Goal: Task Accomplishment & Management: Complete application form

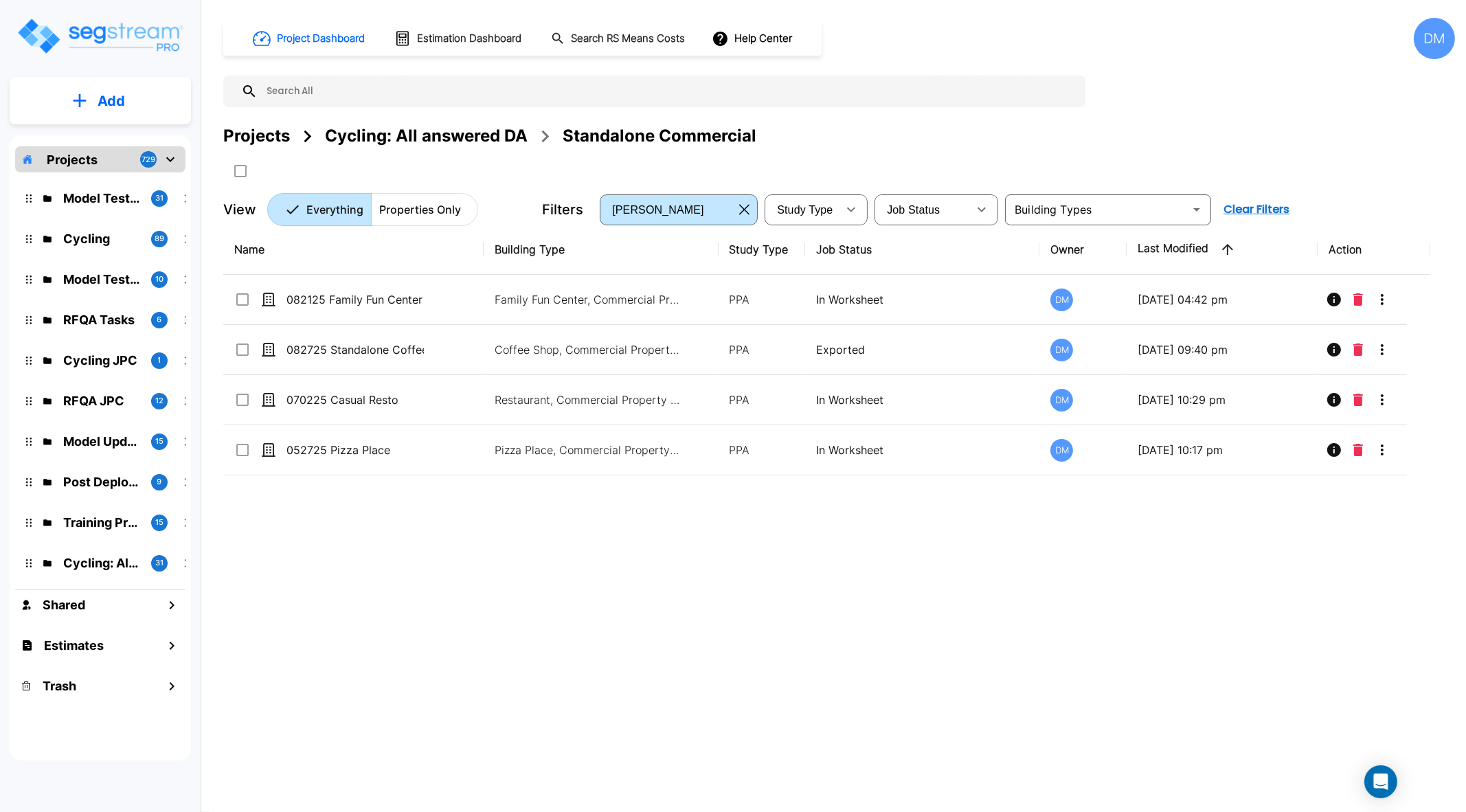
click at [423, 147] on div "Cycling: All answered DA" at bounding box center [426, 136] width 202 height 25
click at [427, 139] on div "Cycling: All answered DA" at bounding box center [426, 136] width 202 height 25
click at [445, 132] on div "Cycling: All answered DA" at bounding box center [426, 136] width 202 height 25
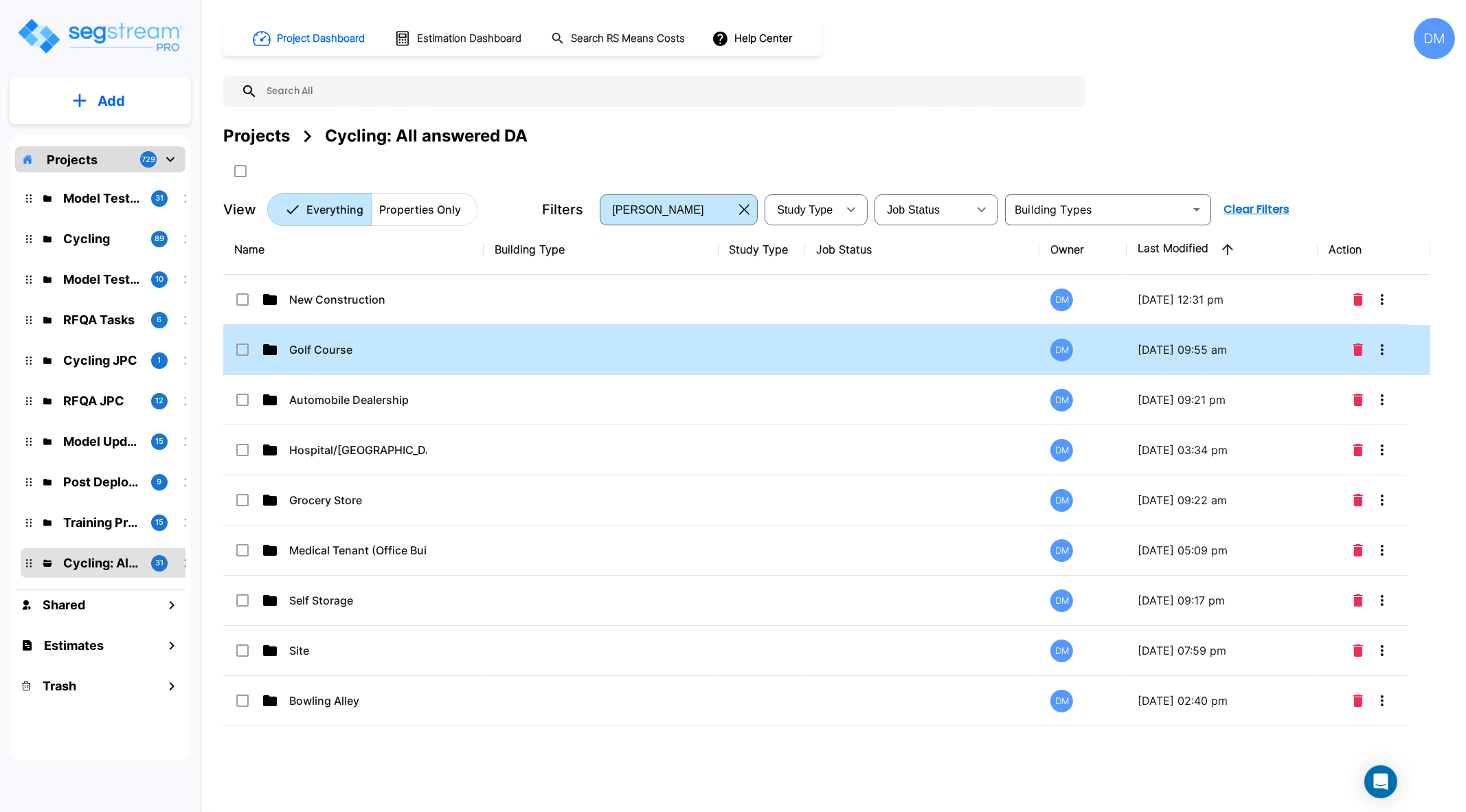
click at [1061, 102] on div at bounding box center [654, 92] width 862 height 32
click at [1172, 91] on div "Project Dashboard Estimation Dashboard Search RS Means Costs Help Center DM Pro…" at bounding box center [838, 122] width 1231 height 208
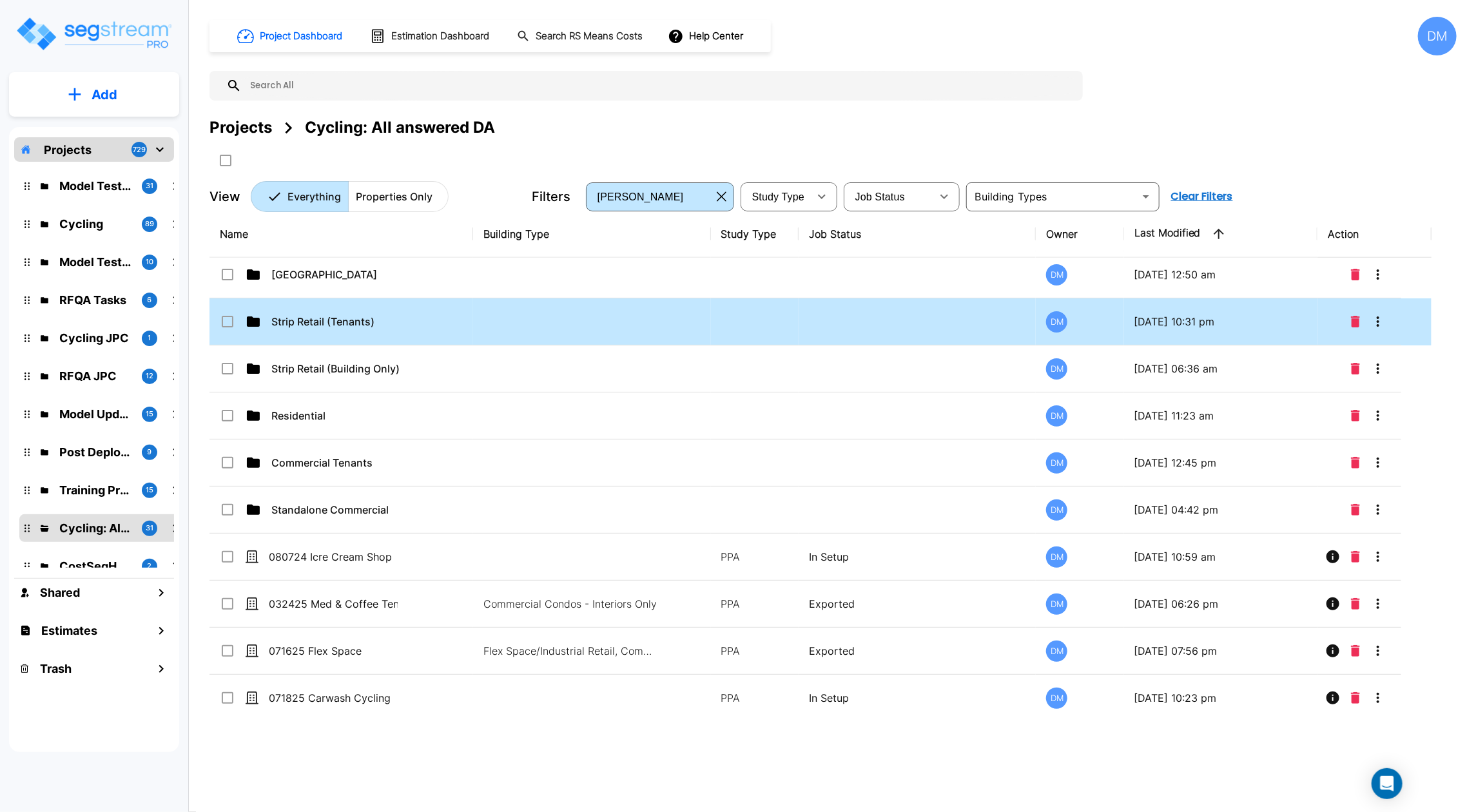
scroll to position [1000, 0]
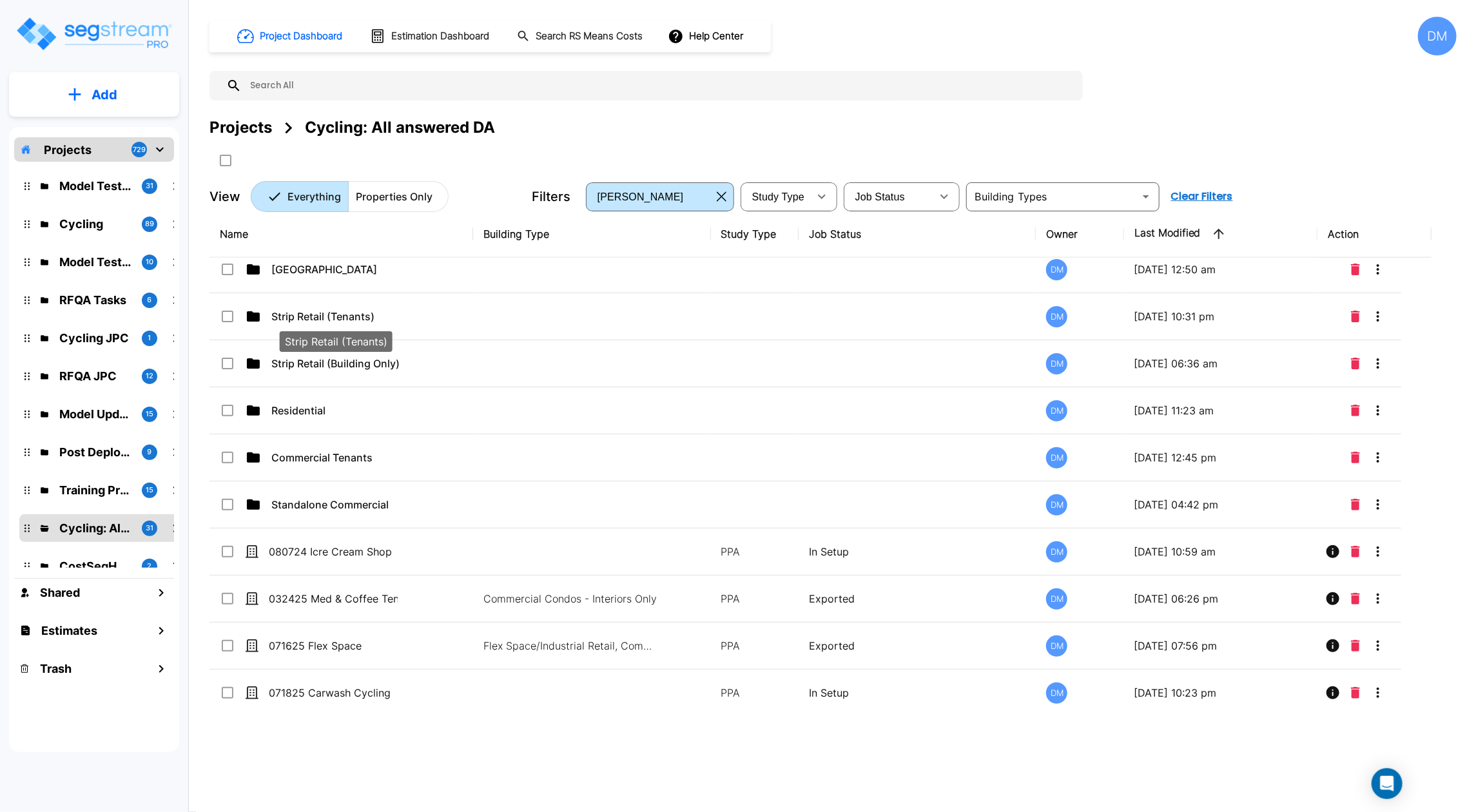
drag, startPoint x: 323, startPoint y: 316, endPoint x: 658, endPoint y: 23, distance: 445.1
click at [323, 316] on p "Strip Retail (Tenants)" at bounding box center [336, 317] width 129 height 16
click at [323, 317] on p "Strip Retail (Tenants)" at bounding box center [336, 317] width 129 height 16
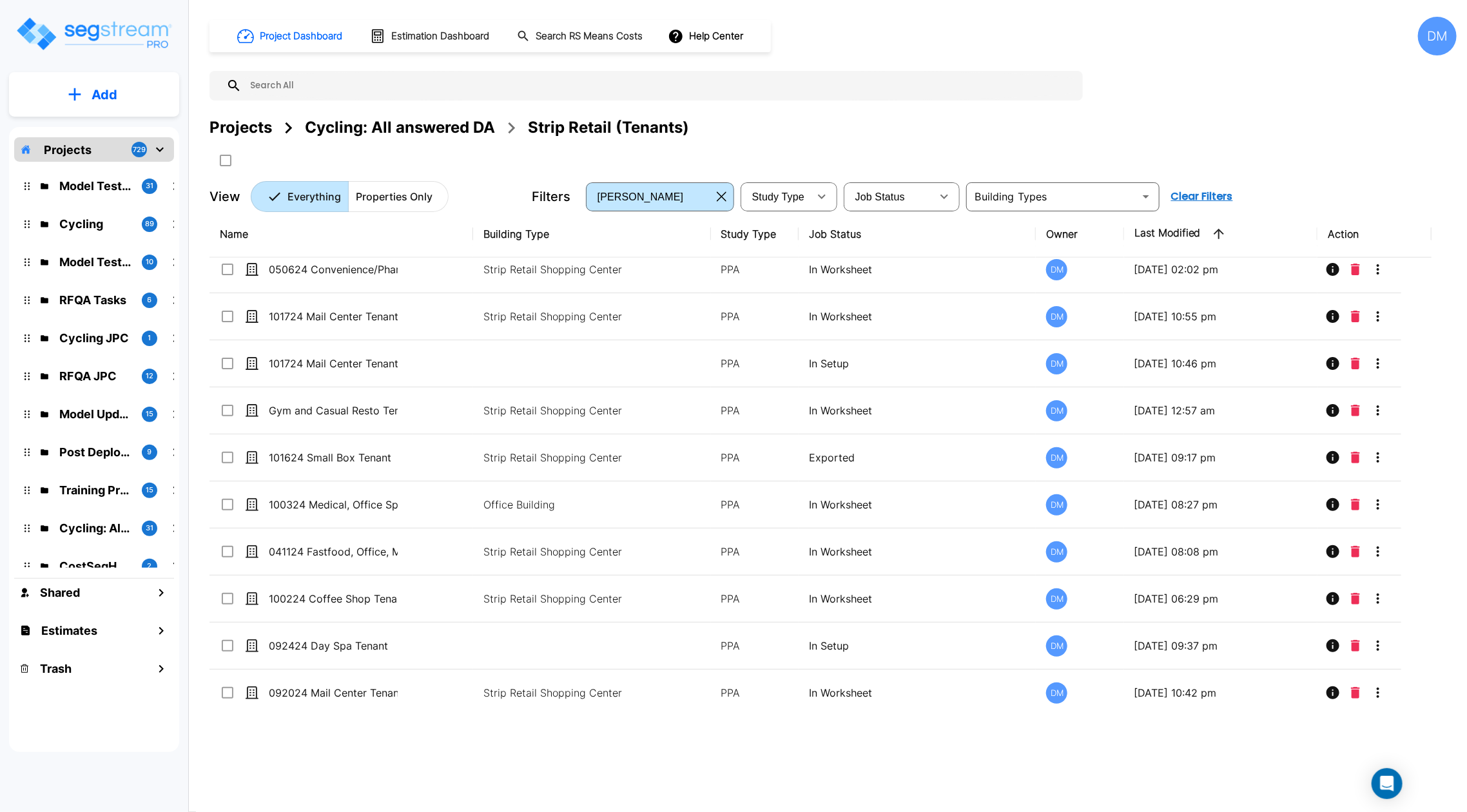
scroll to position [0, 0]
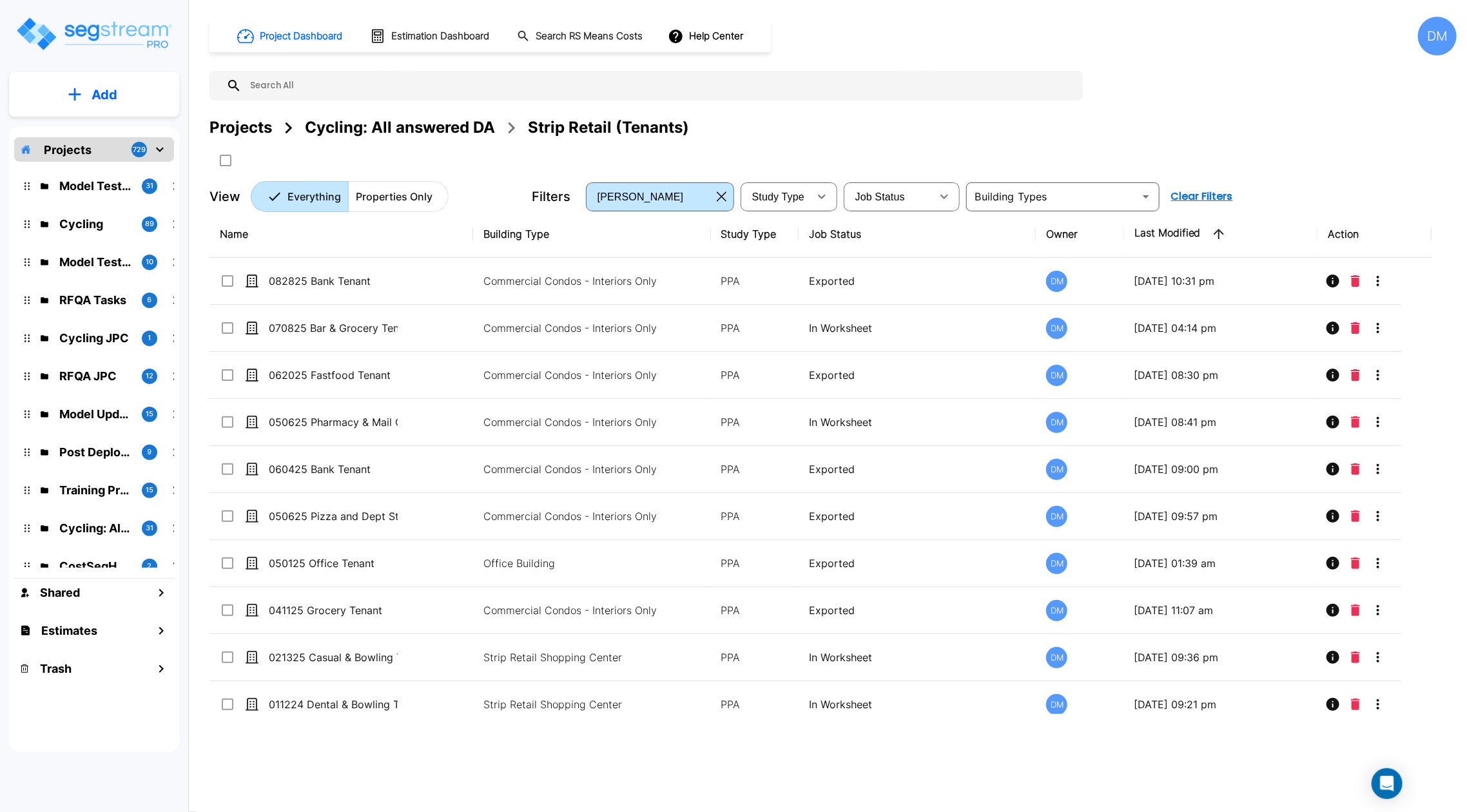
click at [105, 93] on p "Add" at bounding box center [105, 95] width 26 height 19
click at [104, 167] on p "Add Property" at bounding box center [102, 167] width 66 height 16
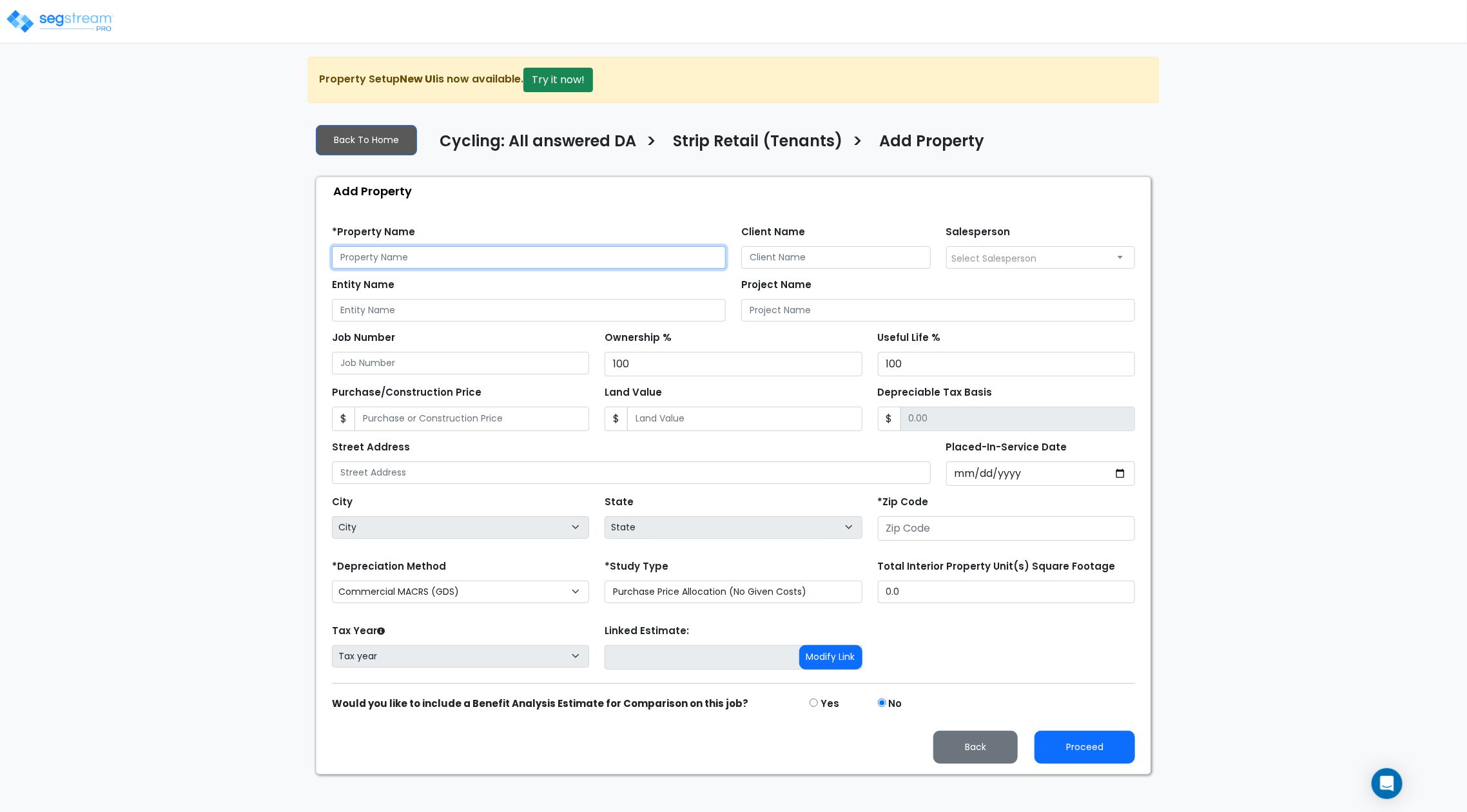
click at [508, 261] on input "text" at bounding box center [529, 257] width 394 height 23
type input "091225 Ice Cream Shop"
click at [1123, 472] on input "Placed-In-Service Date" at bounding box center [1041, 474] width 189 height 25
type input "2025-09-12"
select select "2025"
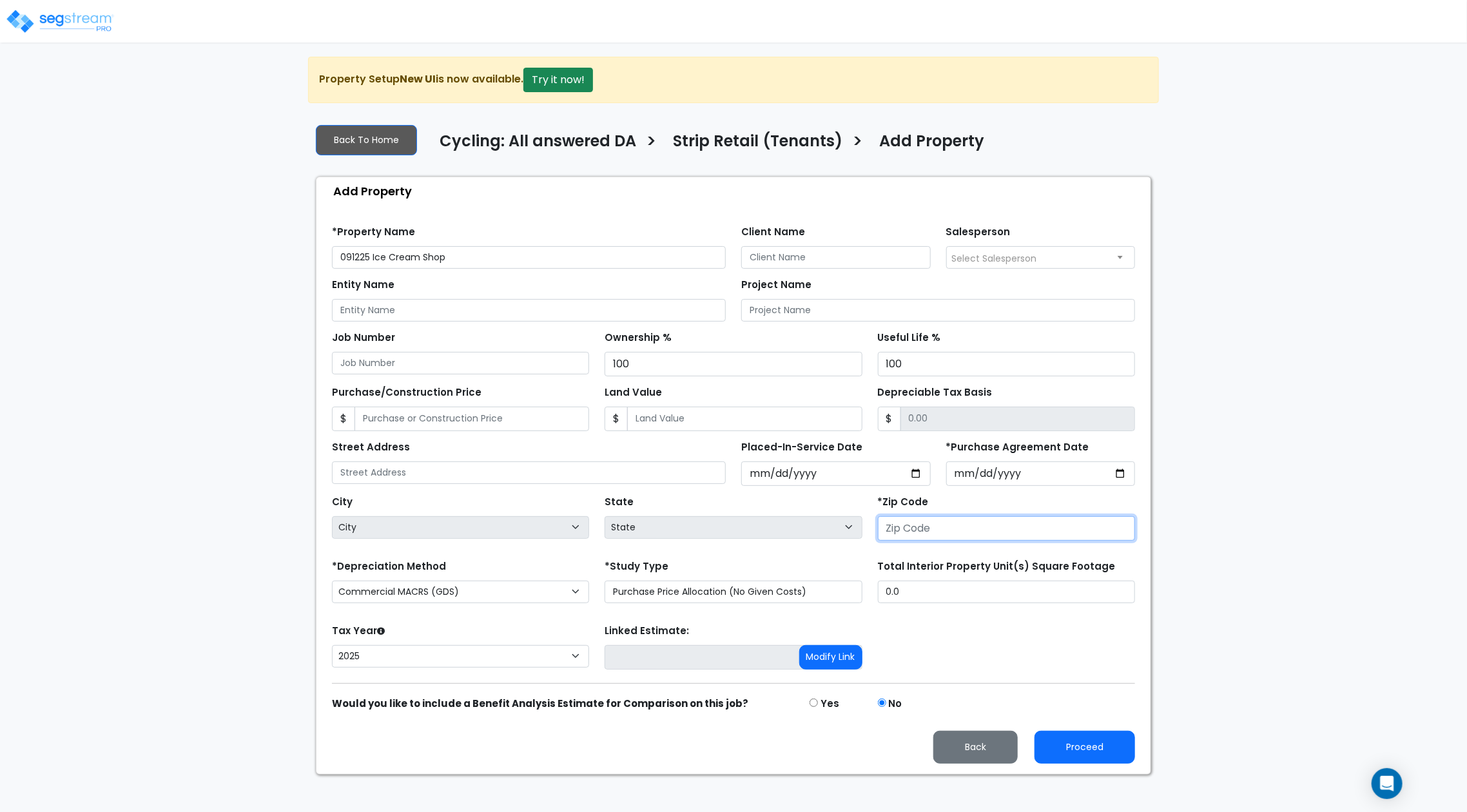
click at [1046, 534] on input "number" at bounding box center [1006, 528] width 257 height 25
type input "10602"
click at [1212, 541] on div "We are Building your Property. So please grab a coffee and let us do the heavy …" at bounding box center [733, 416] width 1467 height 718
click at [1207, 574] on div "We are Building your Property. So please grab a coffee and let us do the heavy …" at bounding box center [733, 416] width 1467 height 718
select select "NY"
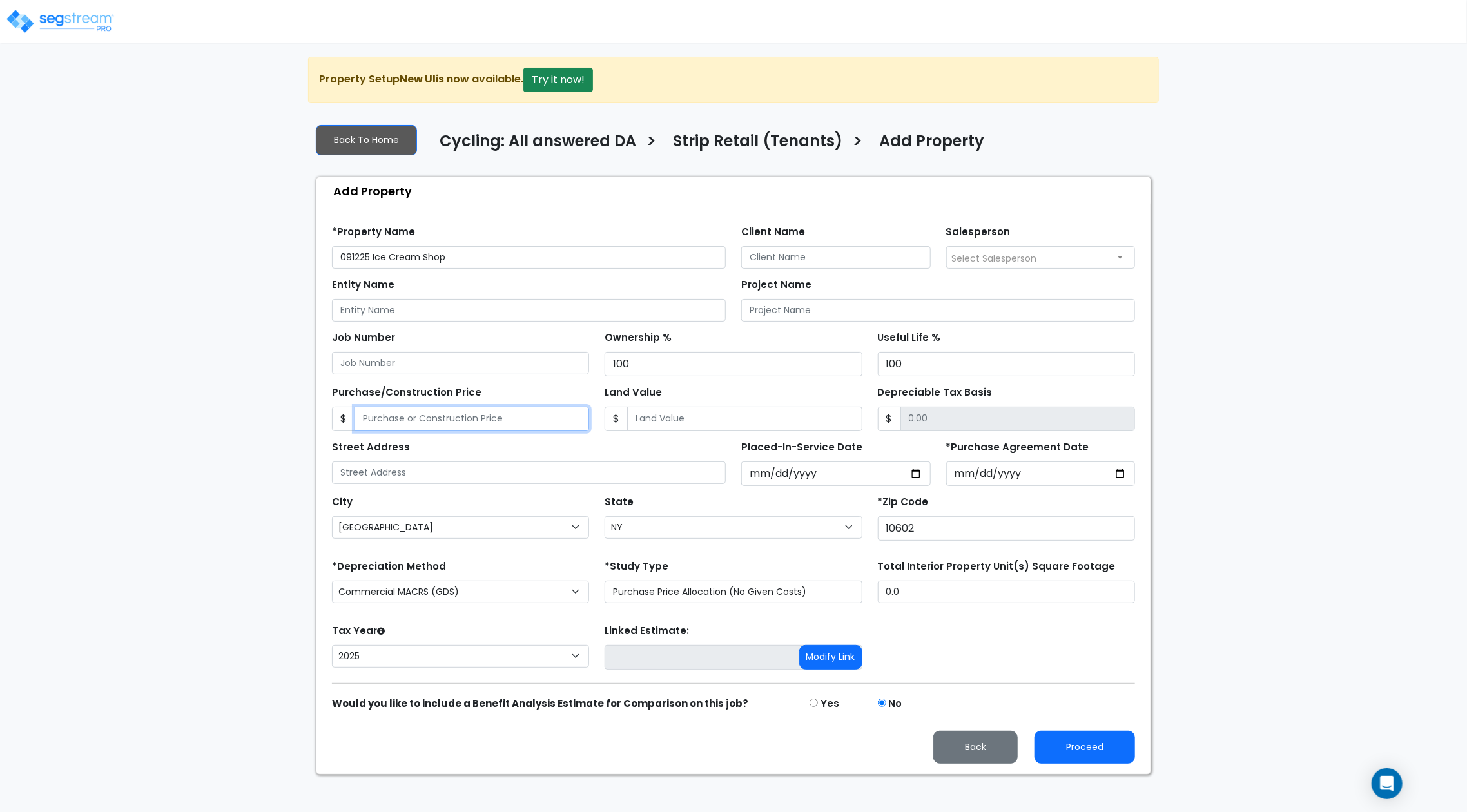
click at [531, 417] on input "Purchase/Construction Price" at bounding box center [472, 419] width 234 height 25
click at [249, 441] on div "We are Building your Property. So please grab a coffee and let us do the heavy …" at bounding box center [733, 416] width 1467 height 718
click at [441, 418] on input "Purchase/Construction Price" at bounding box center [472, 419] width 234 height 25
click at [999, 421] on input "Depreciable Tax Basis" at bounding box center [1017, 419] width 234 height 25
click at [1226, 545] on div "We are Building your Property. So please grab a coffee and let us do the heavy …" at bounding box center [733, 416] width 1467 height 718
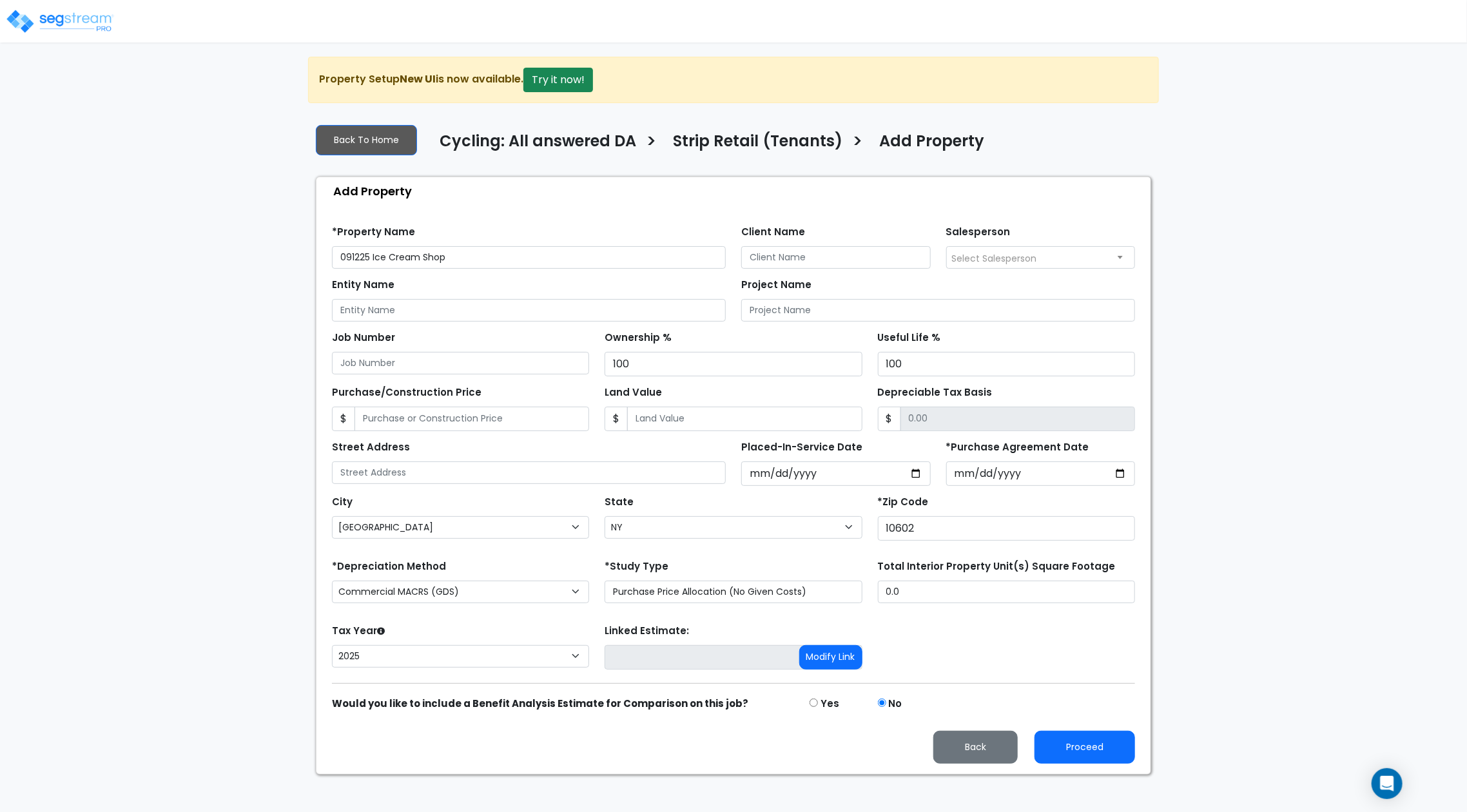
click at [1301, 541] on div "We are Building your Property. So please grab a coffee and let us do the heavy …" at bounding box center [733, 416] width 1467 height 718
click at [1311, 328] on div "We are Building your Property. So please grab a coffee and let us do the heavy …" at bounding box center [733, 416] width 1467 height 718
click at [1088, 743] on button "Proceed" at bounding box center [1085, 747] width 101 height 33
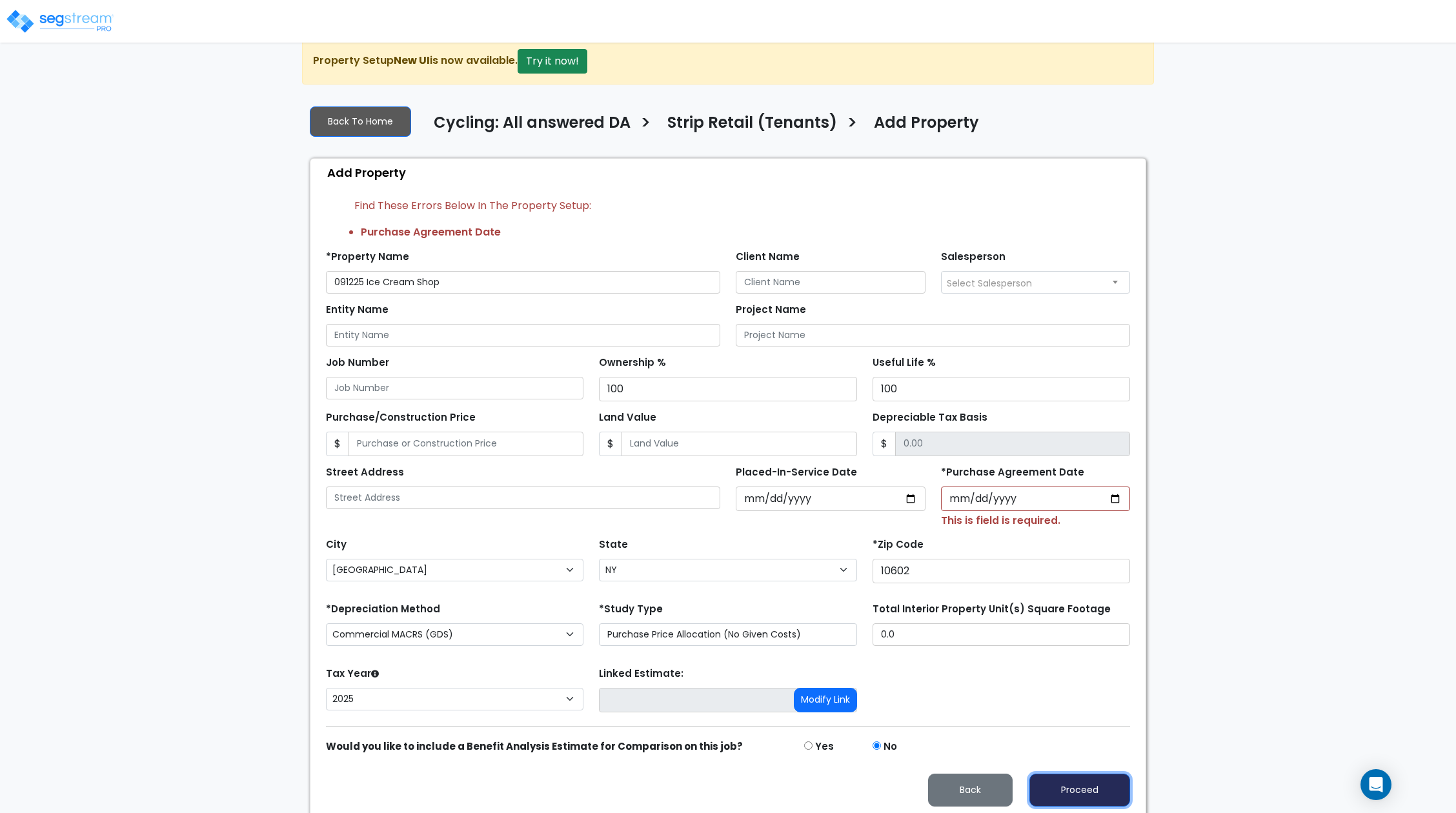
scroll to position [21, 0]
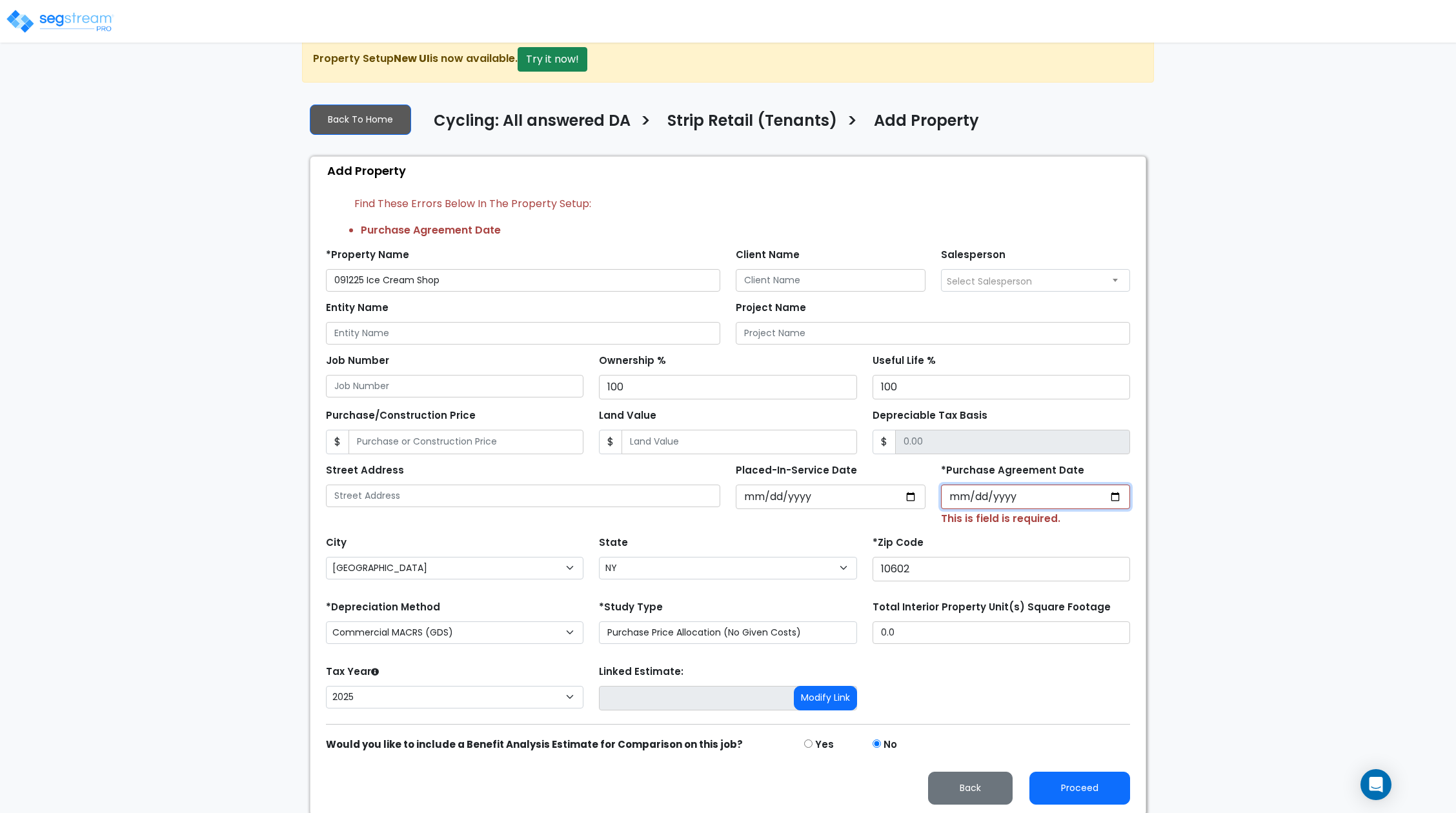
click at [1120, 498] on input "*Purchase Agreement Date" at bounding box center [1035, 497] width 189 height 25
type input "2025-09-12"
click at [1062, 786] on button "Proceed" at bounding box center [1080, 788] width 101 height 33
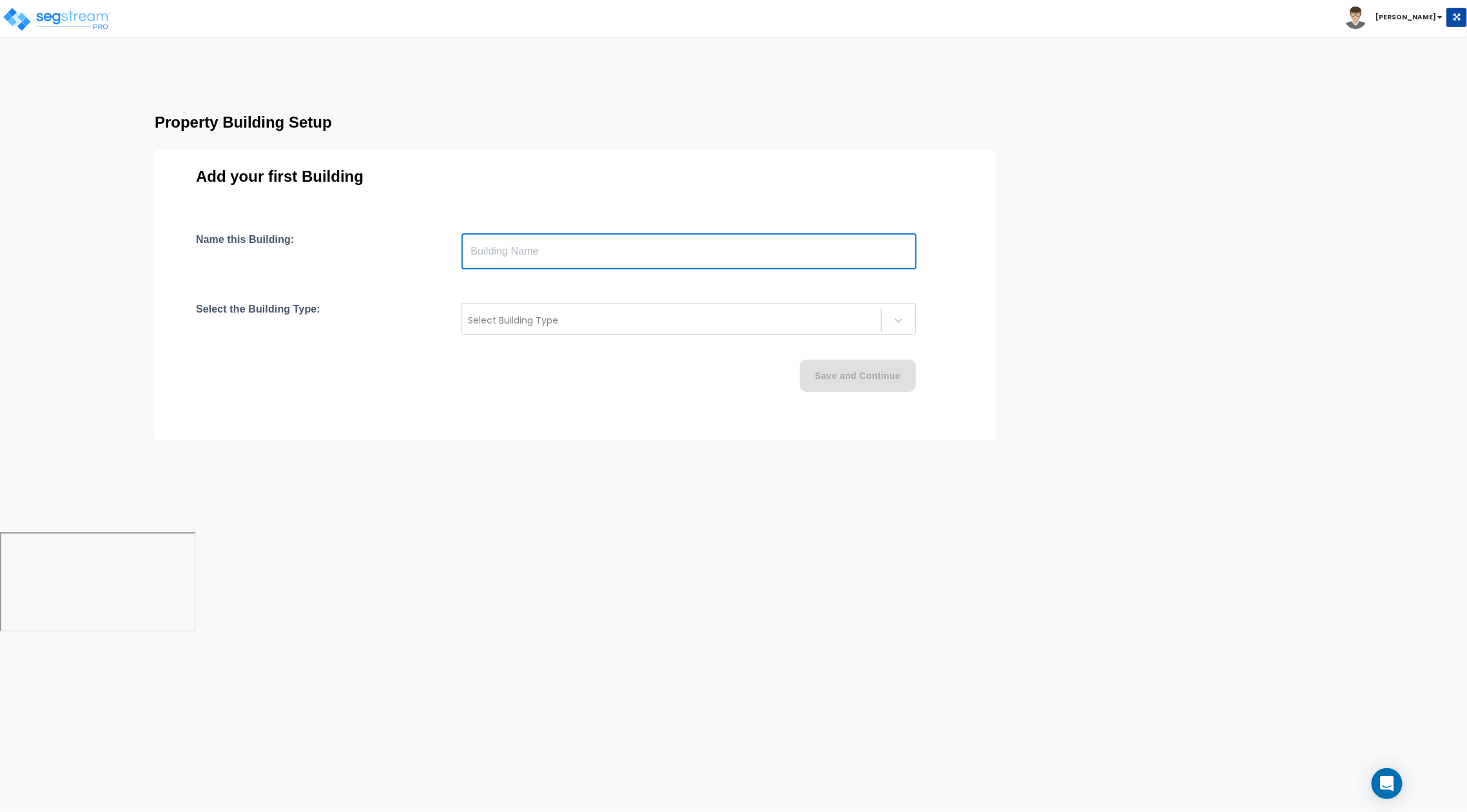
click at [738, 256] on input "text" at bounding box center [689, 251] width 455 height 36
type input "Building"
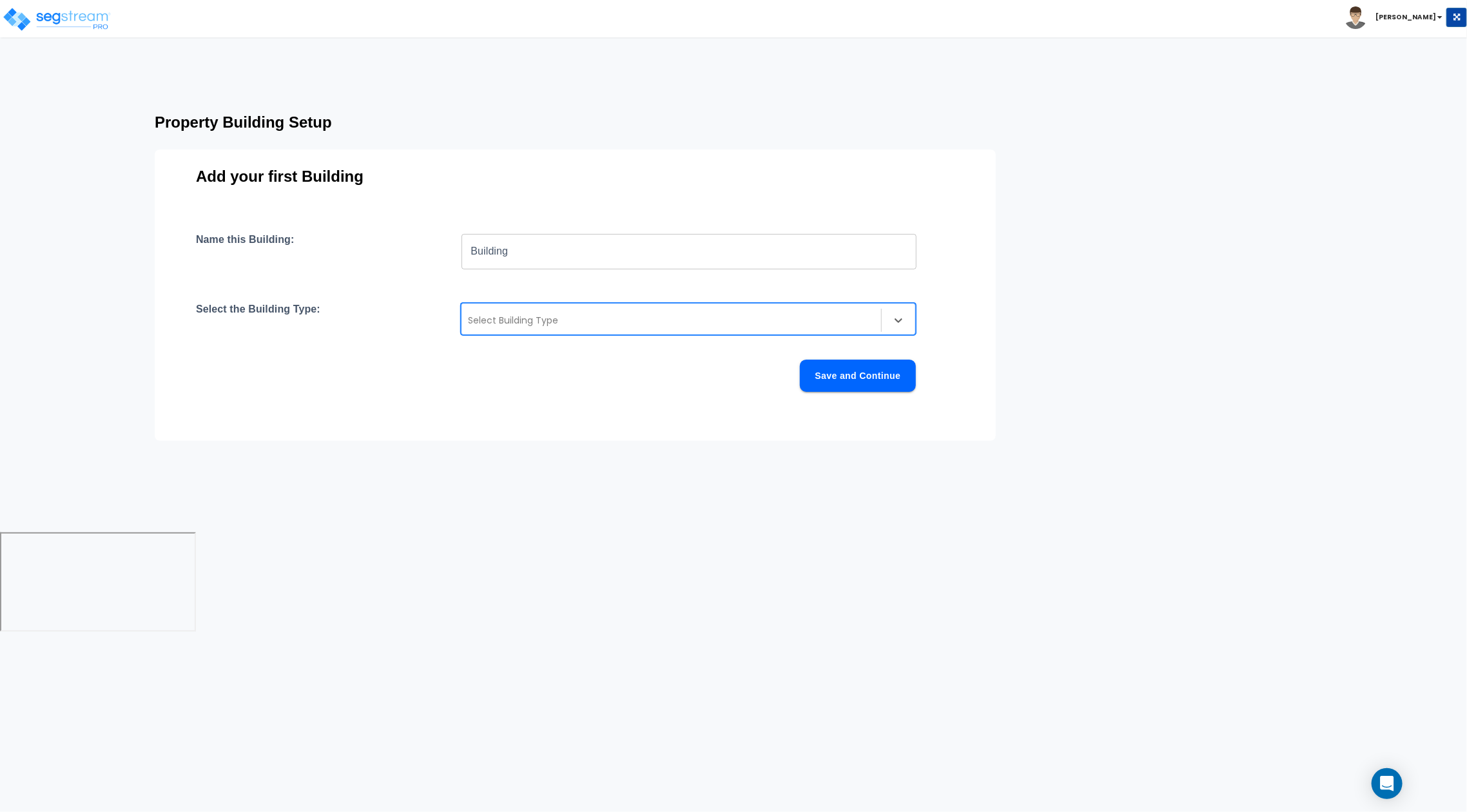
click at [678, 320] on div at bounding box center [672, 320] width 407 height 16
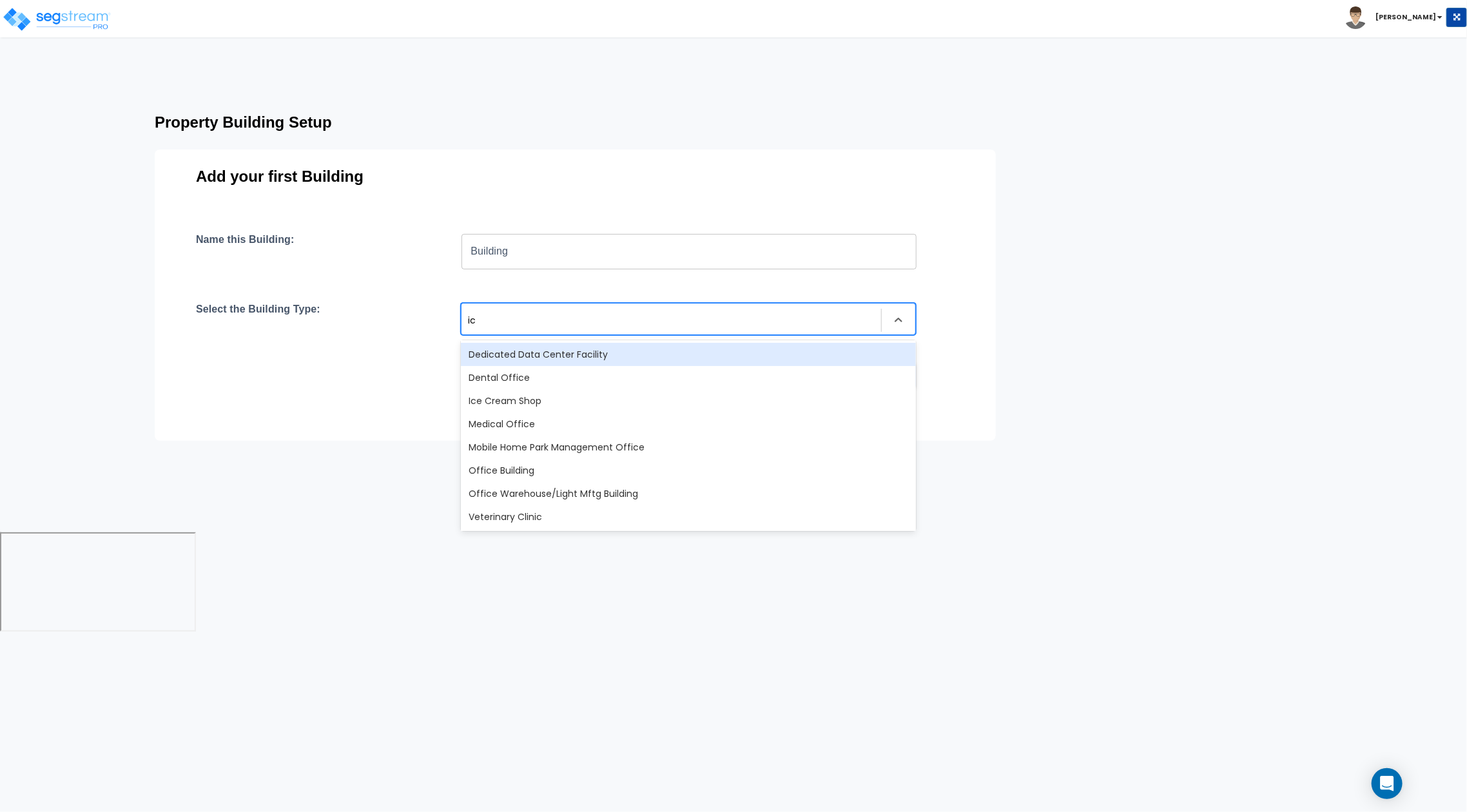
type input "ice"
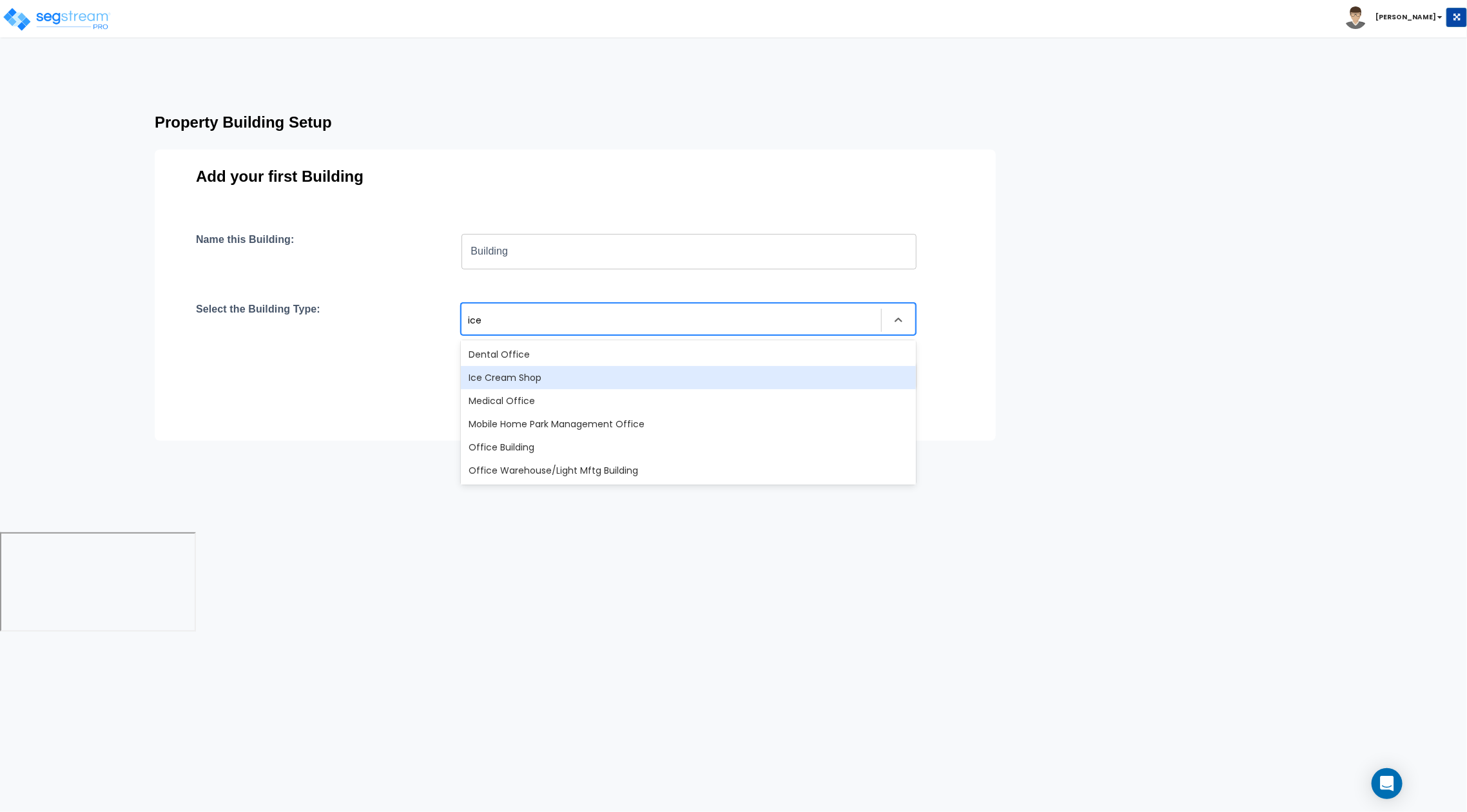
click at [645, 369] on div "Ice Cream Shop" at bounding box center [689, 378] width 455 height 23
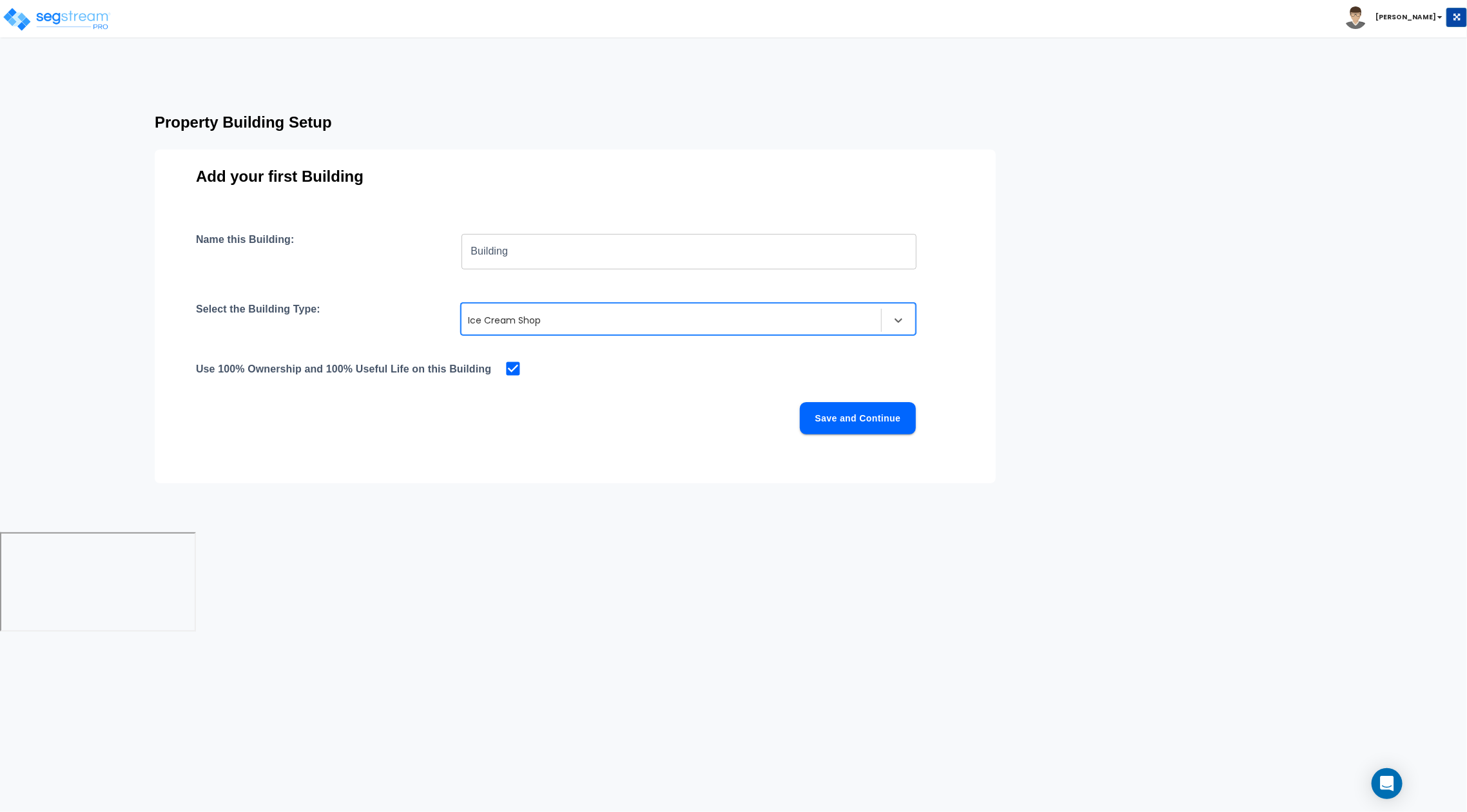
click at [849, 415] on button "Save and Continue" at bounding box center [858, 419] width 116 height 32
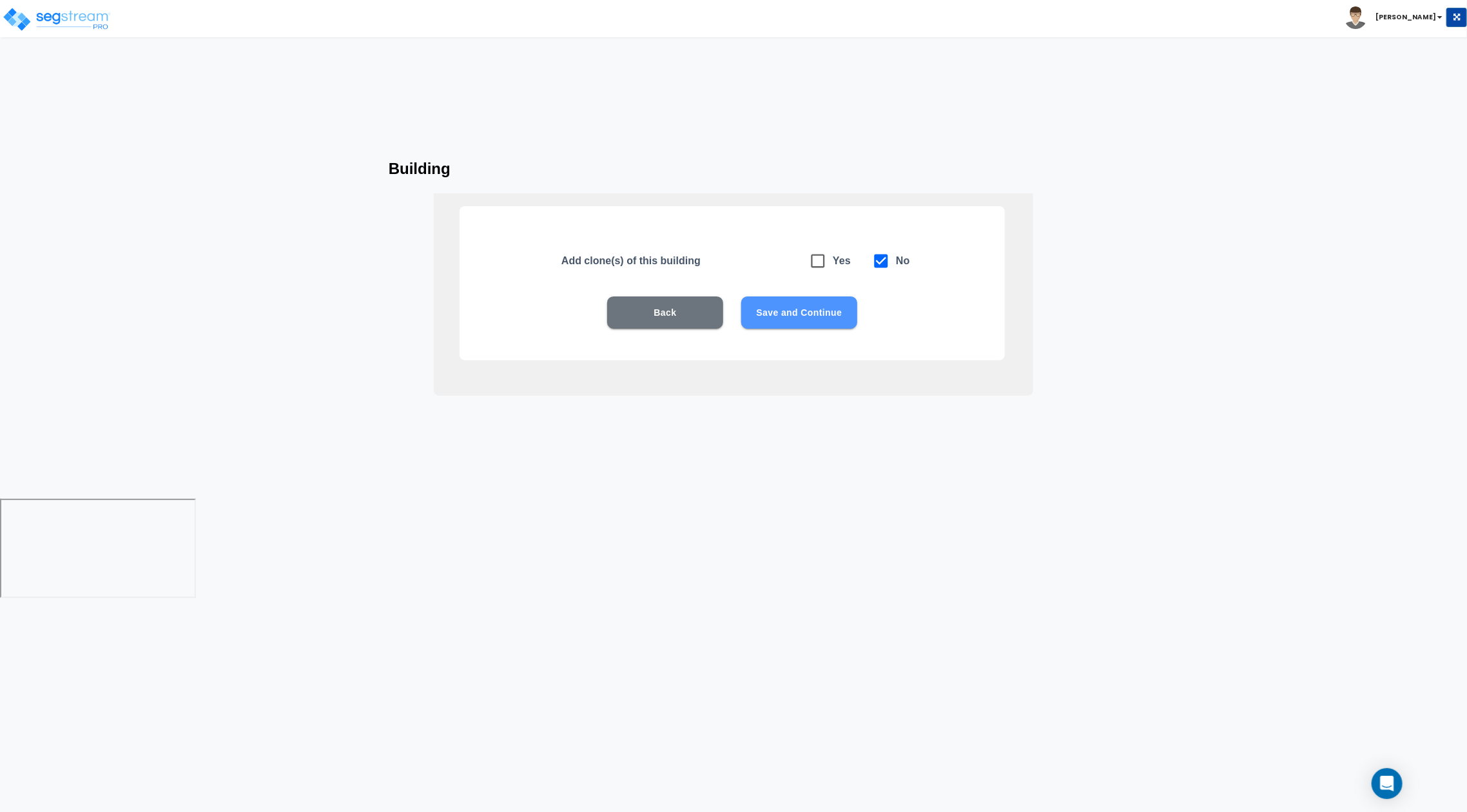
click at [820, 318] on button "Save and Continue" at bounding box center [800, 313] width 116 height 32
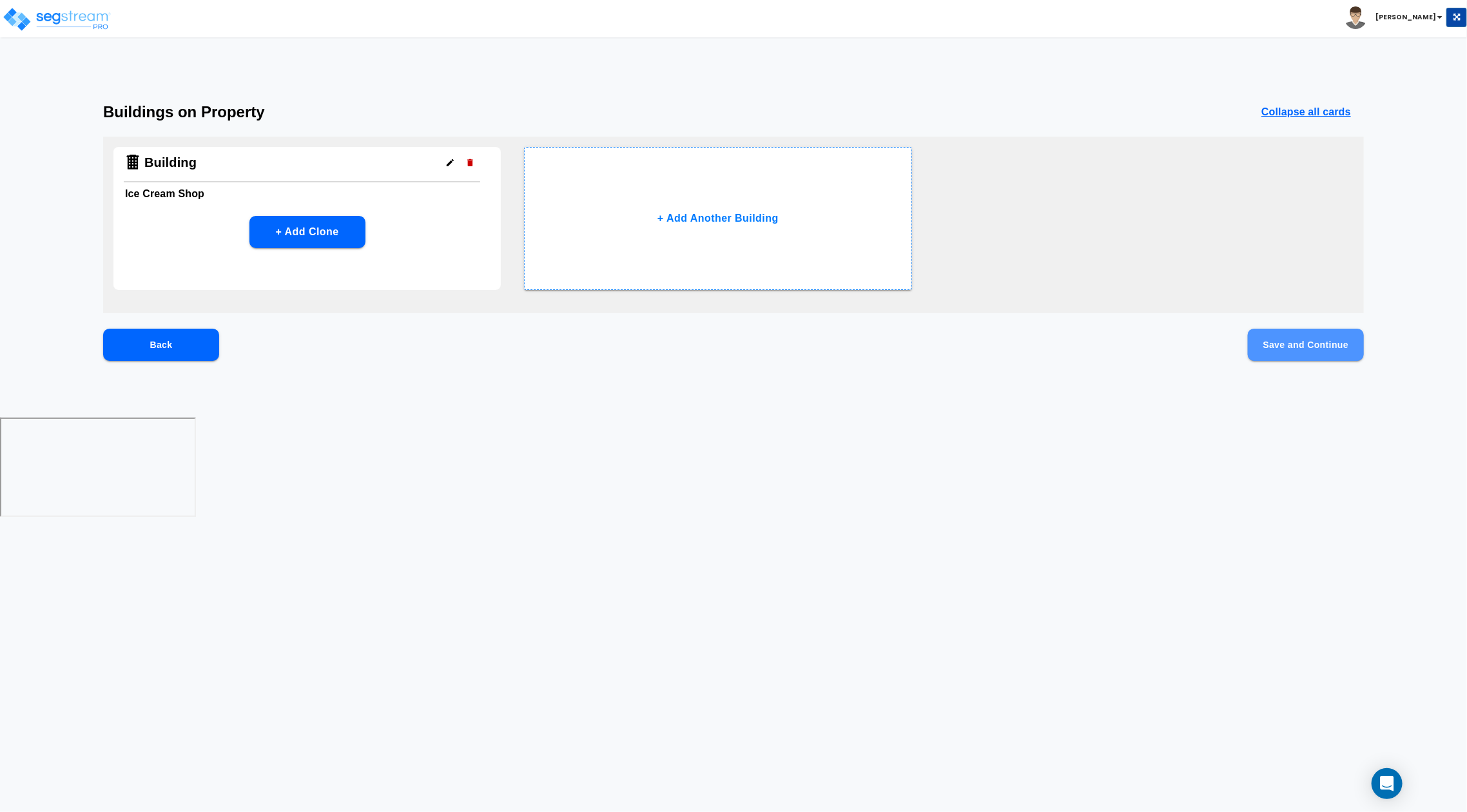
click at [1300, 342] on button "Save and Continue" at bounding box center [1306, 345] width 116 height 32
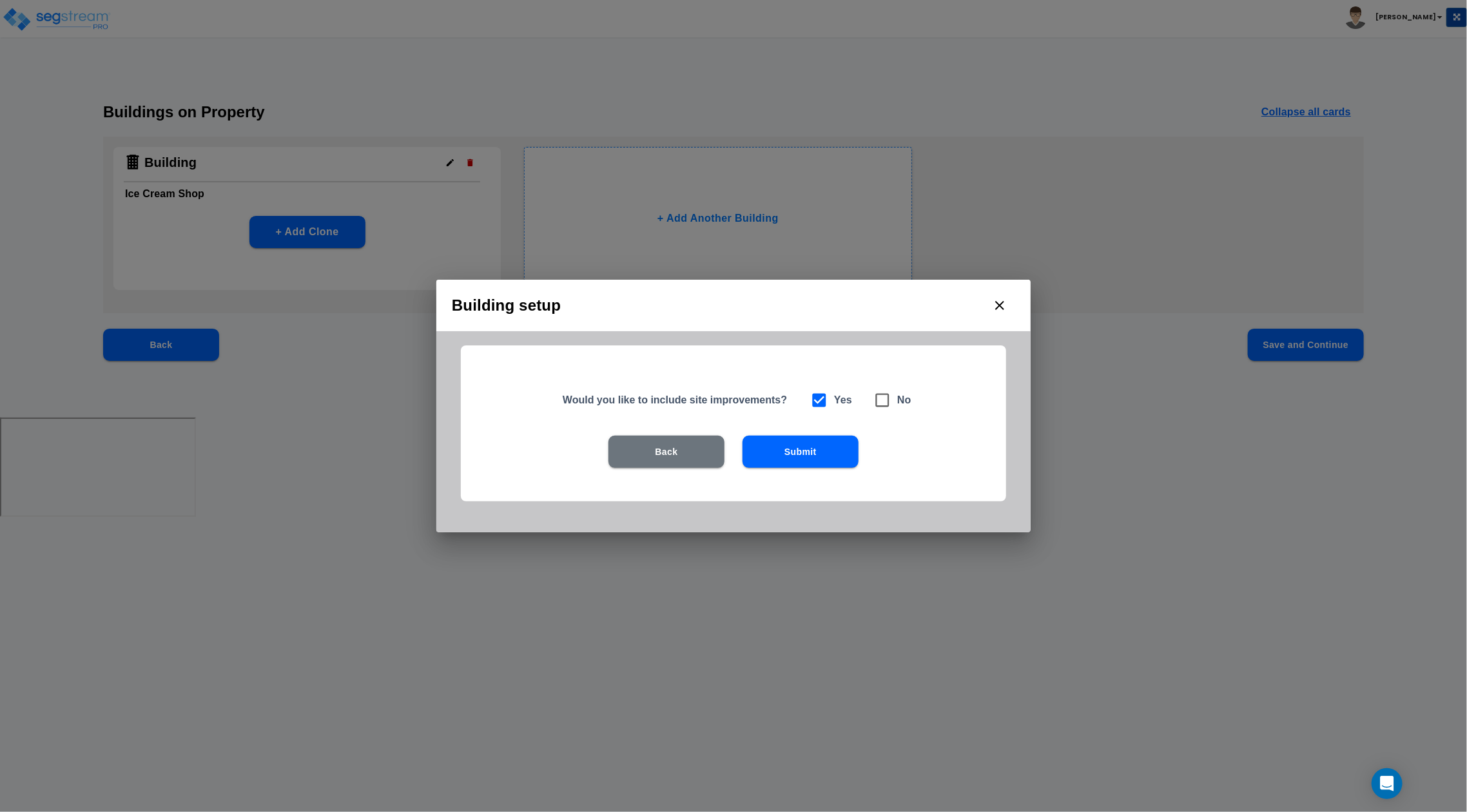
click at [787, 443] on button "Submit" at bounding box center [801, 452] width 116 height 32
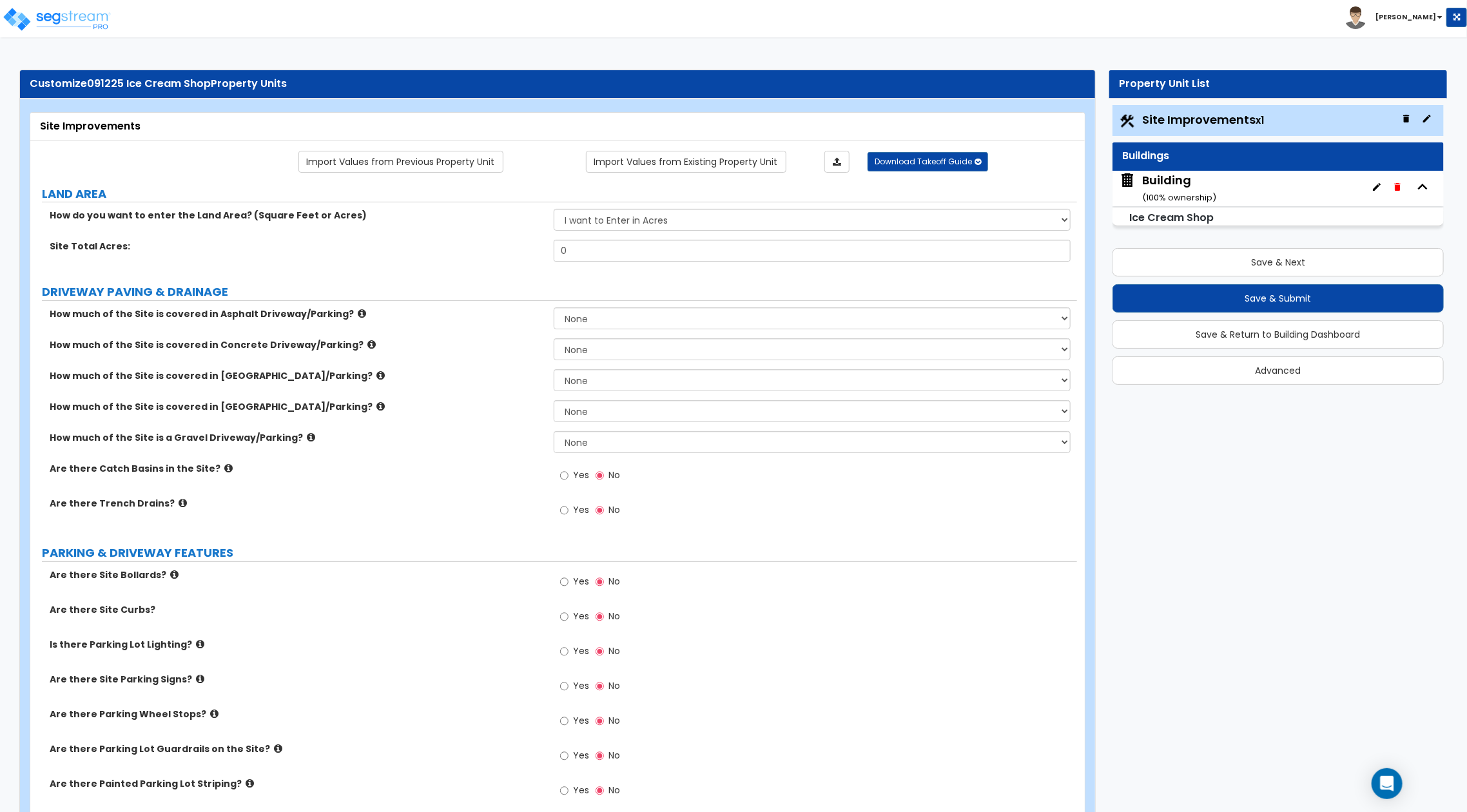
click at [1161, 183] on div "Building ( 100 % ownership)" at bounding box center [1179, 188] width 74 height 33
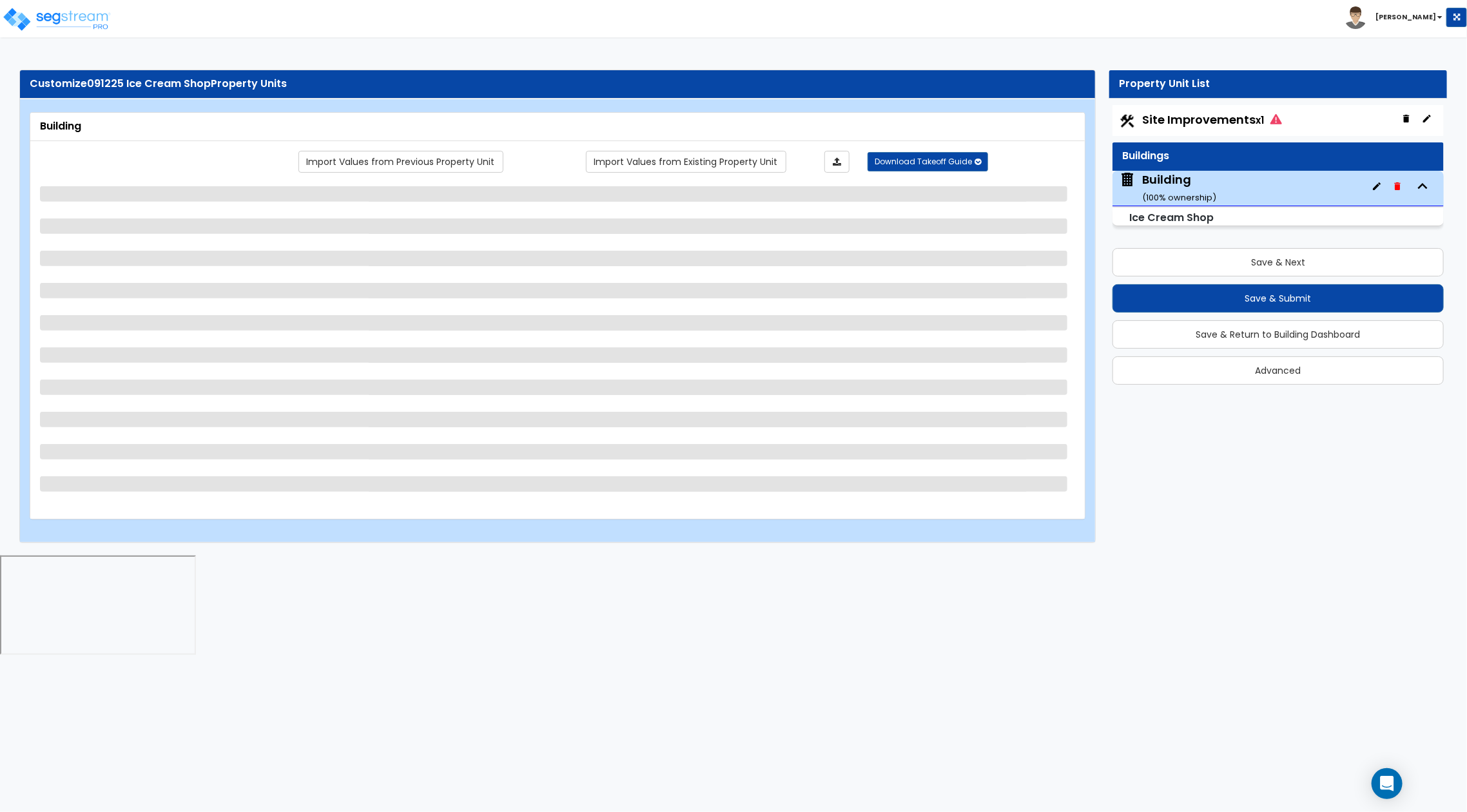
click at [1174, 127] on span "Site Improvements x1" at bounding box center [1212, 120] width 140 height 16
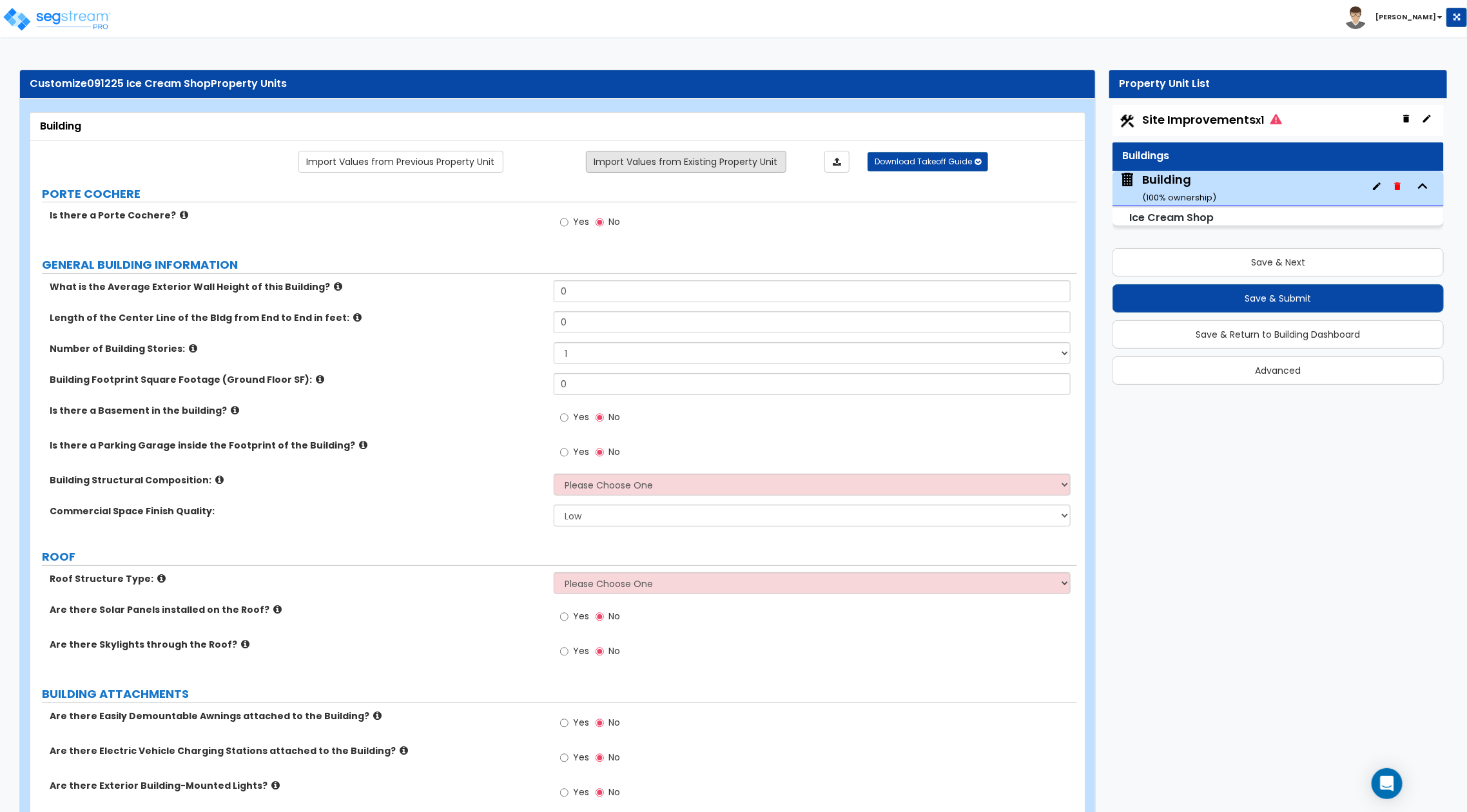
click at [657, 156] on link "Import Values from Existing Property Unit" at bounding box center [686, 162] width 200 height 22
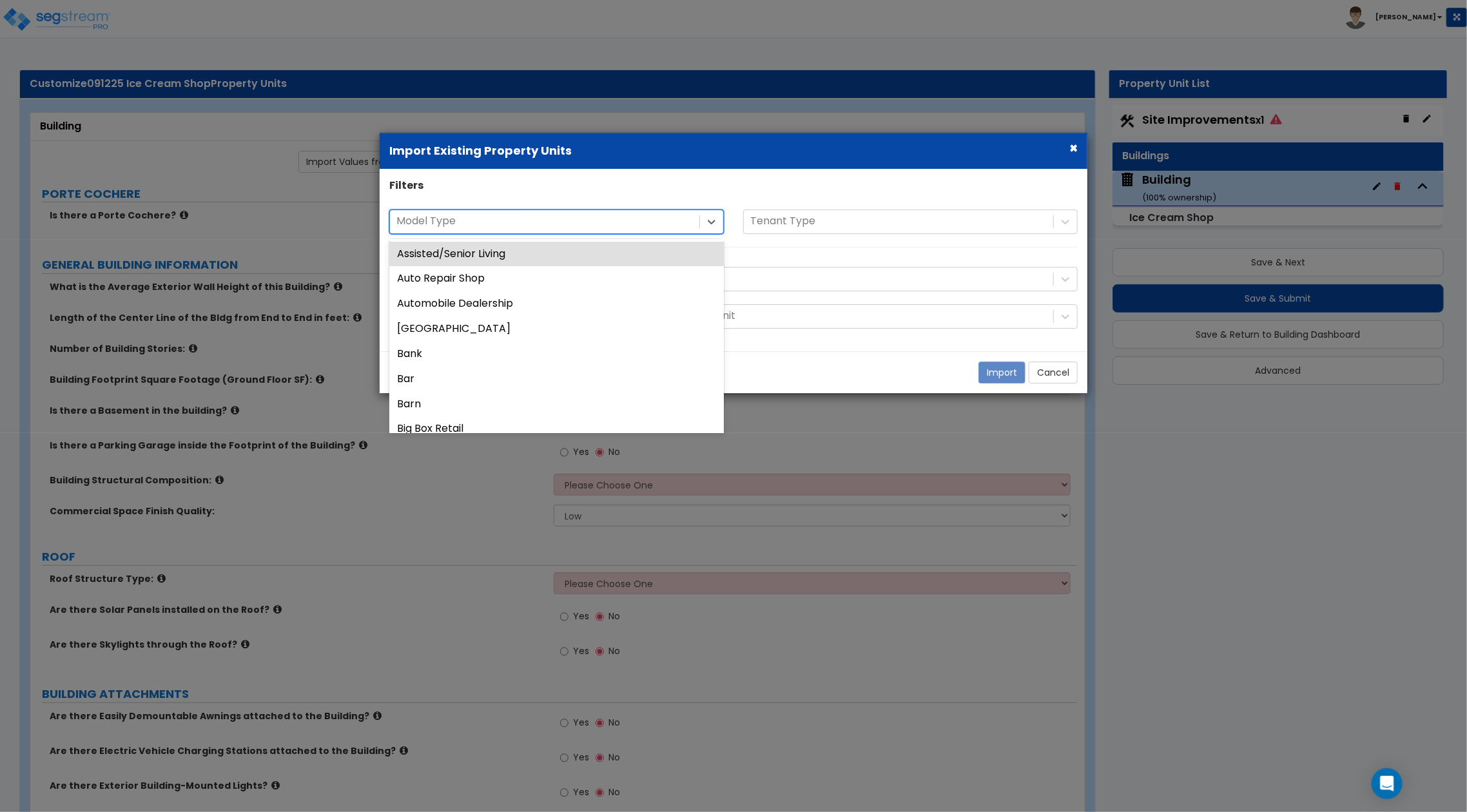
click at [583, 216] on div at bounding box center [545, 221] width 297 height 17
type input "ice"
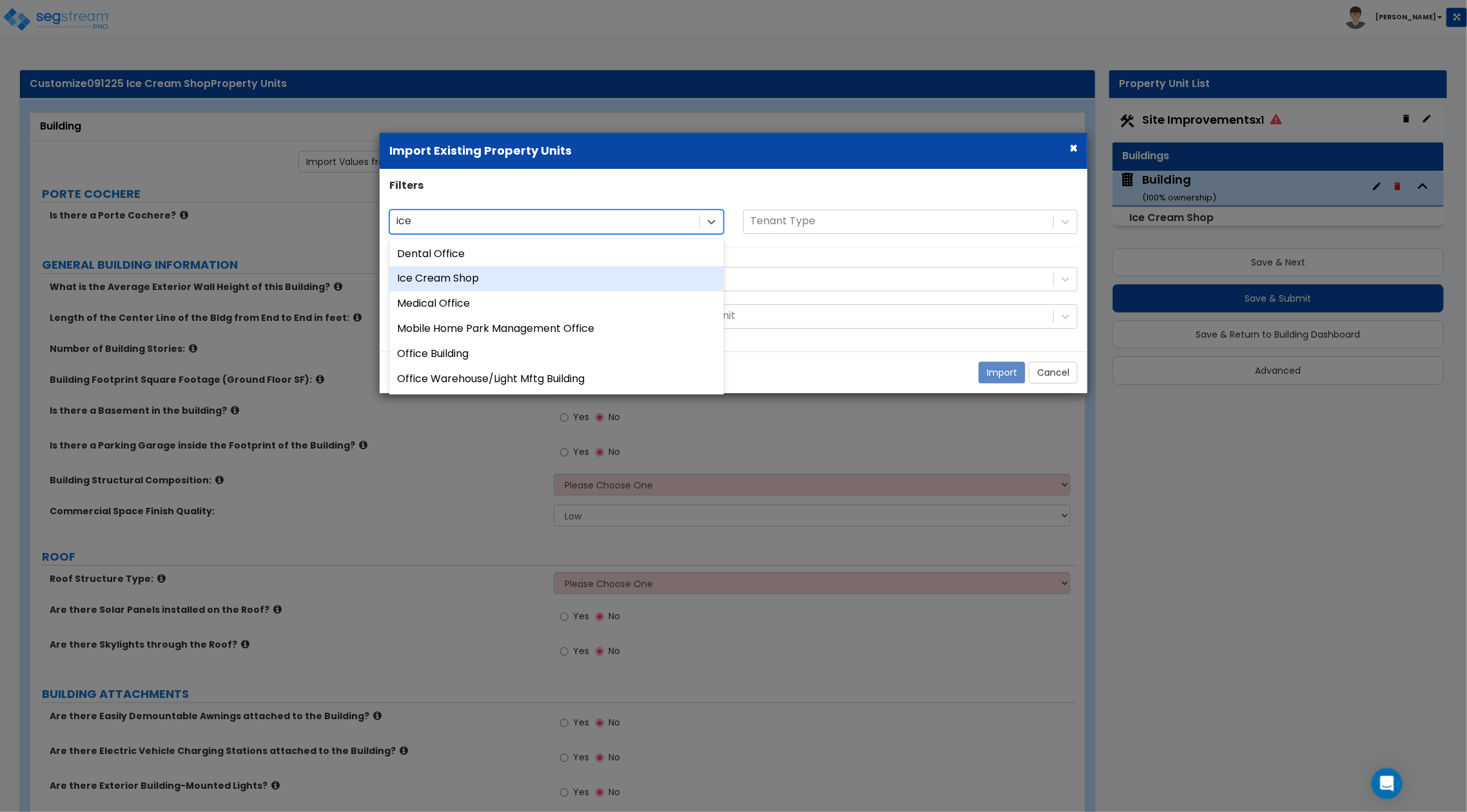
click at [669, 275] on div "Ice Cream Shop" at bounding box center [557, 279] width 335 height 25
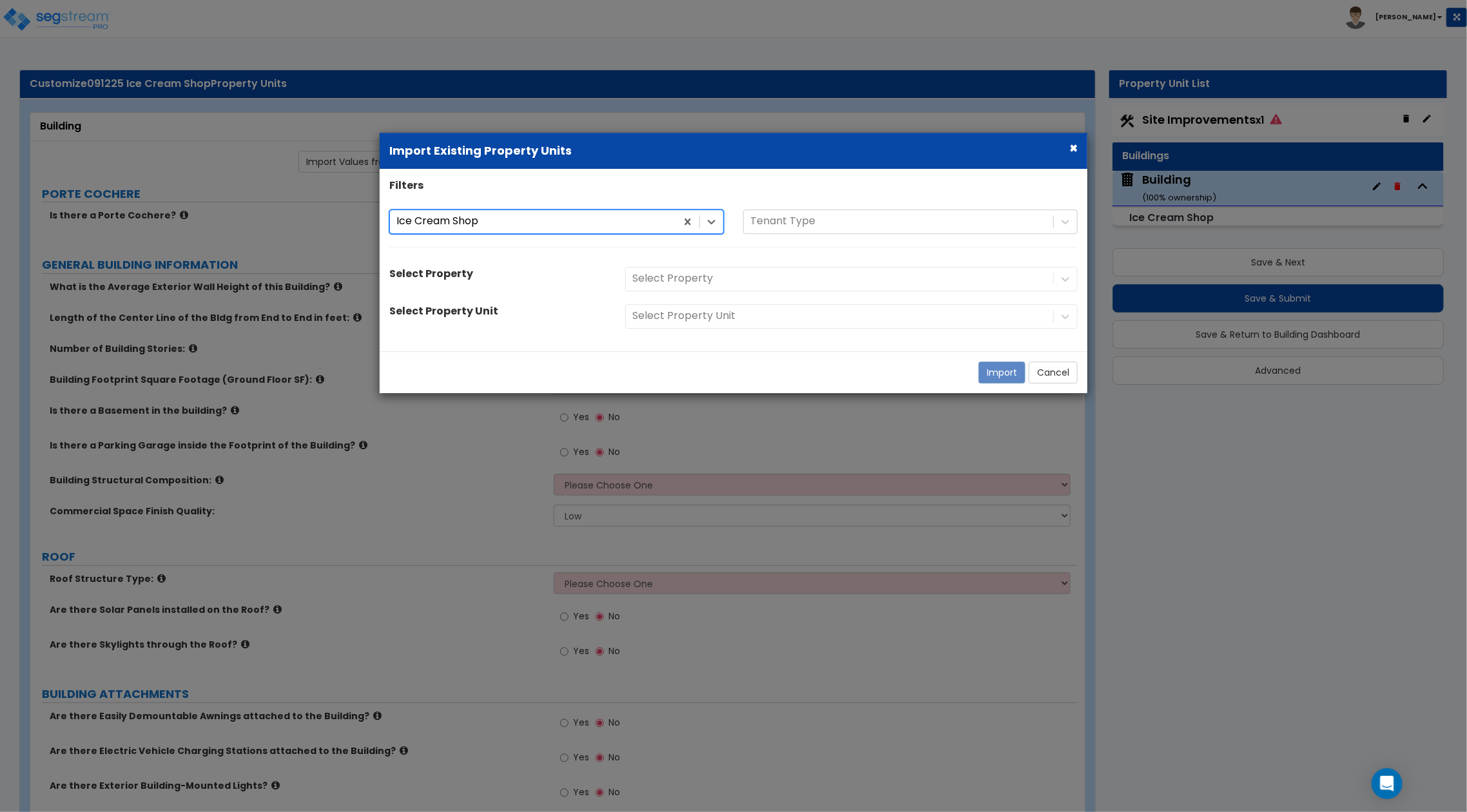
click at [1309, 432] on div "× Import Existing Property Units Filters option Ice Cream Shop, selected. Ice C…" at bounding box center [733, 406] width 1467 height 812
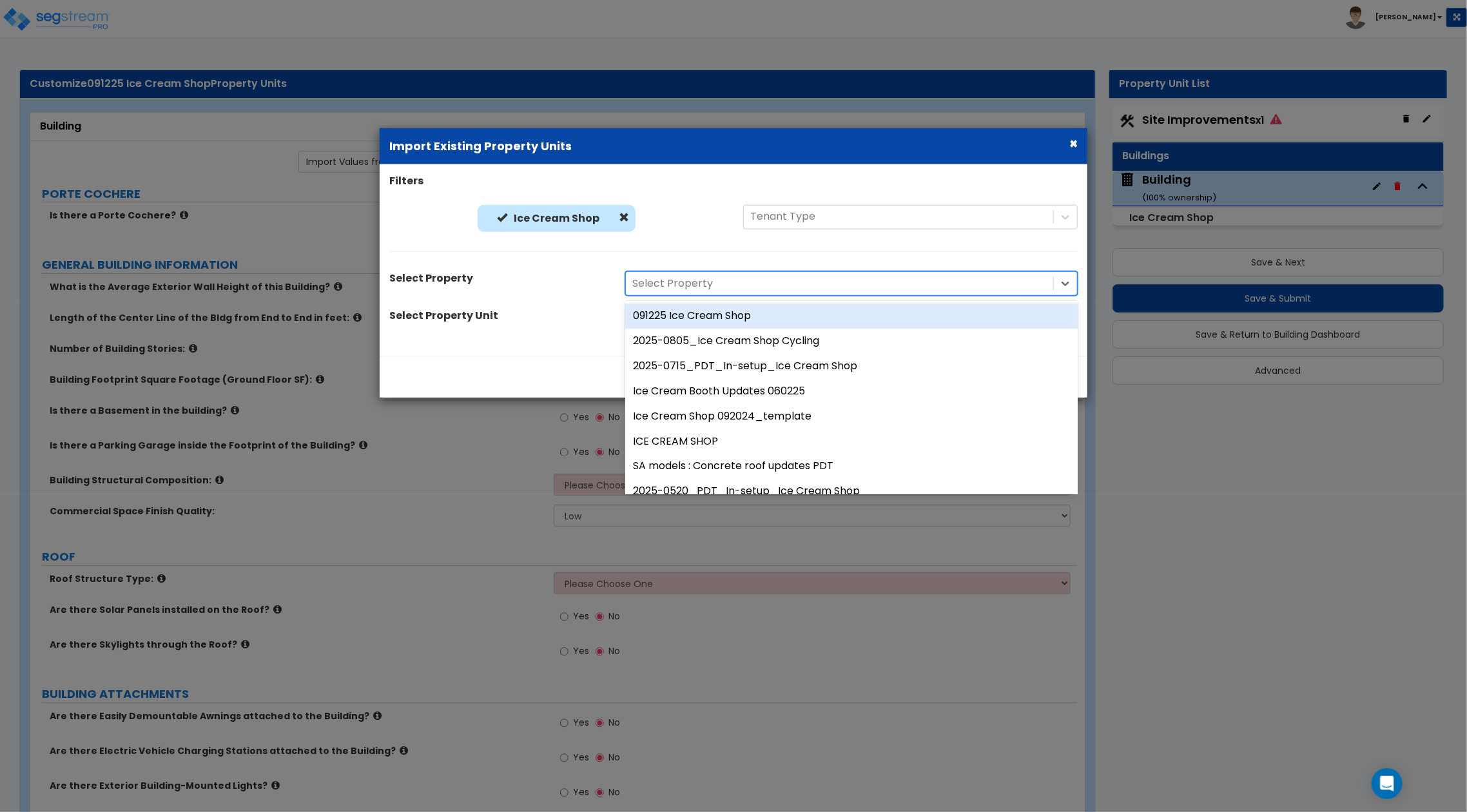
click at [900, 289] on div at bounding box center [840, 284] width 415 height 17
click at [900, 288] on div at bounding box center [840, 284] width 415 height 17
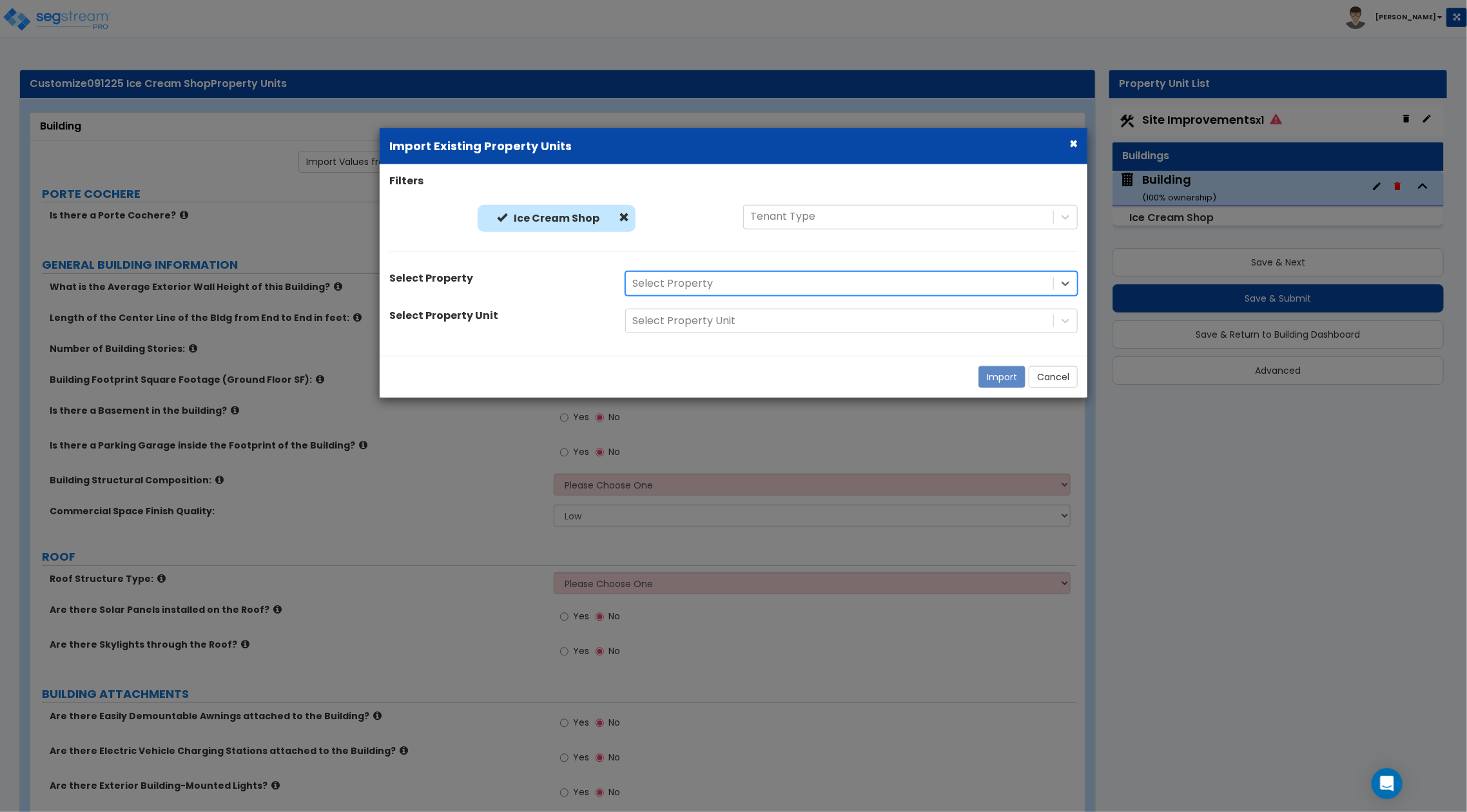
click at [802, 281] on div at bounding box center [840, 284] width 415 height 17
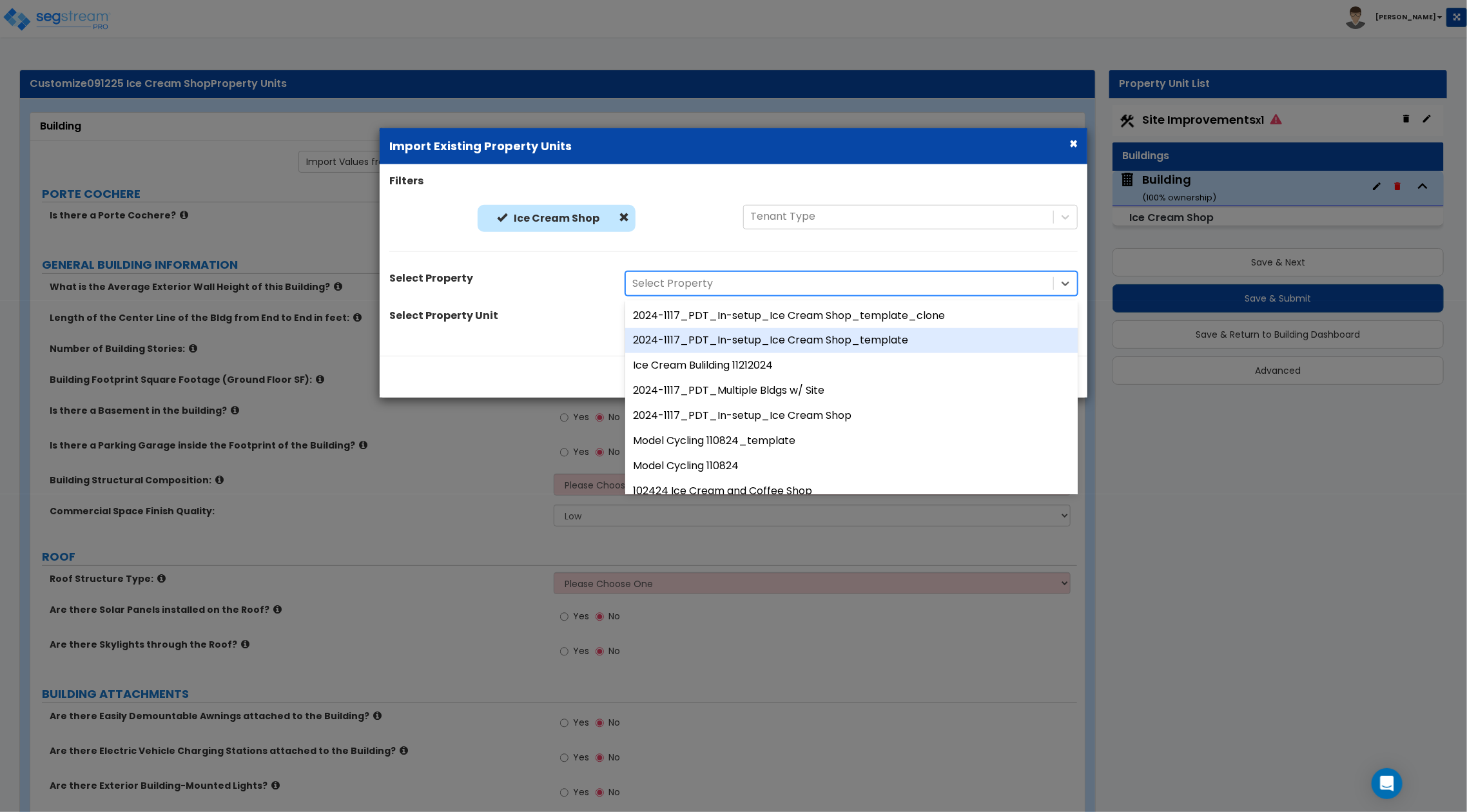
scroll to position [687, 0]
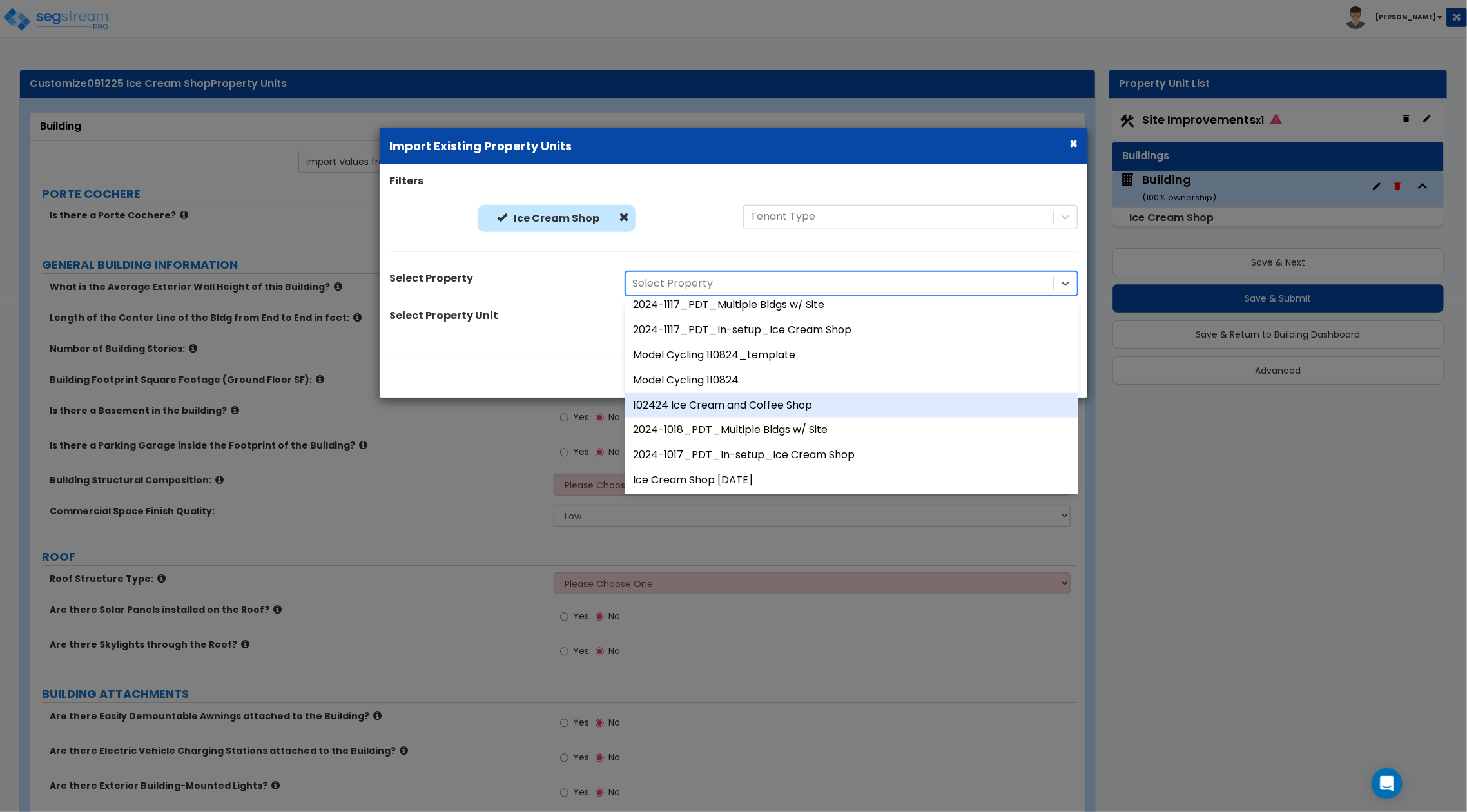
click at [784, 406] on div "102424 Ice Cream and Coffee Shop" at bounding box center [851, 405] width 453 height 25
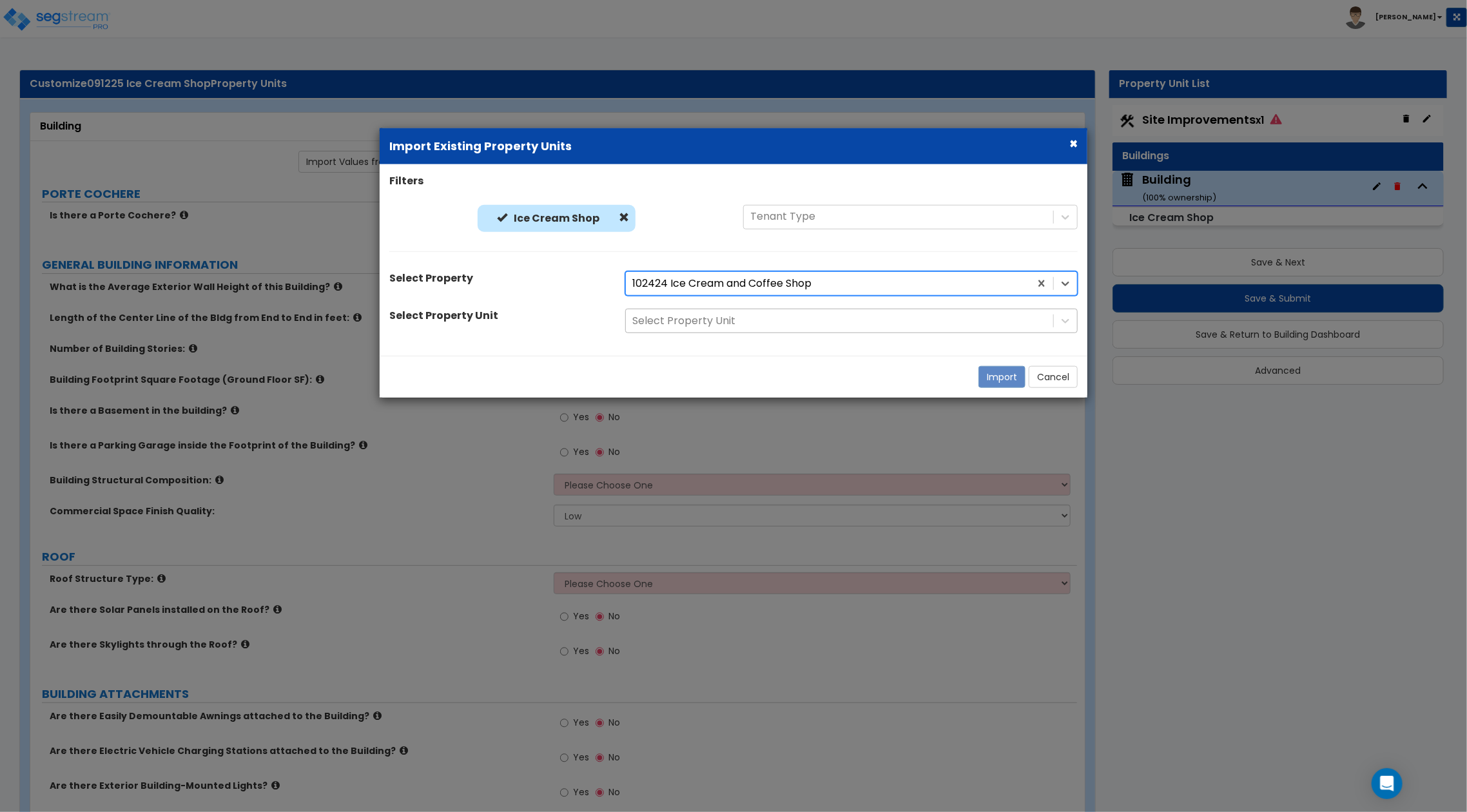
click at [851, 322] on div at bounding box center [840, 321] width 415 height 17
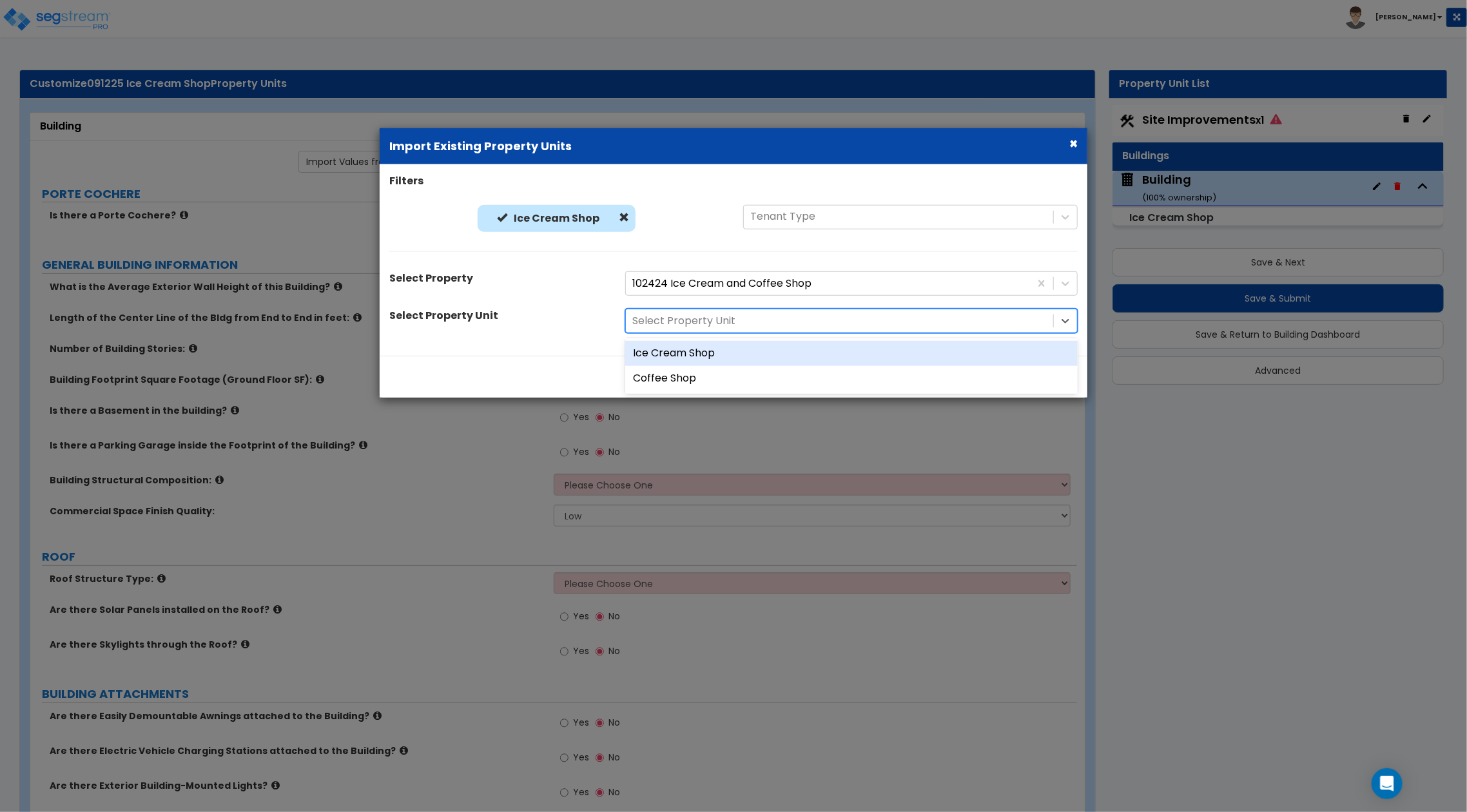
click at [829, 359] on div "Ice Cream Shop" at bounding box center [851, 353] width 453 height 25
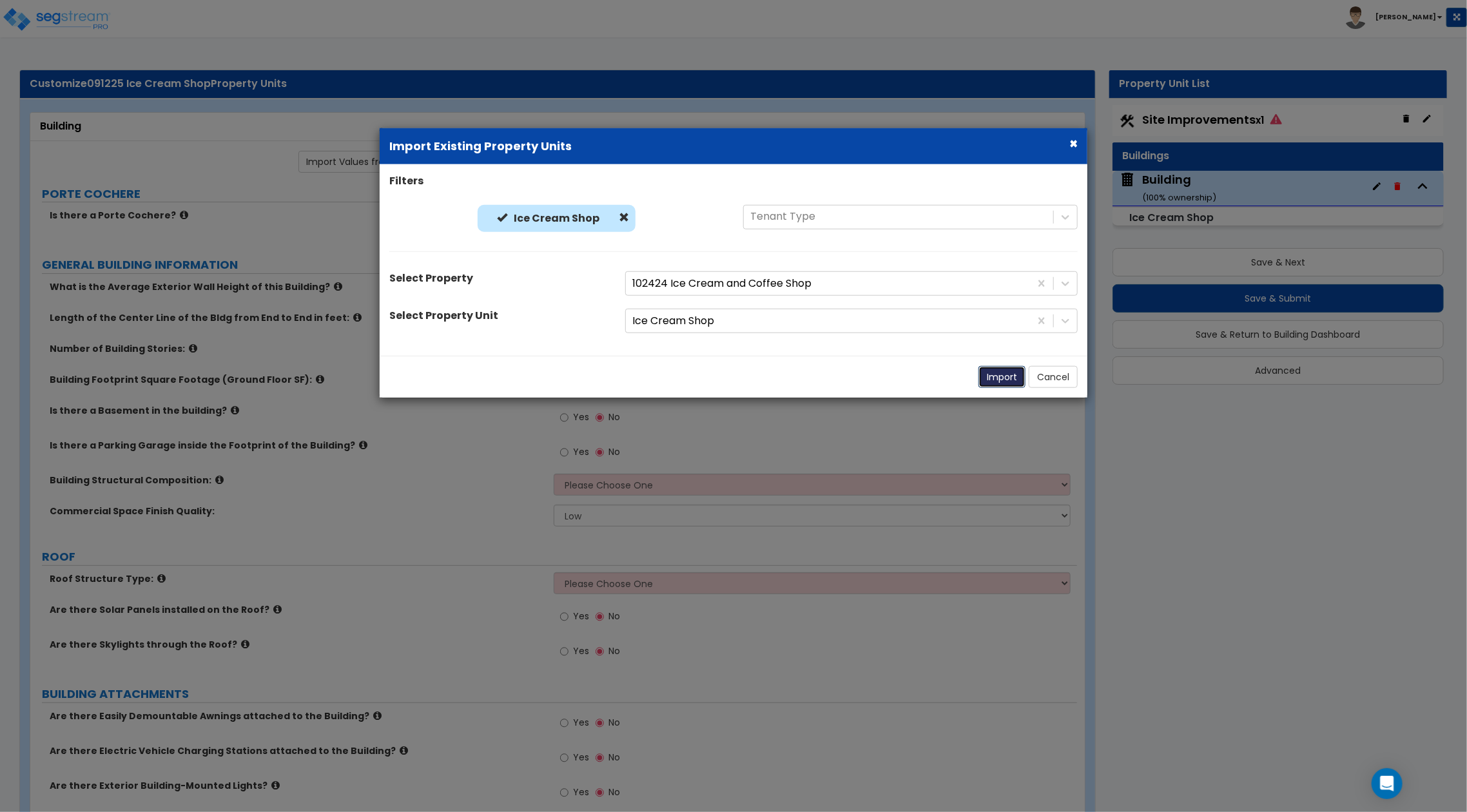
click at [990, 375] on button "Import" at bounding box center [1002, 377] width 47 height 22
radio input "true"
type input "15"
type input "90"
type input "9,000"
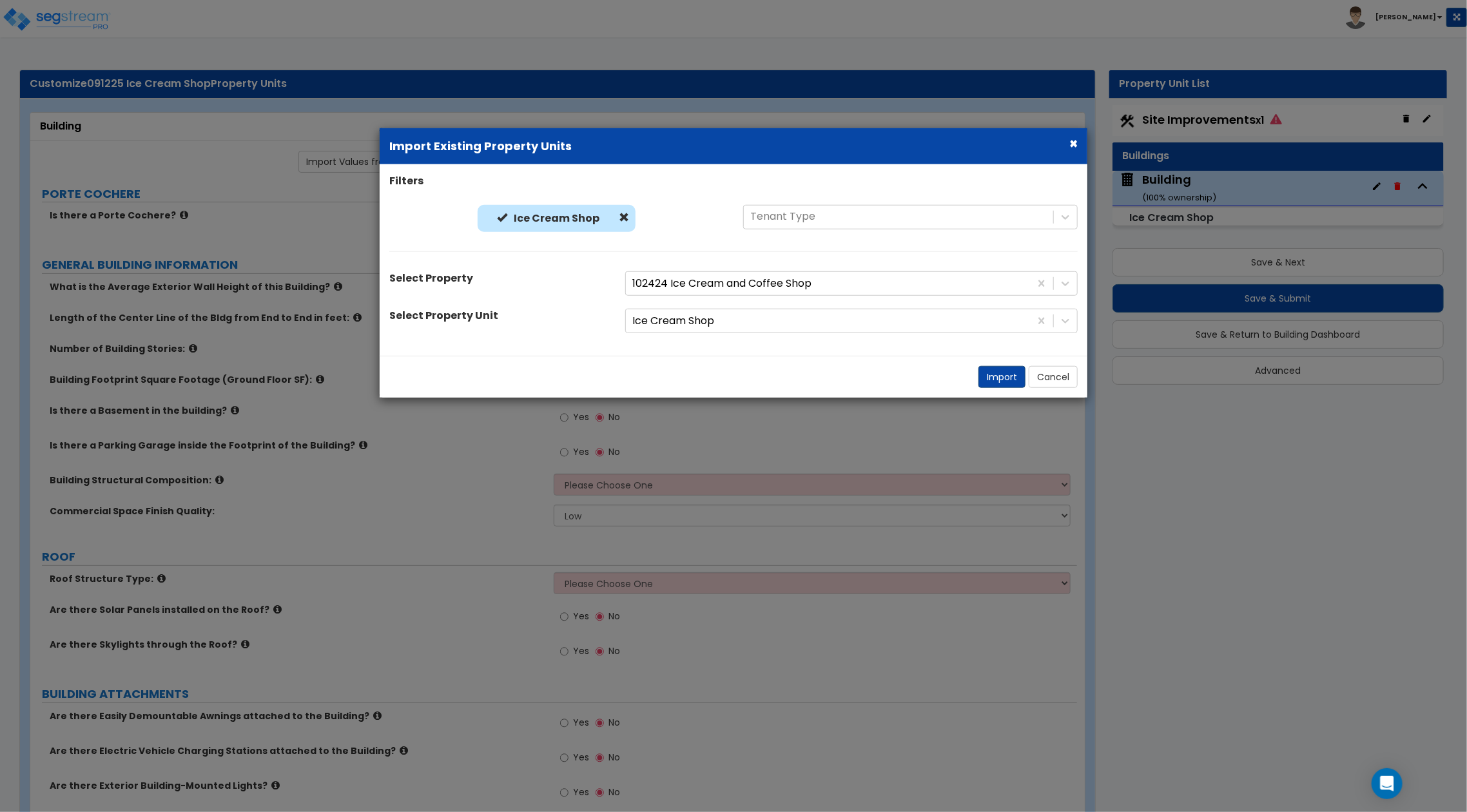
select select "8"
select select "1"
select select "3"
radio input "true"
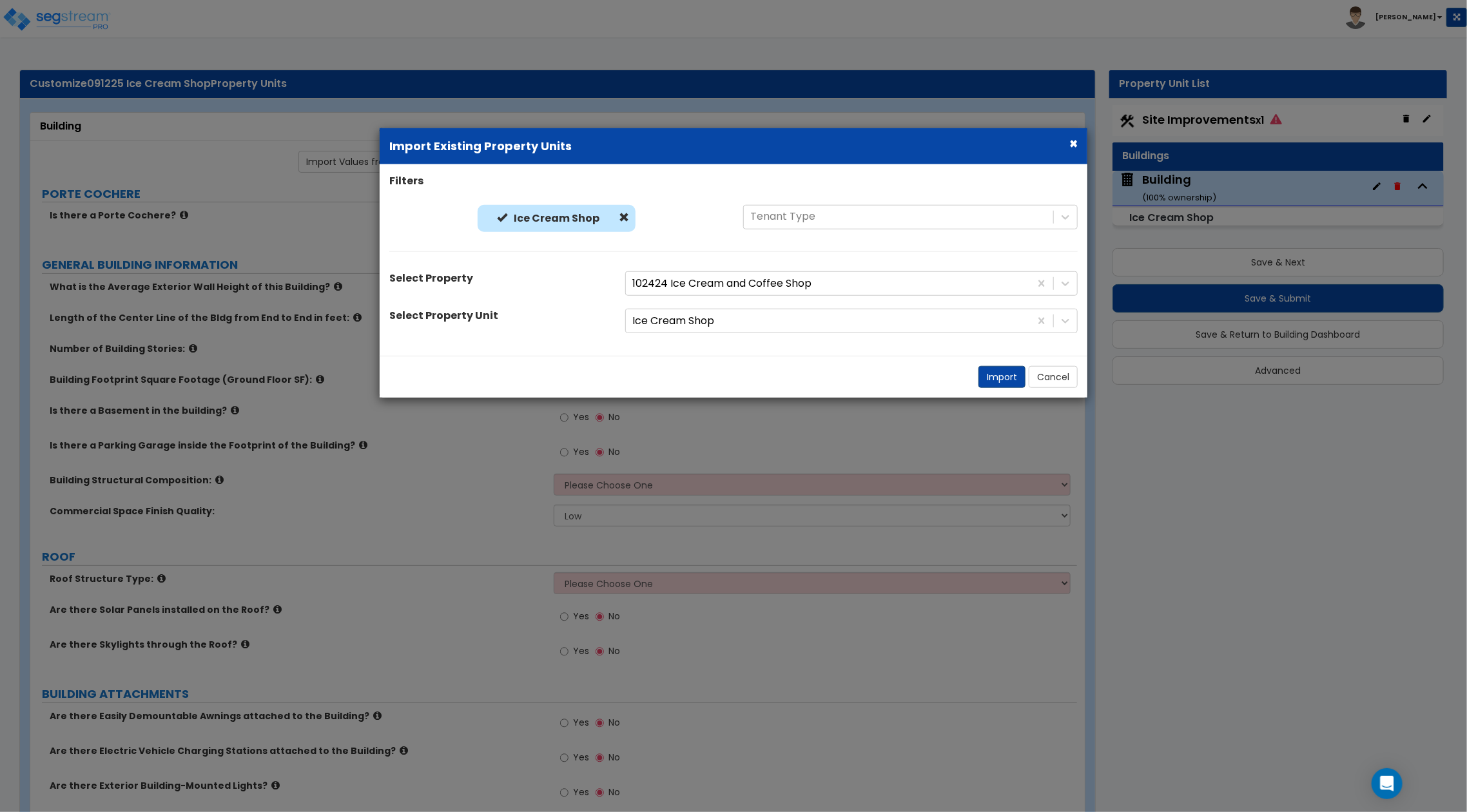
radio input "true"
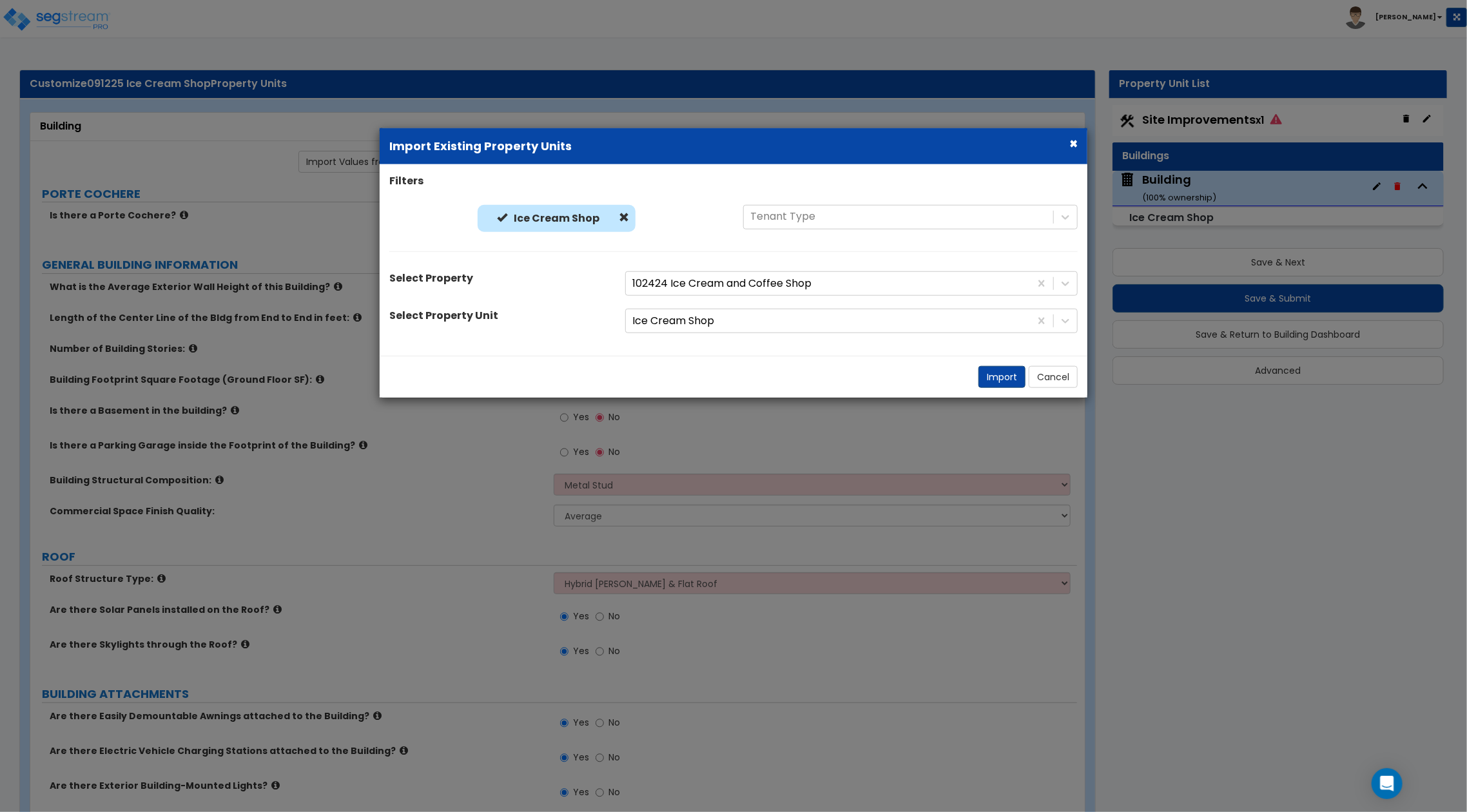
radio input "true"
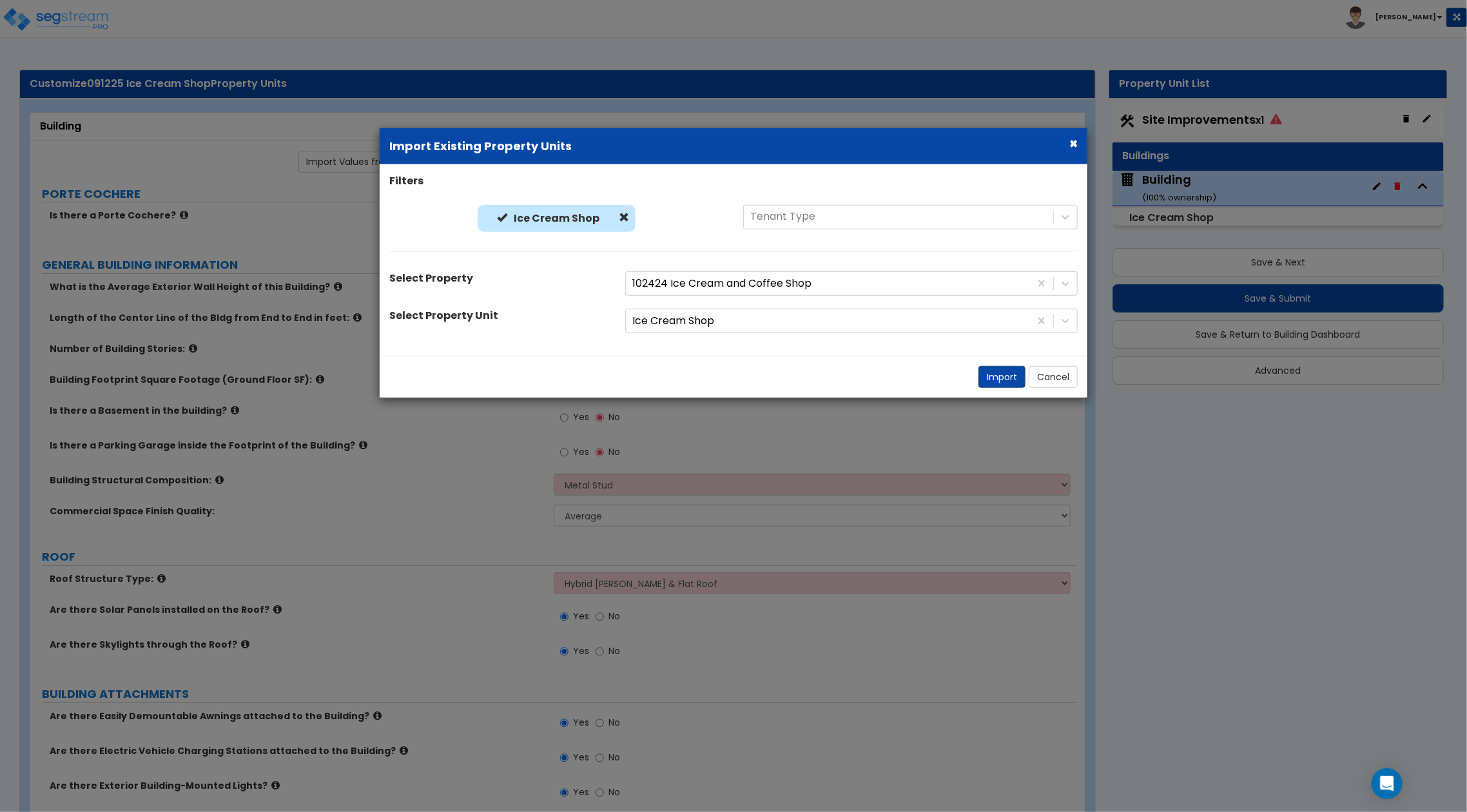
radio input "true"
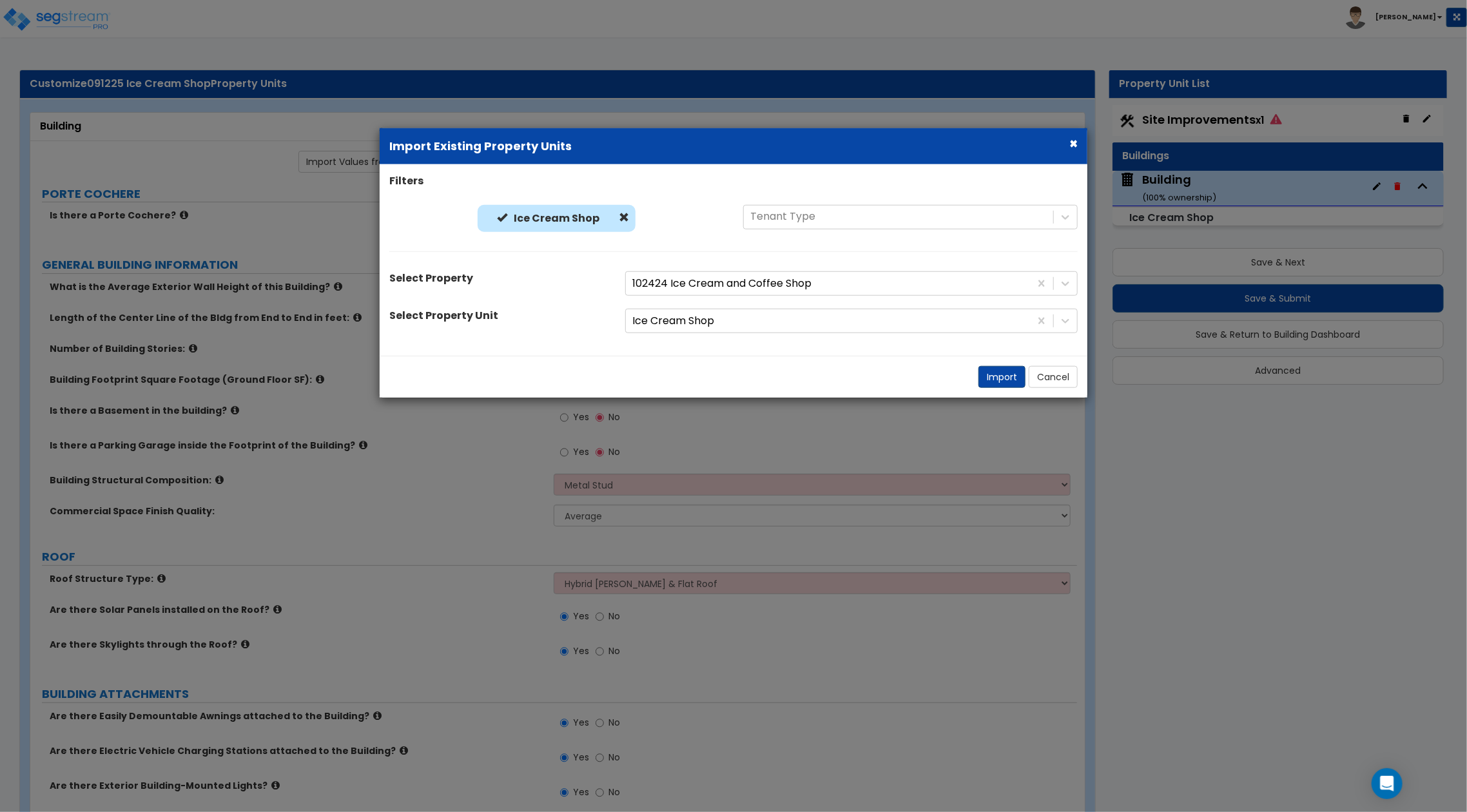
radio input "true"
type input "2"
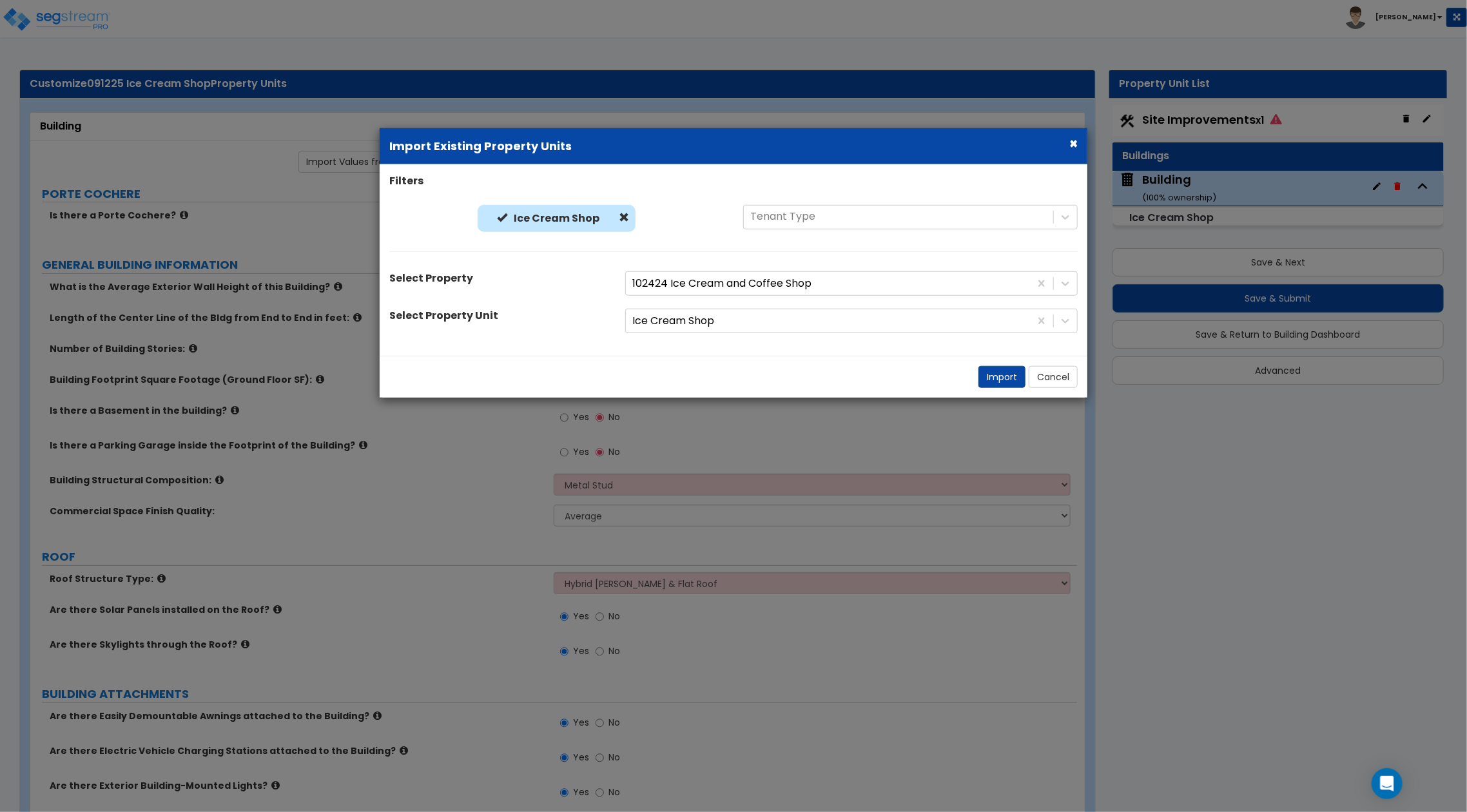
select select "3"
radio input "true"
select select "4"
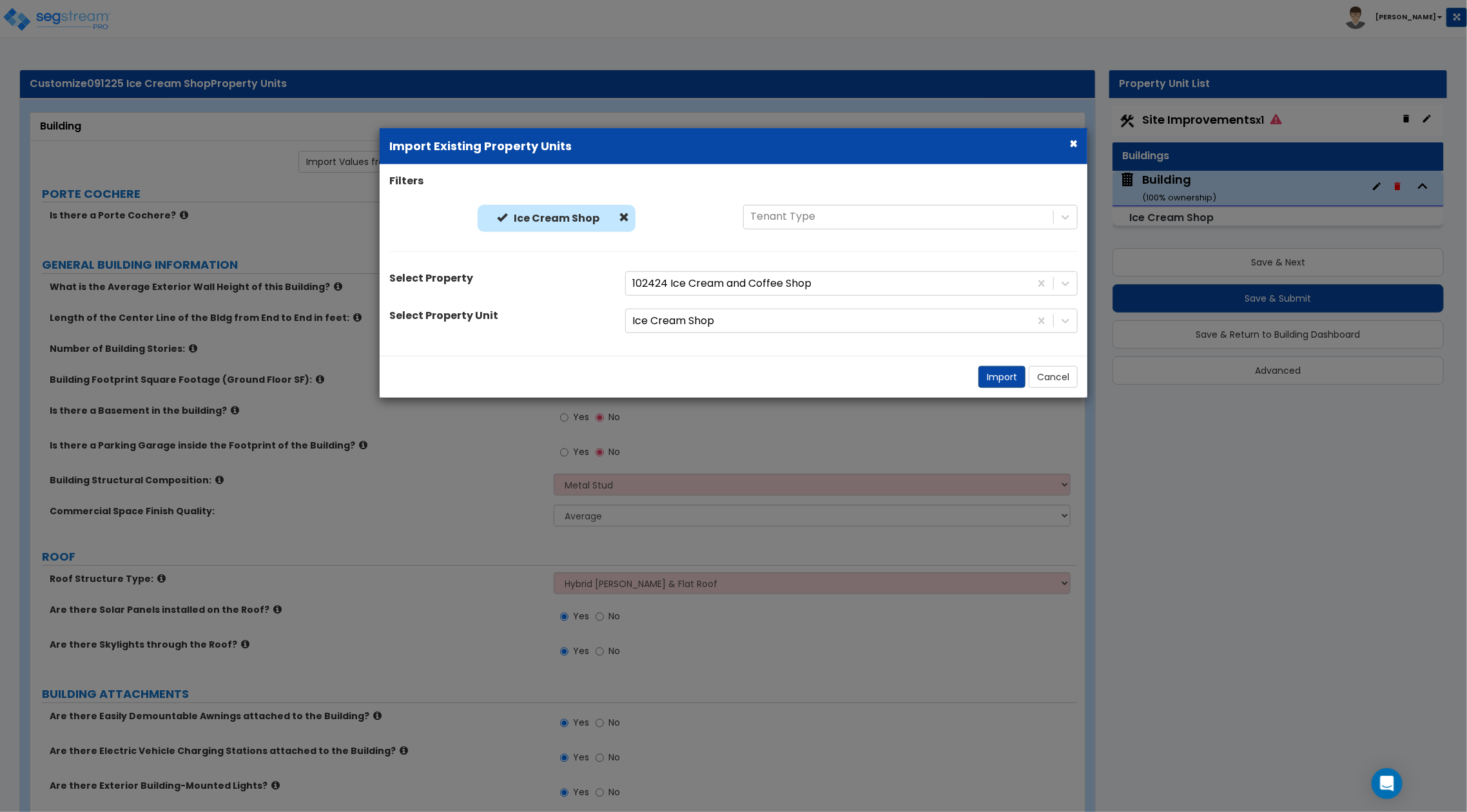
radio input "true"
select select "3"
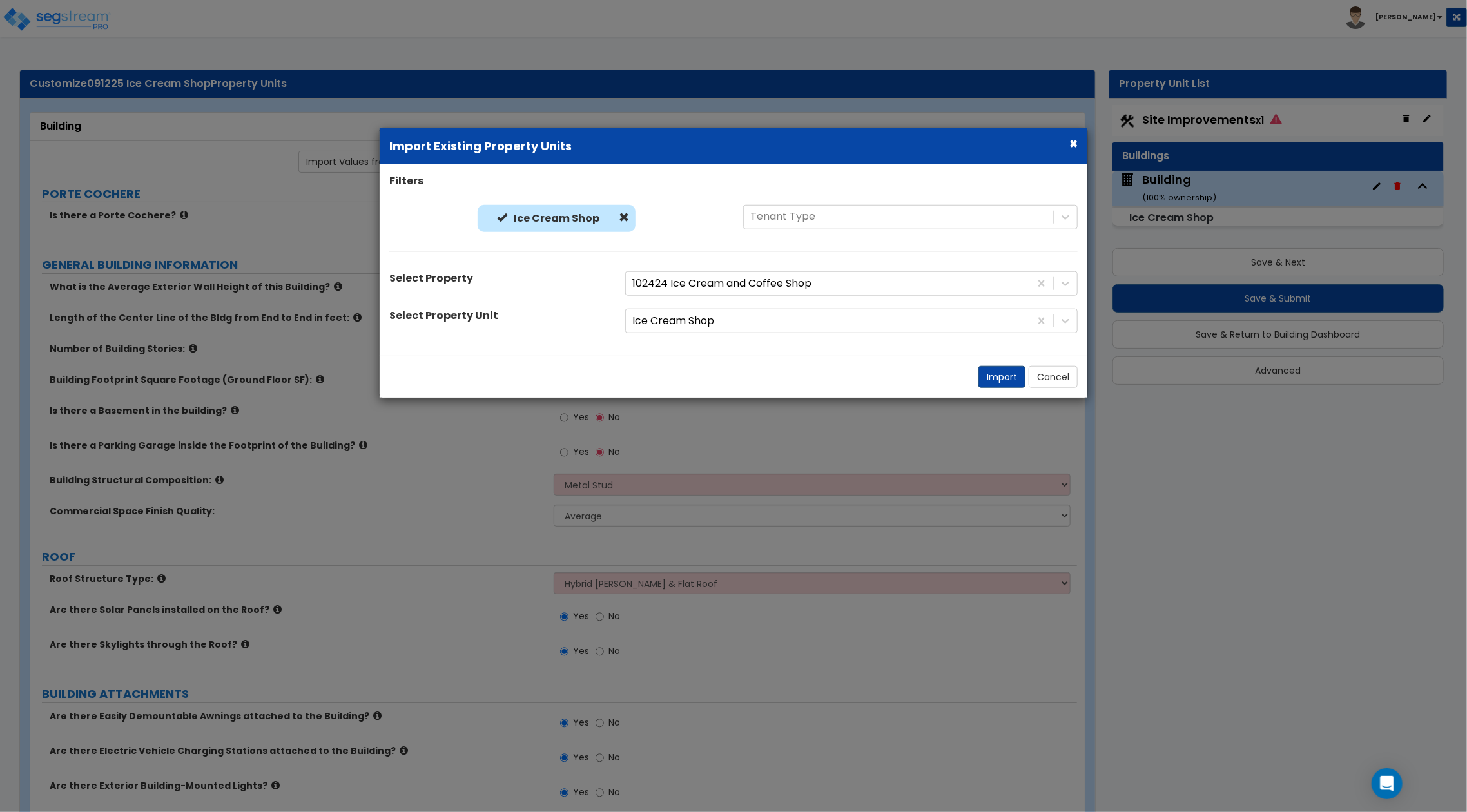
radio input "true"
type input "5"
radio input "true"
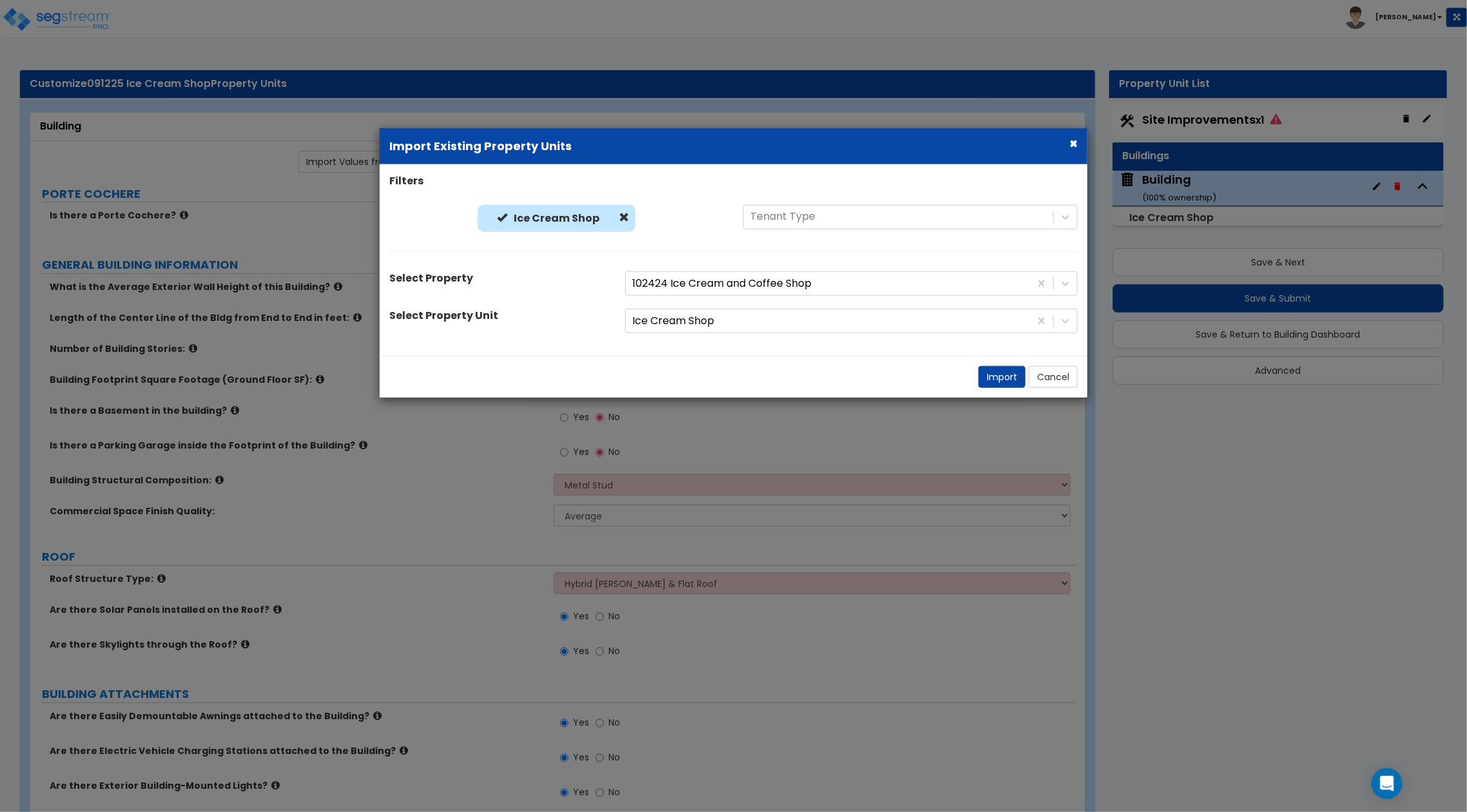
type input "7"
type input "5"
type input "4"
type input "3"
type input "2"
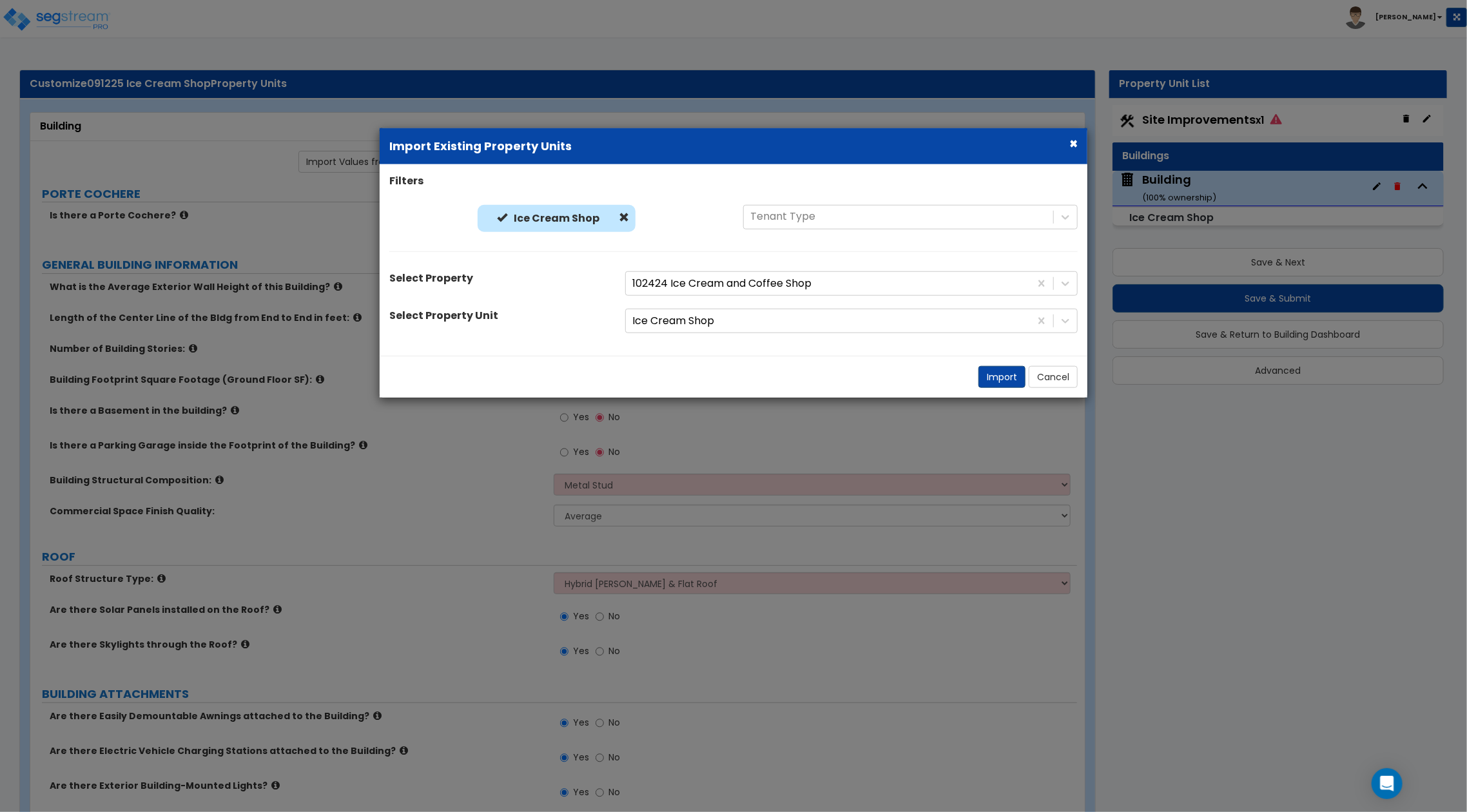
type input "1"
type input "2"
radio input "true"
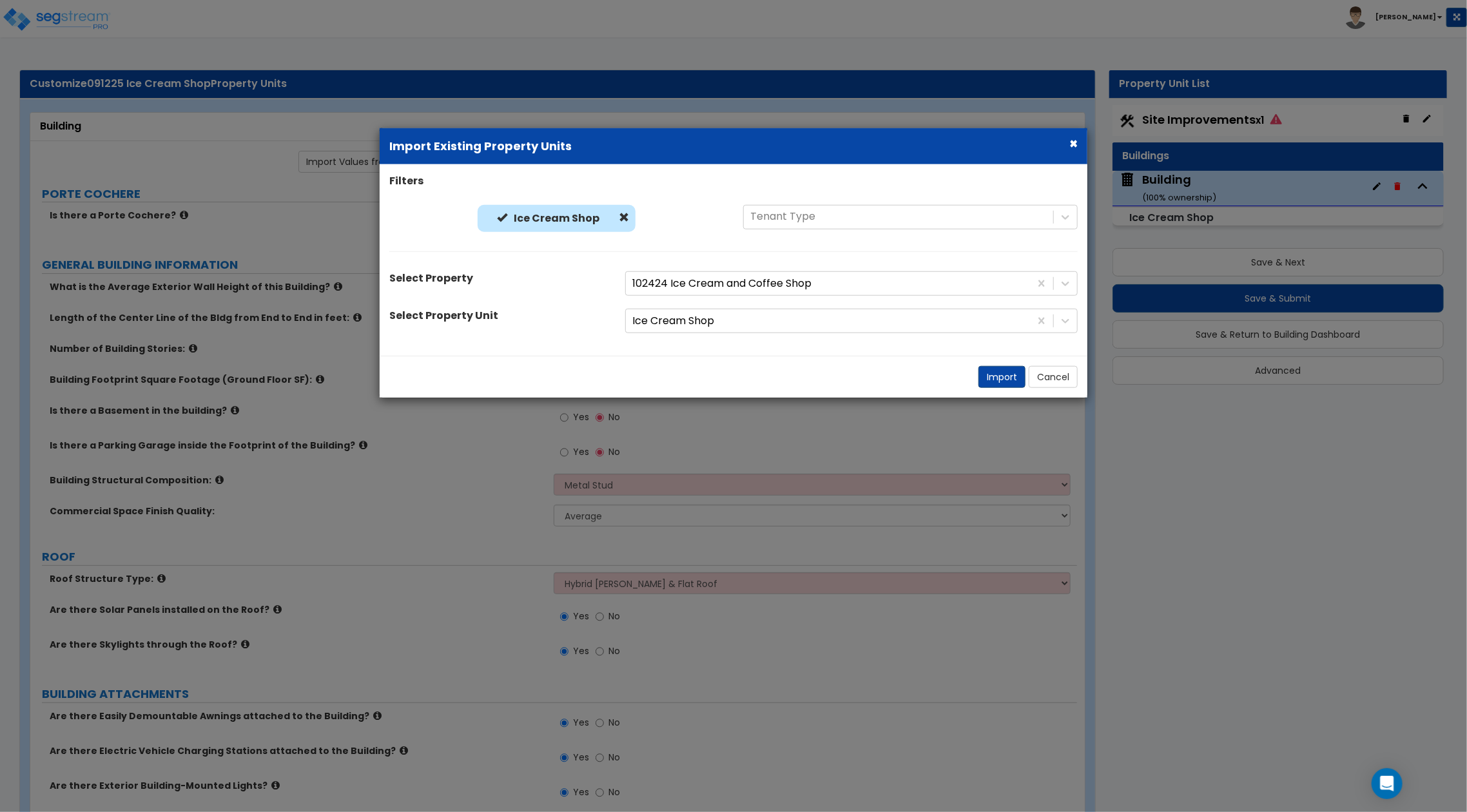
radio input "true"
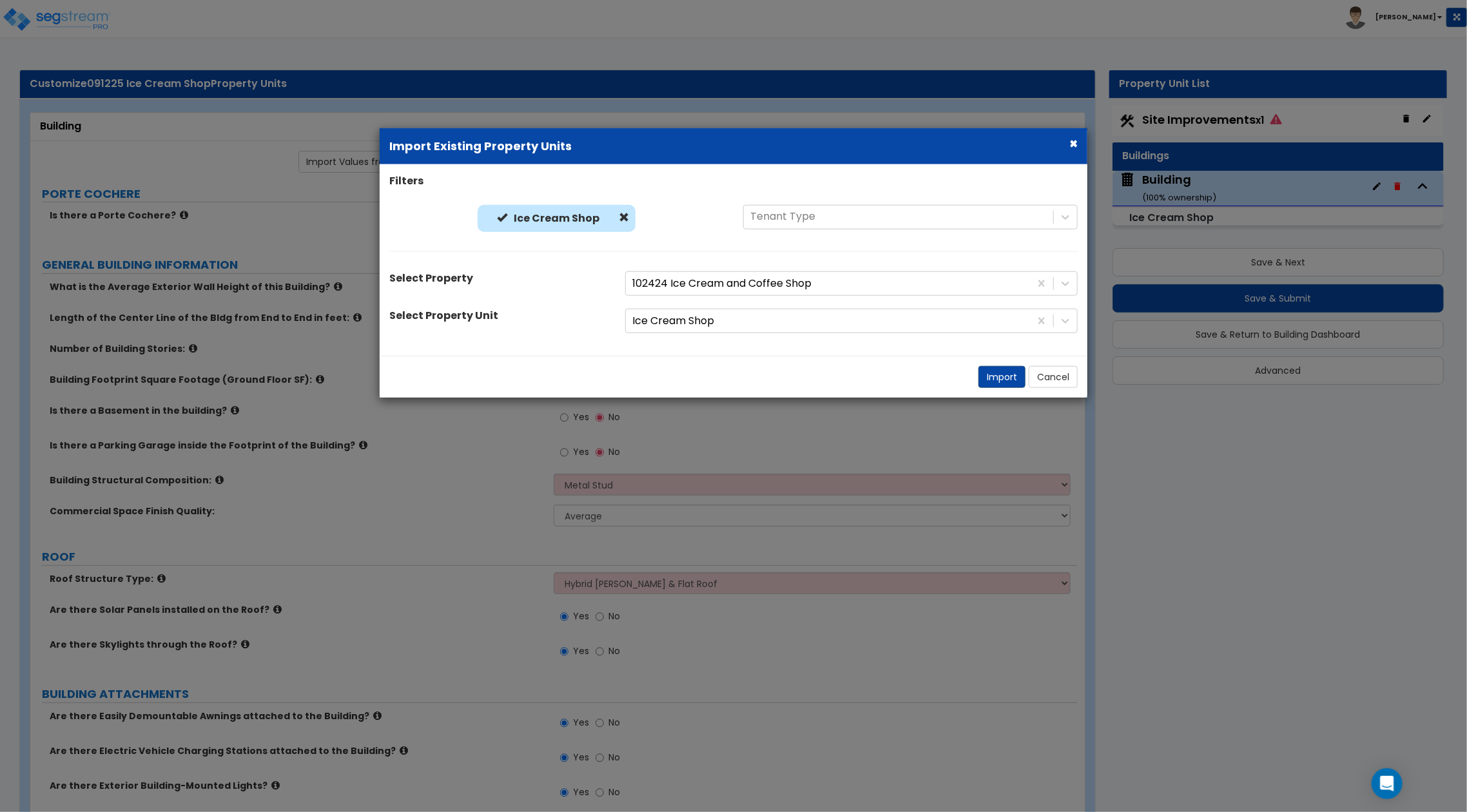
radio input "true"
select select "1"
radio input "true"
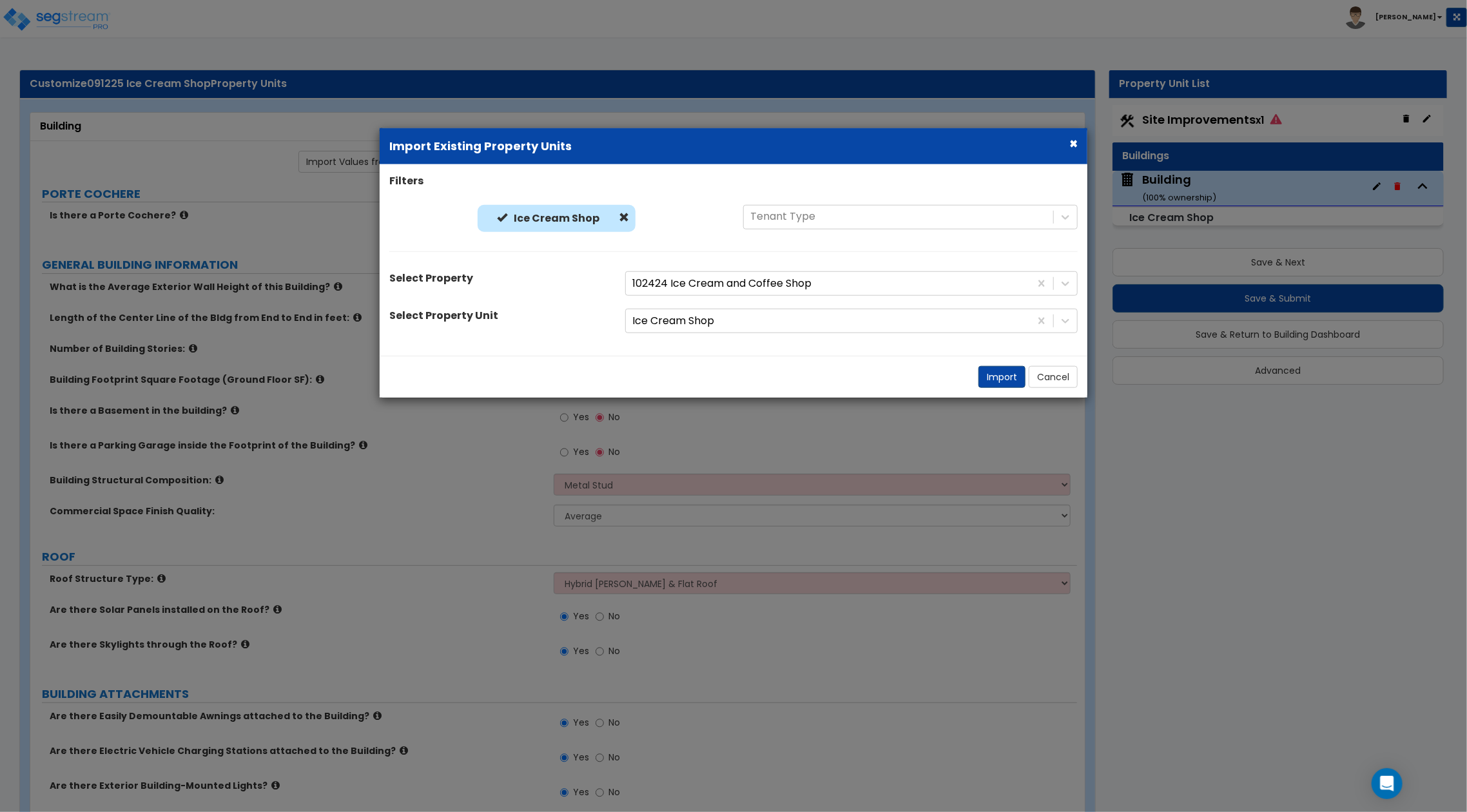
radio input "true"
select select "2"
radio input "true"
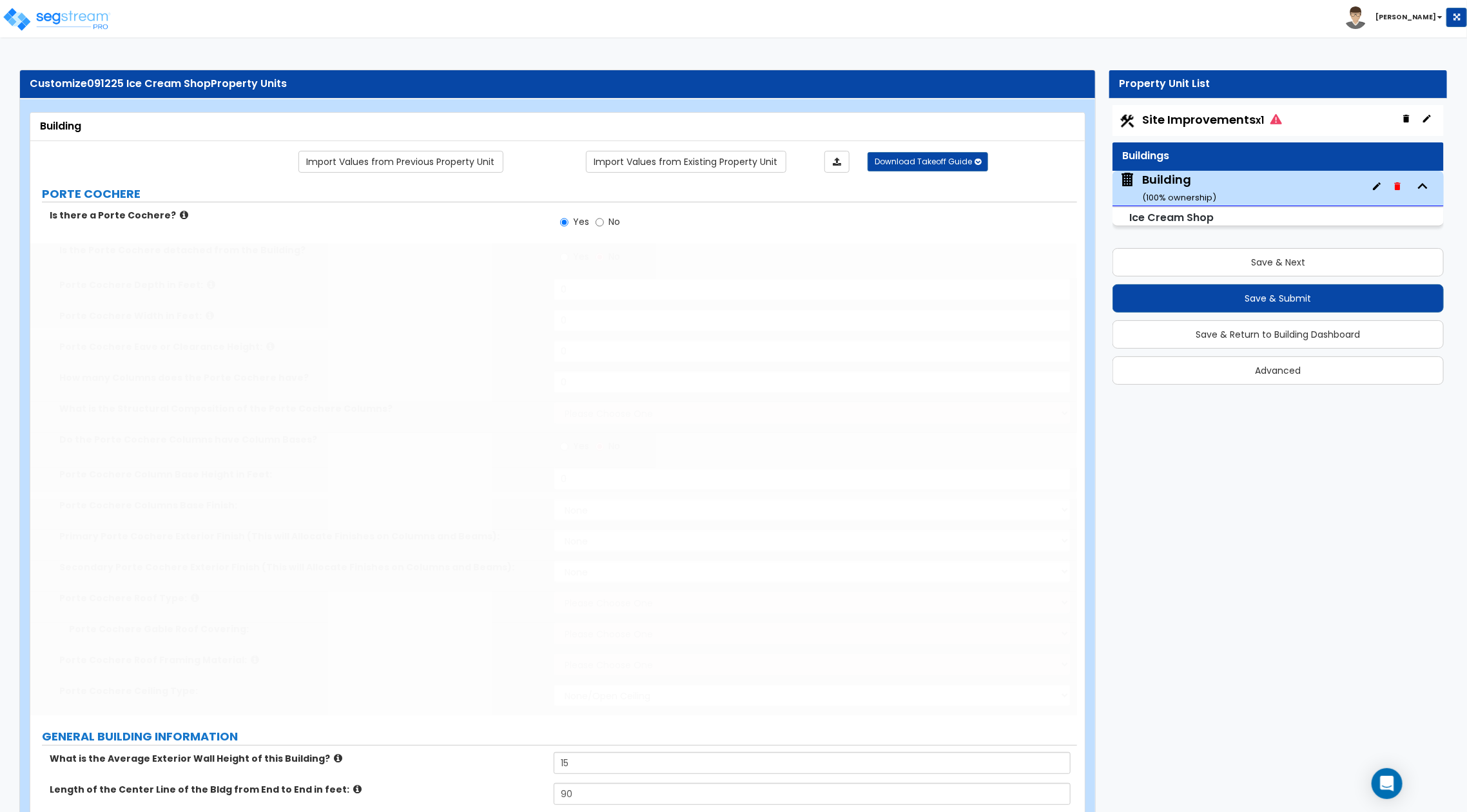
radio input "true"
type input "10"
type input "20"
type input "15"
type input "4"
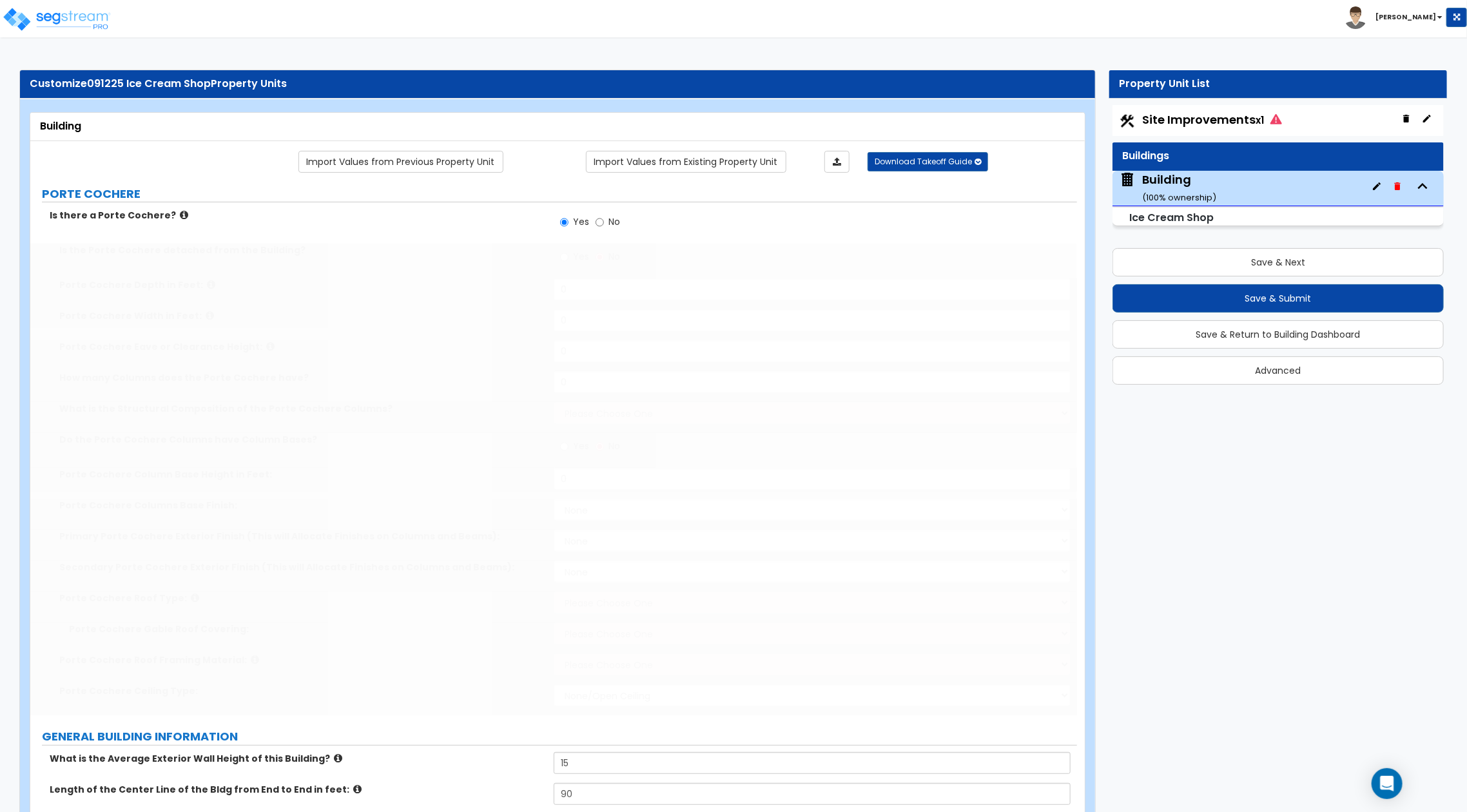
select select "1"
radio input "true"
type input "5"
select select "1"
select select "3"
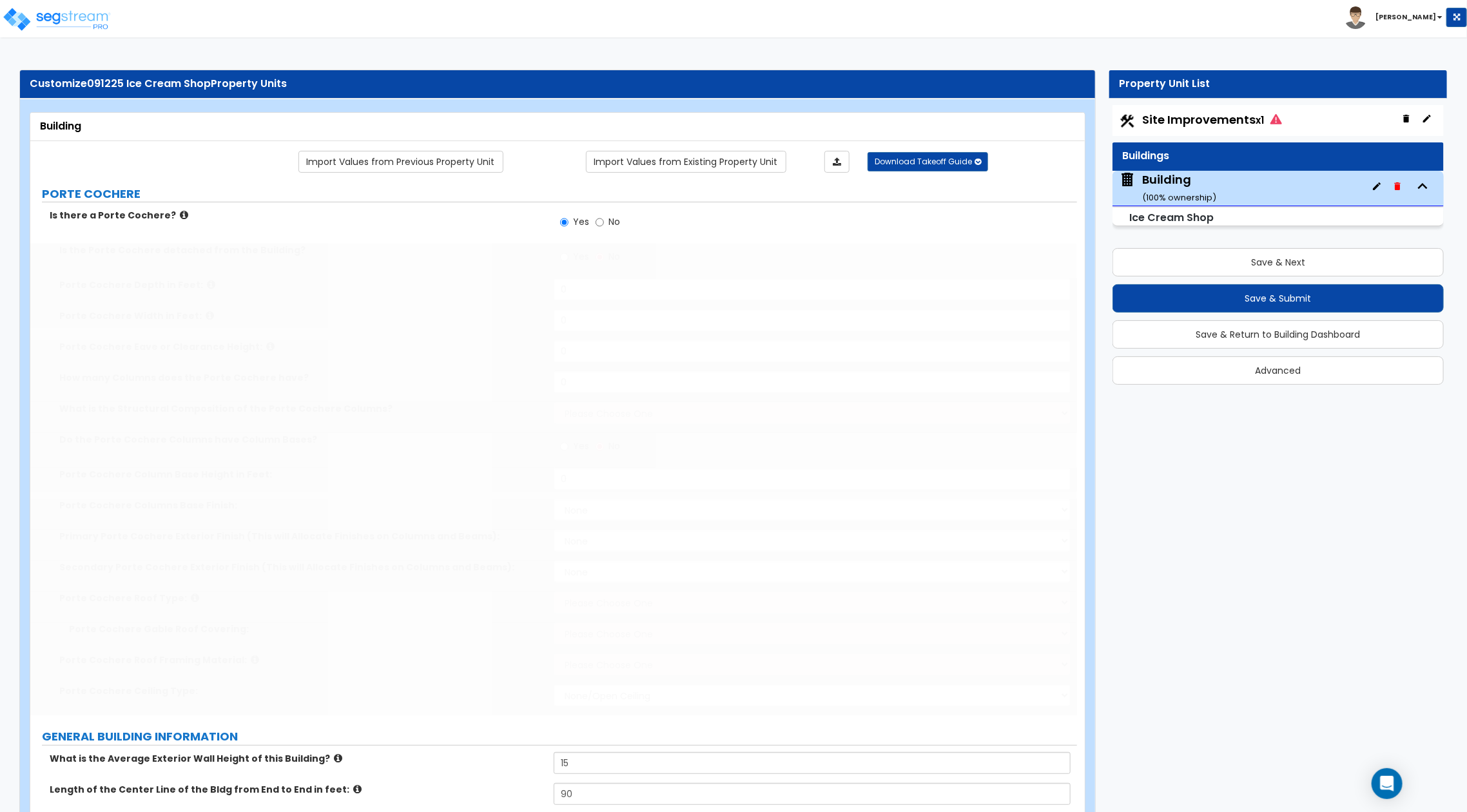
select select "2"
select select "1"
select select "2"
select select "3"
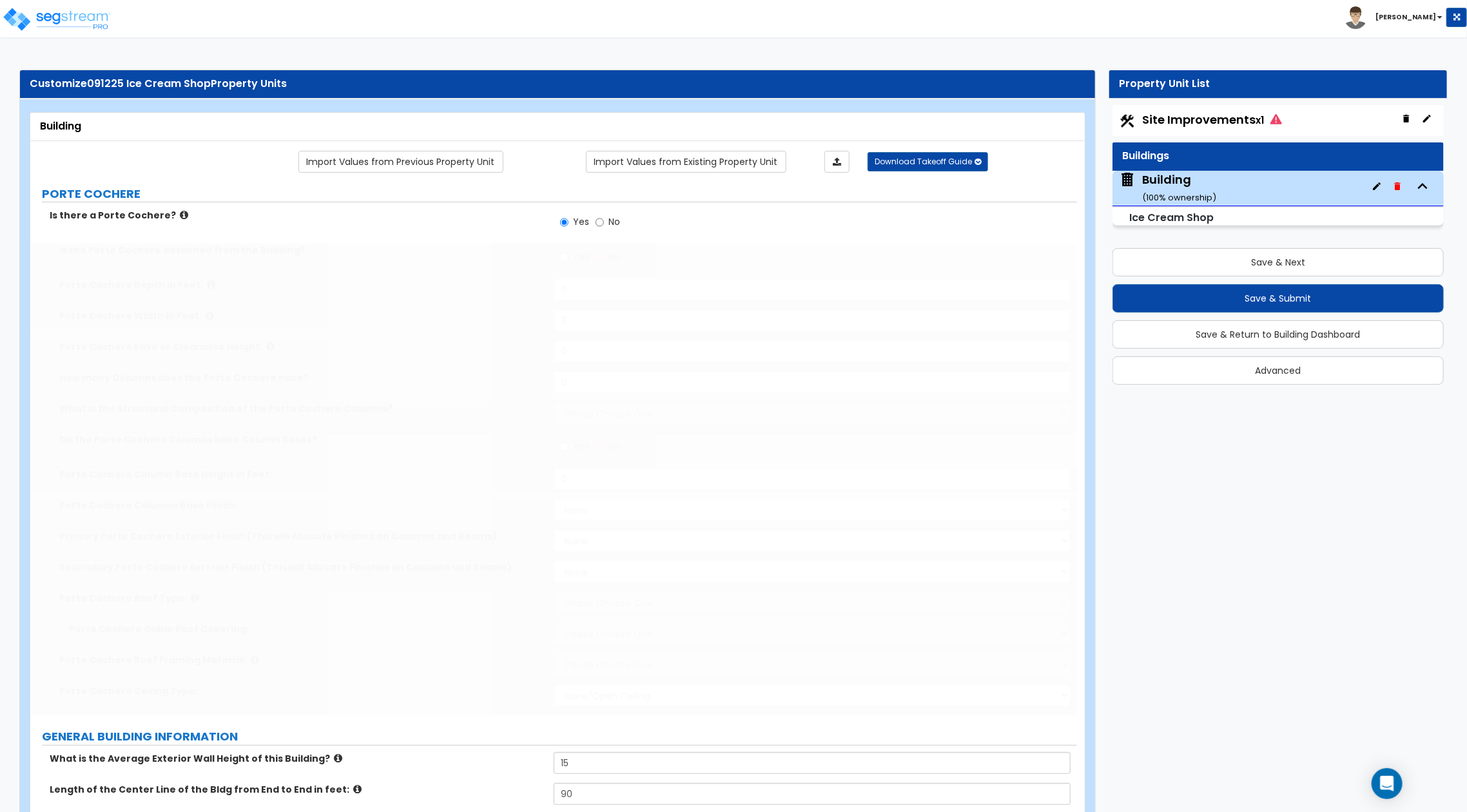
select select "3"
select select "2"
select select "1"
type input "5,000"
select select "4"
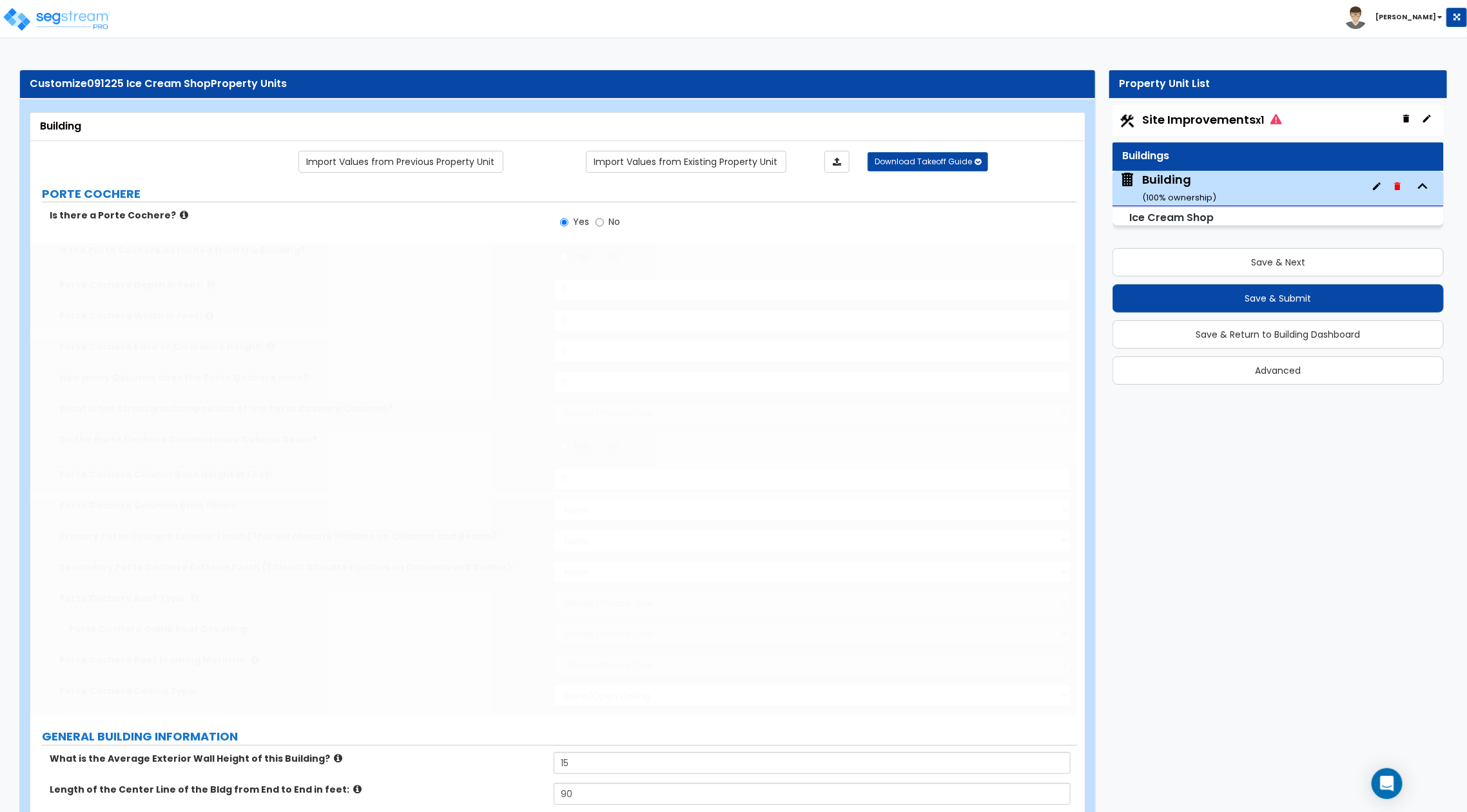
select select "2"
type input "1,000"
select select "2"
type input "10"
radio input "true"
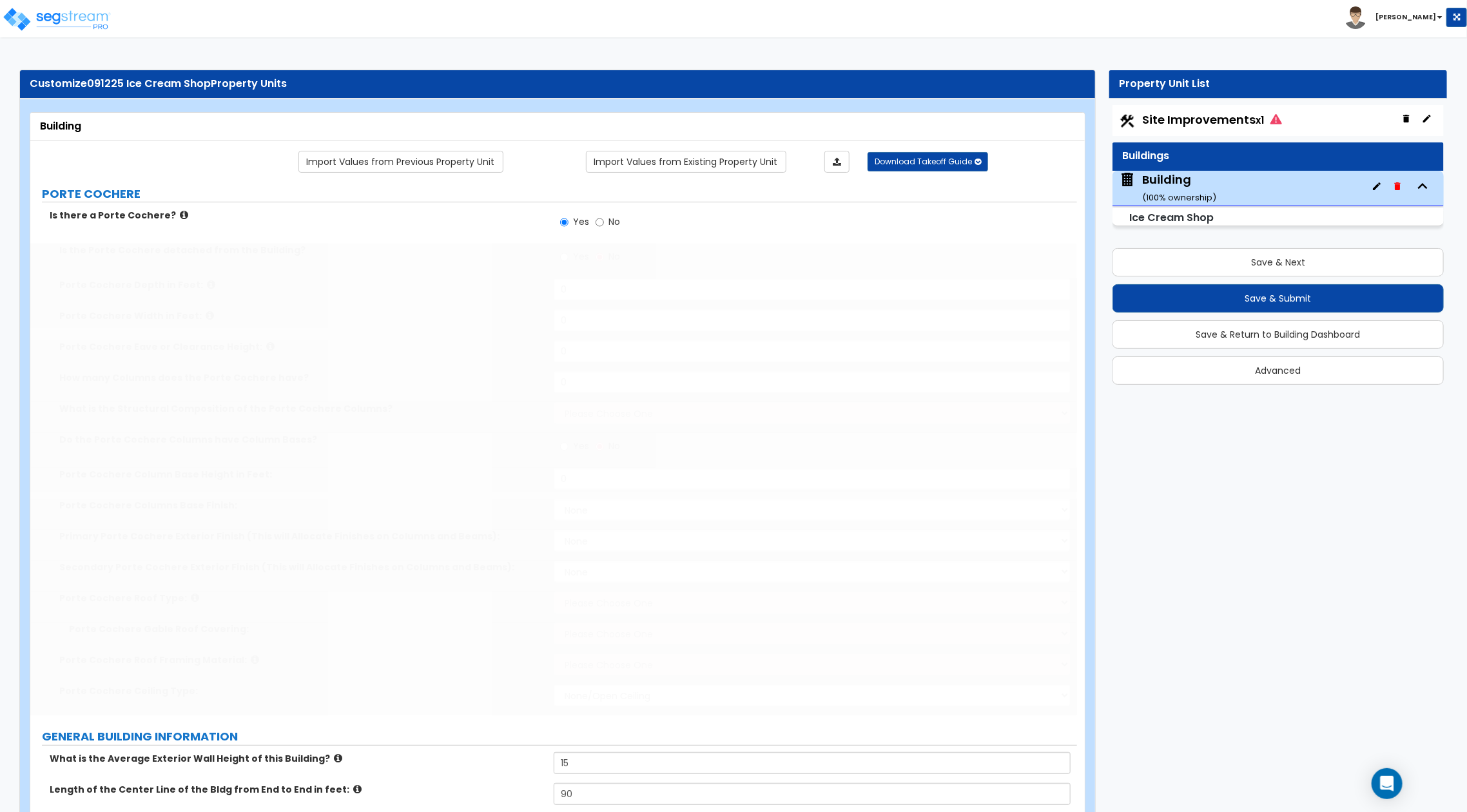
radio input "true"
select select "3"
type input "100"
select select "3"
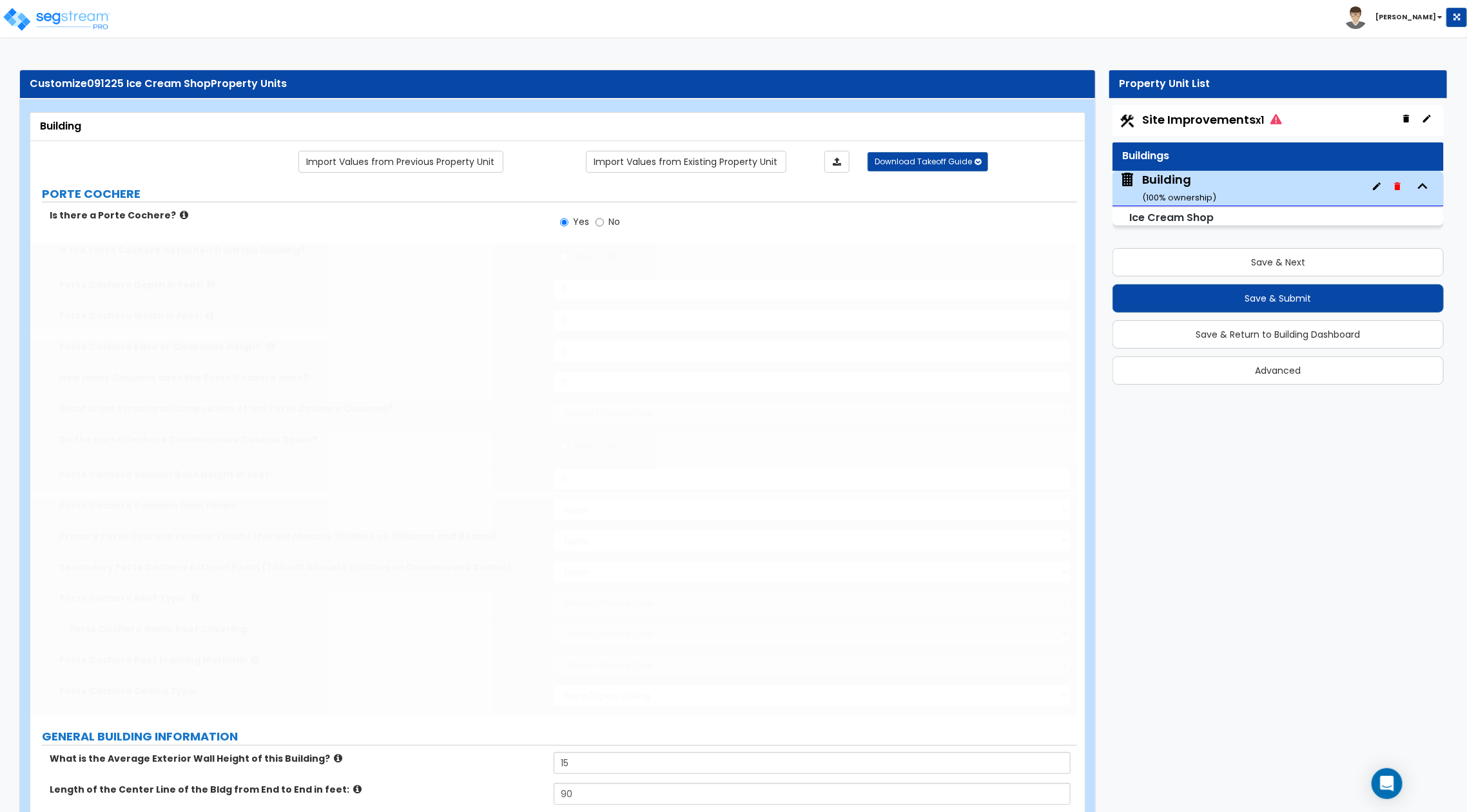
type input "100"
select select "1"
type input "4"
type input "9"
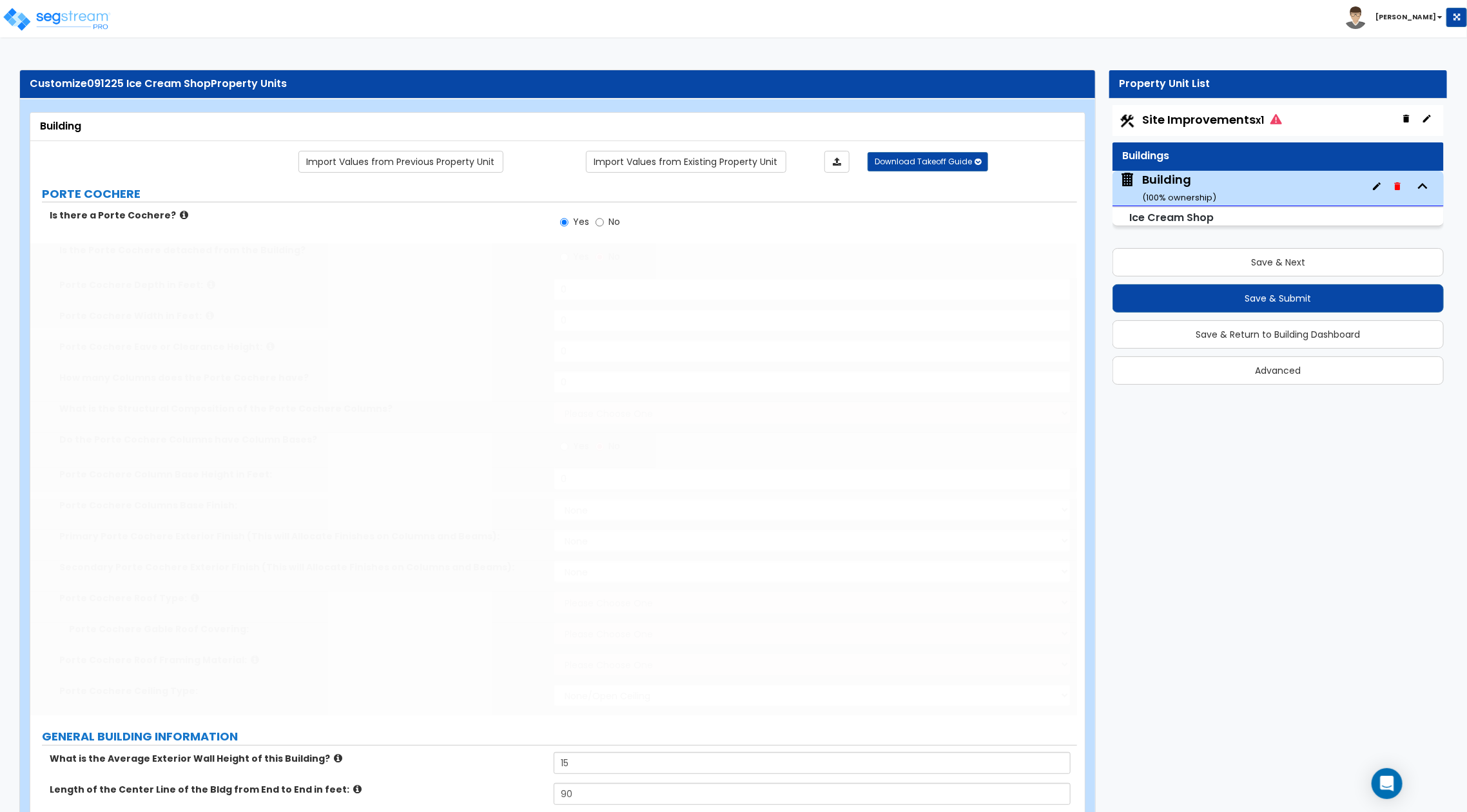
type input "8"
type input "7"
type input "6"
type input "5"
select select "2"
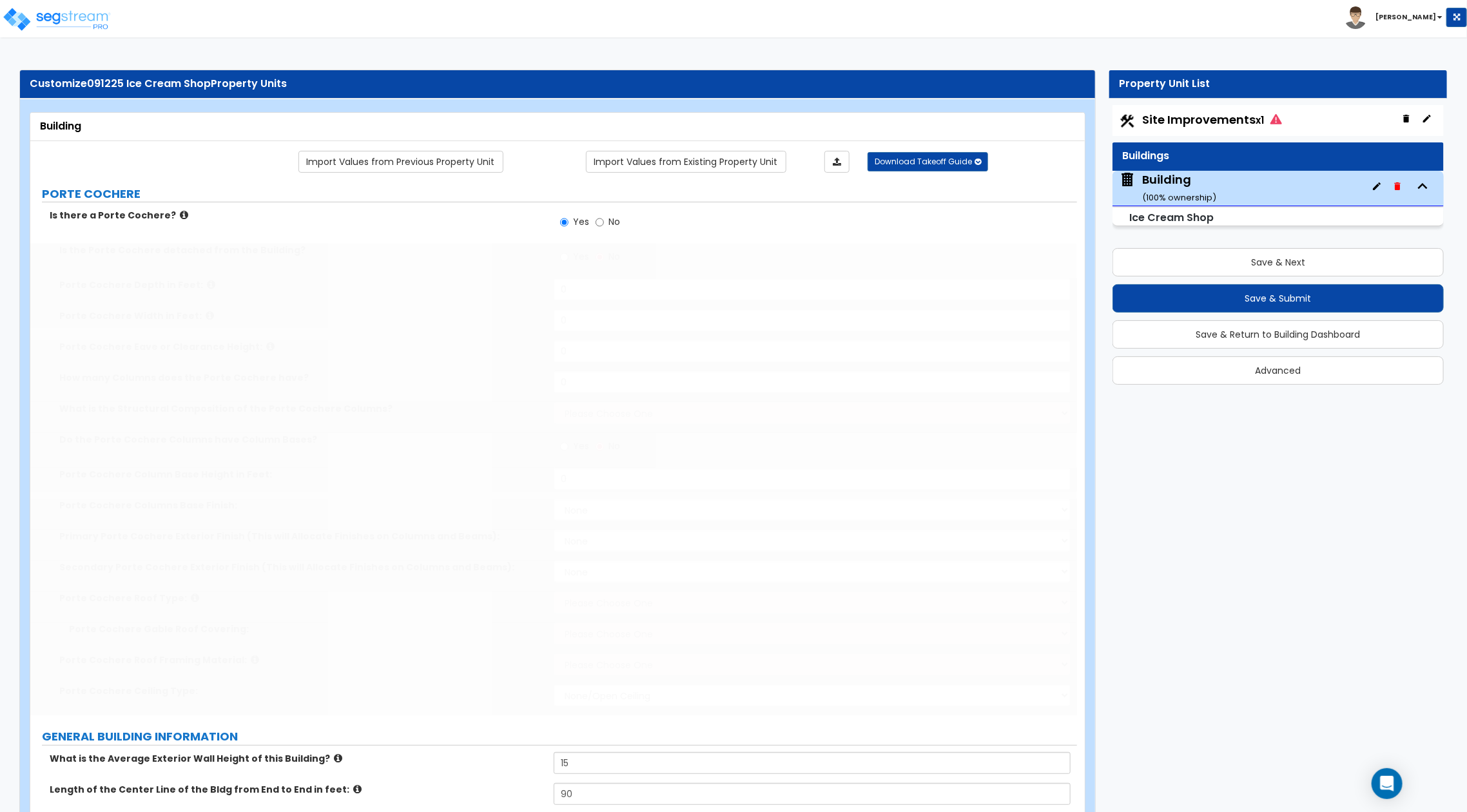
type input "5"
type input "12"
type input "1,000"
type input "2"
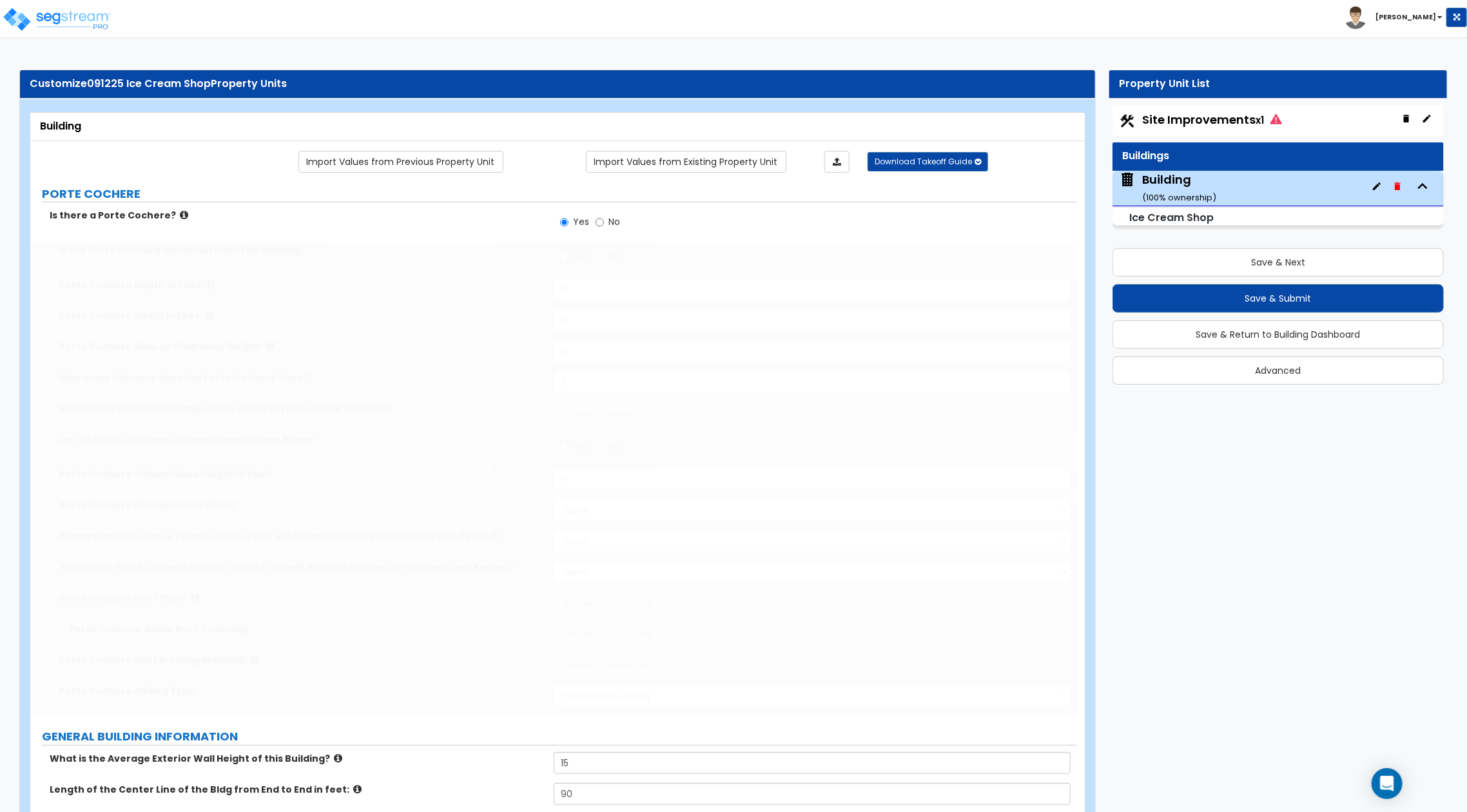
type input "2"
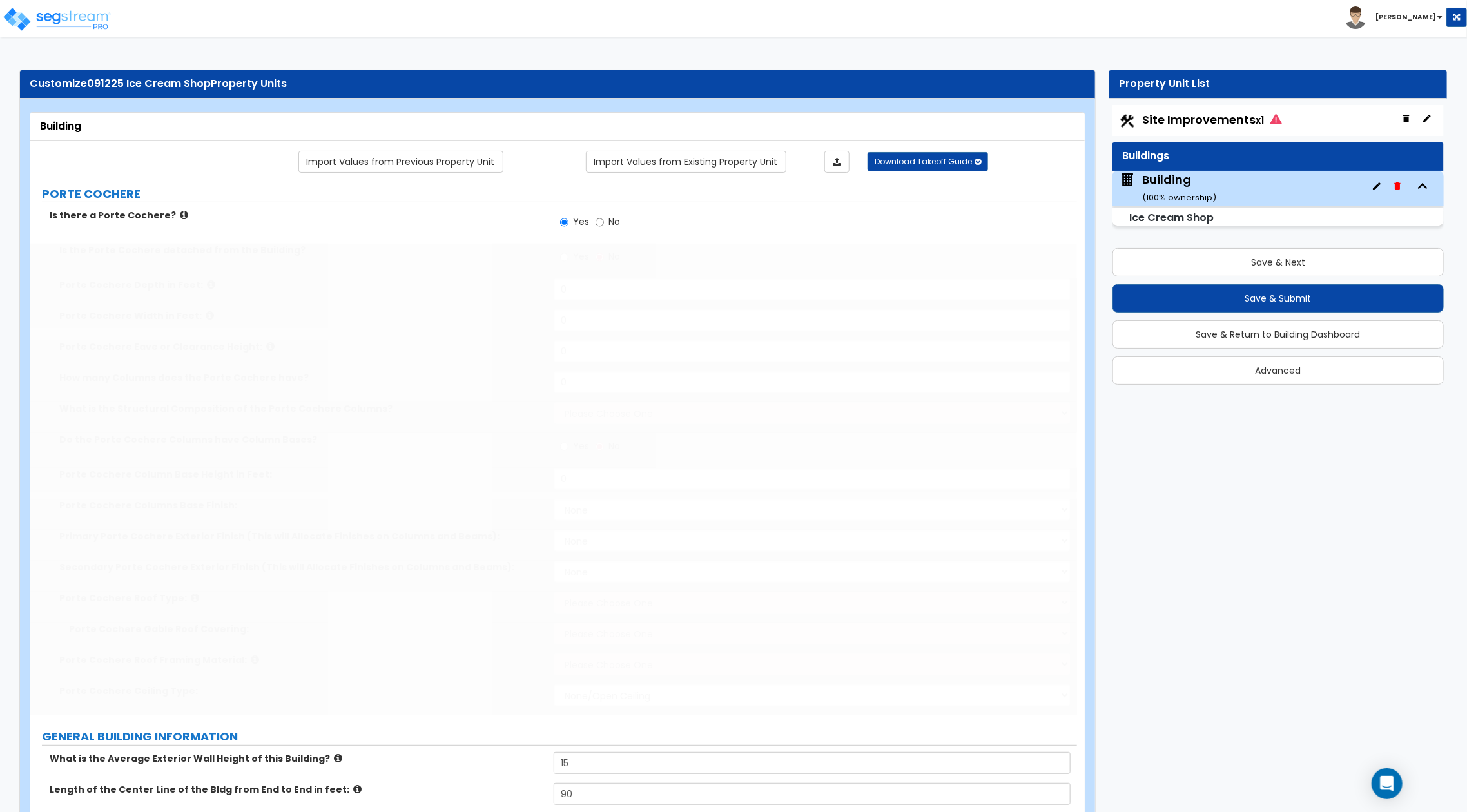
type input "2"
select select "3"
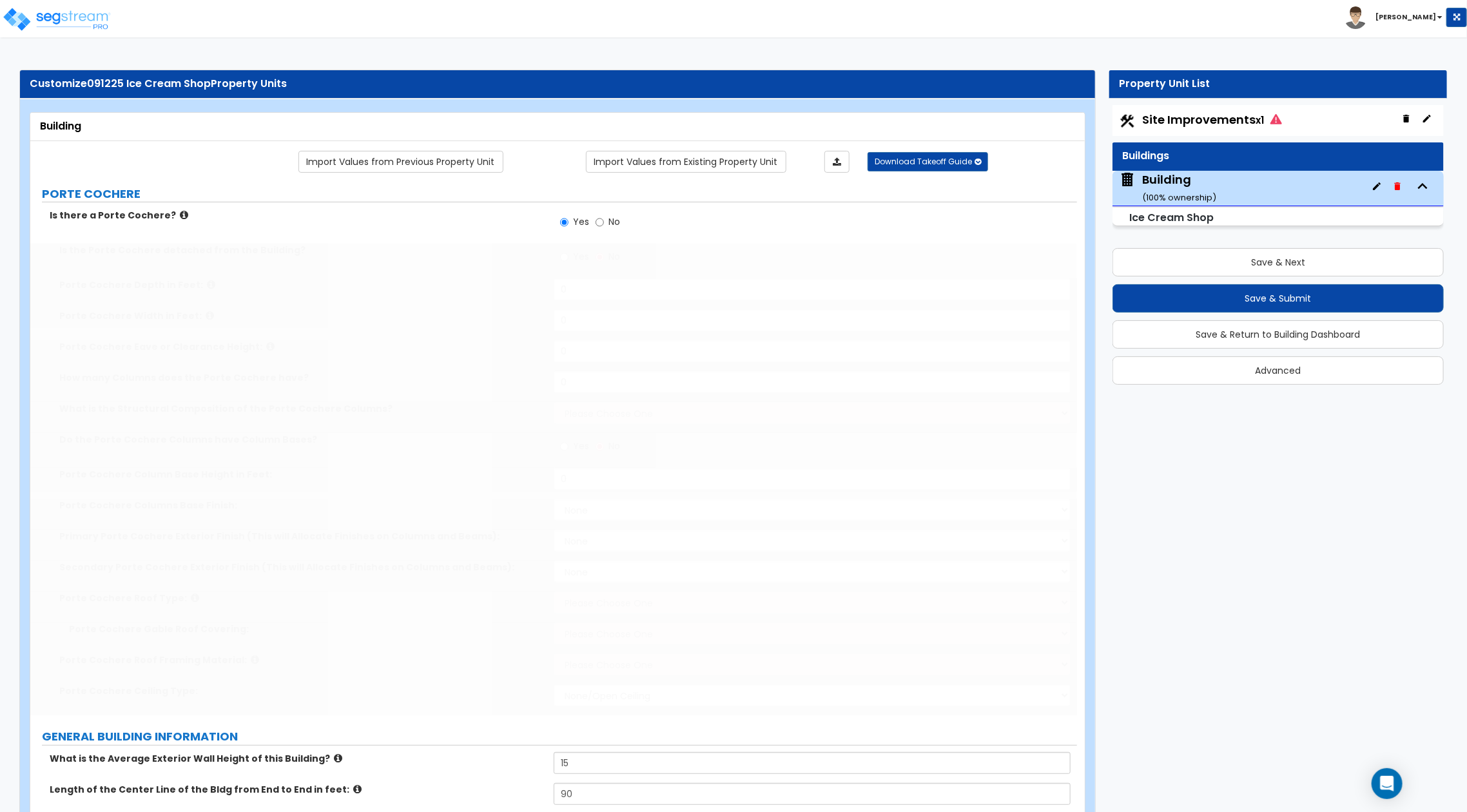
select select "1"
type input "2"
select select "2"
type input "2"
select select "3"
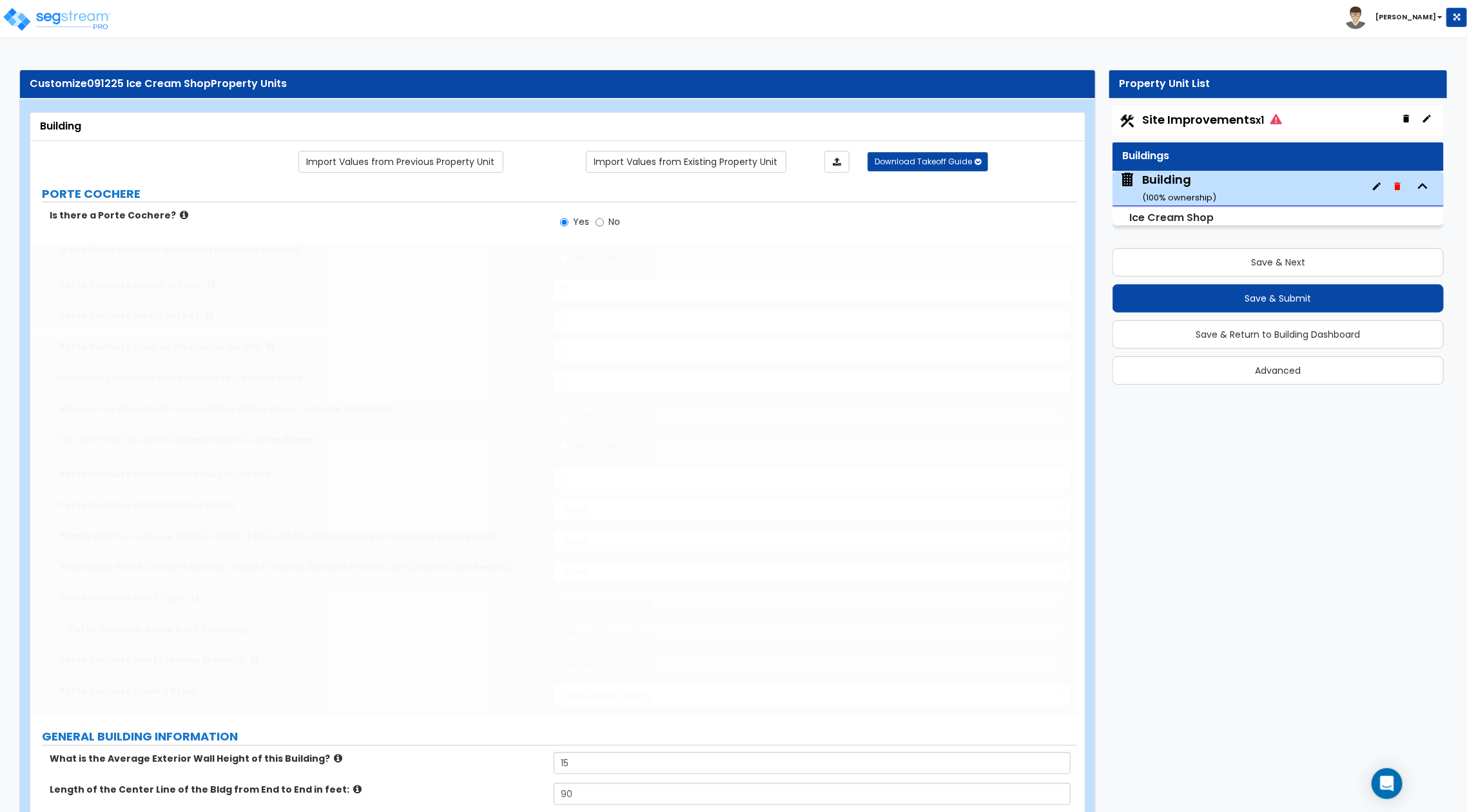
type input "2"
select select "1"
select select "3"
select select "1"
type input "2"
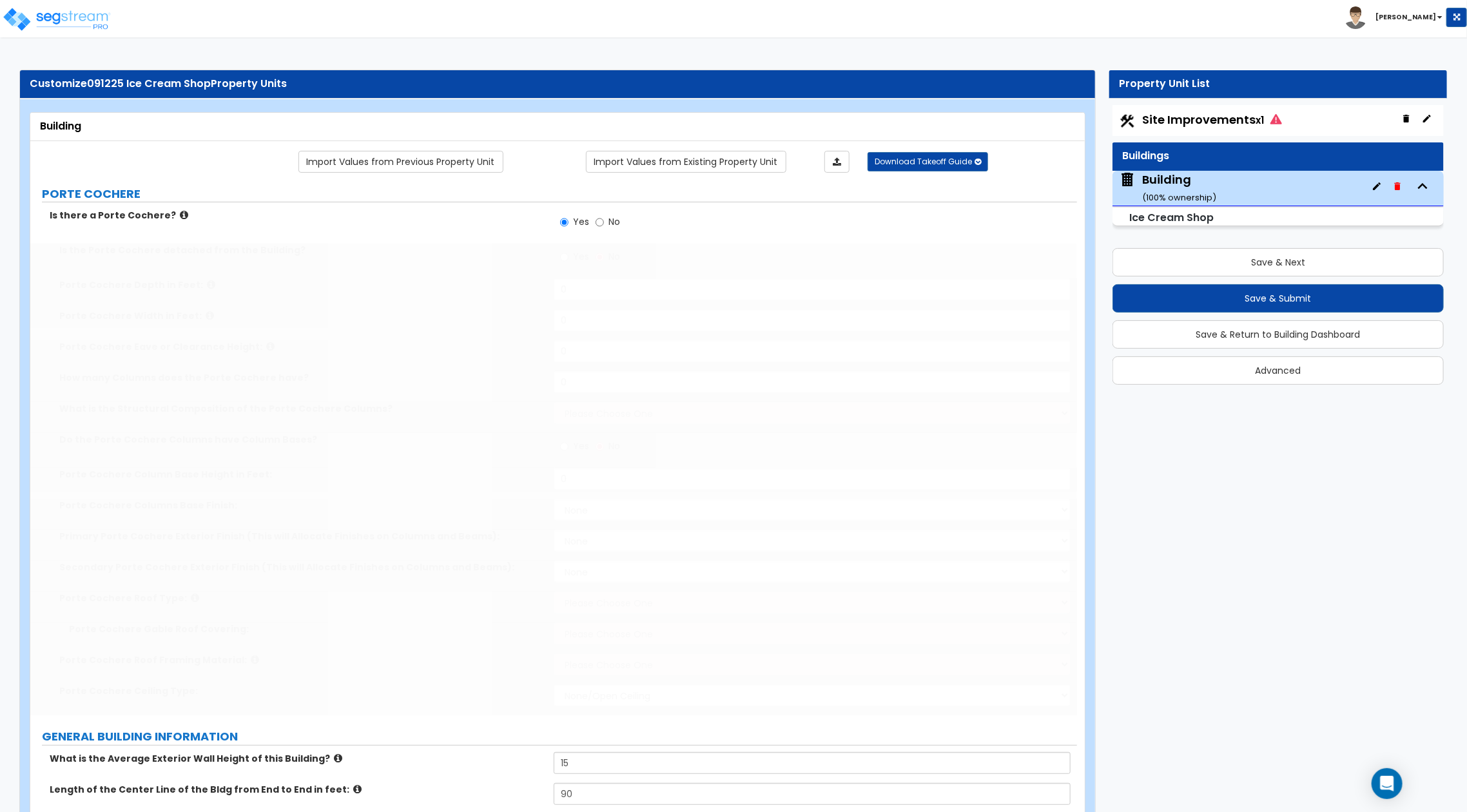
select select "2"
type input "2"
select select "3"
type input "2"
select select "2"
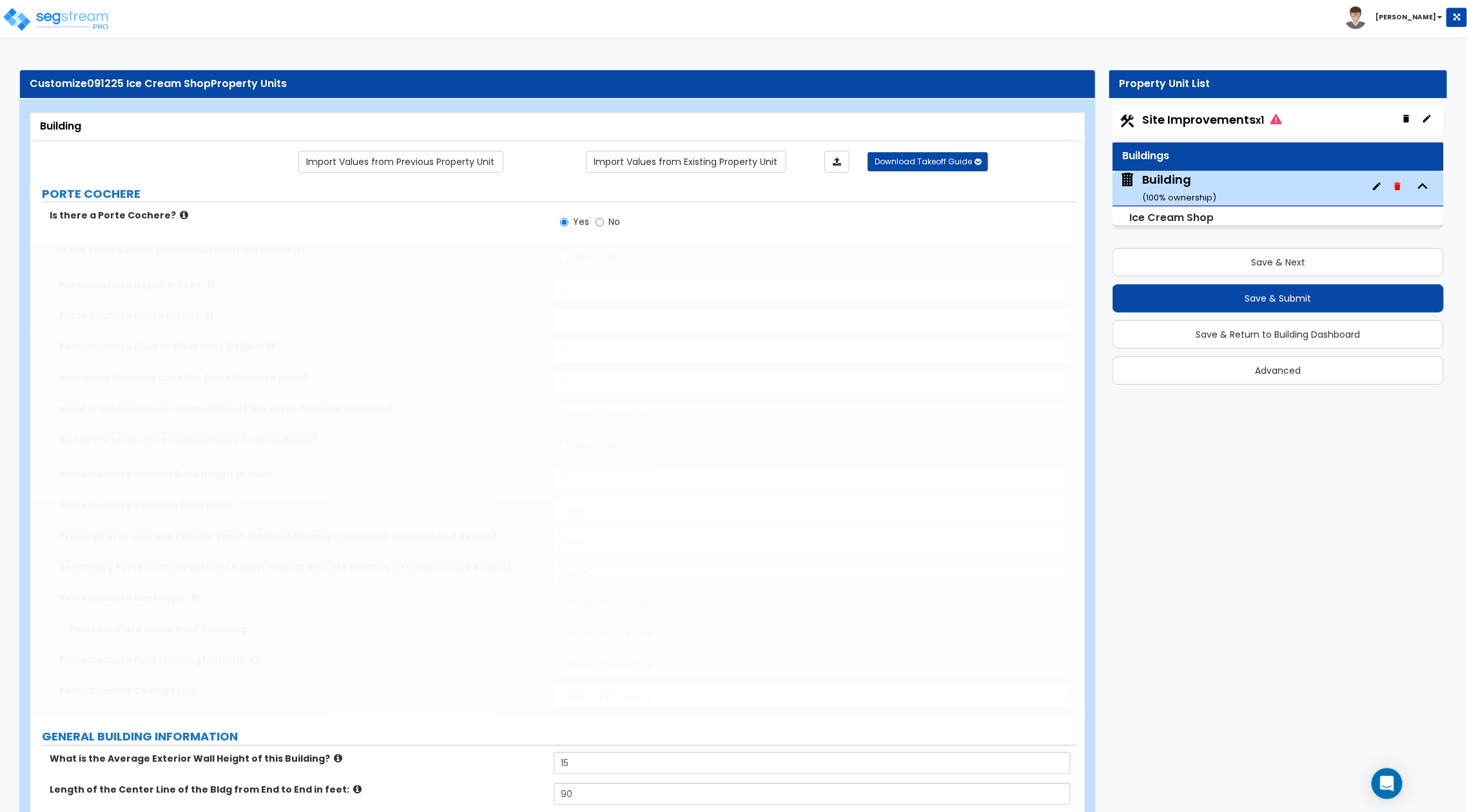
select select "2"
type input "4"
select select "2"
type input "12"
select select "7"
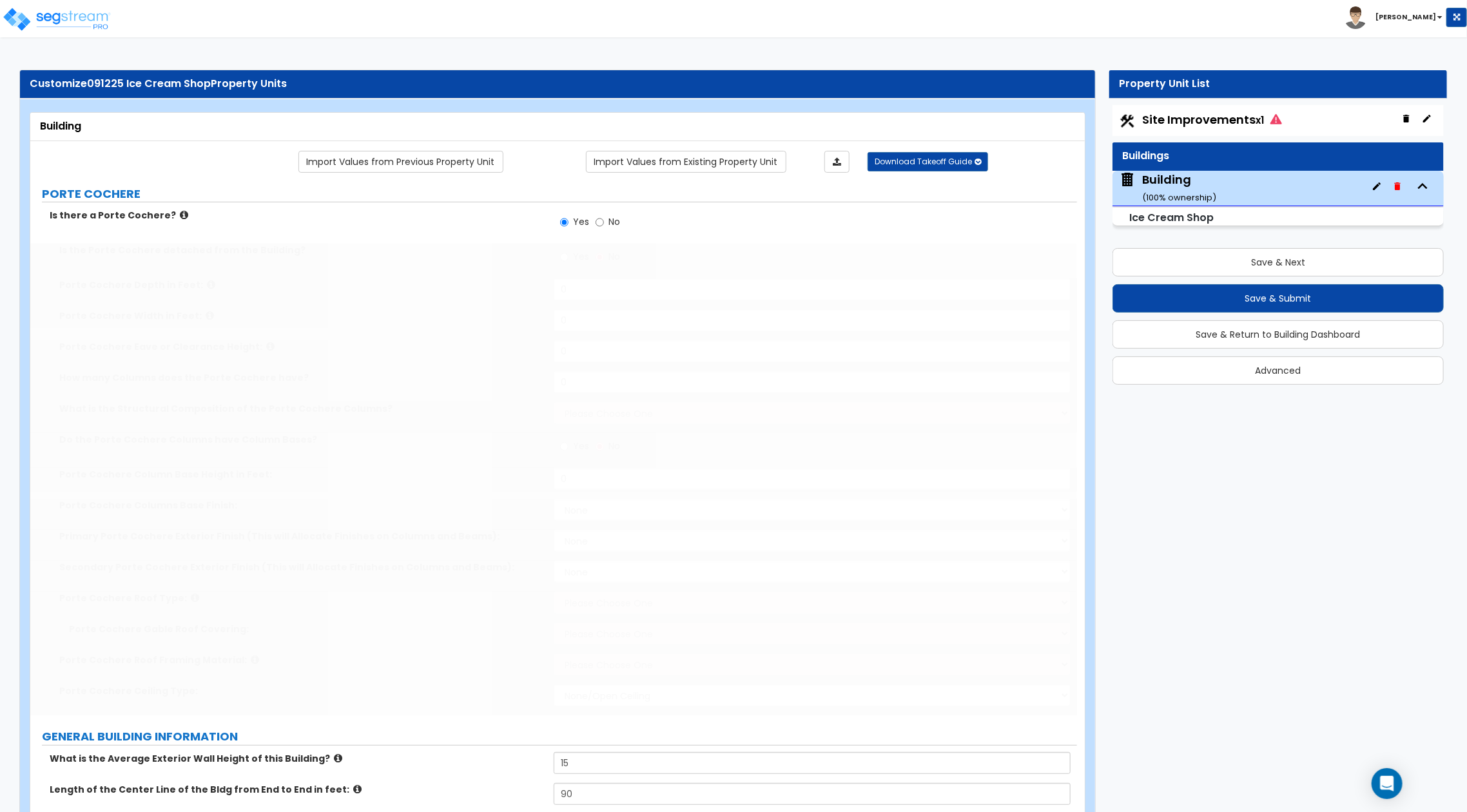
type input "24"
select select "2"
type input "12"
select select "1"
type input "25"
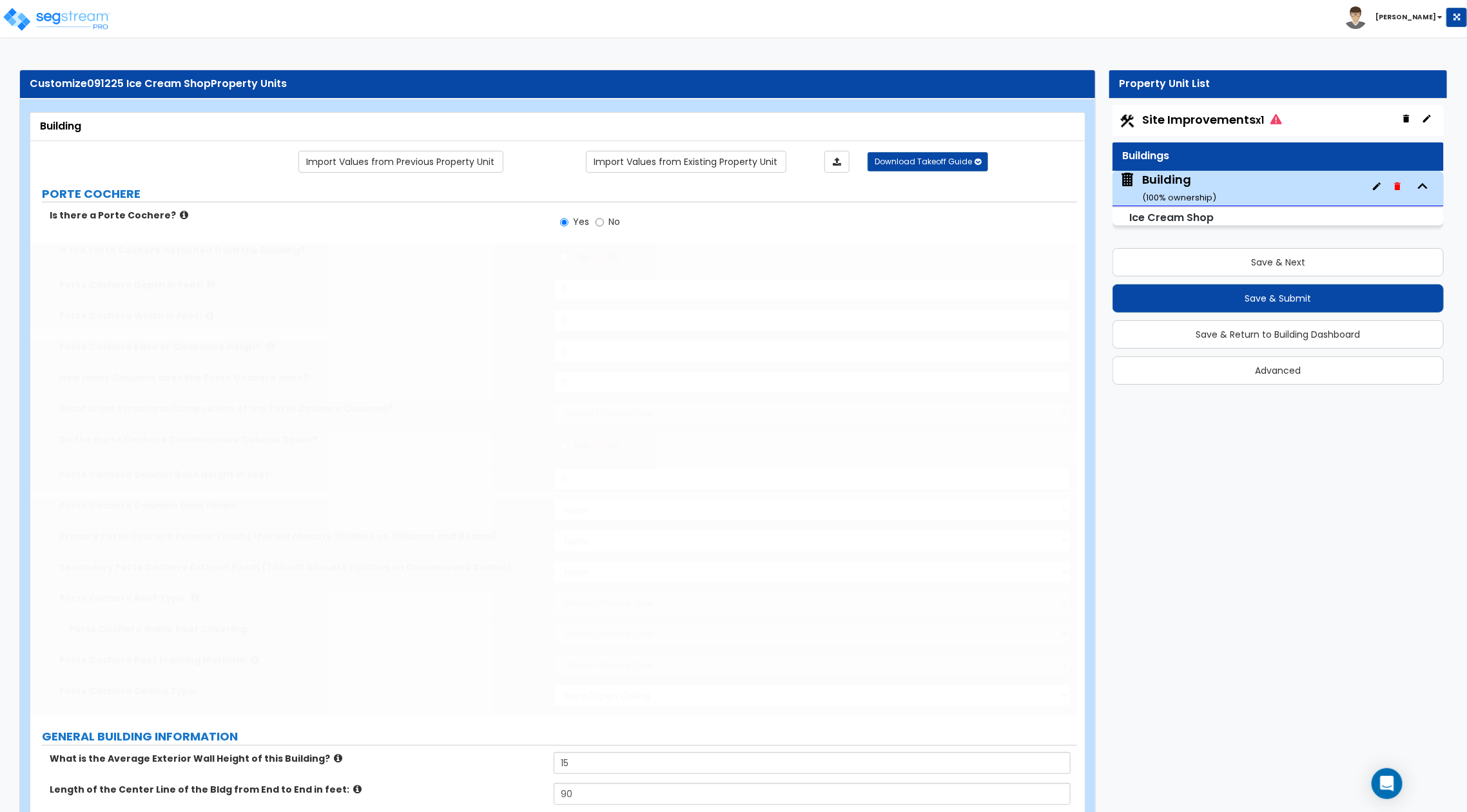
select select "2"
type input "25"
select select "3"
type input "100"
radio input "true"
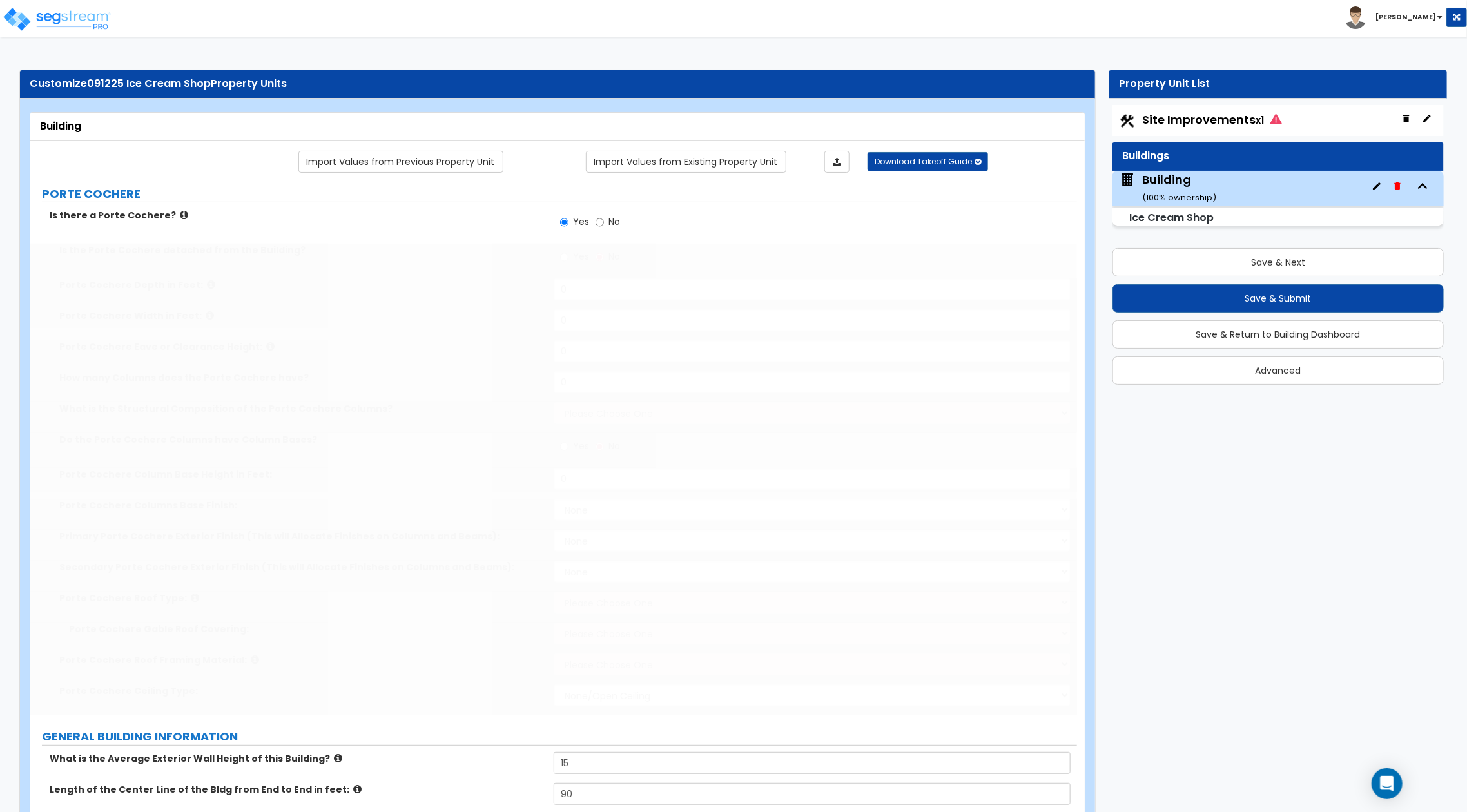
radio input "true"
select select "2"
select select "1"
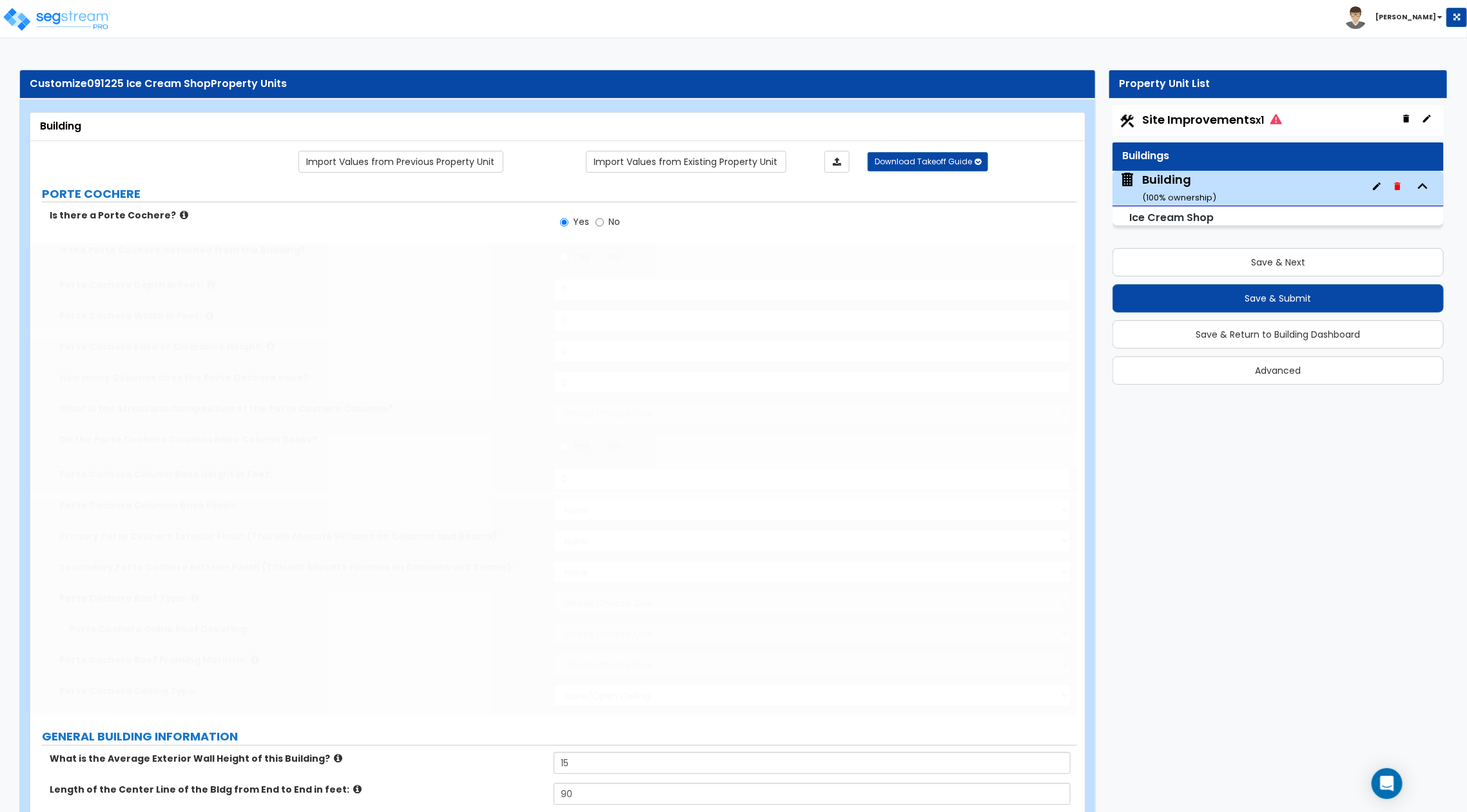
type input "100"
select select "3"
type input "100"
radio input "true"
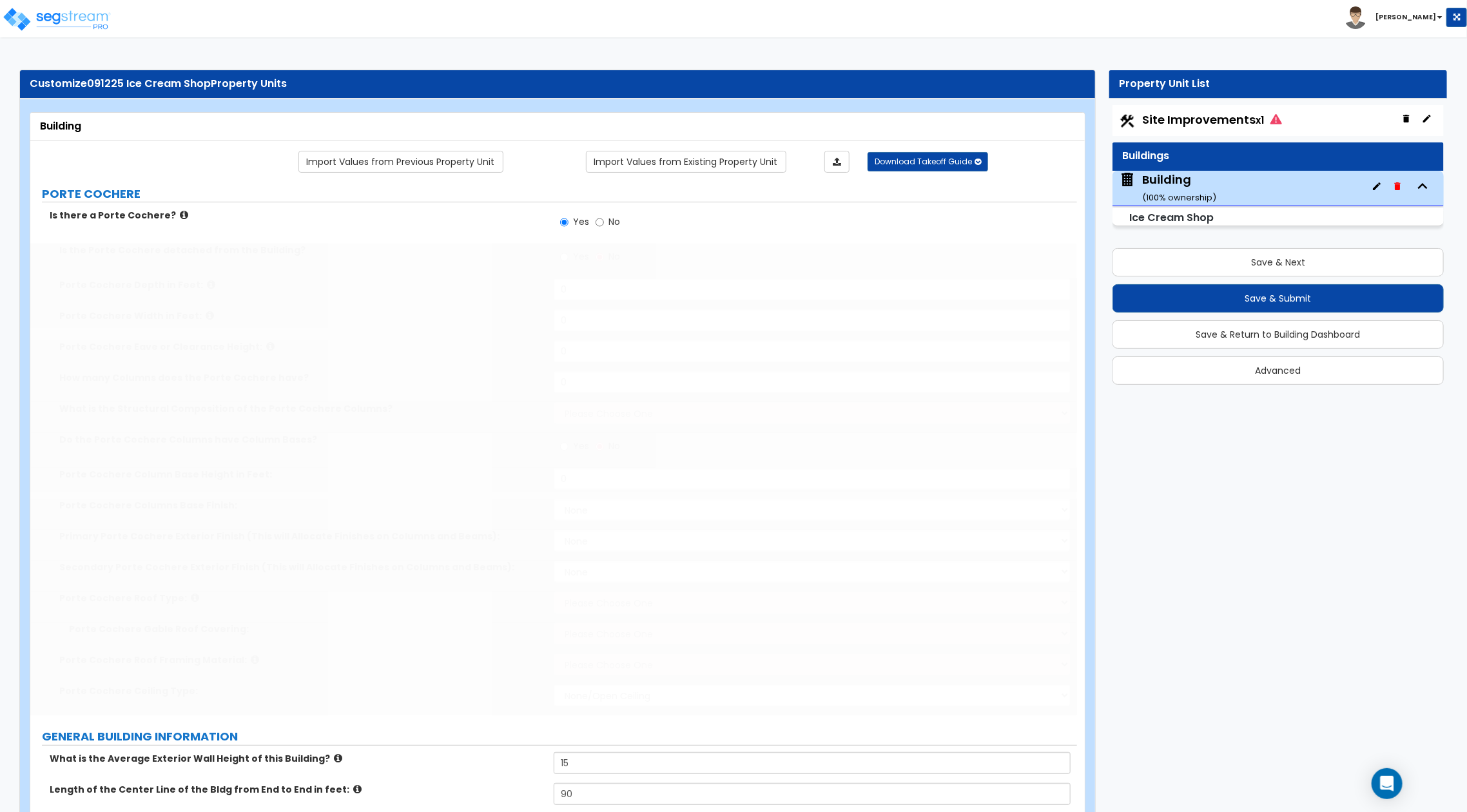
type input "100"
select select "1"
type input "25"
select select "2"
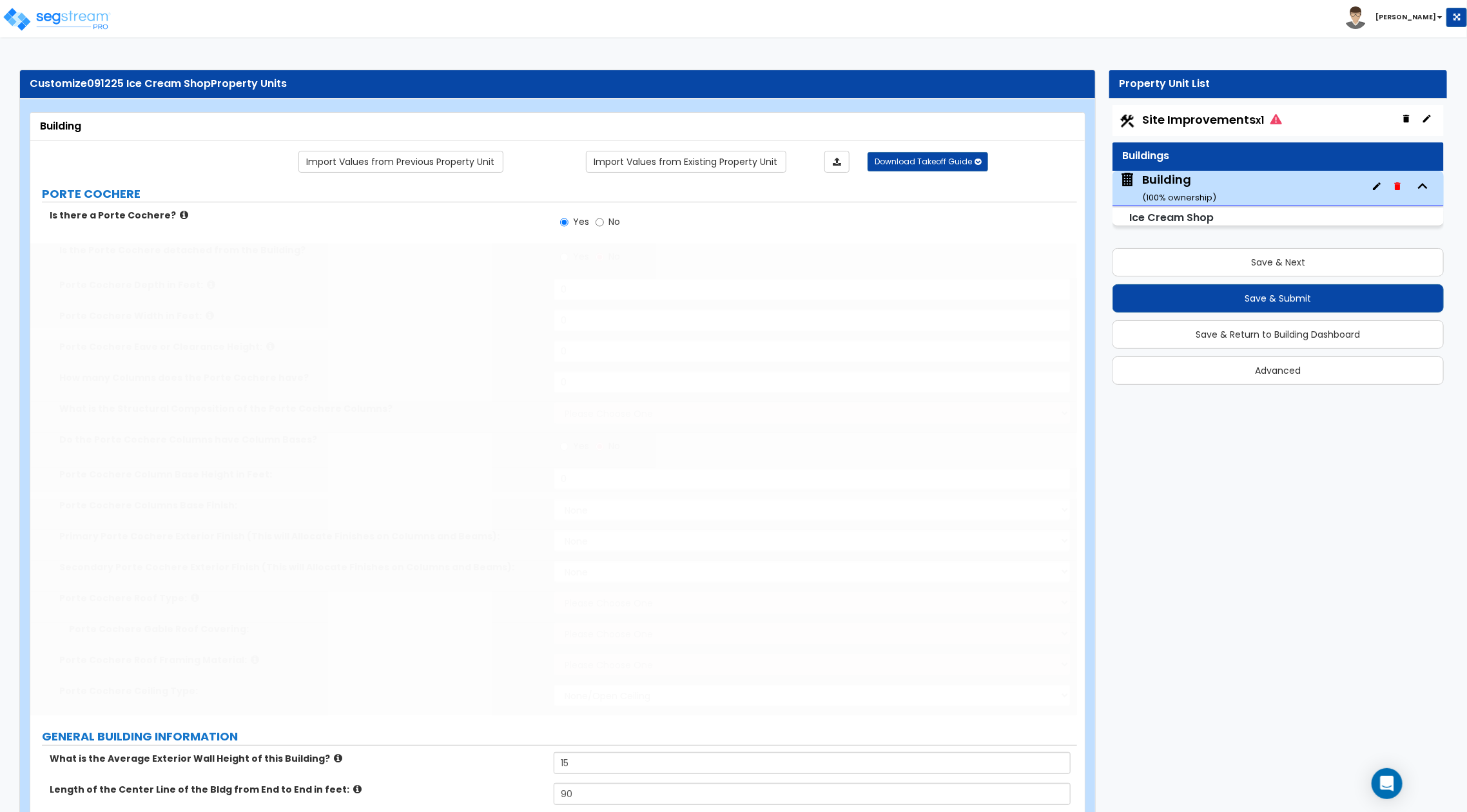
type input "25"
select select "3"
type input "25"
select select "4"
select select "1"
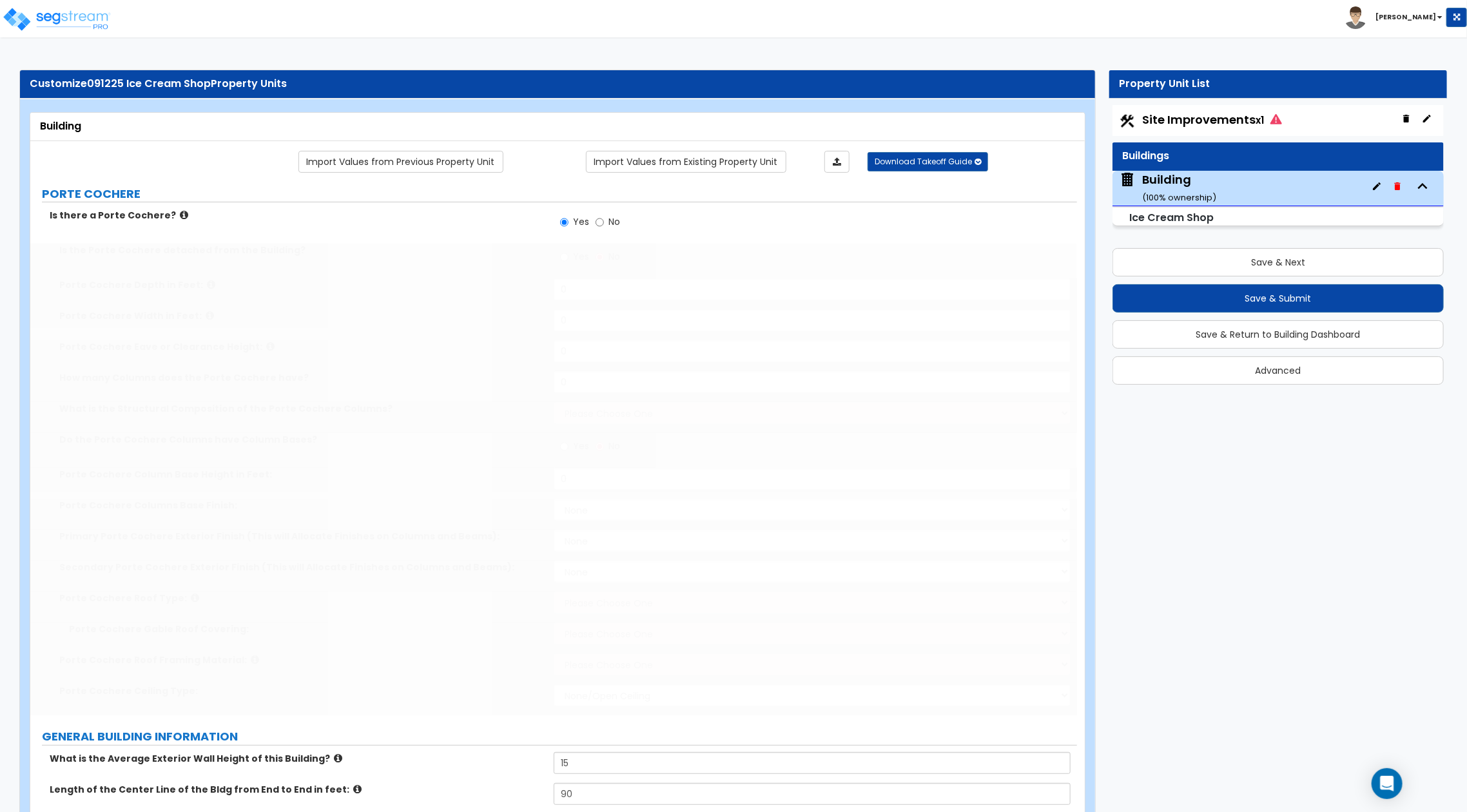
type input "100"
type input "4"
select select "3"
select select "4"
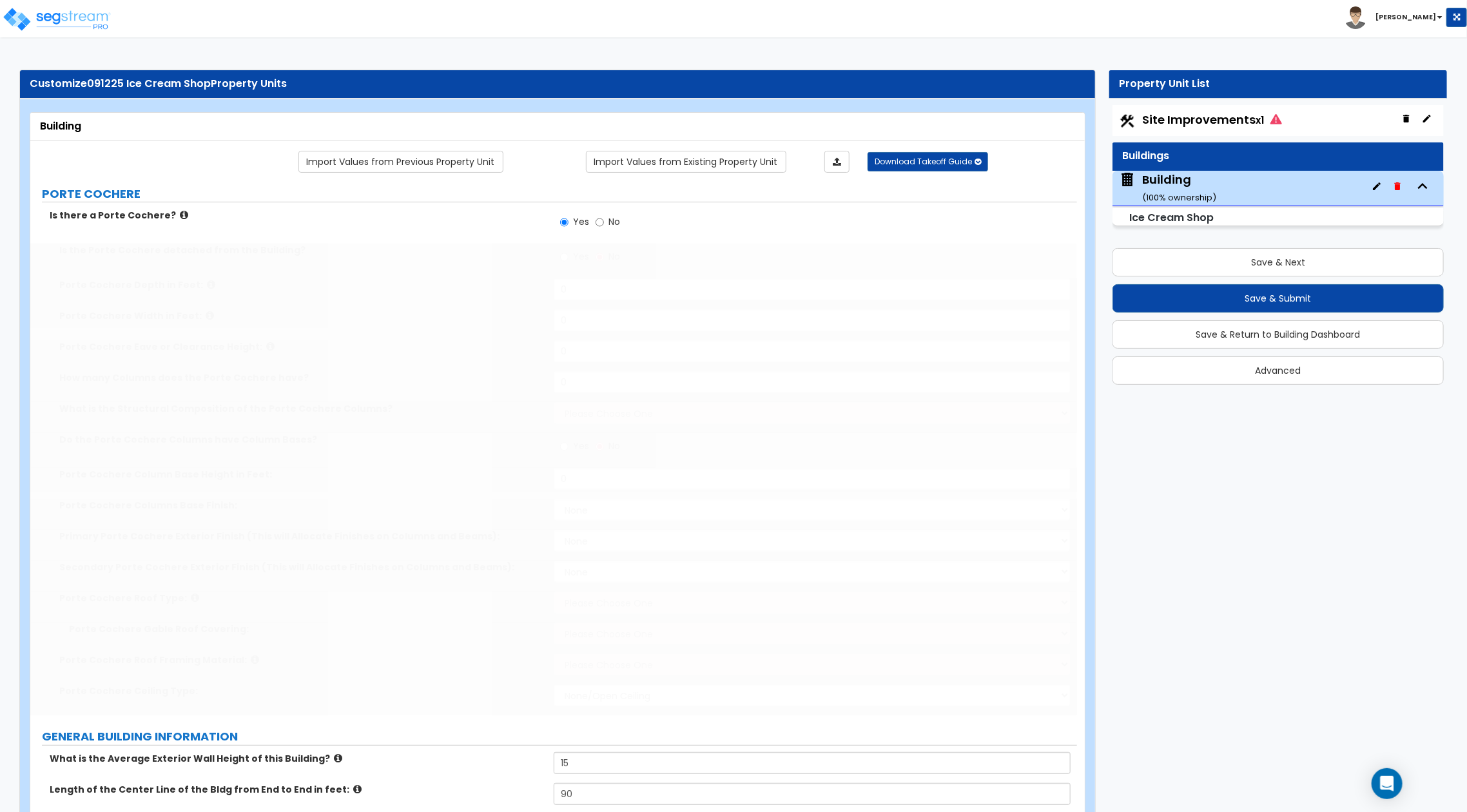
select select "3"
type input "5"
select select "2"
type input "6"
select select "1"
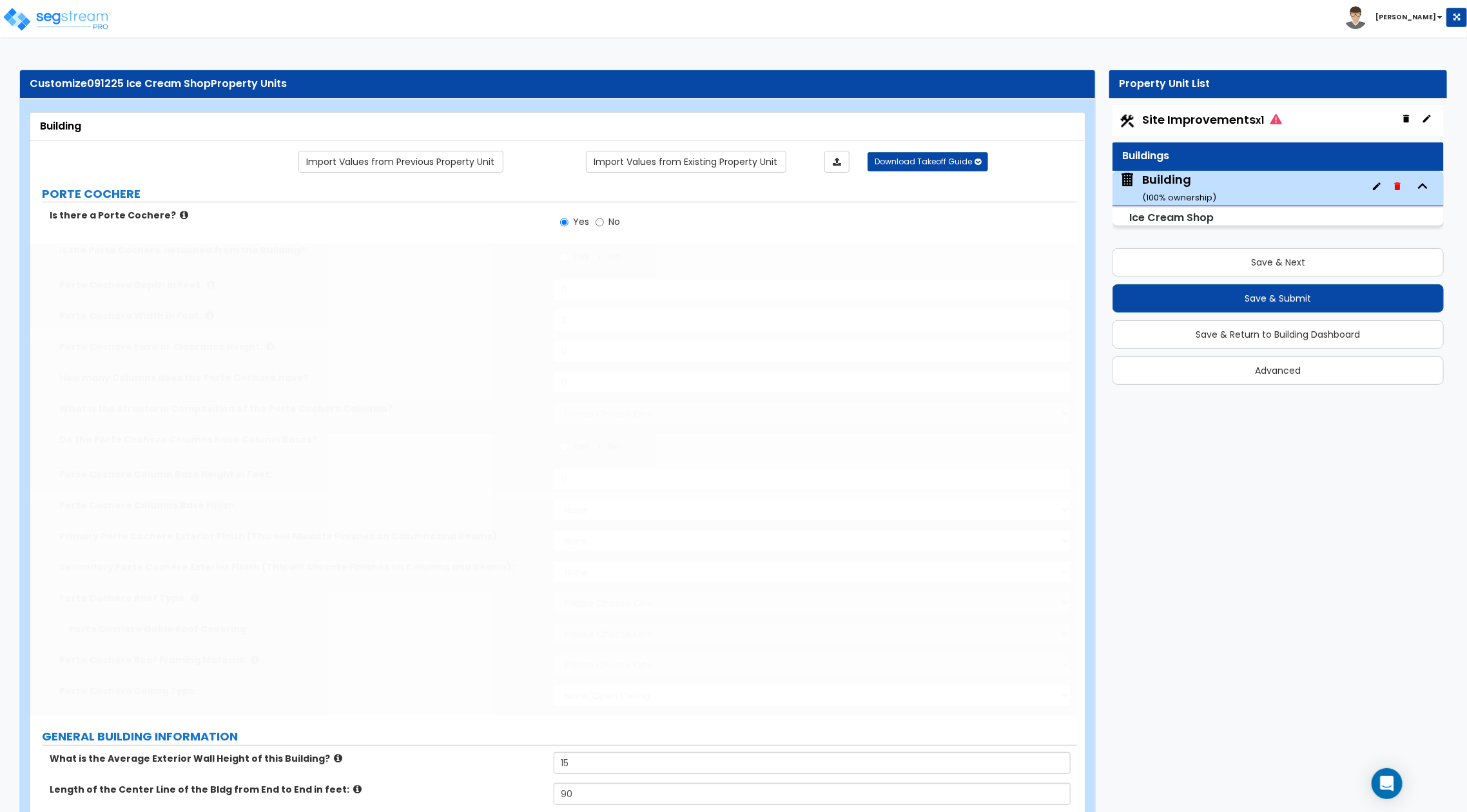
type input "25"
select select "3"
type input "25"
select select "6"
type input "60"
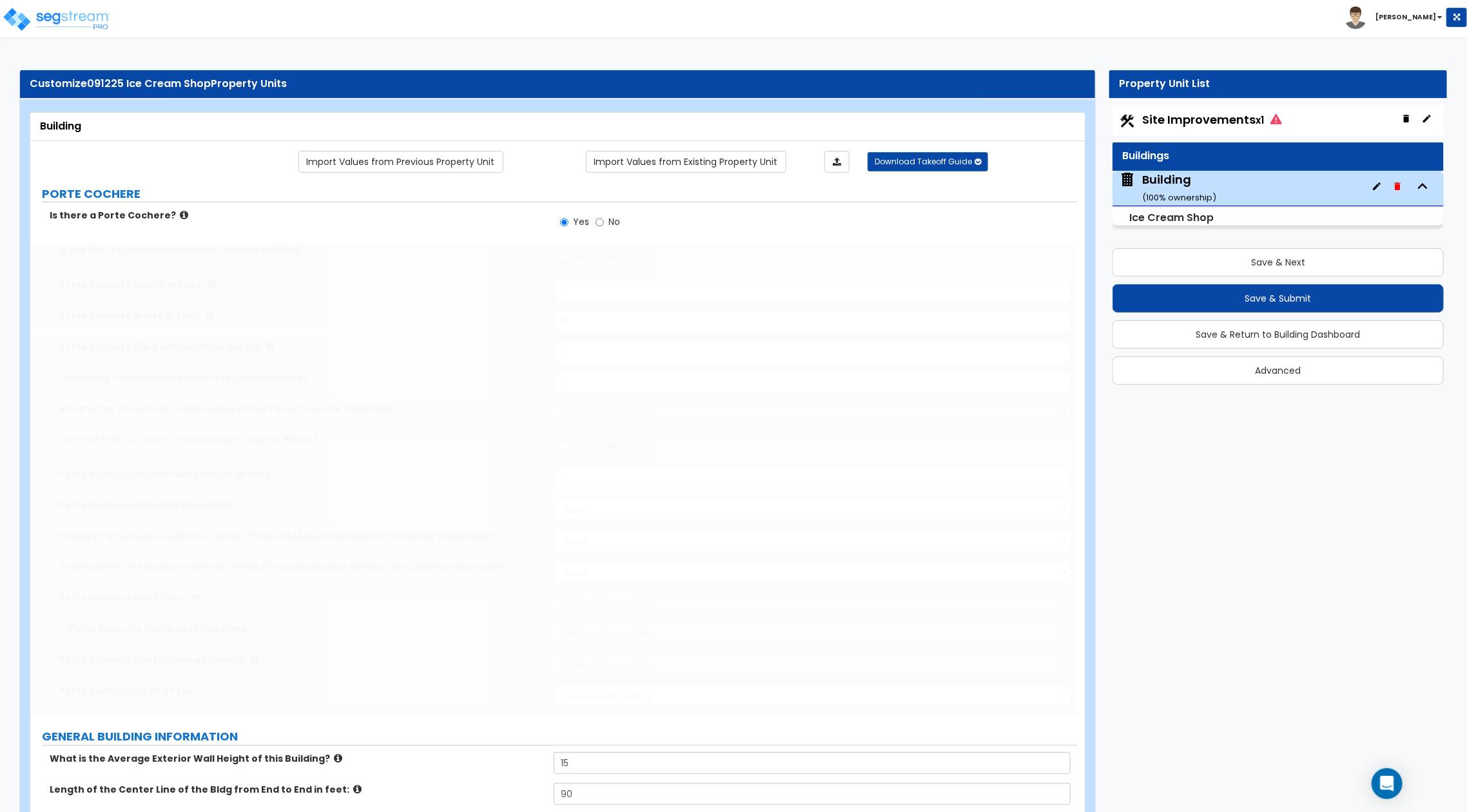
type input "9"
type input "6"
type input "3"
type input "5"
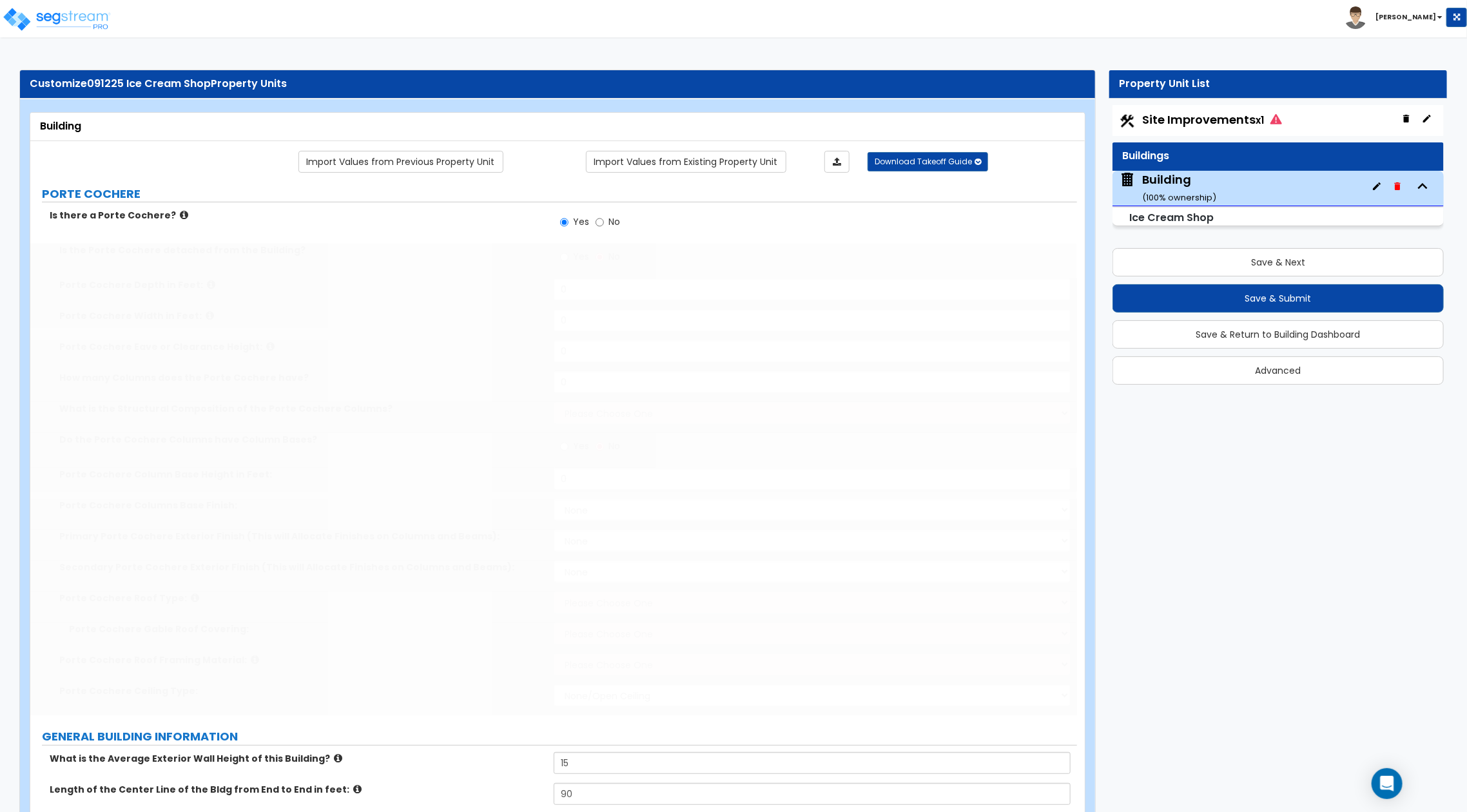
type input "3"
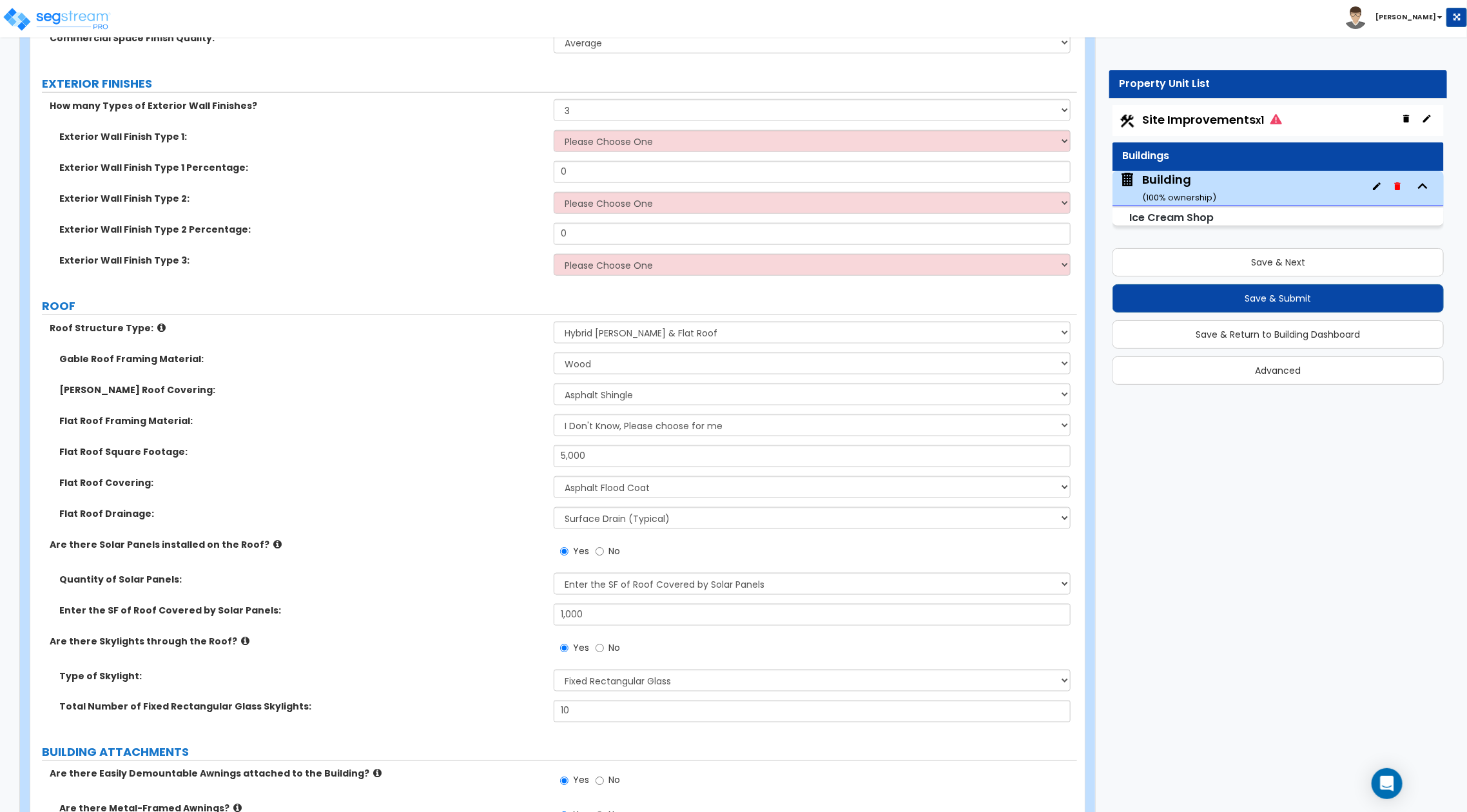
scroll to position [774, 0]
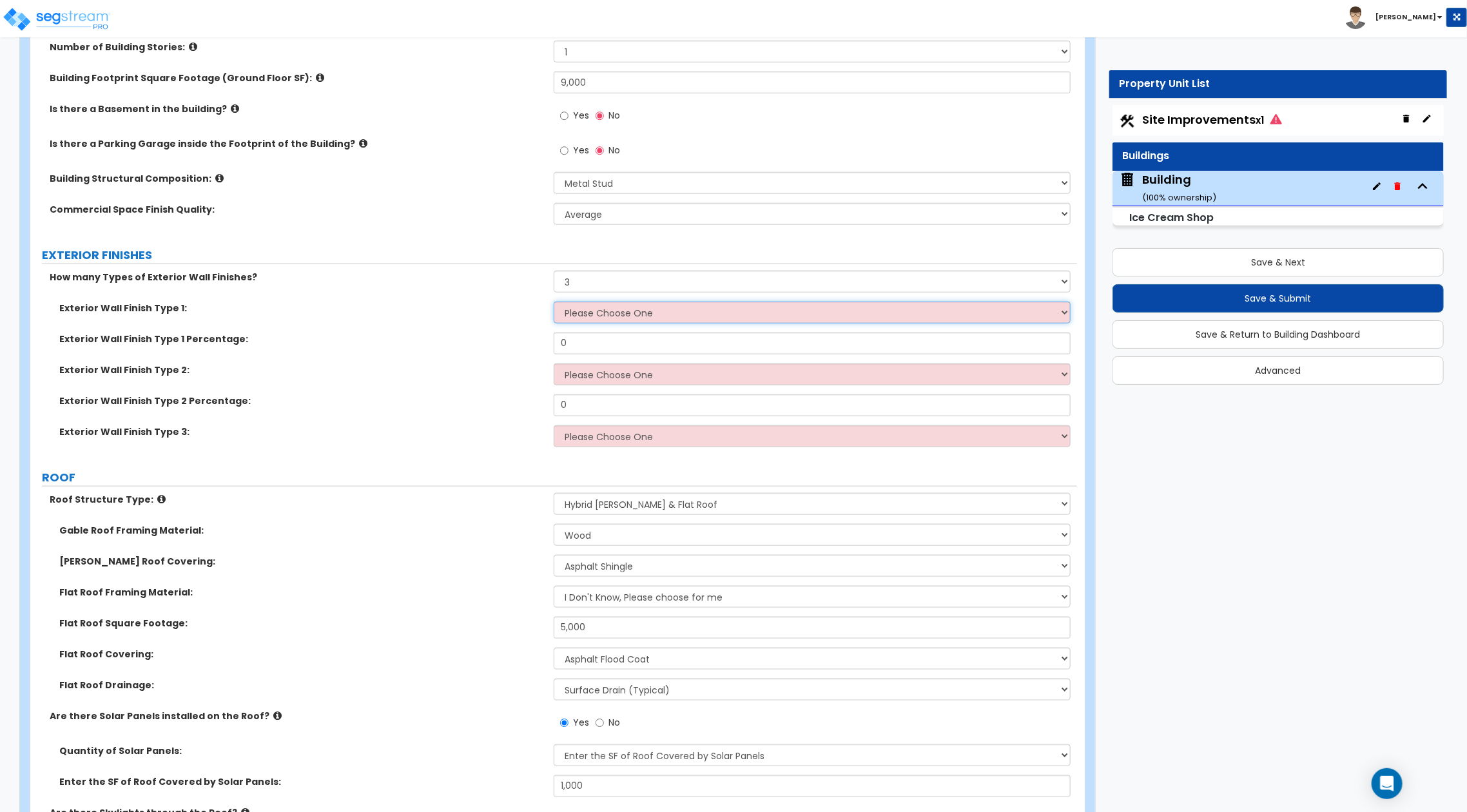
click at [708, 313] on select "Please Choose One No Finish/Shared Wall No Wall Brick Veneer Stone Veneer Wood …" at bounding box center [812, 313] width 517 height 22
click at [554, 302] on select "Please Choose One No Finish/Shared Wall No Wall Brick Veneer Stone Veneer Wood …" at bounding box center [812, 313] width 517 height 22
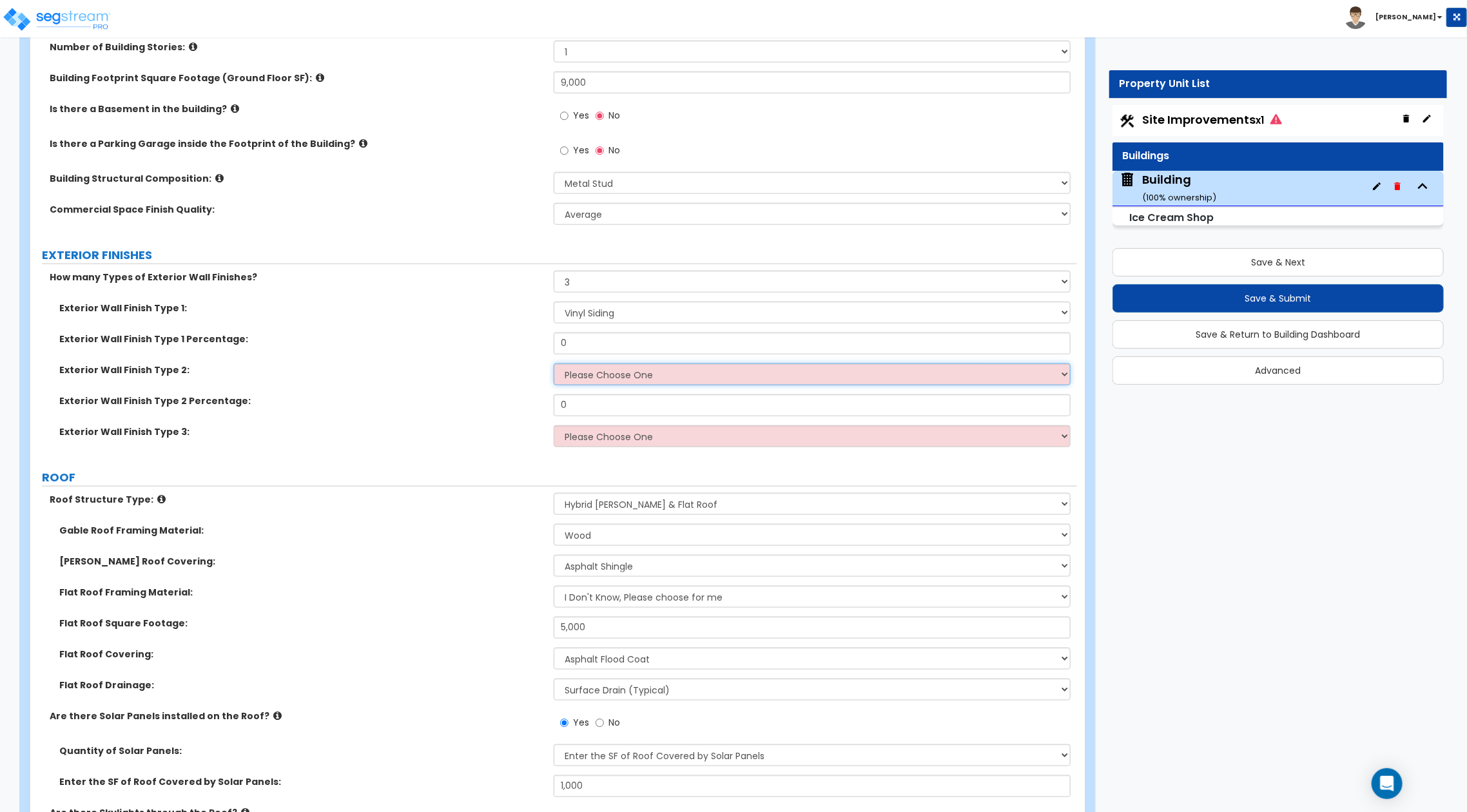
click at [707, 378] on select "Please Choose One No Finish/Shared Wall No Wall Brick Veneer Stone Veneer Wood …" at bounding box center [812, 375] width 517 height 22
click at [554, 364] on select "Please Choose One No Finish/Shared Wall No Wall Brick Veneer Stone Veneer Wood …" at bounding box center [812, 375] width 517 height 22
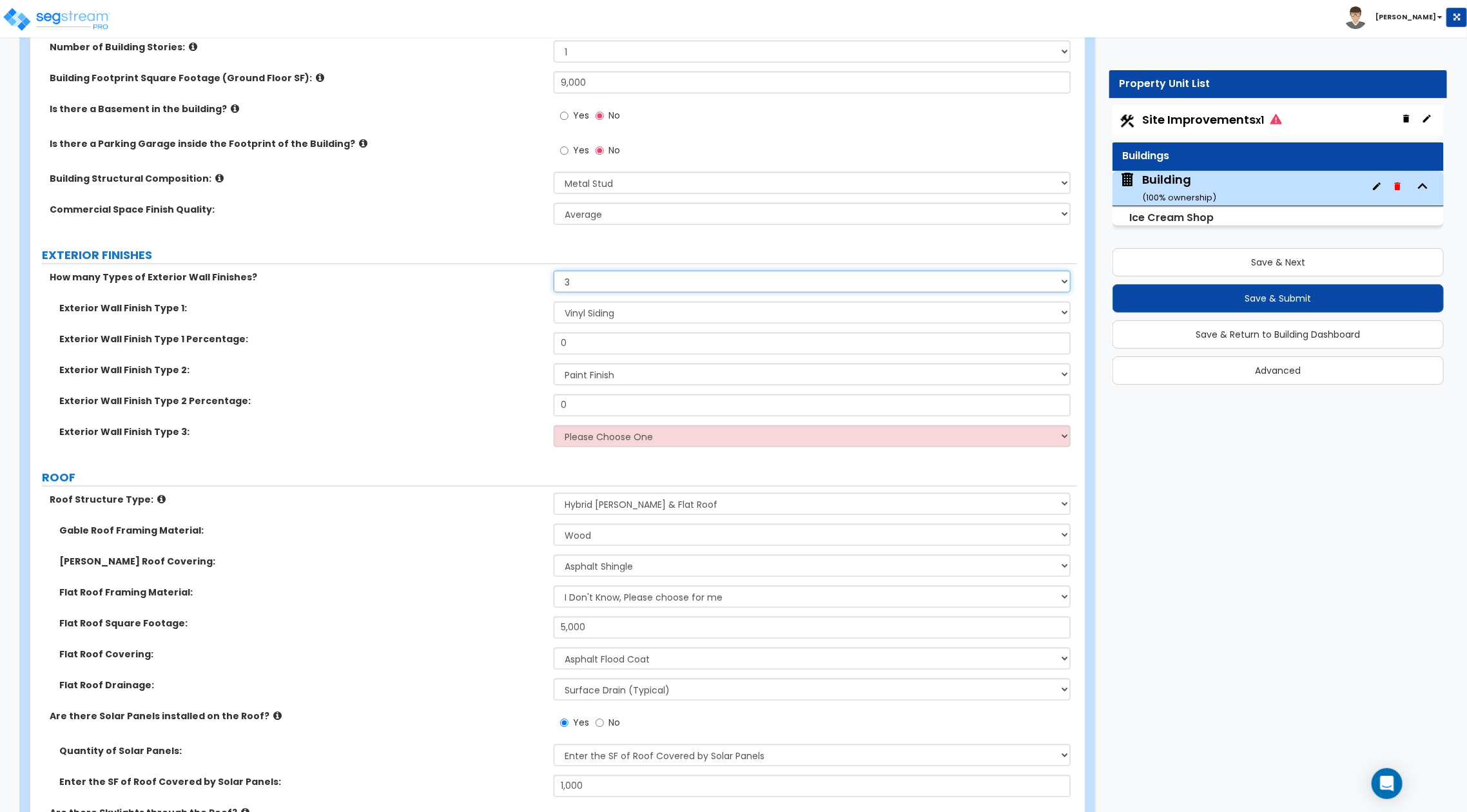
click at [591, 288] on select "None 1 2 3" at bounding box center [812, 282] width 517 height 22
click at [554, 271] on select "None 1 2 3" at bounding box center [812, 282] width 517 height 22
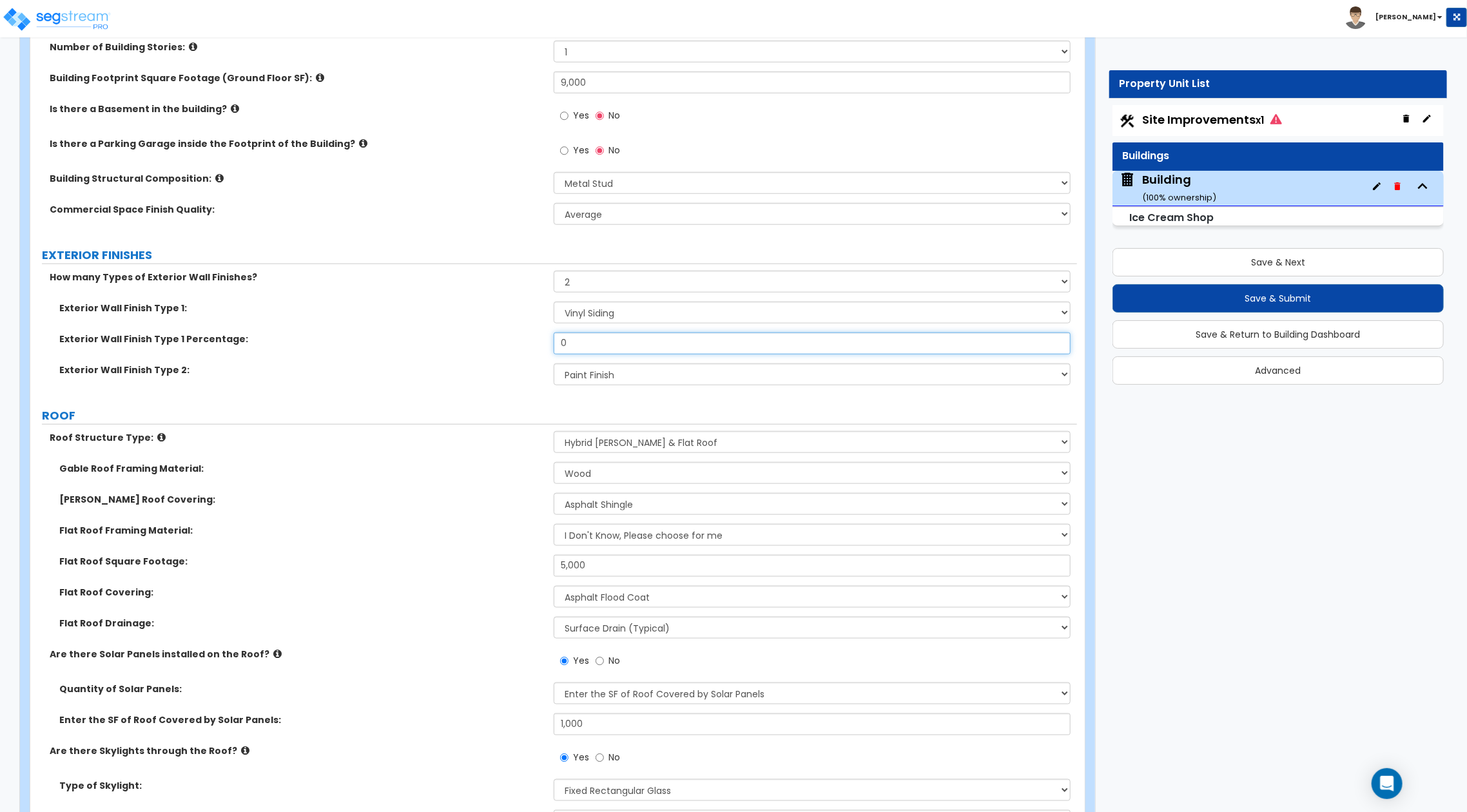
drag, startPoint x: 585, startPoint y: 340, endPoint x: 523, endPoint y: 338, distance: 62.0
click at [523, 338] on div "Exterior Wall Finish Type 1 Percentage: 0" at bounding box center [554, 348] width 1047 height 31
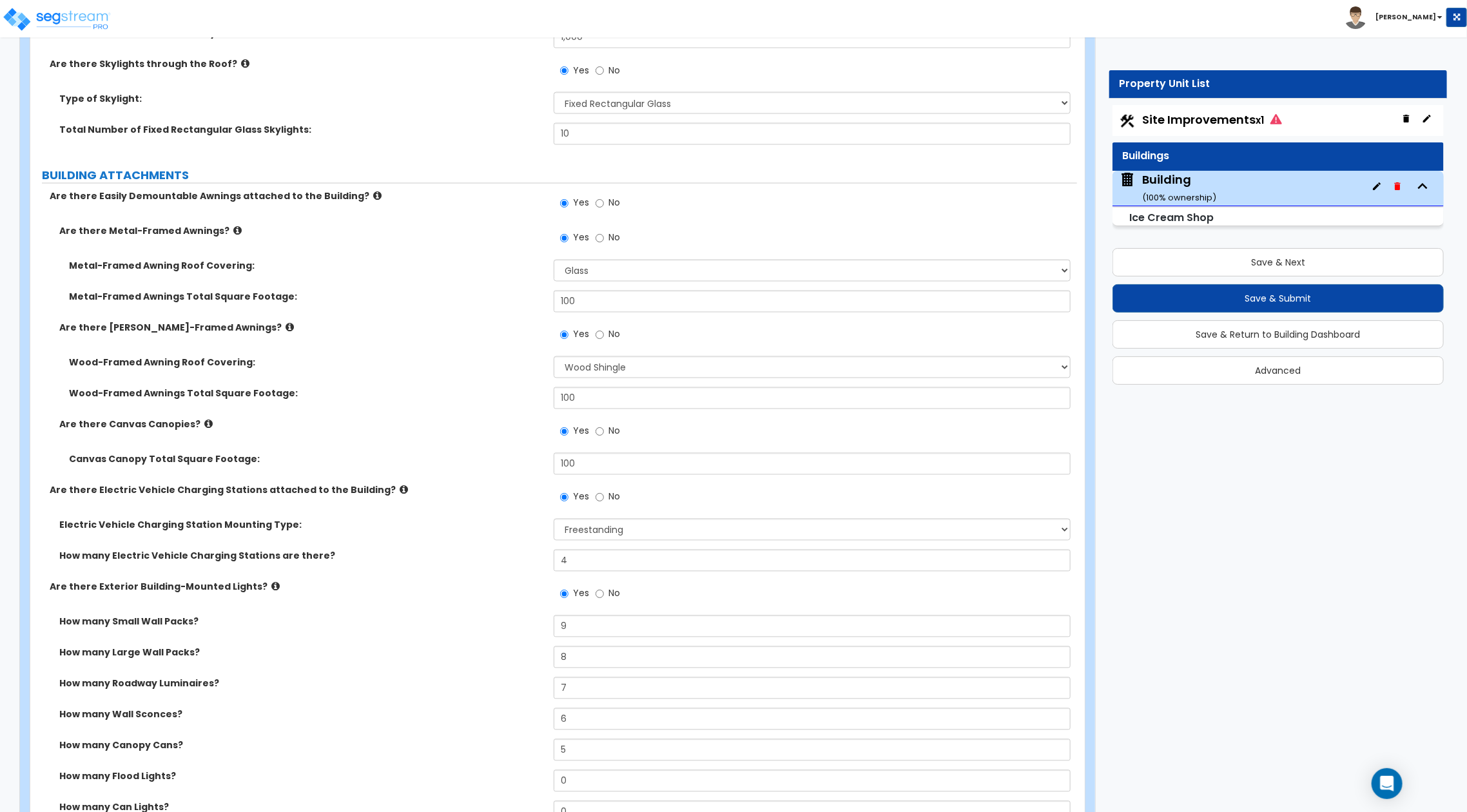
scroll to position [1977, 0]
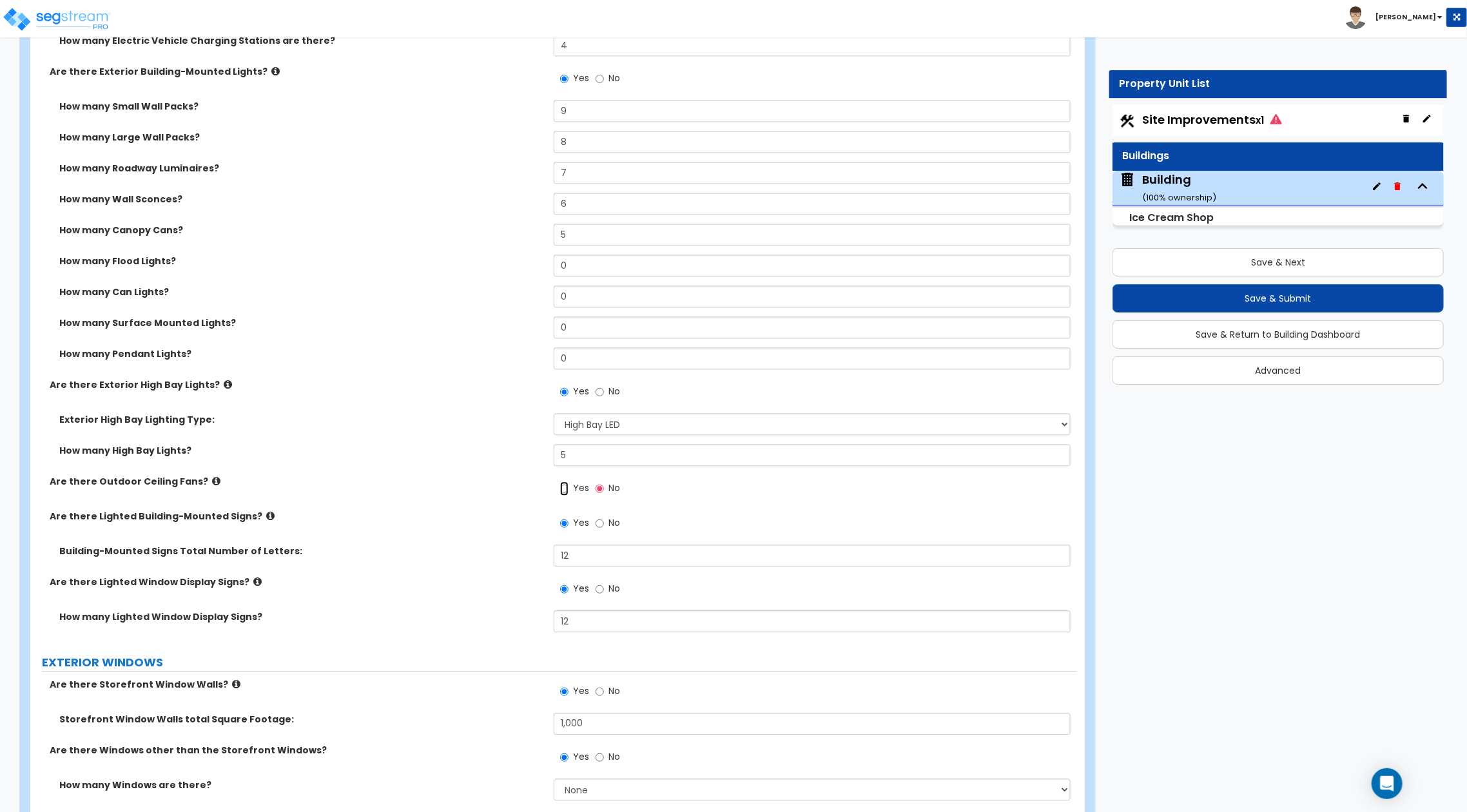
click at [563, 489] on input "Yes" at bounding box center [564, 489] width 8 height 14
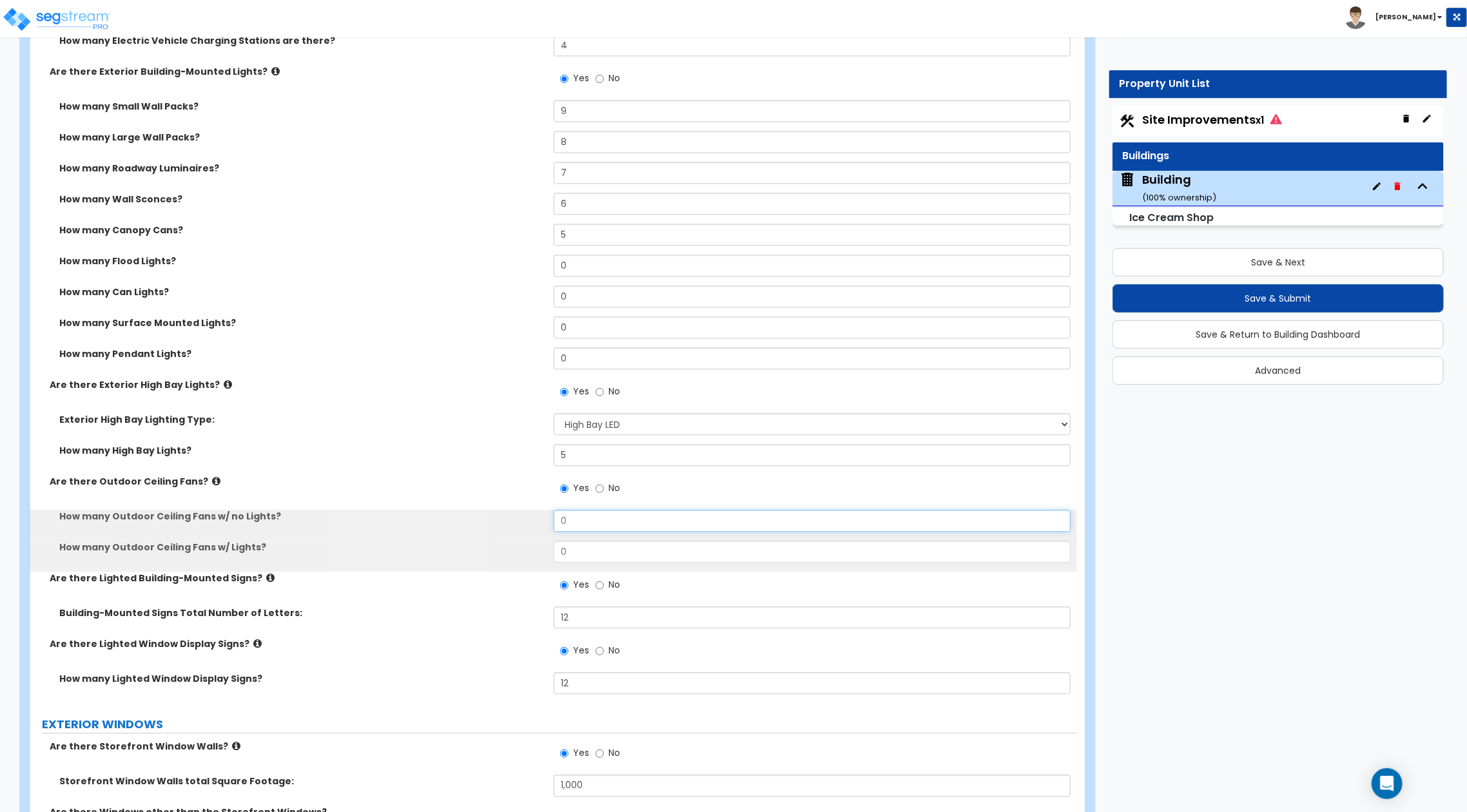
drag, startPoint x: 531, startPoint y: 523, endPoint x: 514, endPoint y: 519, distance: 17.5
click at [514, 519] on div "How many Outdoor Ceiling Fans w/ no Lights? 0" at bounding box center [554, 525] width 1047 height 31
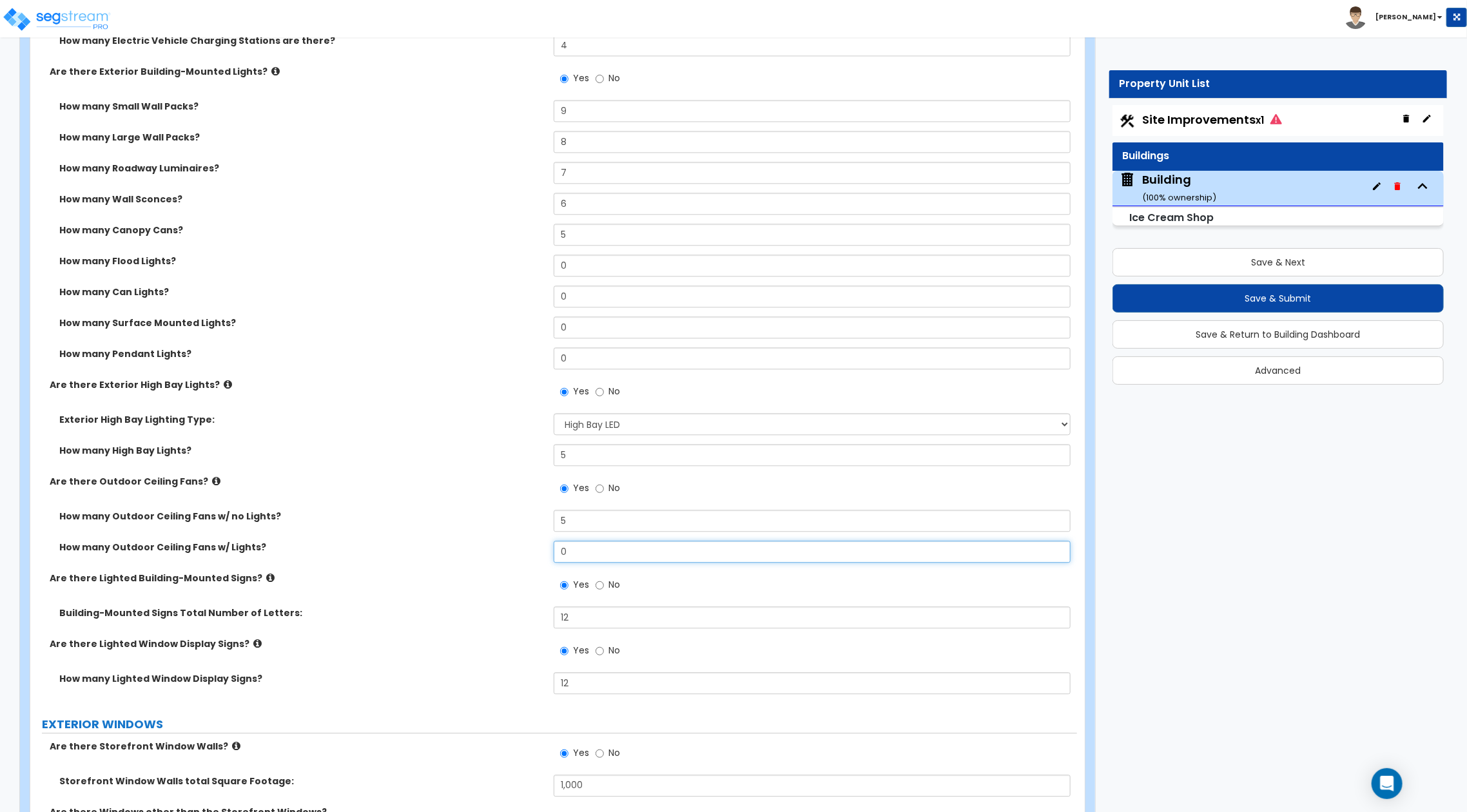
drag, startPoint x: 576, startPoint y: 557, endPoint x: 541, endPoint y: 547, distance: 36.4
click at [545, 548] on div "How many Outdoor Ceiling Fans w/ Lights? 0" at bounding box center [554, 556] width 1047 height 31
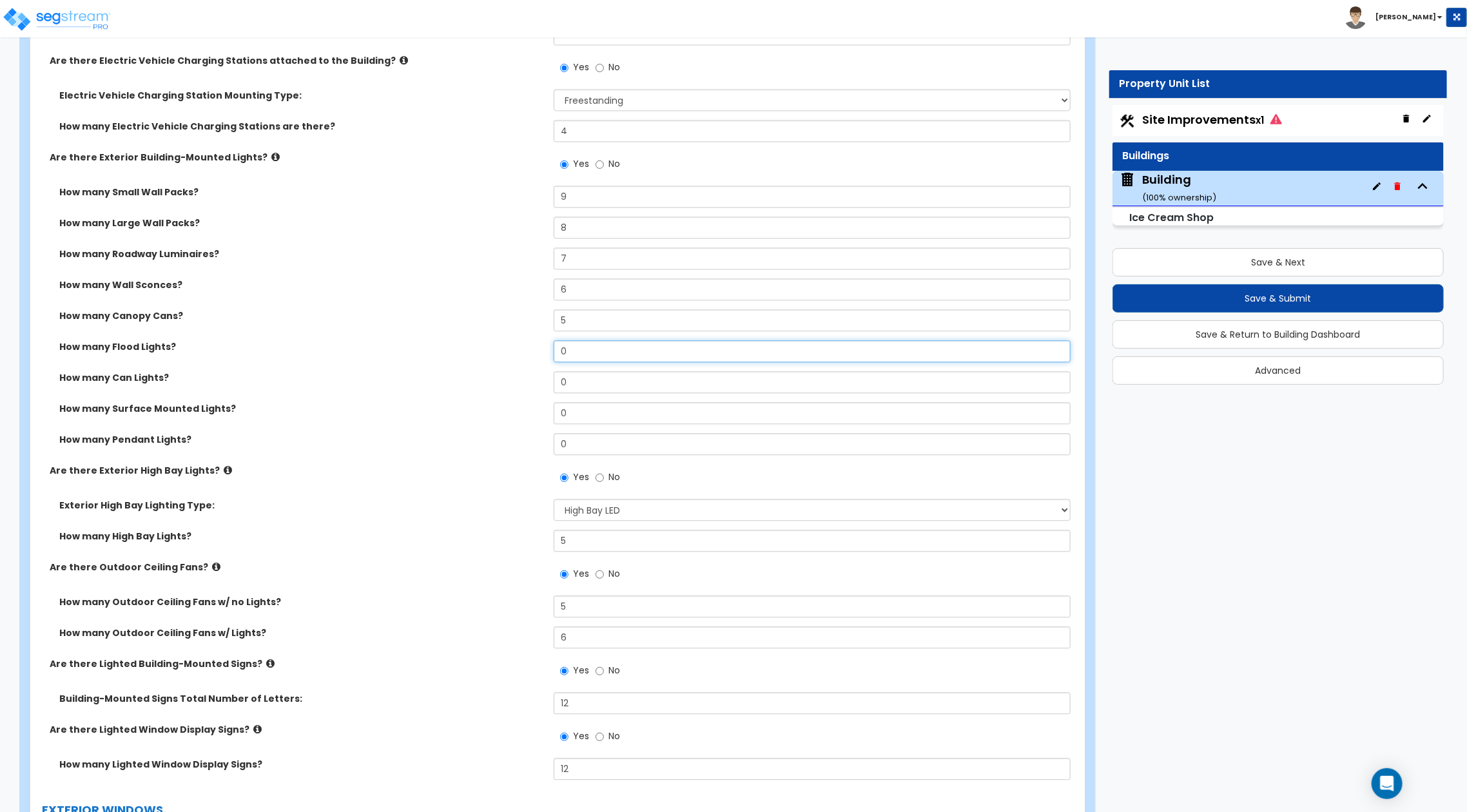
click at [535, 351] on div "How many Flood Lights? 0" at bounding box center [554, 356] width 1047 height 31
click at [526, 383] on div "How many Can Lights? 0" at bounding box center [554, 387] width 1047 height 31
click at [543, 415] on div "How many Surface Mounted Lights? 0" at bounding box center [554, 418] width 1047 height 31
click at [534, 441] on div "How many Pendant Lights? 0" at bounding box center [554, 449] width 1047 height 31
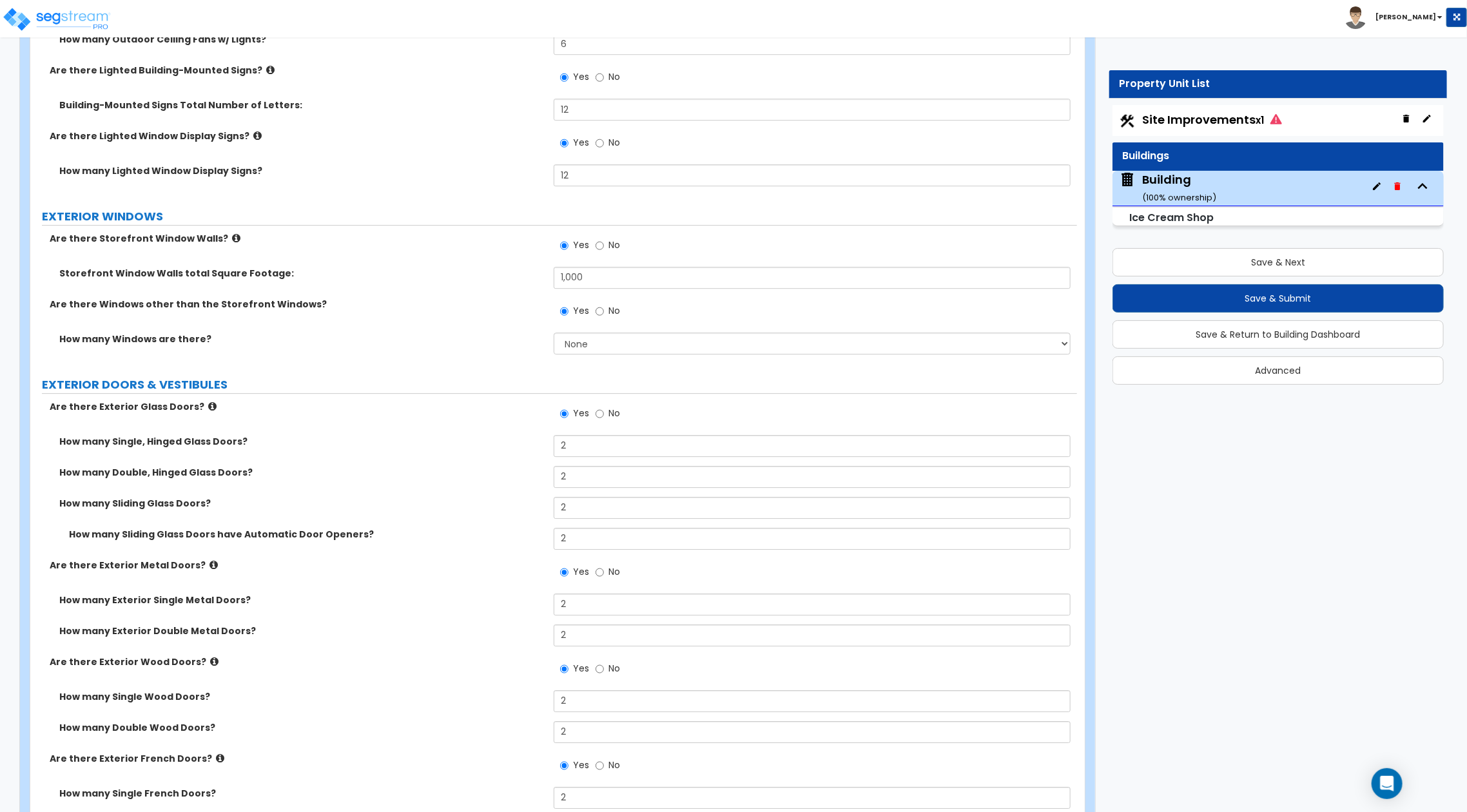
scroll to position [2492, 0]
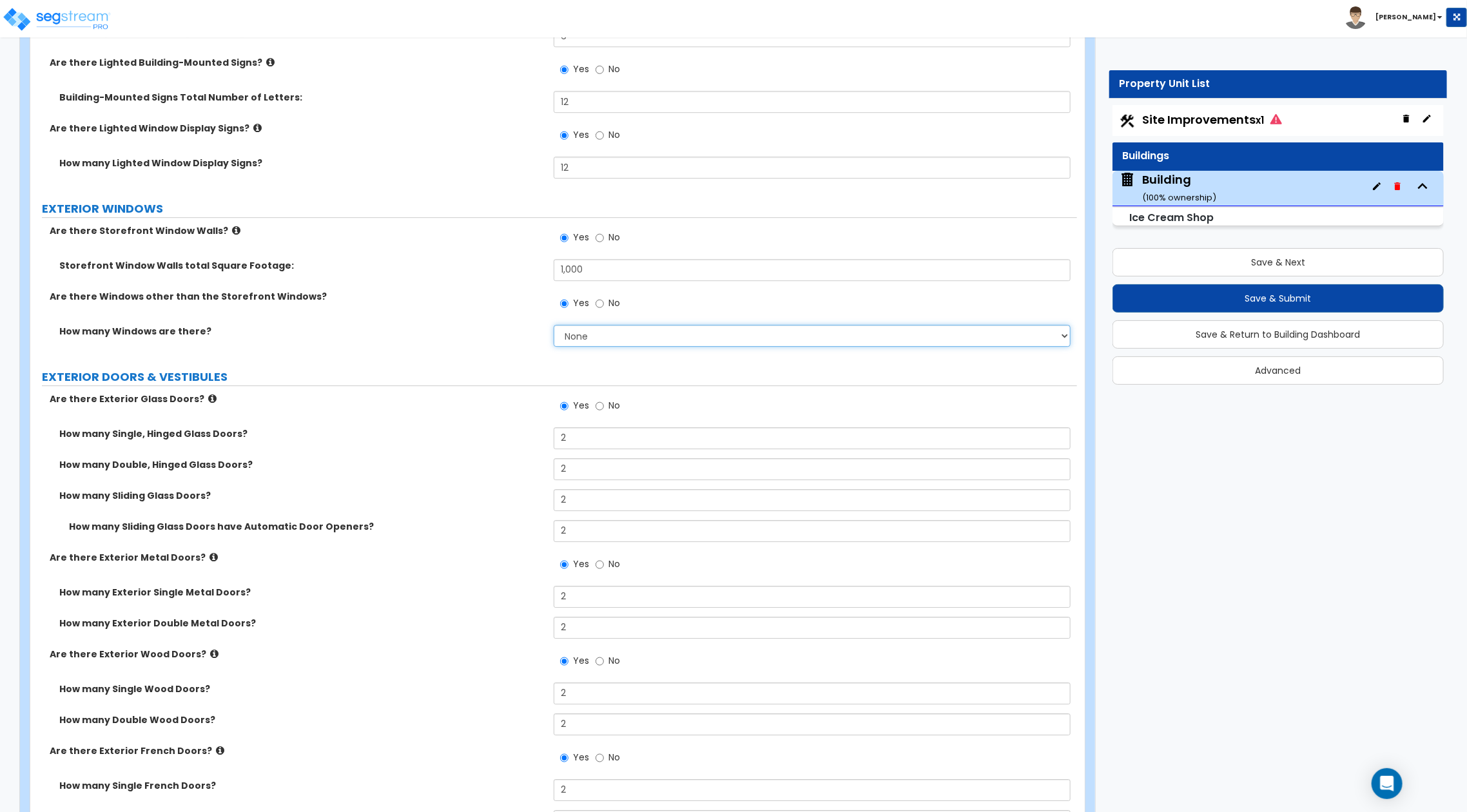
click at [834, 337] on select "None I want to enter a Percentage of the Exterior Windows I want to enter the N…" at bounding box center [812, 336] width 517 height 22
click at [554, 325] on select "None I want to enter a Percentage of the Exterior Windows I want to enter the N…" at bounding box center [812, 336] width 517 height 22
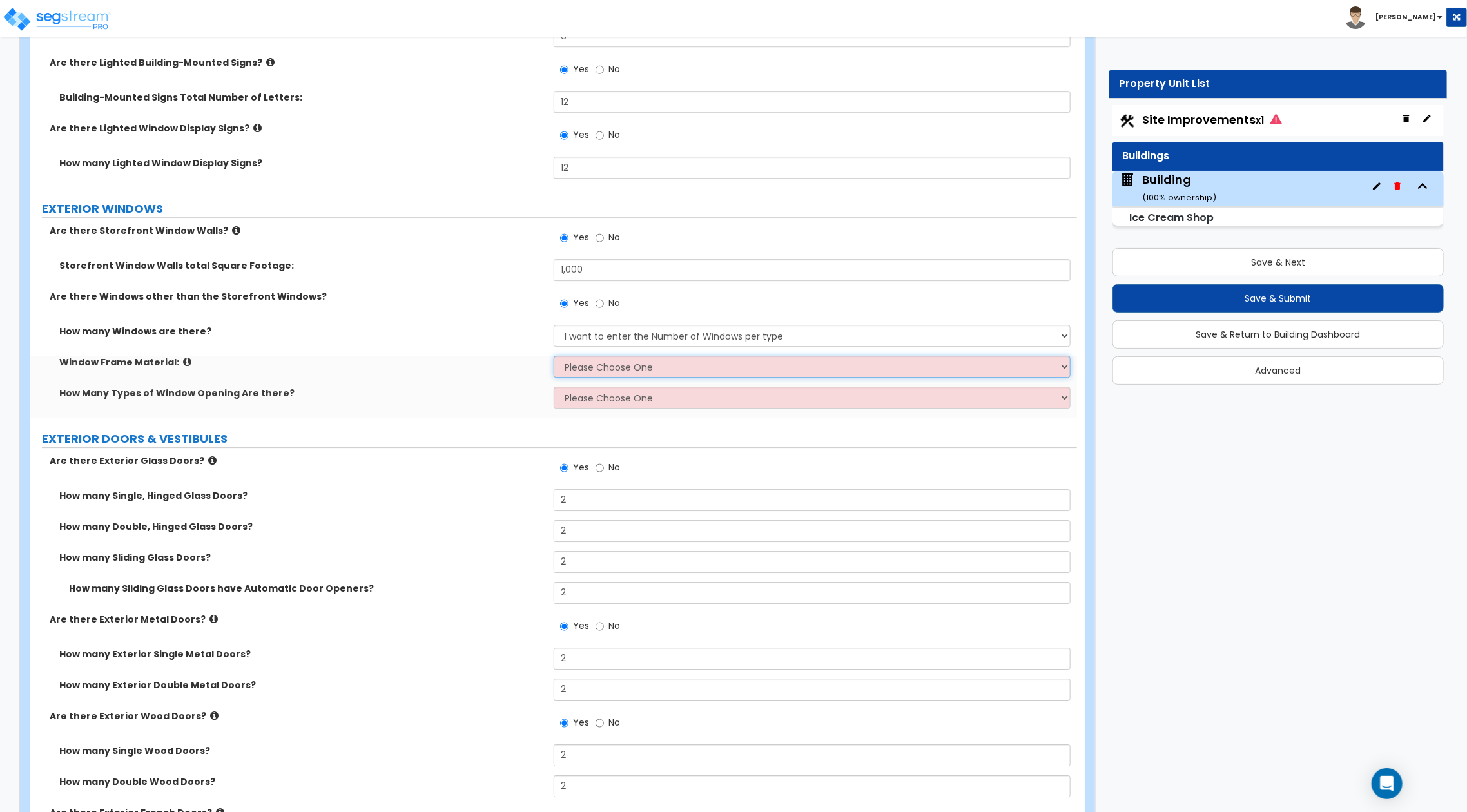
click at [740, 370] on select "Please Choose One Vinyl Aluminum Wood" at bounding box center [812, 367] width 517 height 22
click at [554, 356] on select "Please Choose One Vinyl Aluminum Wood" at bounding box center [812, 367] width 517 height 22
click at [738, 392] on select "Please Choose One 1 2 3 4" at bounding box center [812, 398] width 517 height 22
click at [554, 387] on select "Please Choose One 1 2 3 4" at bounding box center [812, 398] width 517 height 22
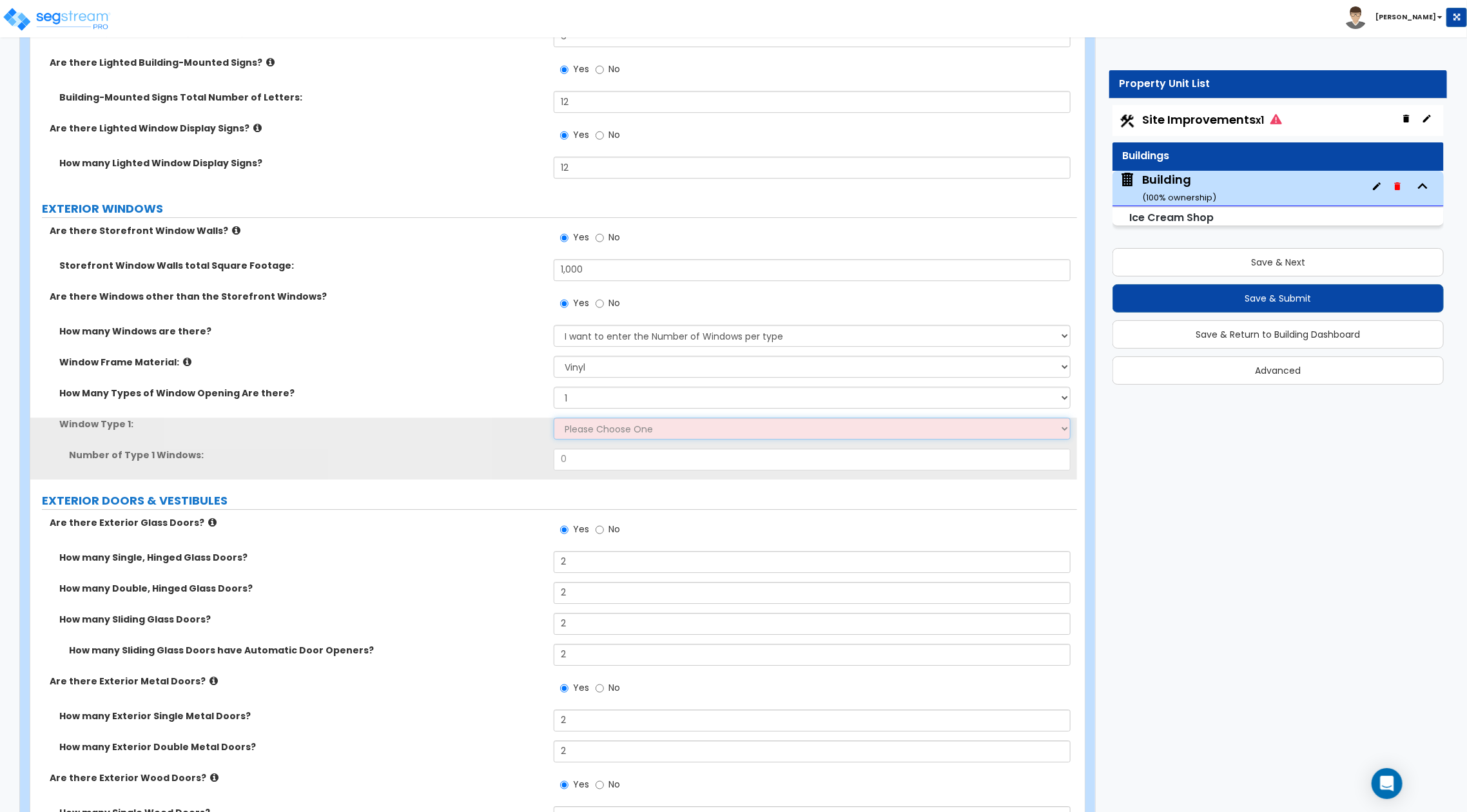
click at [730, 422] on select "Please Choose One Sliding Picture/Fixed Double/Single Hung Awning Swing" at bounding box center [812, 429] width 517 height 22
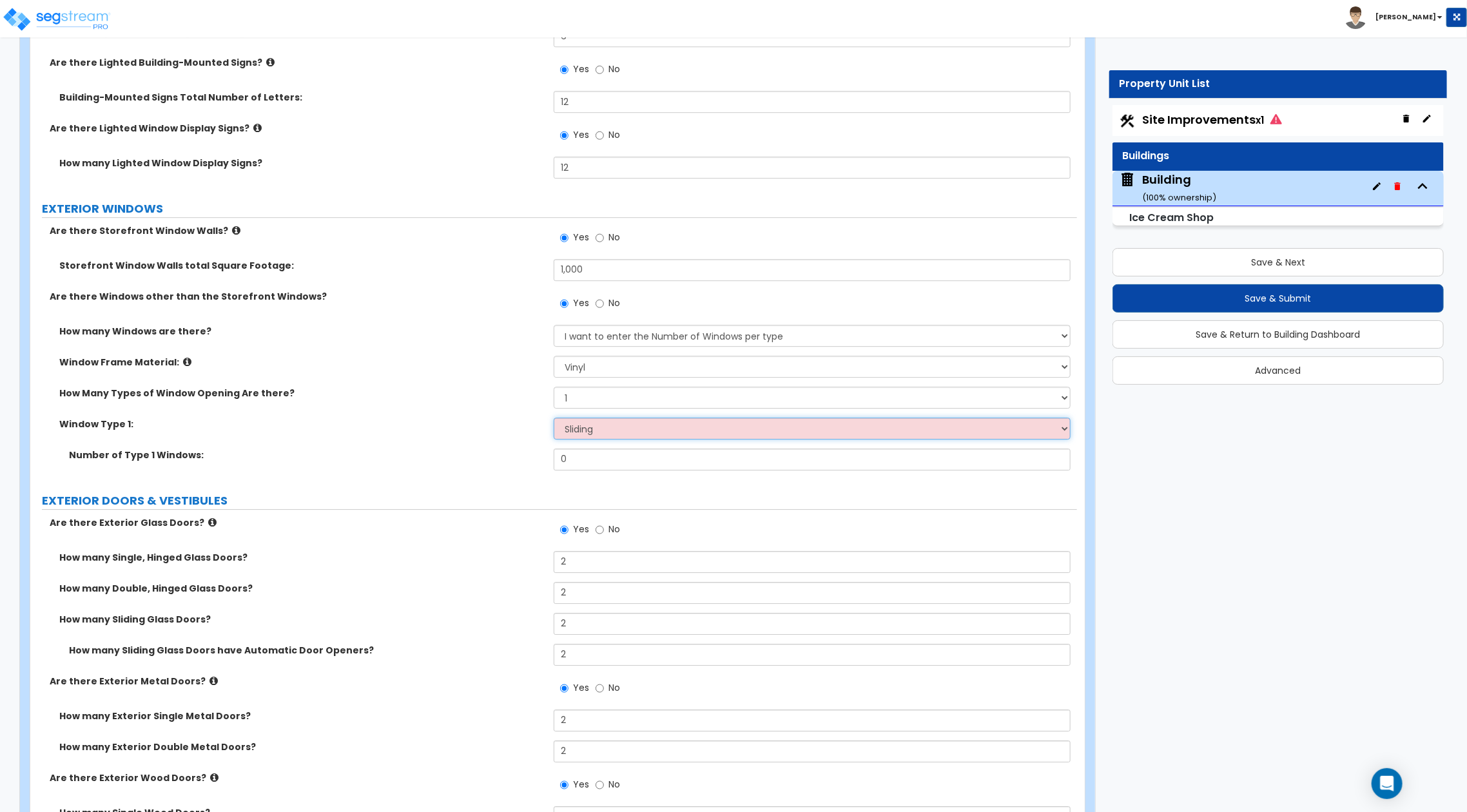
click at [554, 418] on select "Please Choose One Sliding Picture/Fixed Double/Single Hung Awning Swing" at bounding box center [812, 429] width 517 height 22
drag, startPoint x: 581, startPoint y: 453, endPoint x: 486, endPoint y: 441, distance: 95.8
click at [486, 441] on div "How many Windows are there? None I want to enter a Percentage of the Exterior W…" at bounding box center [554, 402] width 1028 height 155
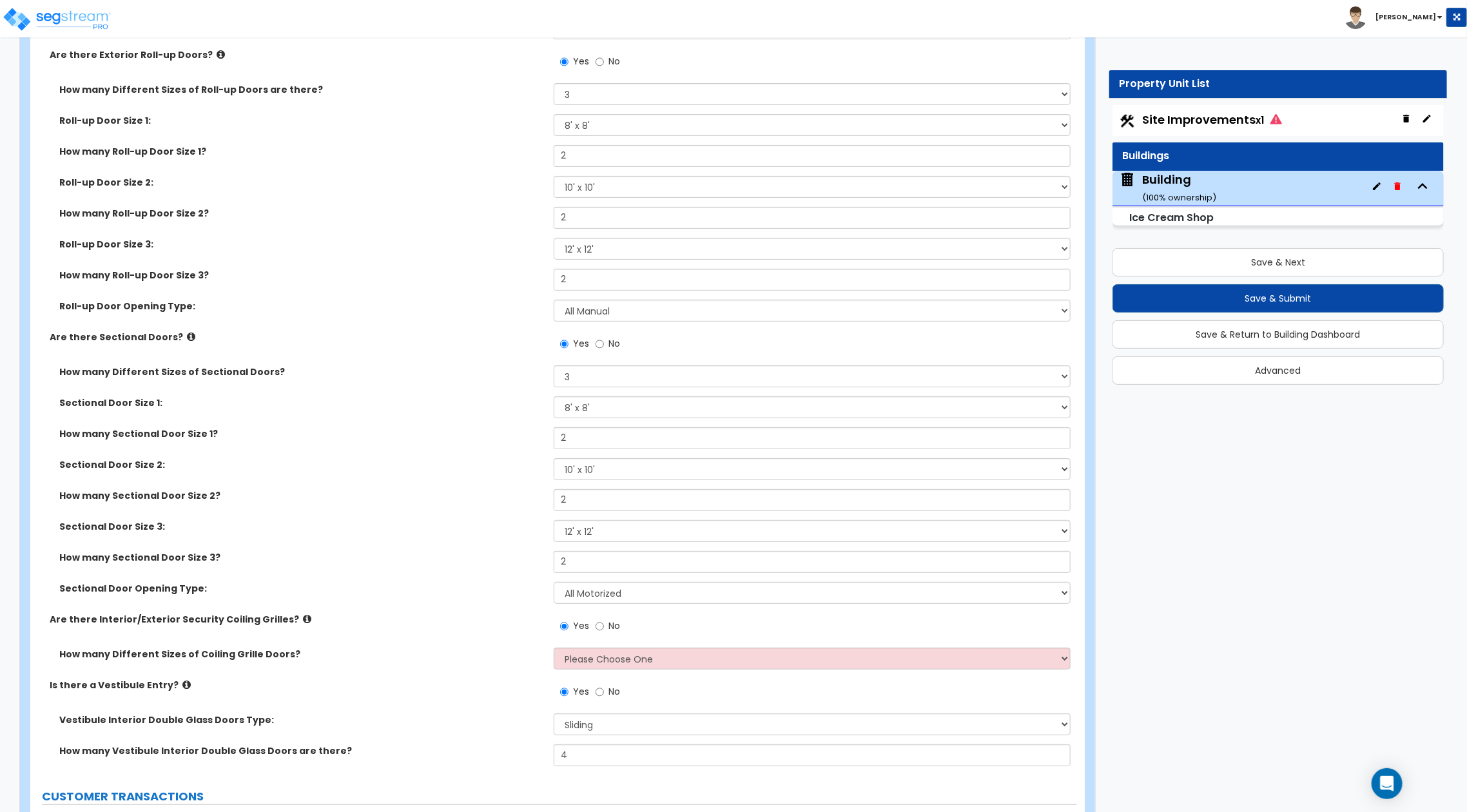
scroll to position [3524, 0]
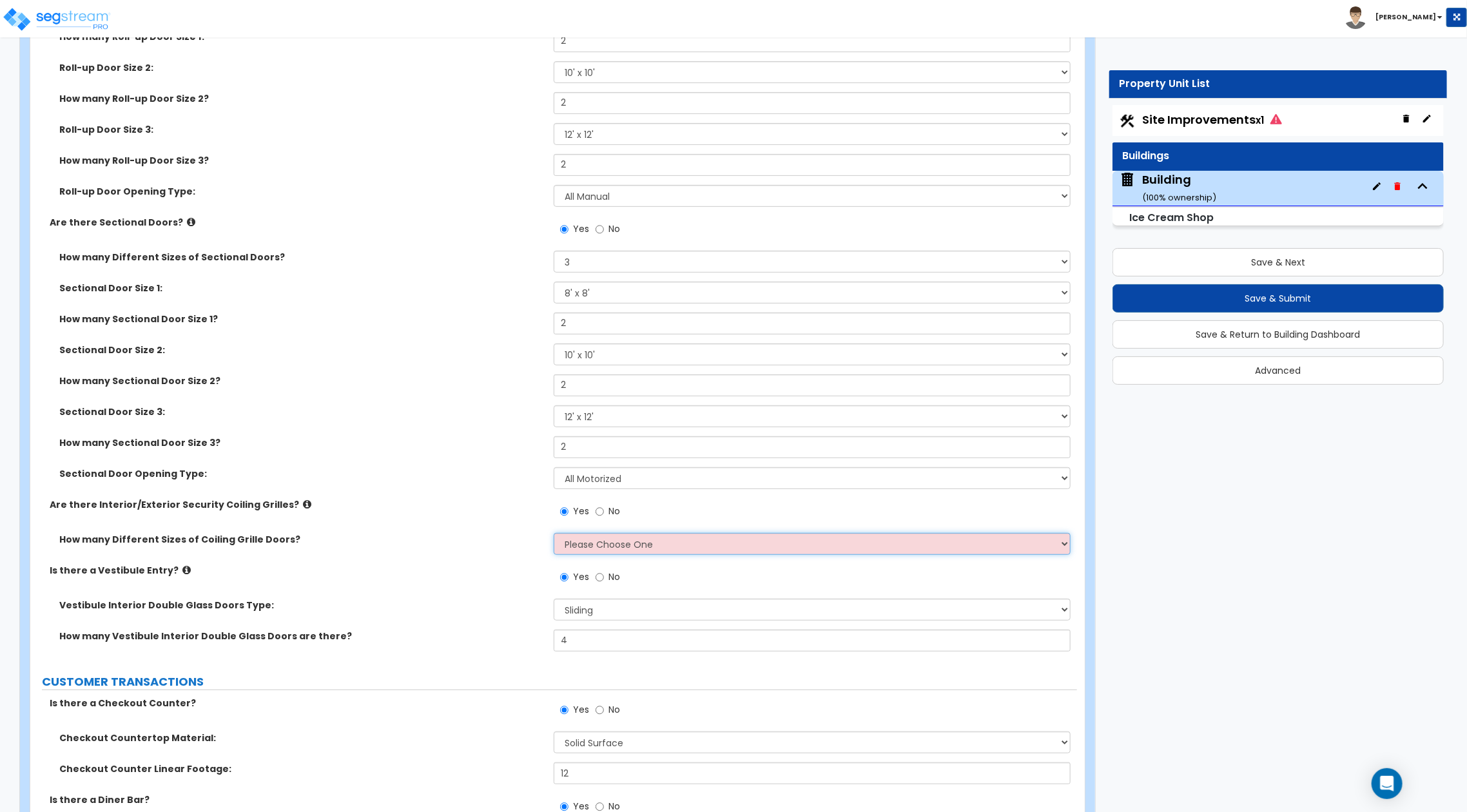
click at [637, 547] on select "Please Choose One 1 2 3 4" at bounding box center [812, 544] width 517 height 22
click at [645, 543] on select "Please Choose One 1 2 3 4" at bounding box center [812, 544] width 517 height 22
click at [554, 533] on select "Please Choose One 1 2 3 4" at bounding box center [812, 544] width 517 height 22
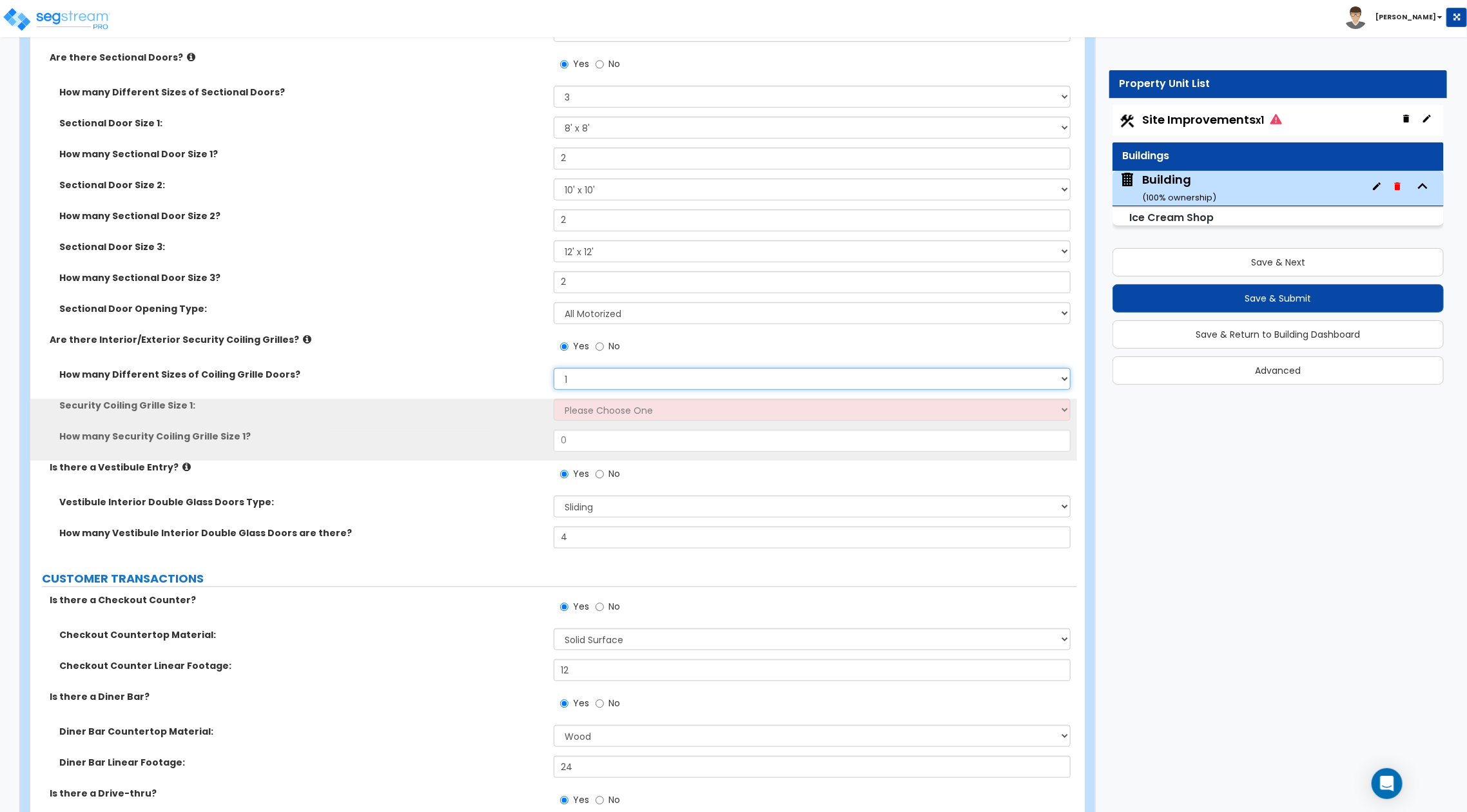
scroll to position [3696, 0]
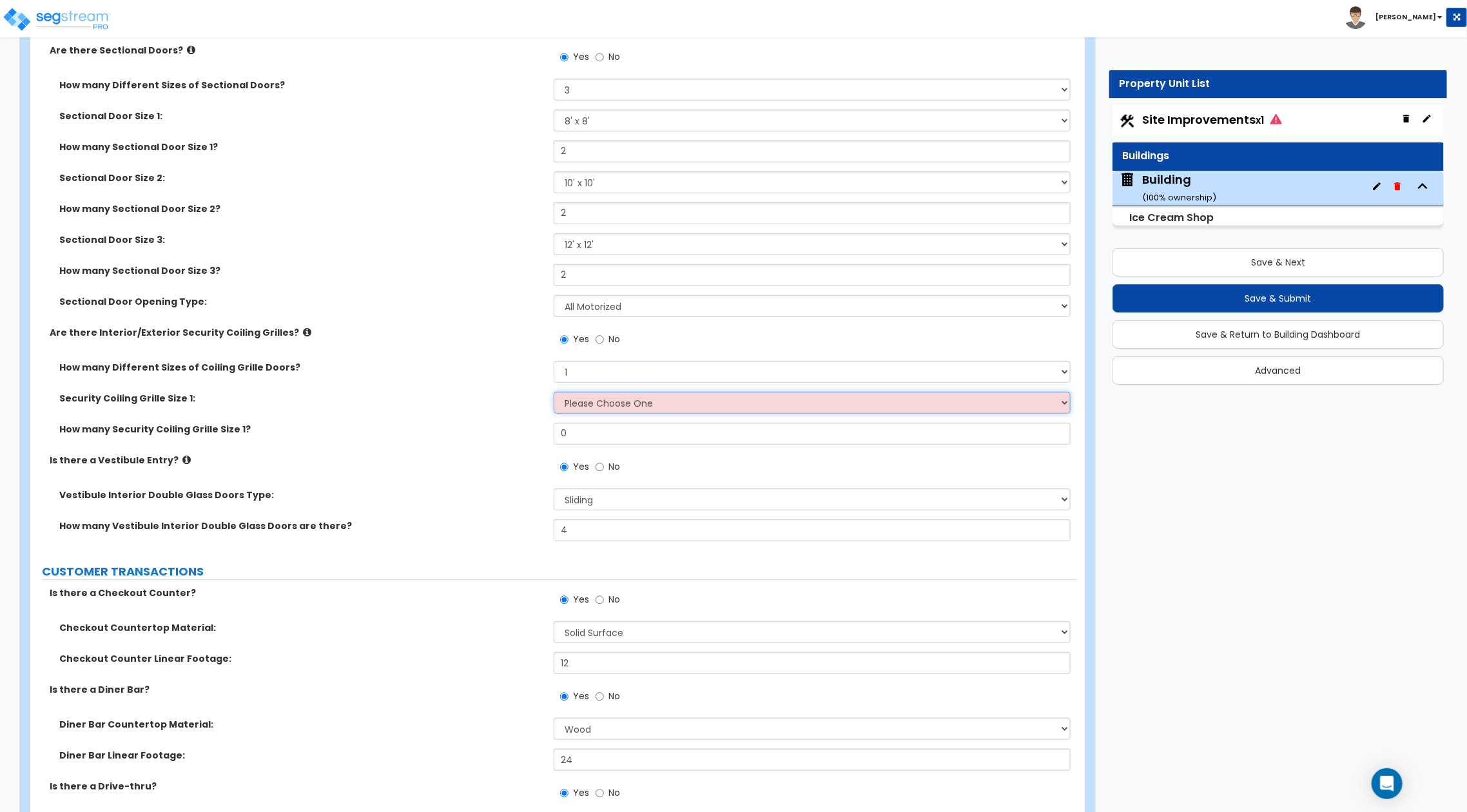
click at [691, 408] on select "Please Choose One 4 feet x 8 feet 6 feet x 12 feet 8 feet x 18 feet 12 feet x 1…" at bounding box center [812, 403] width 517 height 22
click at [554, 392] on select "Please Choose One 4 feet x 8 feet 6 feet x 12 feet 8 feet x 18 feet 12 feet x 1…" at bounding box center [812, 403] width 517 height 22
drag, startPoint x: 596, startPoint y: 439, endPoint x: 492, endPoint y: 426, distance: 104.8
click at [492, 426] on div "How many Security Coiling Grille Size 1? 0" at bounding box center [554, 439] width 1047 height 31
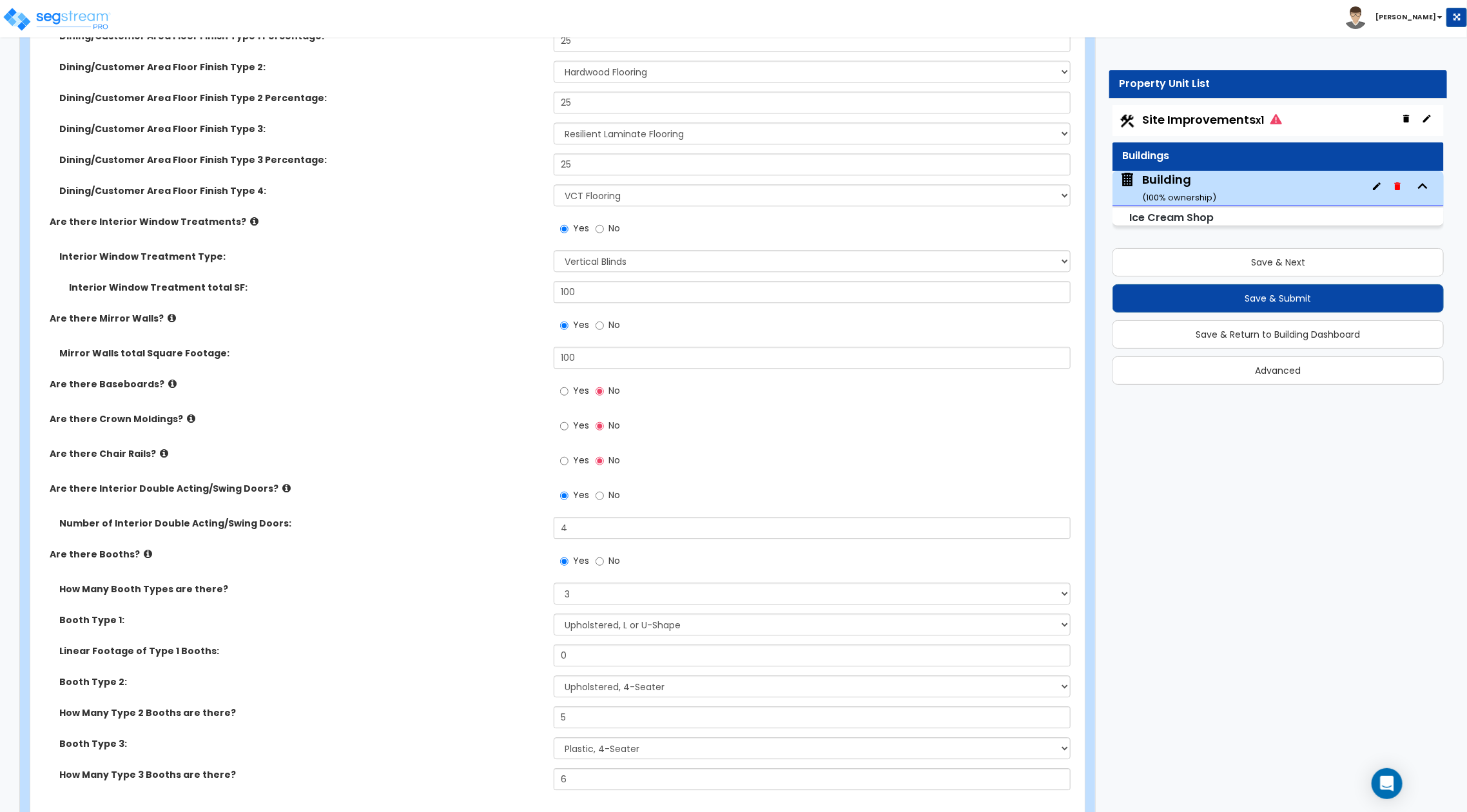
scroll to position [5329, 0]
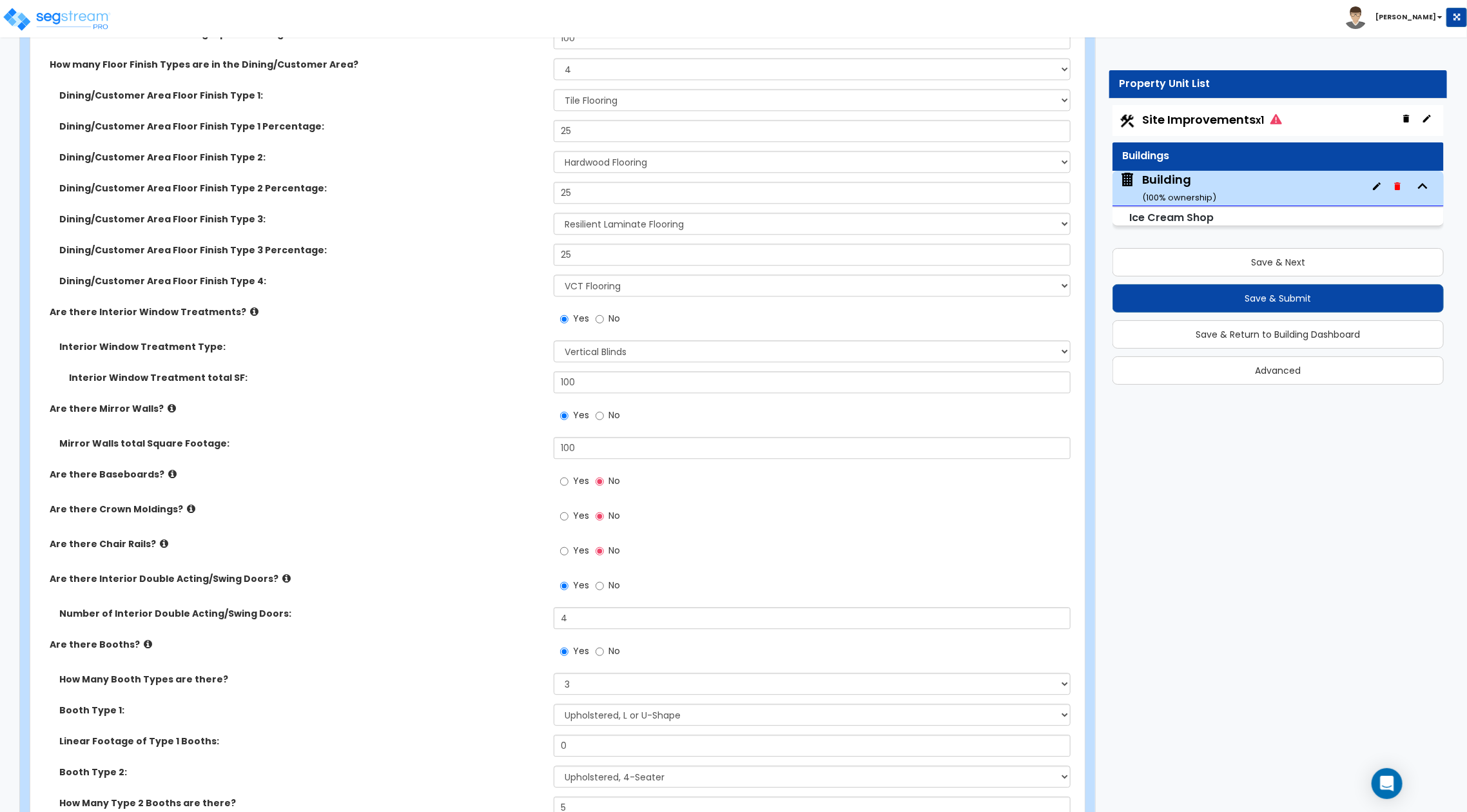
click at [568, 492] on div "Yes No" at bounding box center [590, 483] width 73 height 30
click at [568, 484] on input "Yes" at bounding box center [564, 482] width 8 height 14
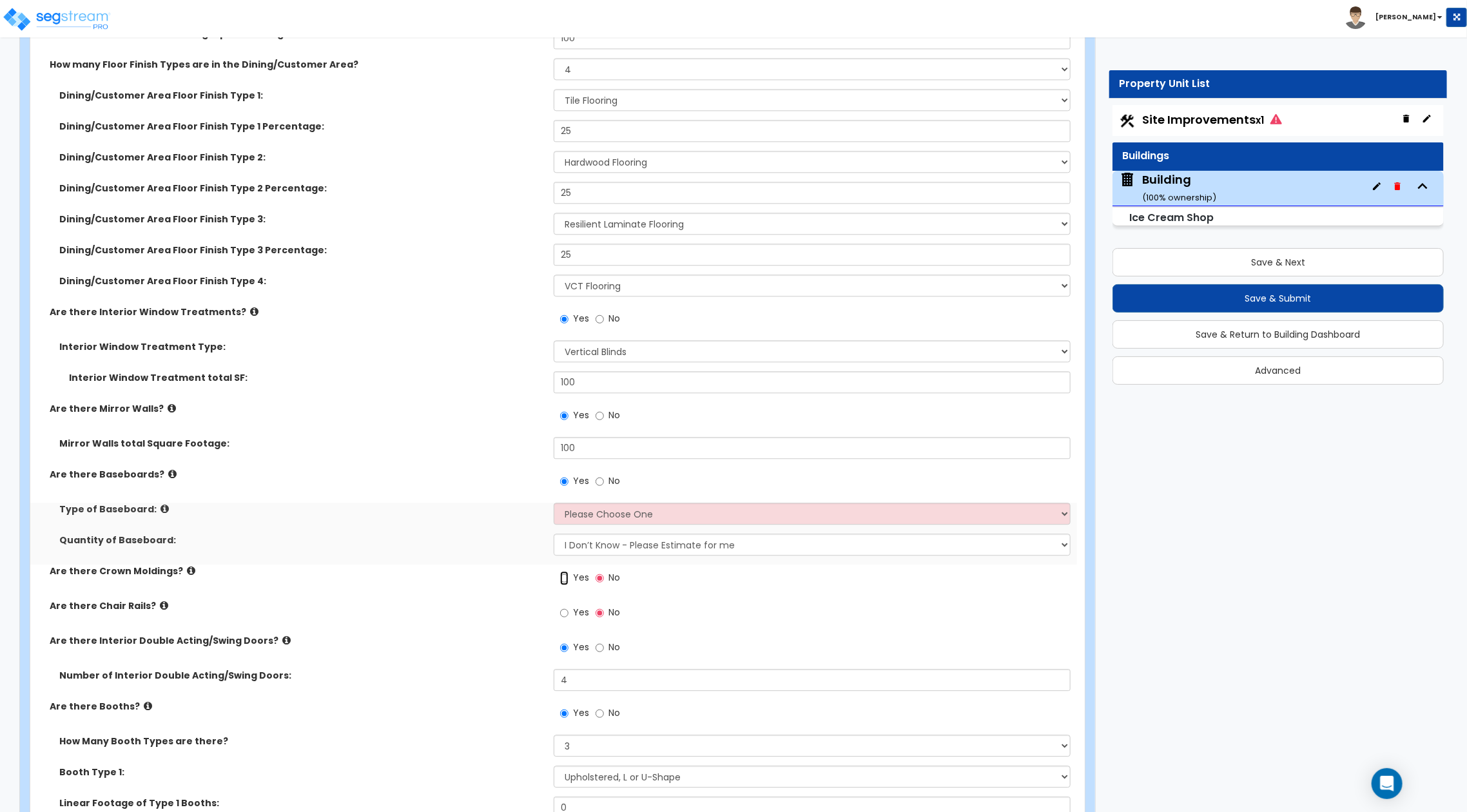
click at [567, 578] on input "Yes" at bounding box center [564, 578] width 8 height 14
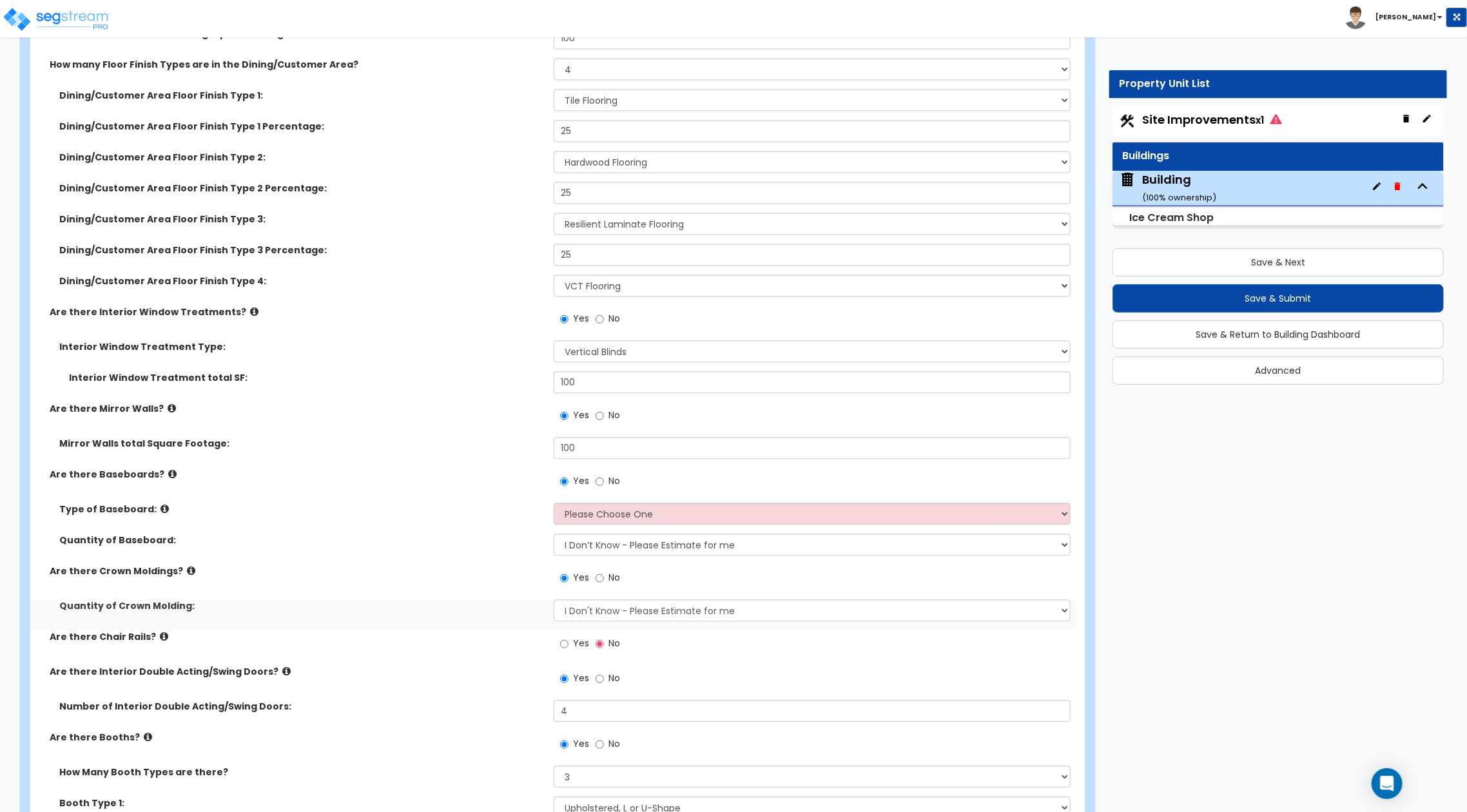
click at [562, 651] on label "Yes" at bounding box center [574, 645] width 29 height 22
click at [562, 651] on input "Yes" at bounding box center [564, 644] width 8 height 14
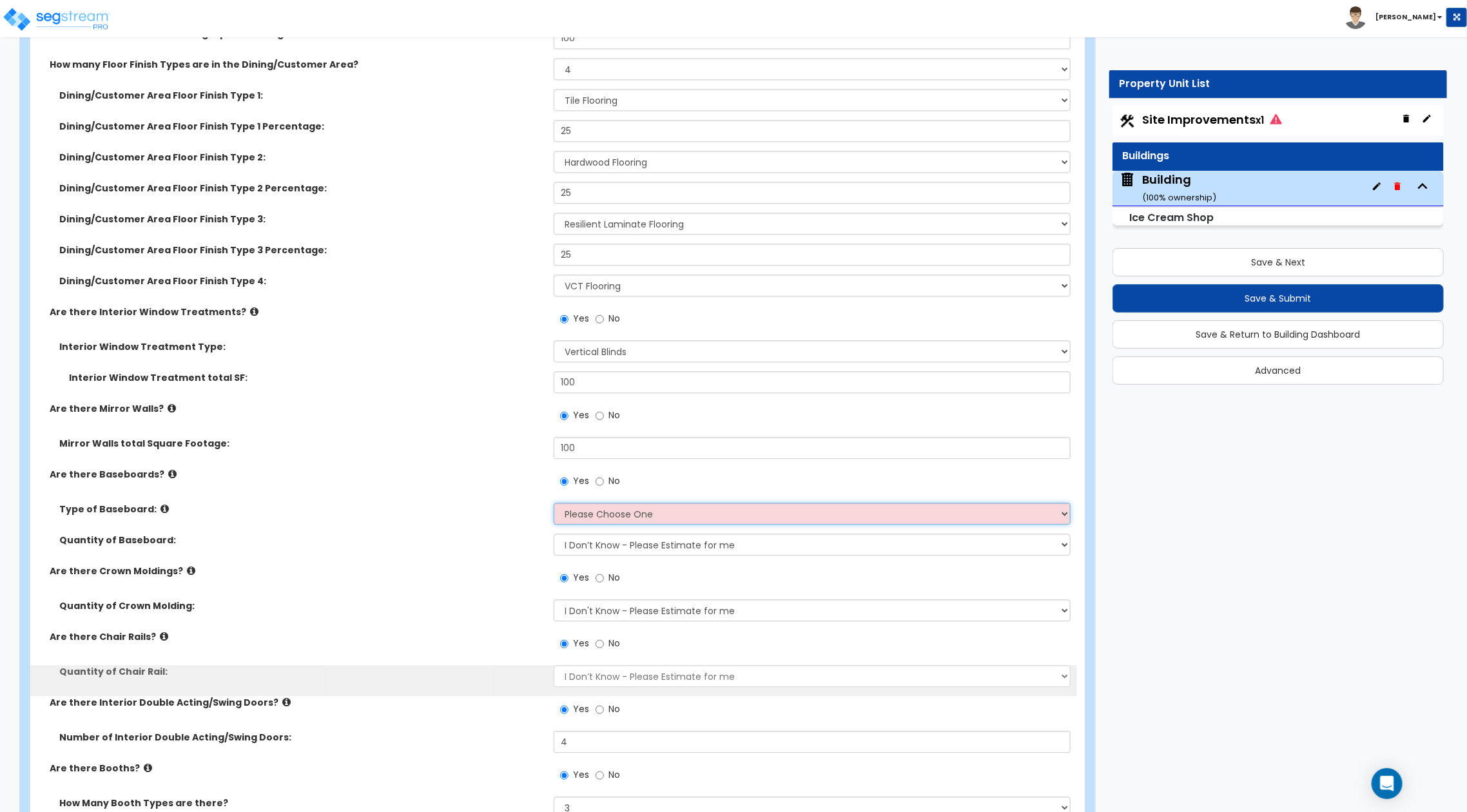
click at [701, 512] on select "Please Choose One Wood Vinyl Carpet Tile" at bounding box center [812, 514] width 517 height 22
click at [554, 503] on select "Please Choose One Wood Vinyl Carpet Tile" at bounding box center [812, 514] width 517 height 22
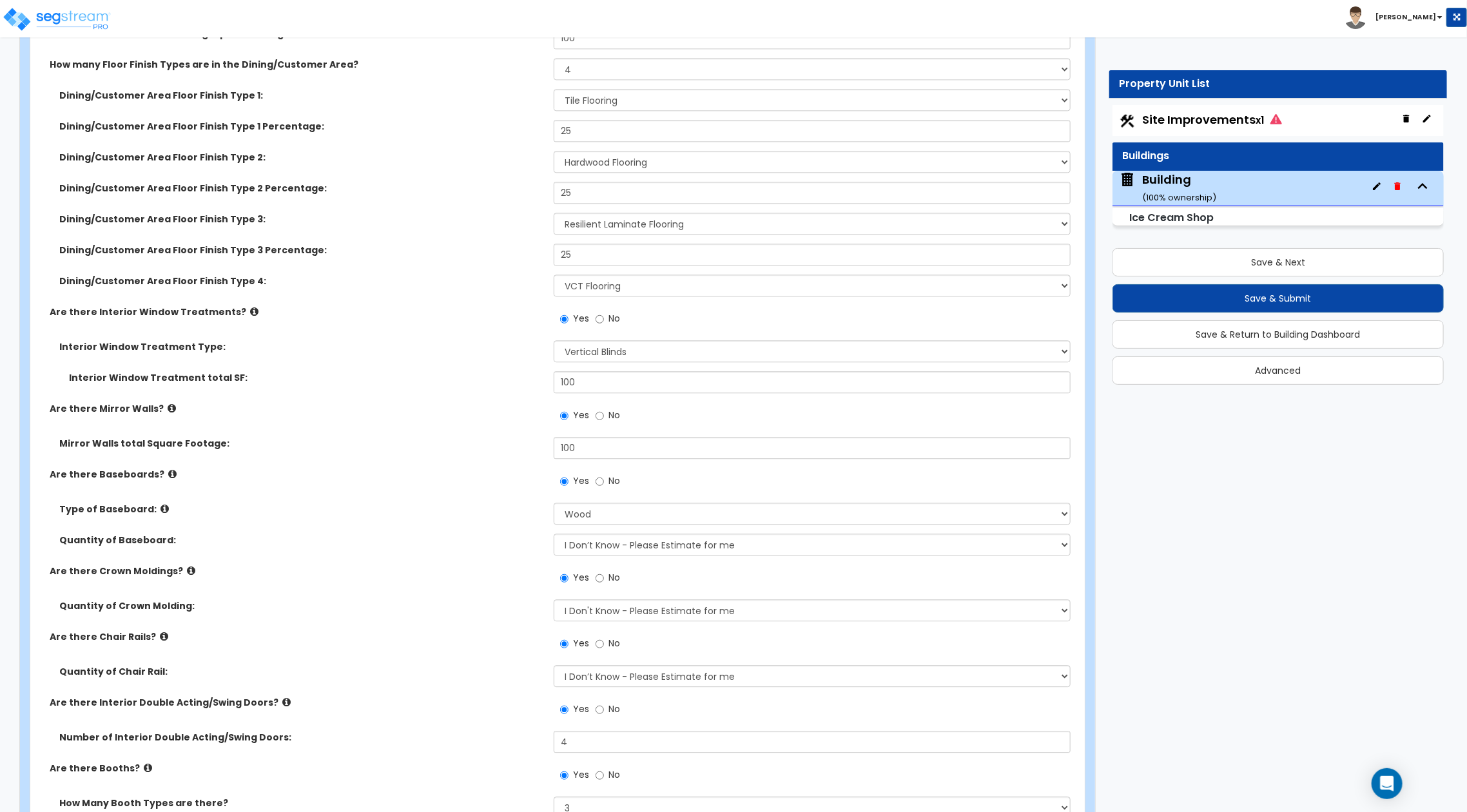
click at [1214, 610] on div "Customize 091225 Ice Cream Shop Property Units Building Import Values from Prev…" at bounding box center [733, 163] width 1467 height 10872
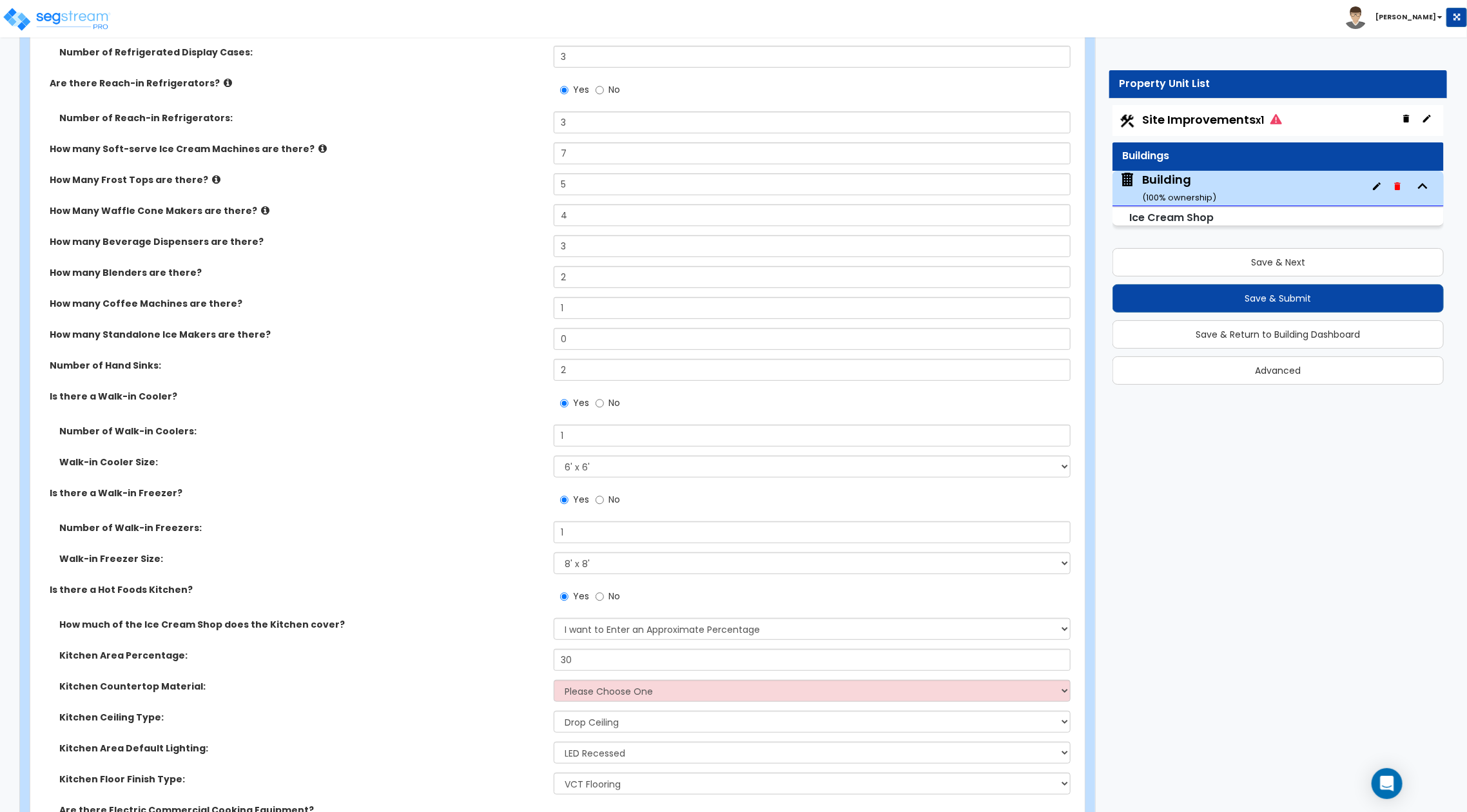
scroll to position [7221, 0]
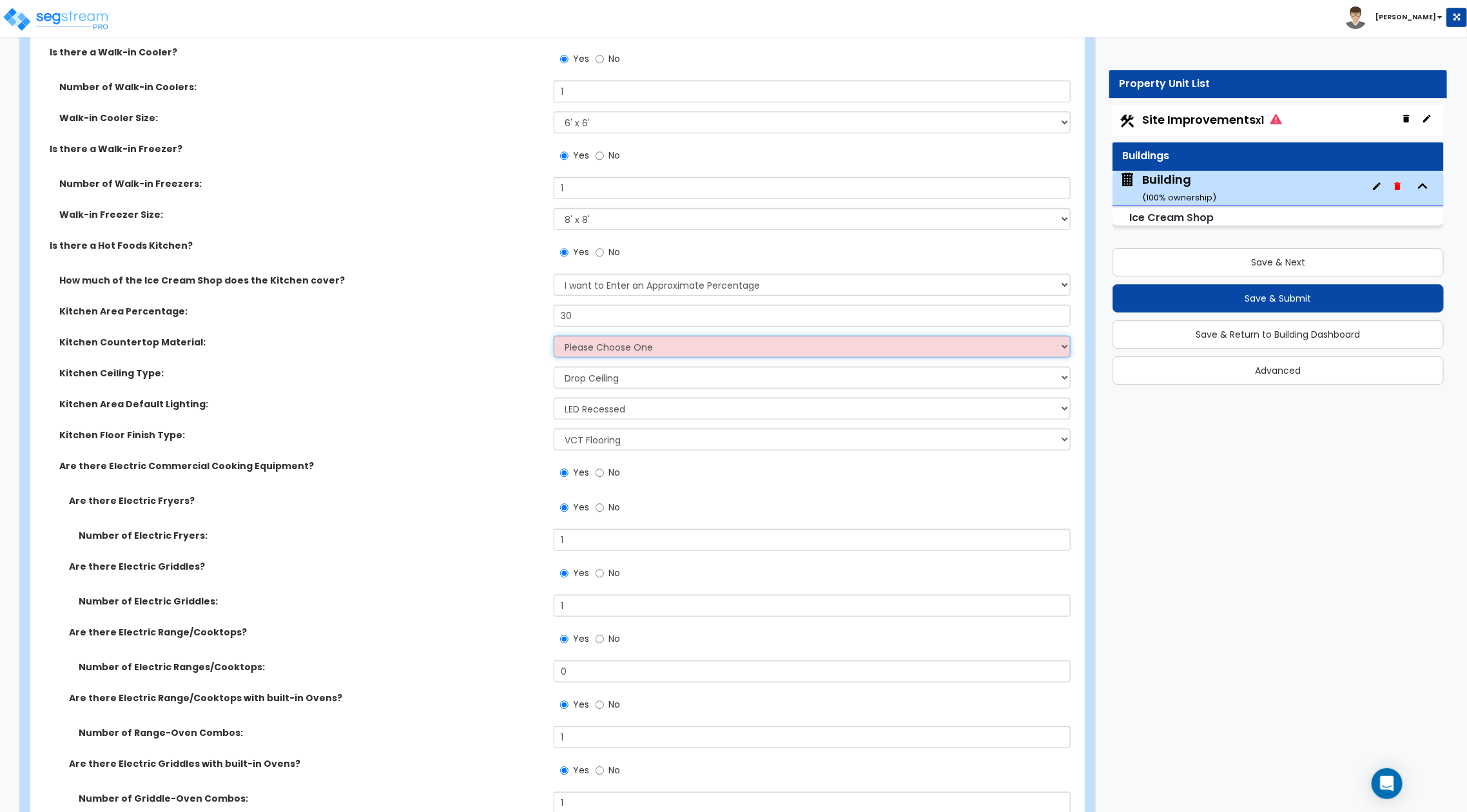
click at [654, 348] on select "Please Choose One Plastic Laminate Solid Surface Stone Quartz Marble Tile Wood …" at bounding box center [812, 347] width 517 height 22
click at [554, 336] on select "Please Choose One Plastic Laminate Solid Surface Stone Quartz Marble Tile Wood …" at bounding box center [812, 347] width 517 height 22
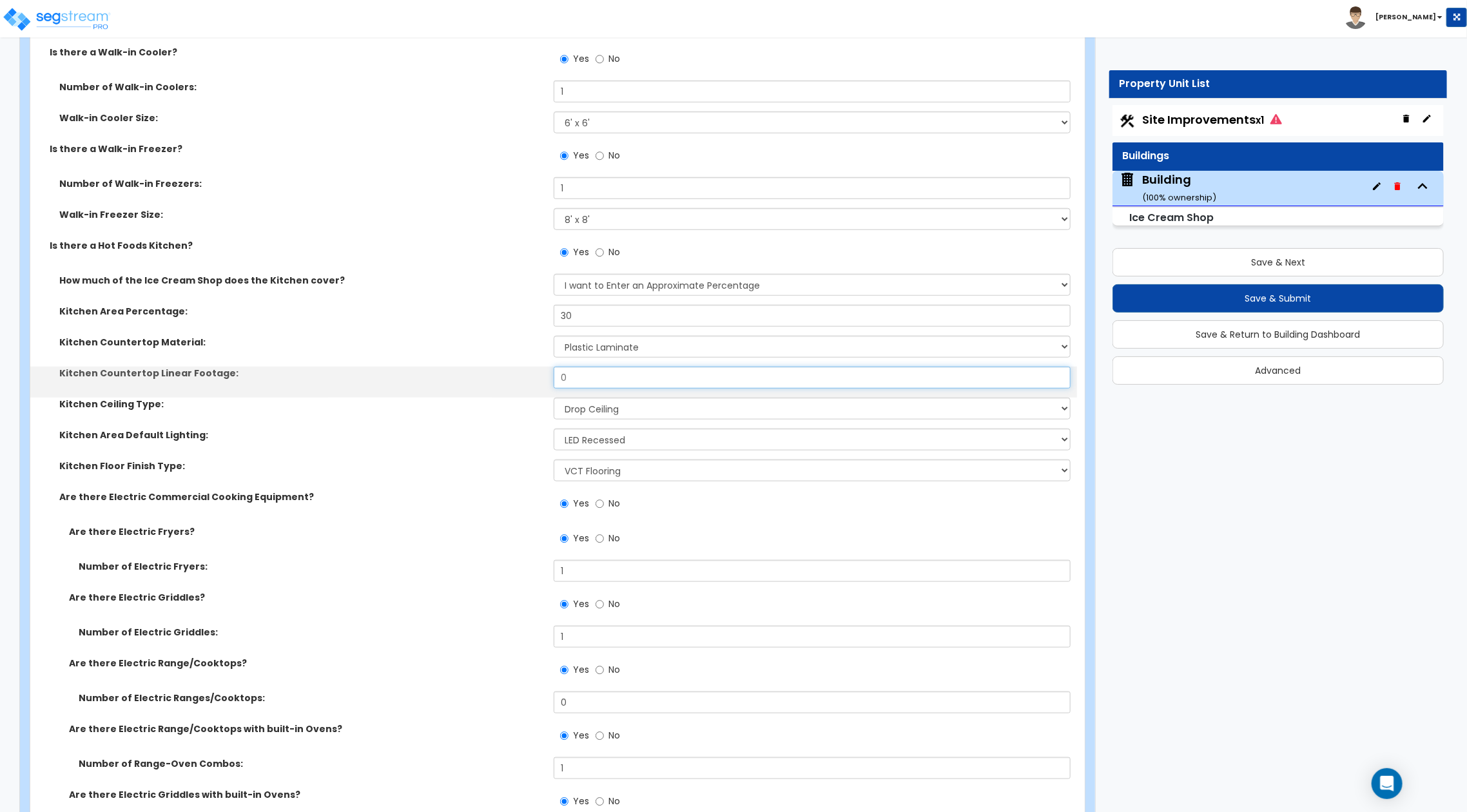
drag, startPoint x: 630, startPoint y: 383, endPoint x: 508, endPoint y: 377, distance: 122.1
click at [508, 377] on div "Kitchen Countertop Linear Footage: 0" at bounding box center [554, 382] width 1047 height 31
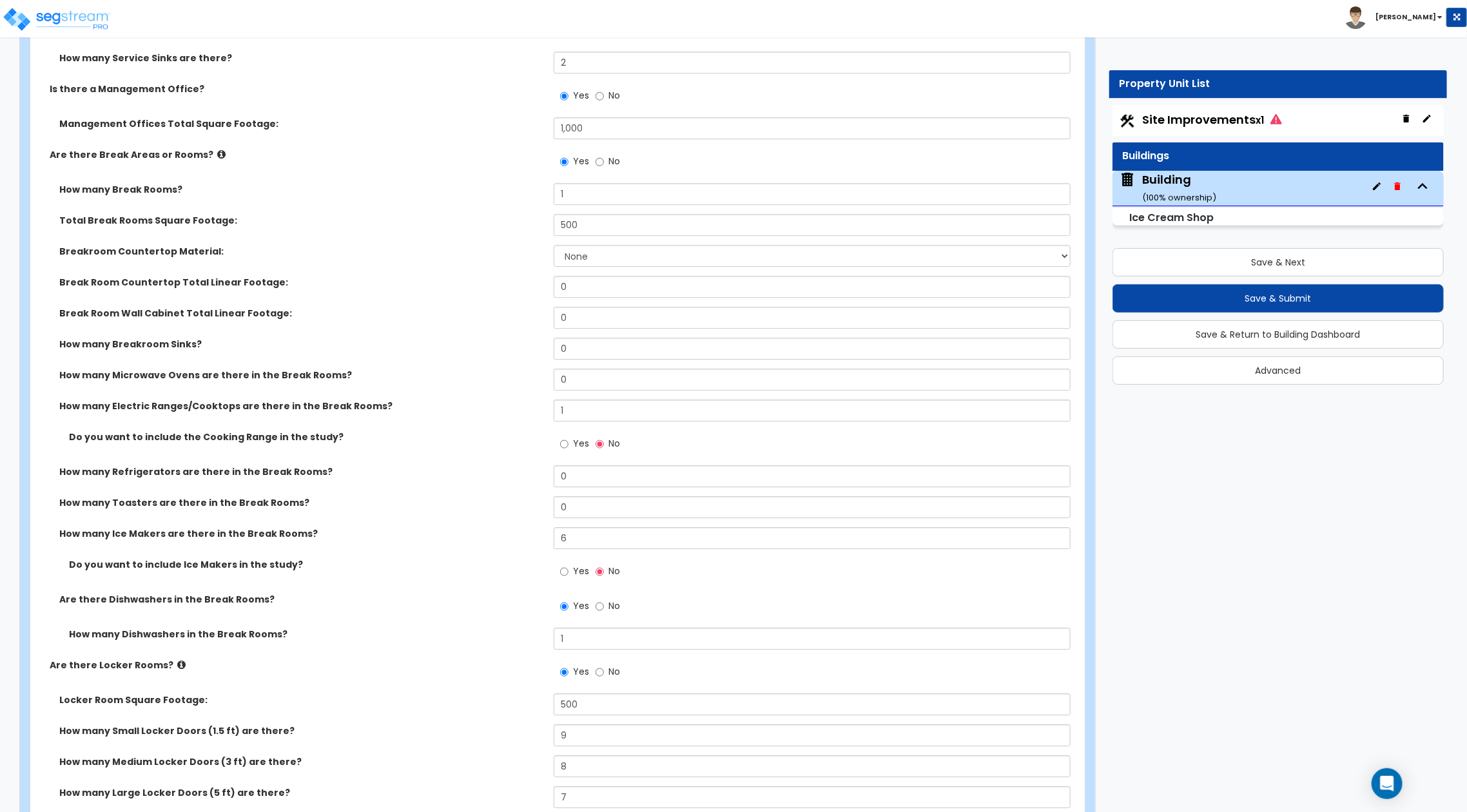
scroll to position [9112, 0]
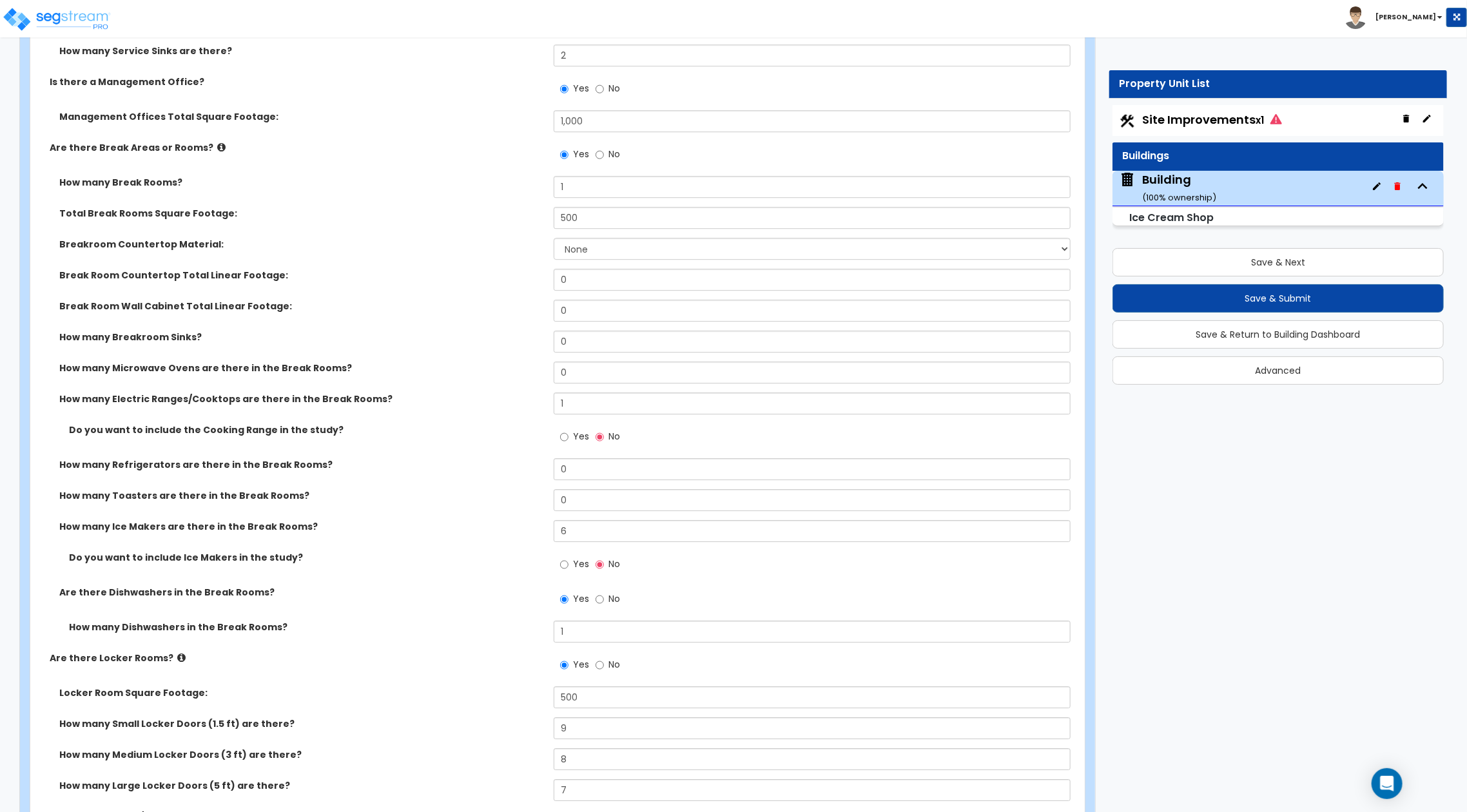
click at [578, 440] on span "Yes" at bounding box center [581, 437] width 16 height 13
click at [568, 440] on input "Yes" at bounding box center [564, 437] width 8 height 14
drag, startPoint x: 570, startPoint y: 571, endPoint x: 571, endPoint y: 563, distance: 8.1
click at [569, 571] on label "Yes" at bounding box center [574, 566] width 29 height 22
click at [568, 571] on input "Yes" at bounding box center [564, 565] width 8 height 14
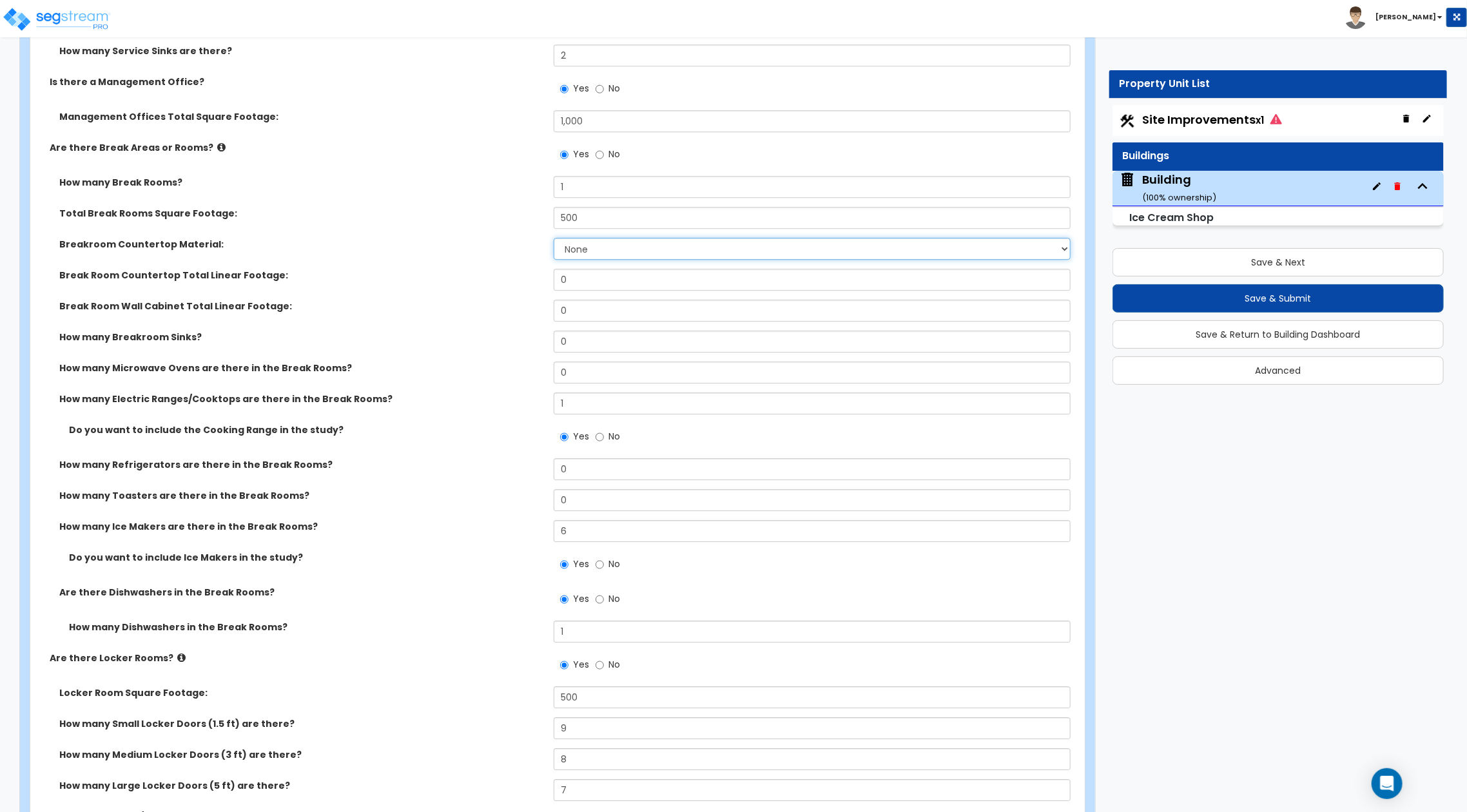
click at [612, 251] on select "None Plastic Laminate Solid Surface Stone Quartz Marble Tile Wood Stainless Ste…" at bounding box center [812, 249] width 517 height 22
click at [554, 238] on select "None Plastic Laminate Solid Surface Stone Quartz Marble Tile Wood Stainless Ste…" at bounding box center [812, 249] width 517 height 22
click at [546, 278] on div "Break Room Countertop Total Linear Footage: 0" at bounding box center [554, 284] width 1047 height 31
drag, startPoint x: 587, startPoint y: 308, endPoint x: 502, endPoint y: 296, distance: 85.8
click at [502, 296] on div "How many Break Rooms? 1 Total Break Rooms Square Footage: 500 Breakroom Counter…" at bounding box center [554, 413] width 1028 height 476
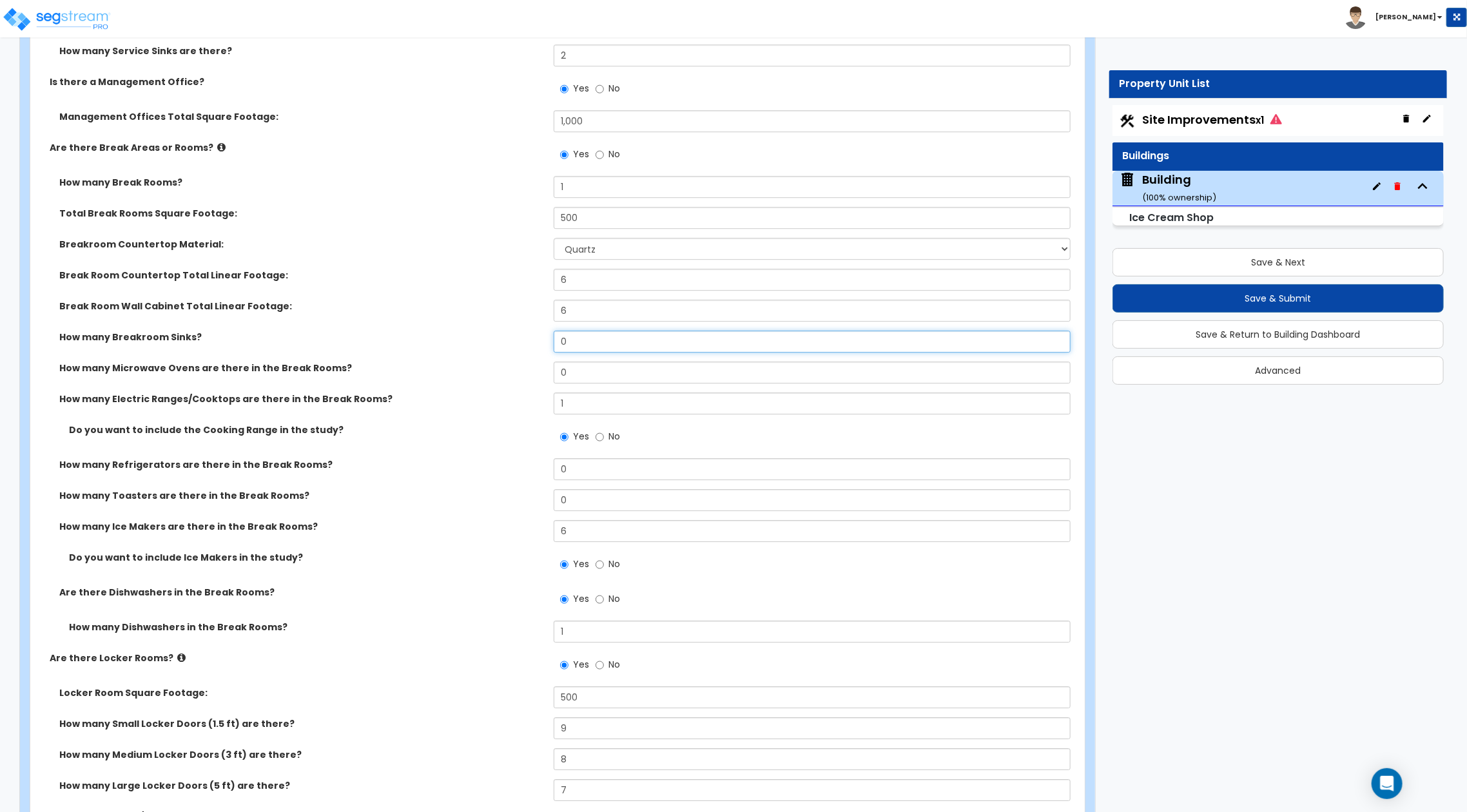
click at [545, 348] on div "How many Breakroom Sinks? 0" at bounding box center [554, 346] width 1047 height 31
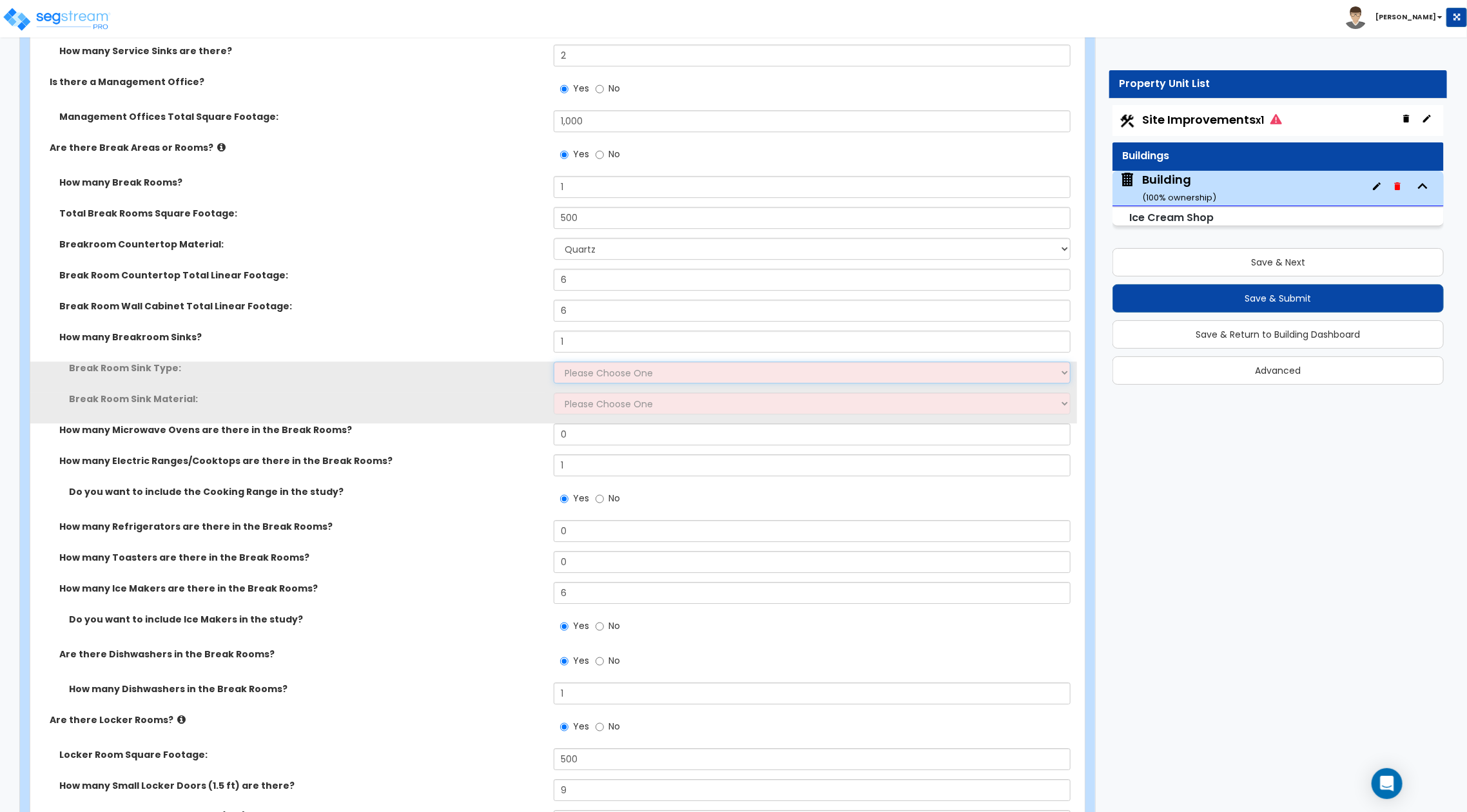
click at [596, 365] on select "Please Choose One Single Sink Double Sink" at bounding box center [812, 373] width 517 height 22
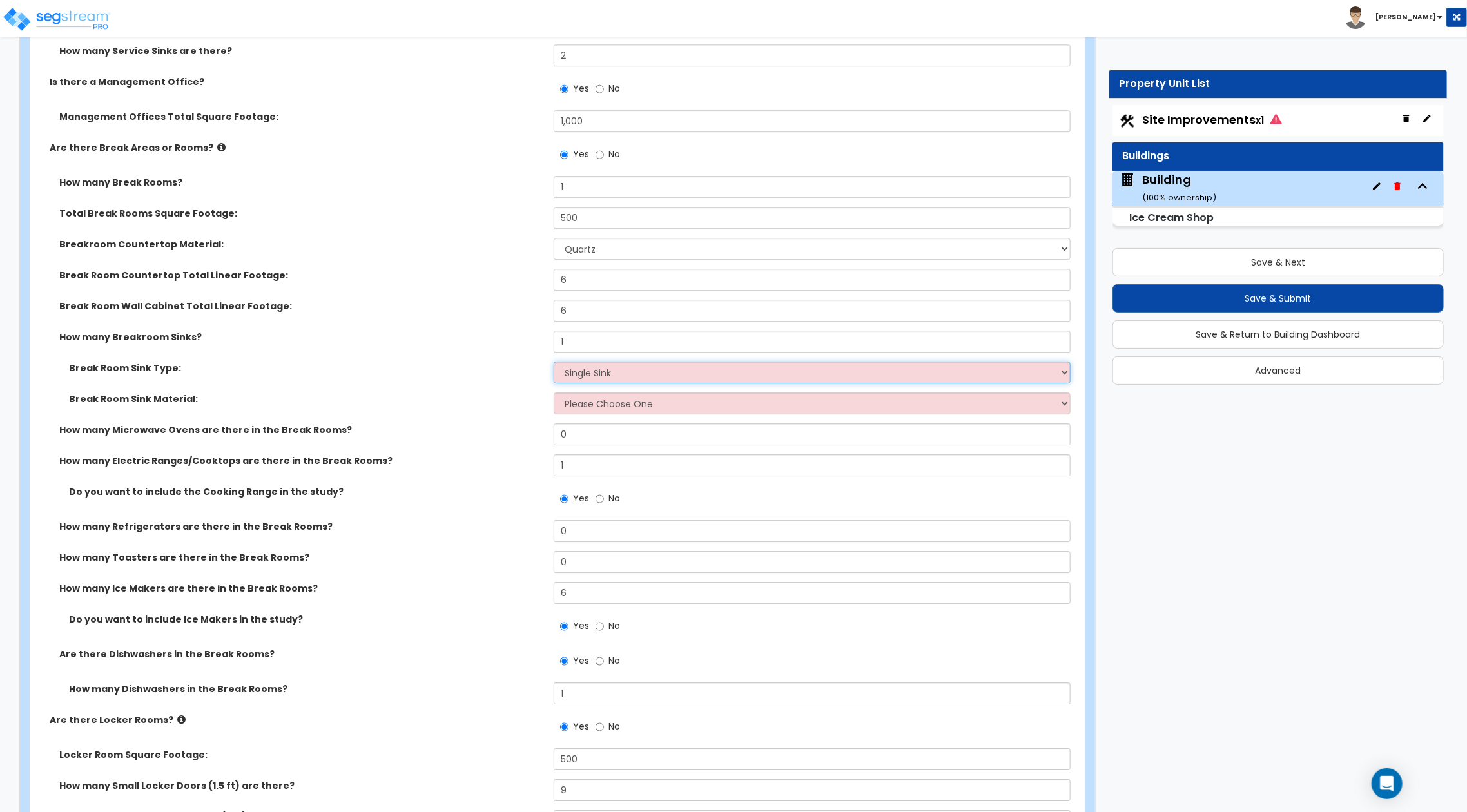
click at [554, 362] on select "Please Choose One Single Sink Double Sink" at bounding box center [812, 373] width 517 height 22
drag, startPoint x: 596, startPoint y: 400, endPoint x: 596, endPoint y: 411, distance: 11.0
click at [596, 400] on select "Please Choose One Stainless Steel Porcelain Enamel Cast Iron" at bounding box center [812, 404] width 517 height 22
click at [554, 393] on select "Please Choose One Stainless Steel Porcelain Enamel Cast Iron" at bounding box center [812, 404] width 517 height 22
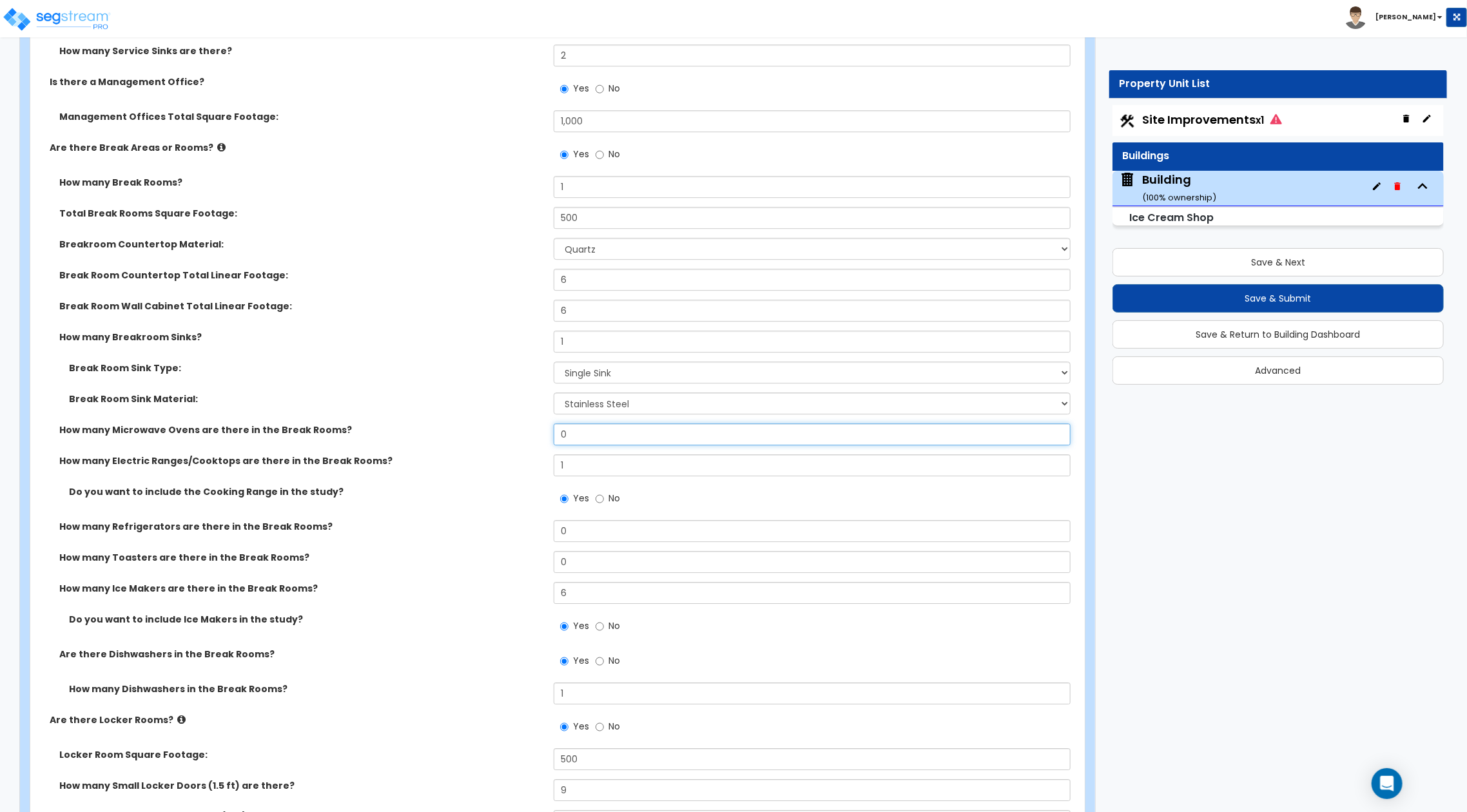
drag, startPoint x: 590, startPoint y: 439, endPoint x: 521, endPoint y: 436, distance: 69.1
click at [521, 436] on div "How many Microwave Ovens are there in the Break Rooms? 0" at bounding box center [554, 439] width 1047 height 31
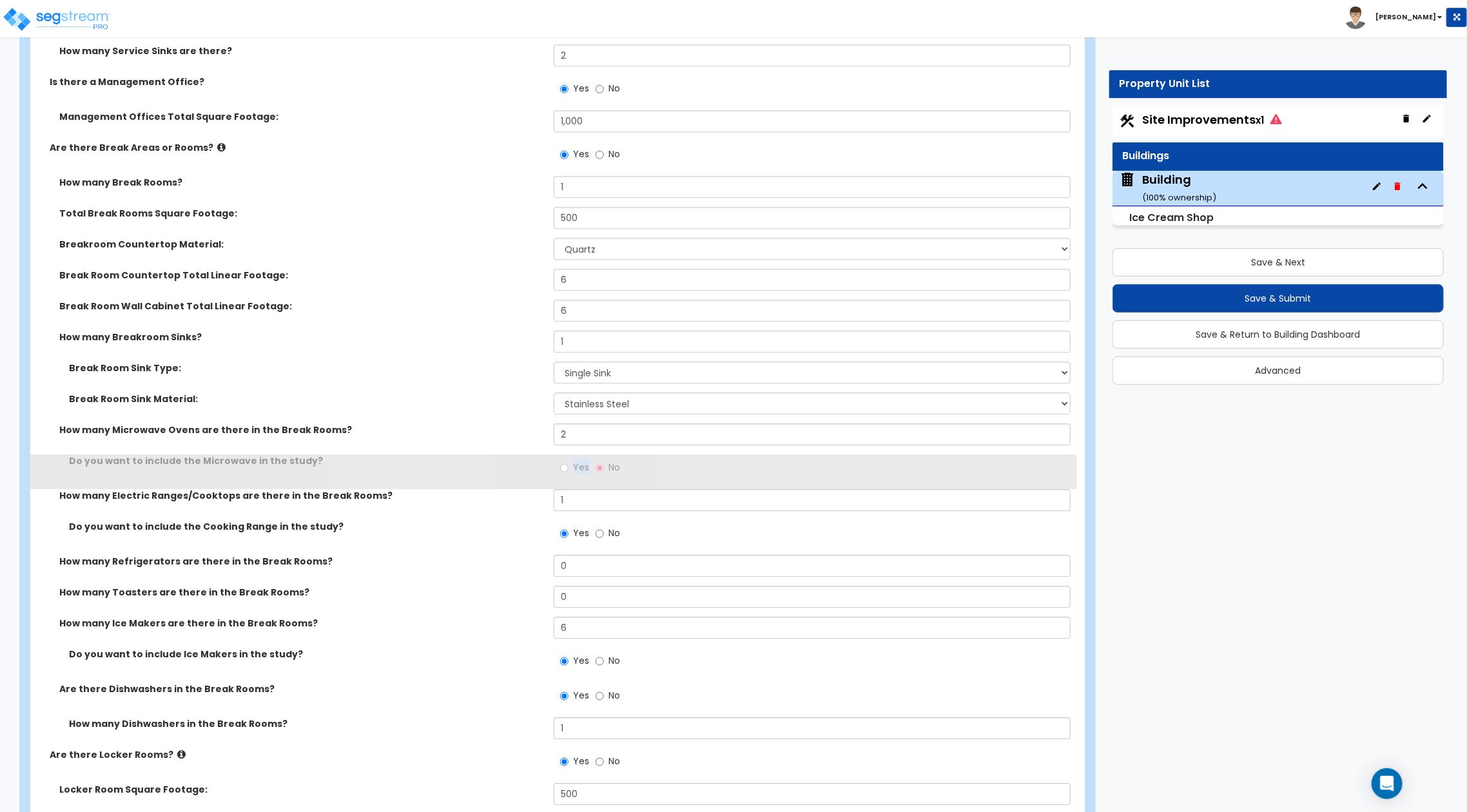
click at [514, 464] on div "Do you want to include the Microwave in the study? Yes No" at bounding box center [554, 472] width 1047 height 35
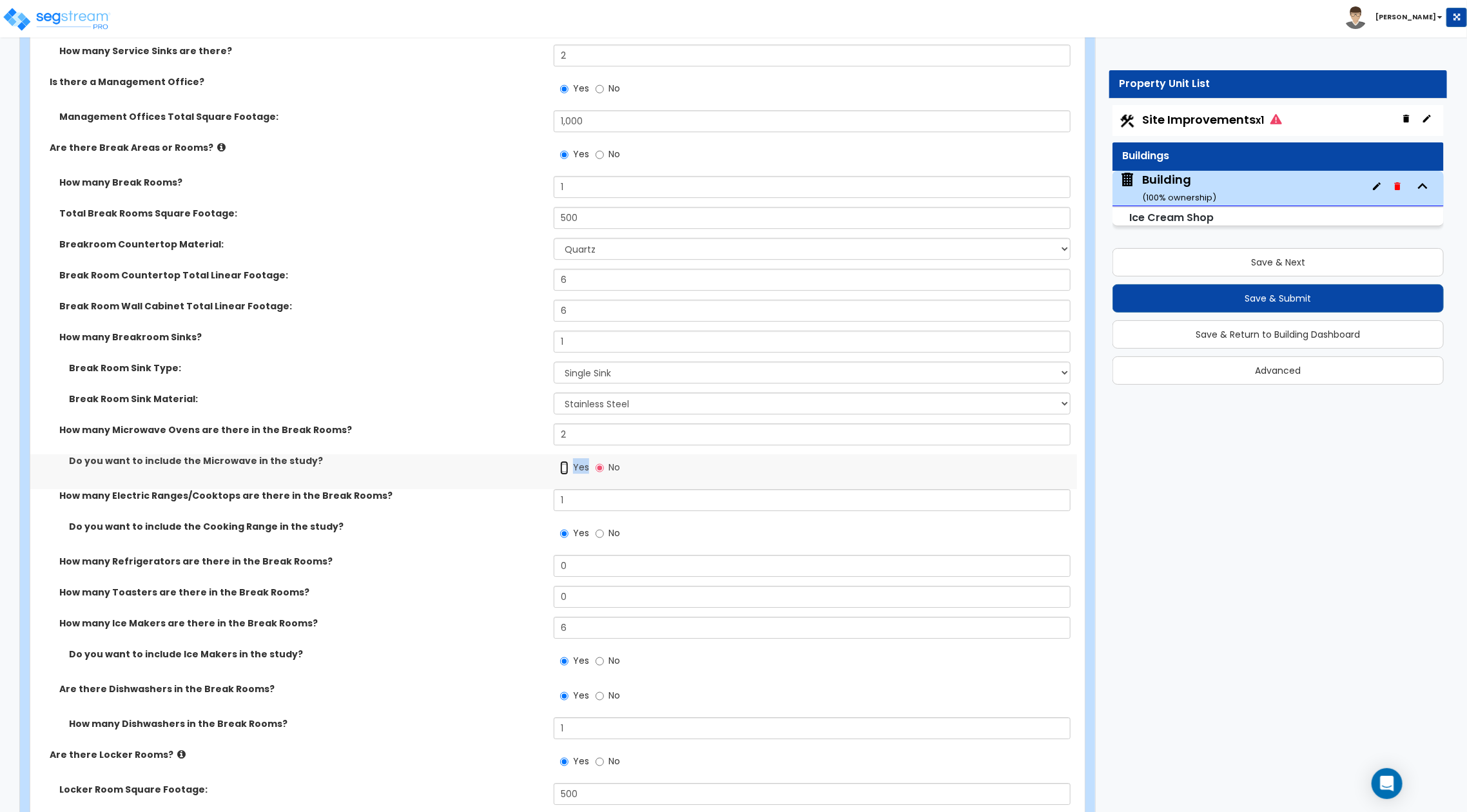
click at [563, 465] on input "Yes" at bounding box center [564, 468] width 8 height 14
drag, startPoint x: 568, startPoint y: 498, endPoint x: 518, endPoint y: 496, distance: 50.0
click at [518, 496] on div "How many Electric Ranges/Cooktops are there in the Break Rooms? 1" at bounding box center [554, 505] width 1047 height 31
click at [545, 567] on div "How many Refrigerators are there in the Break Rooms? 0" at bounding box center [554, 570] width 1047 height 31
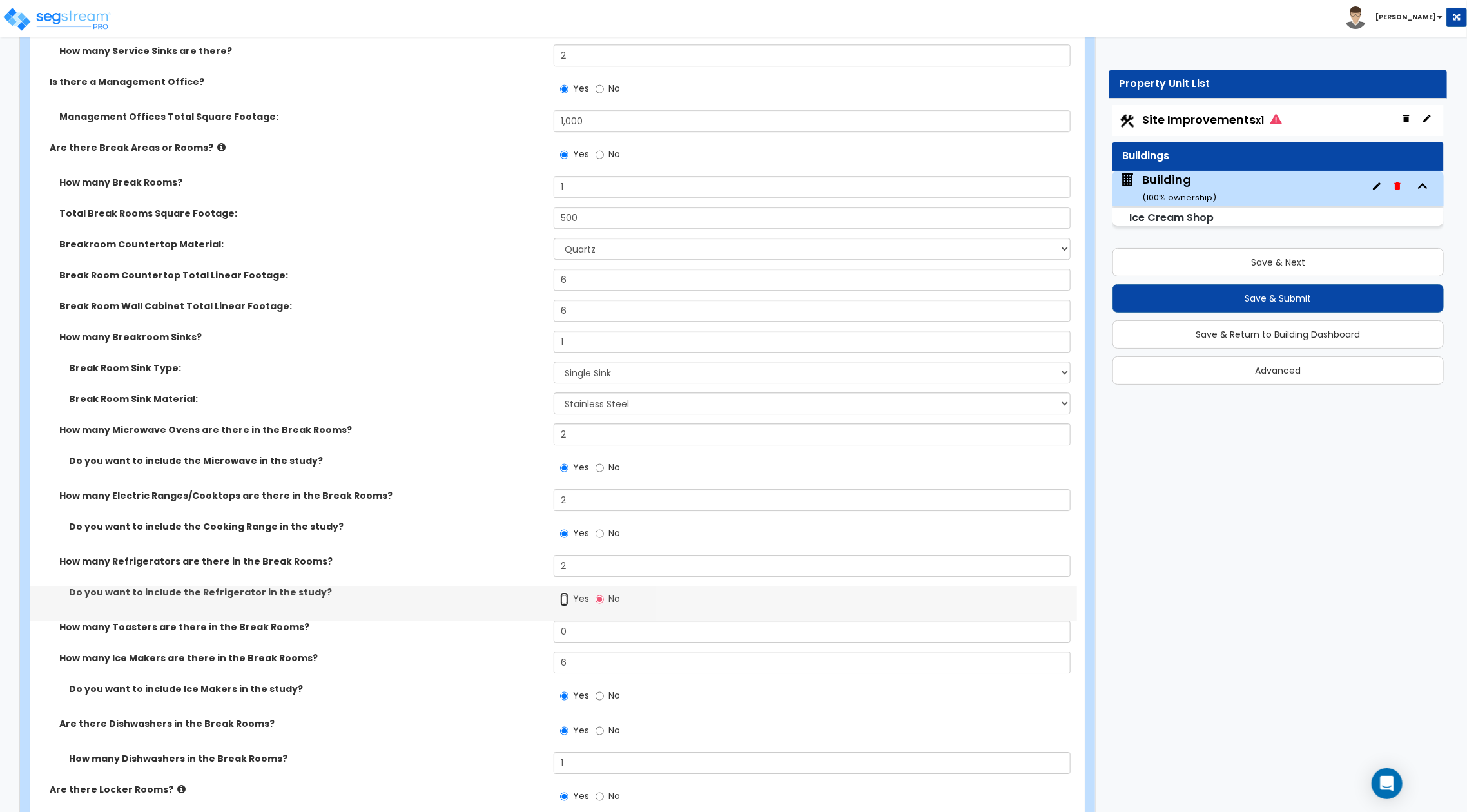
click at [561, 600] on input "Yes" at bounding box center [564, 599] width 8 height 14
click at [546, 634] on div "How many Toasters are there in the Break Rooms? 0" at bounding box center [554, 636] width 1047 height 31
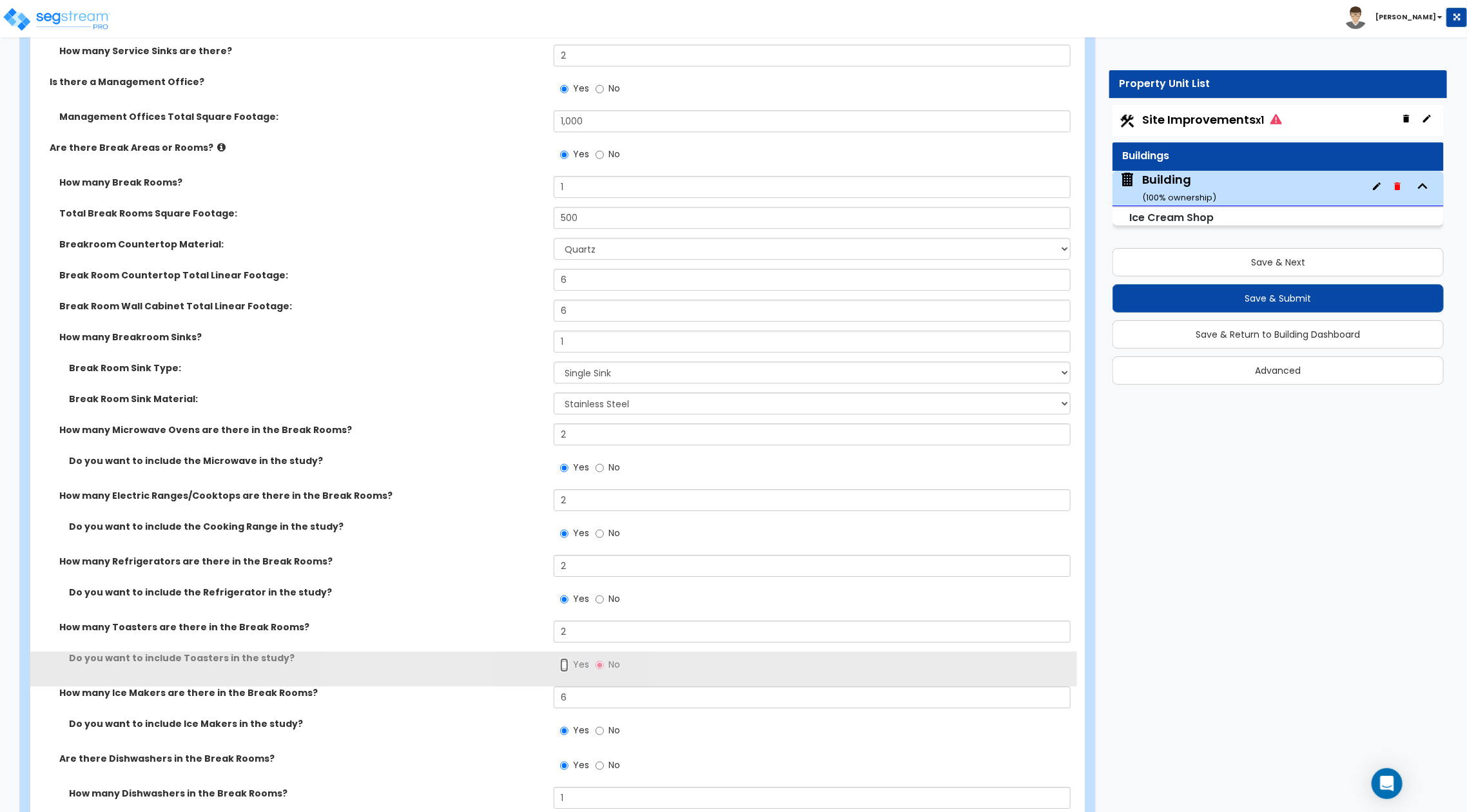
drag, startPoint x: 568, startPoint y: 664, endPoint x: 576, endPoint y: 687, distance: 24.4
click at [567, 665] on input "Yes" at bounding box center [564, 665] width 8 height 14
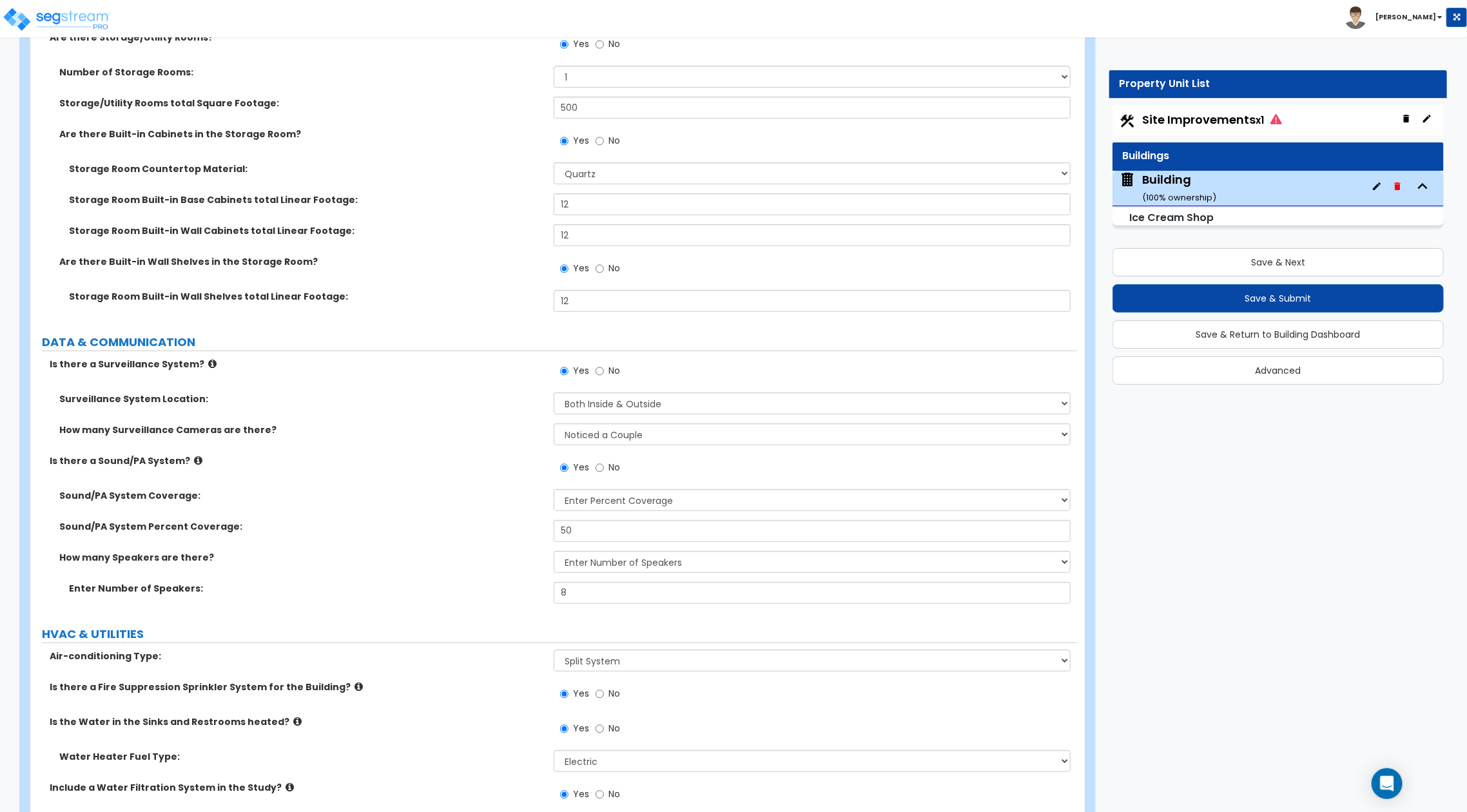
scroll to position [10311, 0]
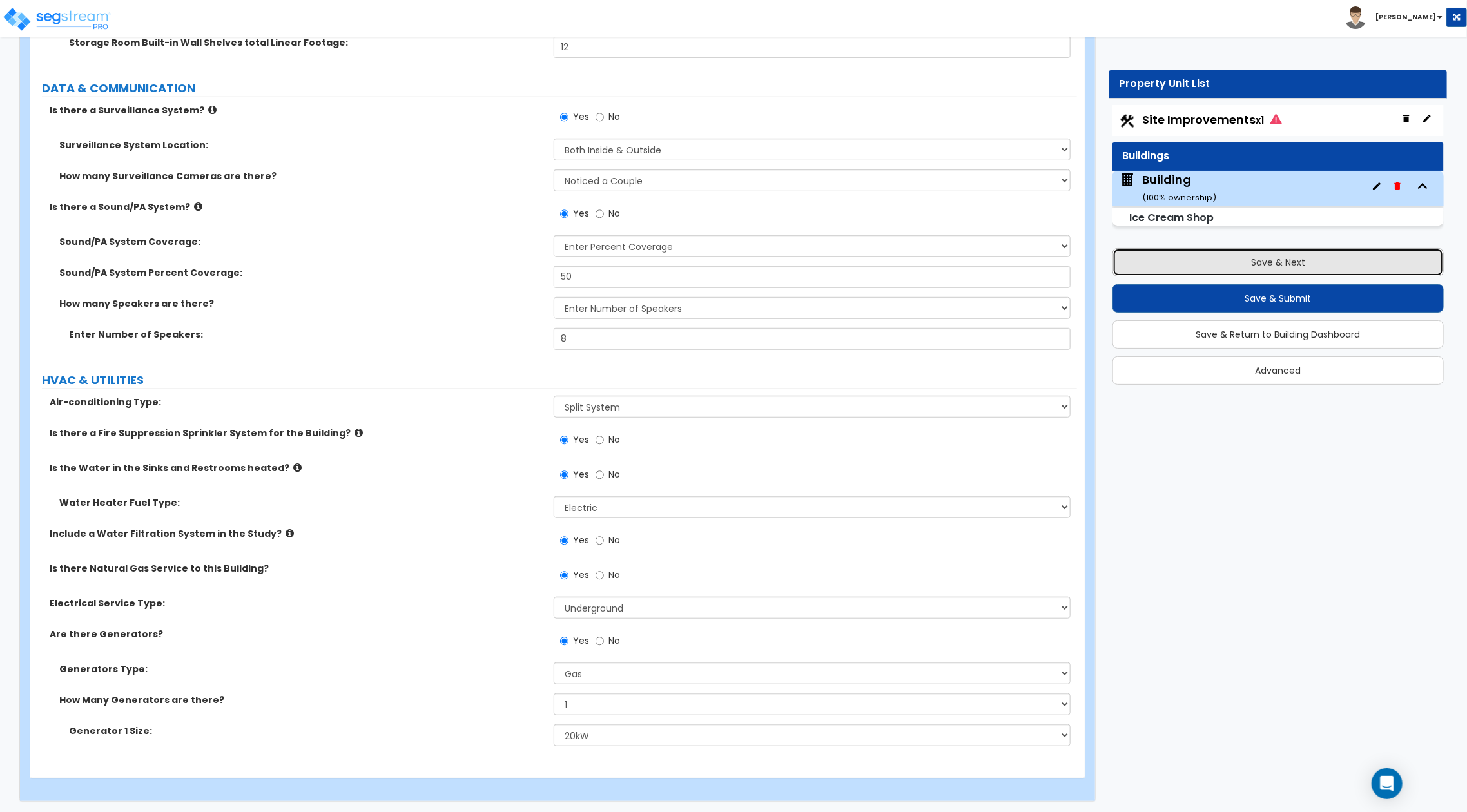
click at [1222, 267] on button "Save & Next" at bounding box center [1278, 262] width 331 height 28
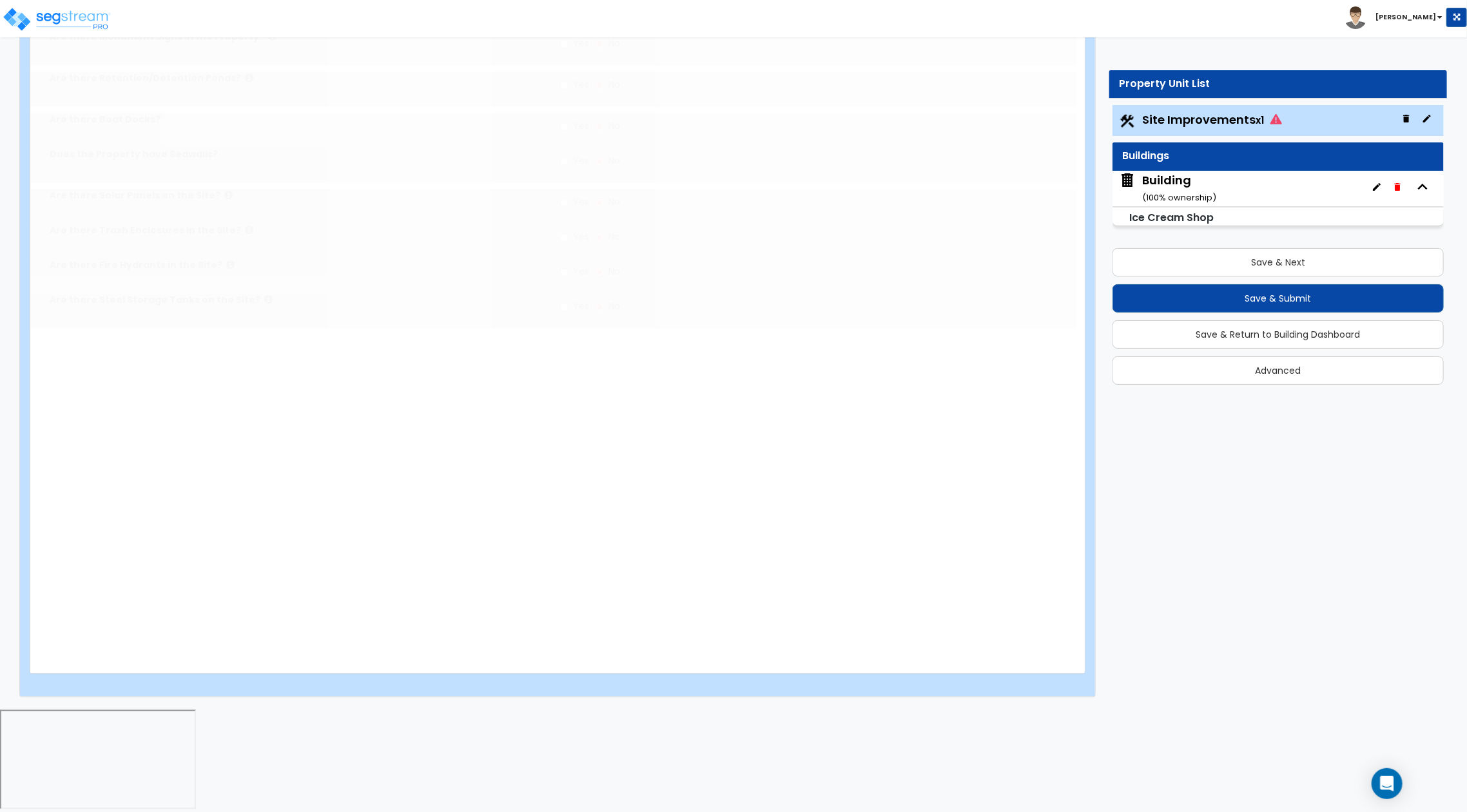
scroll to position [0, 0]
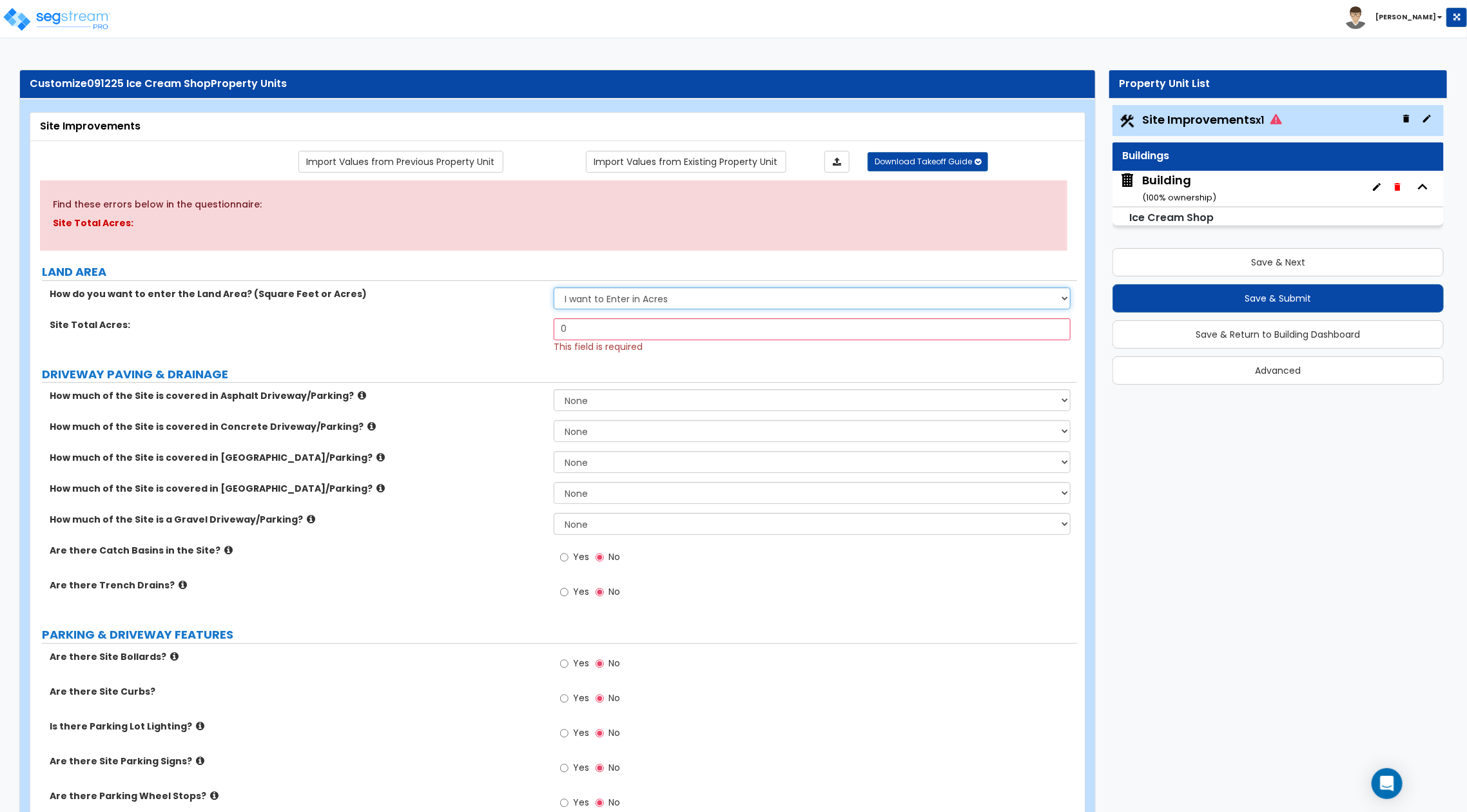
click at [628, 298] on select "I want to Enter in Acres I want to Enter in Square Feet" at bounding box center [812, 298] width 517 height 22
click at [554, 287] on select "I want to Enter in Acres I want to Enter in Square Feet" at bounding box center [812, 298] width 517 height 22
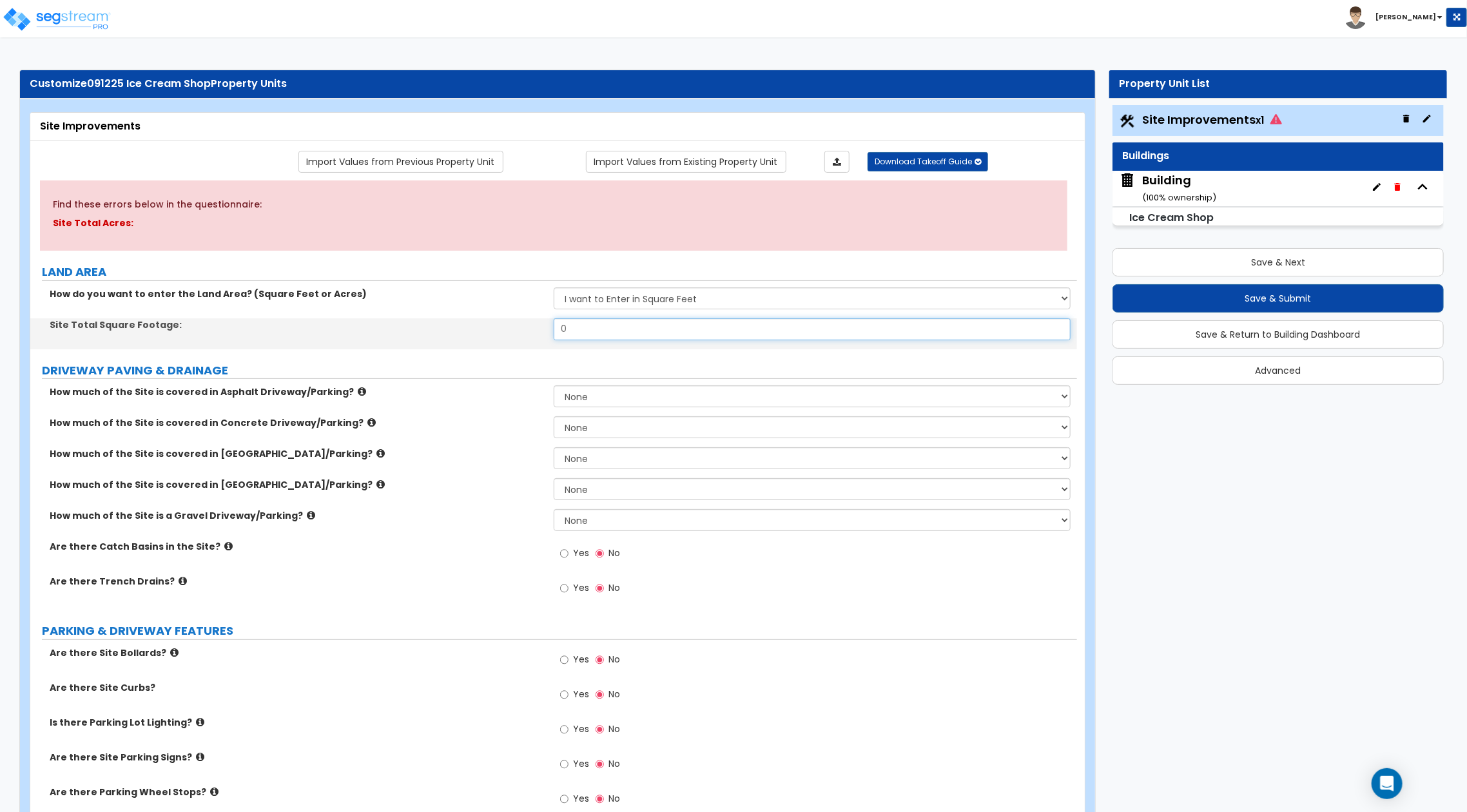
drag, startPoint x: 564, startPoint y: 335, endPoint x: 513, endPoint y: 333, distance: 51.0
click at [513, 333] on div "Site Total Square Footage: 0" at bounding box center [554, 334] width 1047 height 31
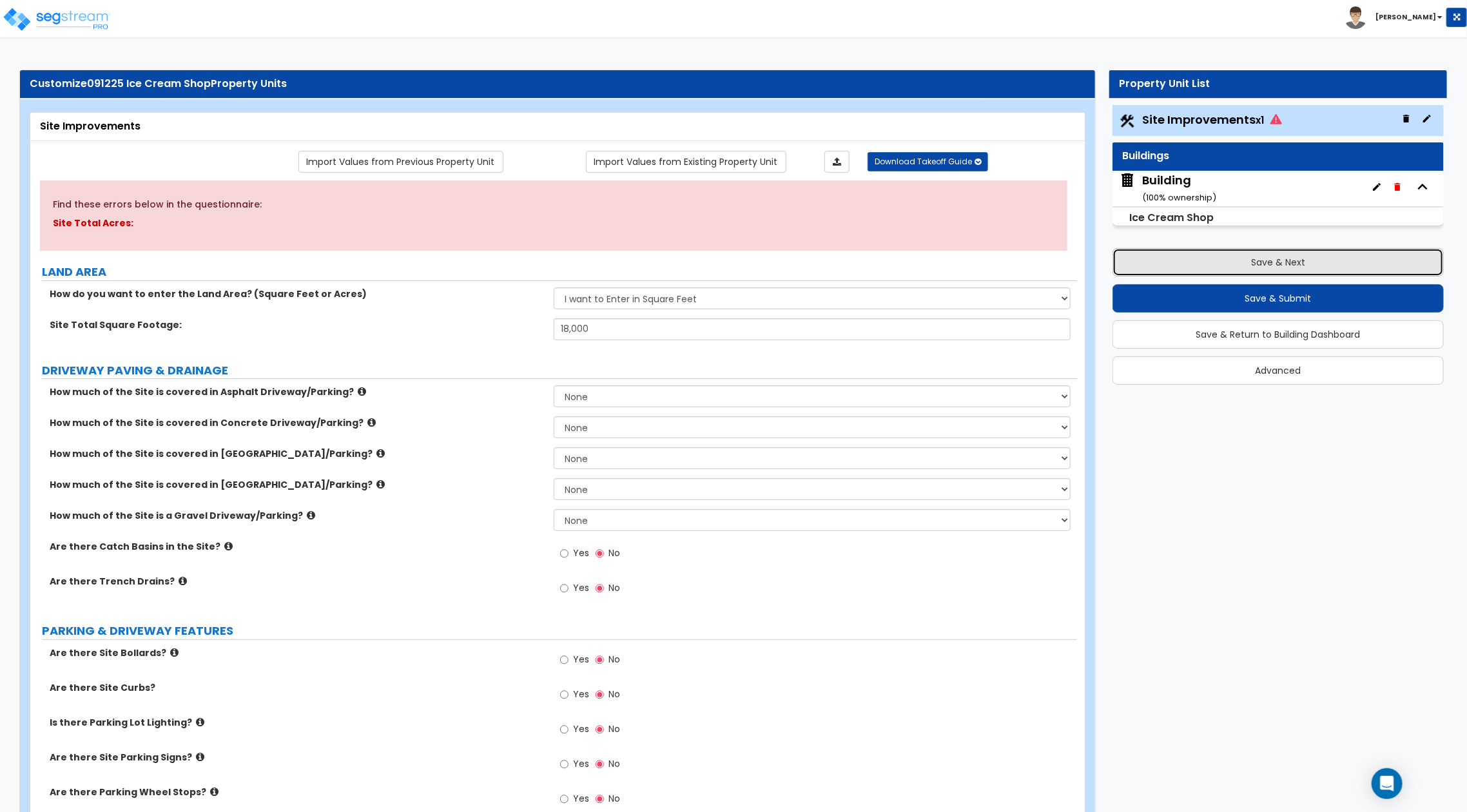
click at [1185, 275] on button "Save & Next" at bounding box center [1278, 262] width 331 height 28
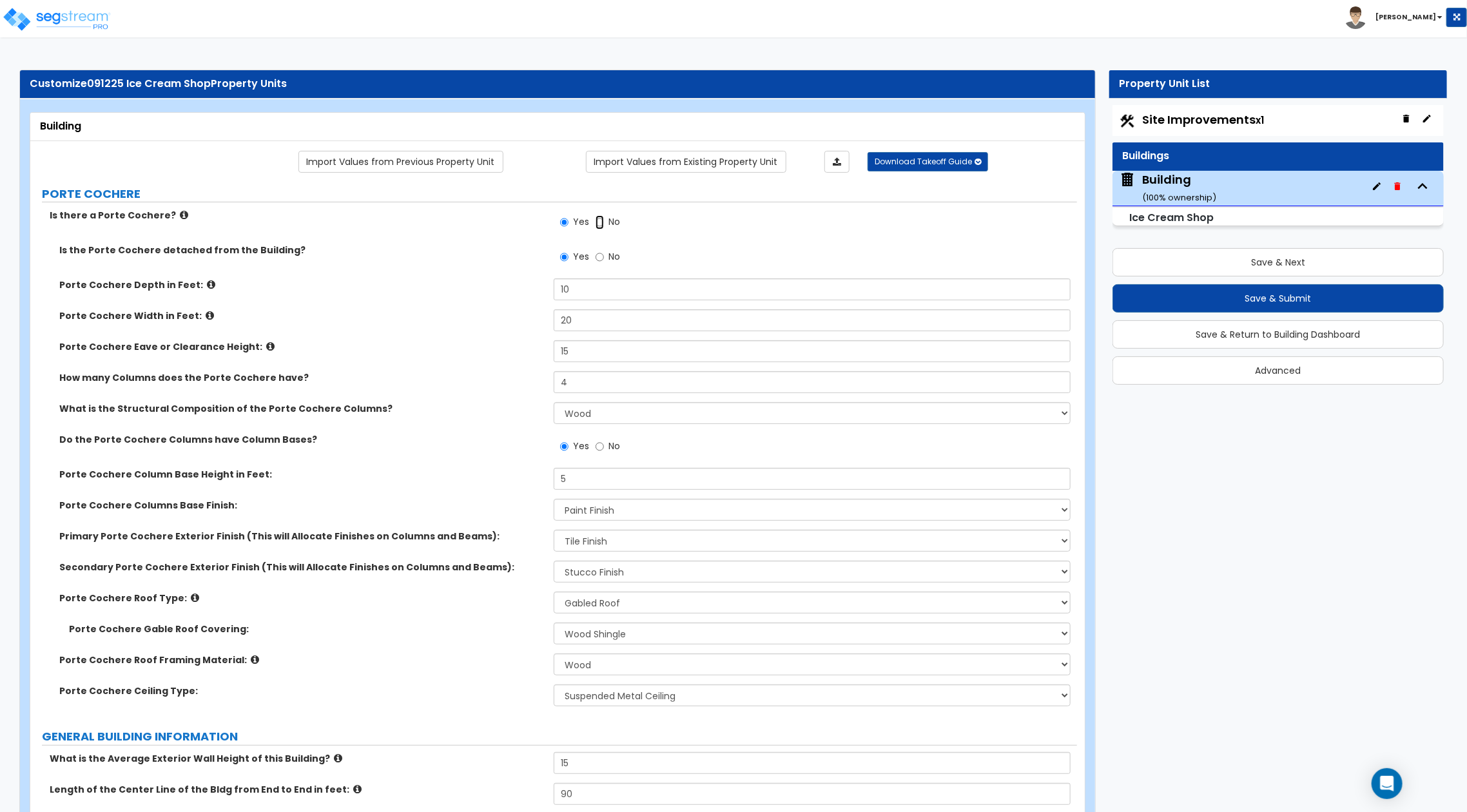
click at [598, 222] on input "No" at bounding box center [599, 222] width 8 height 14
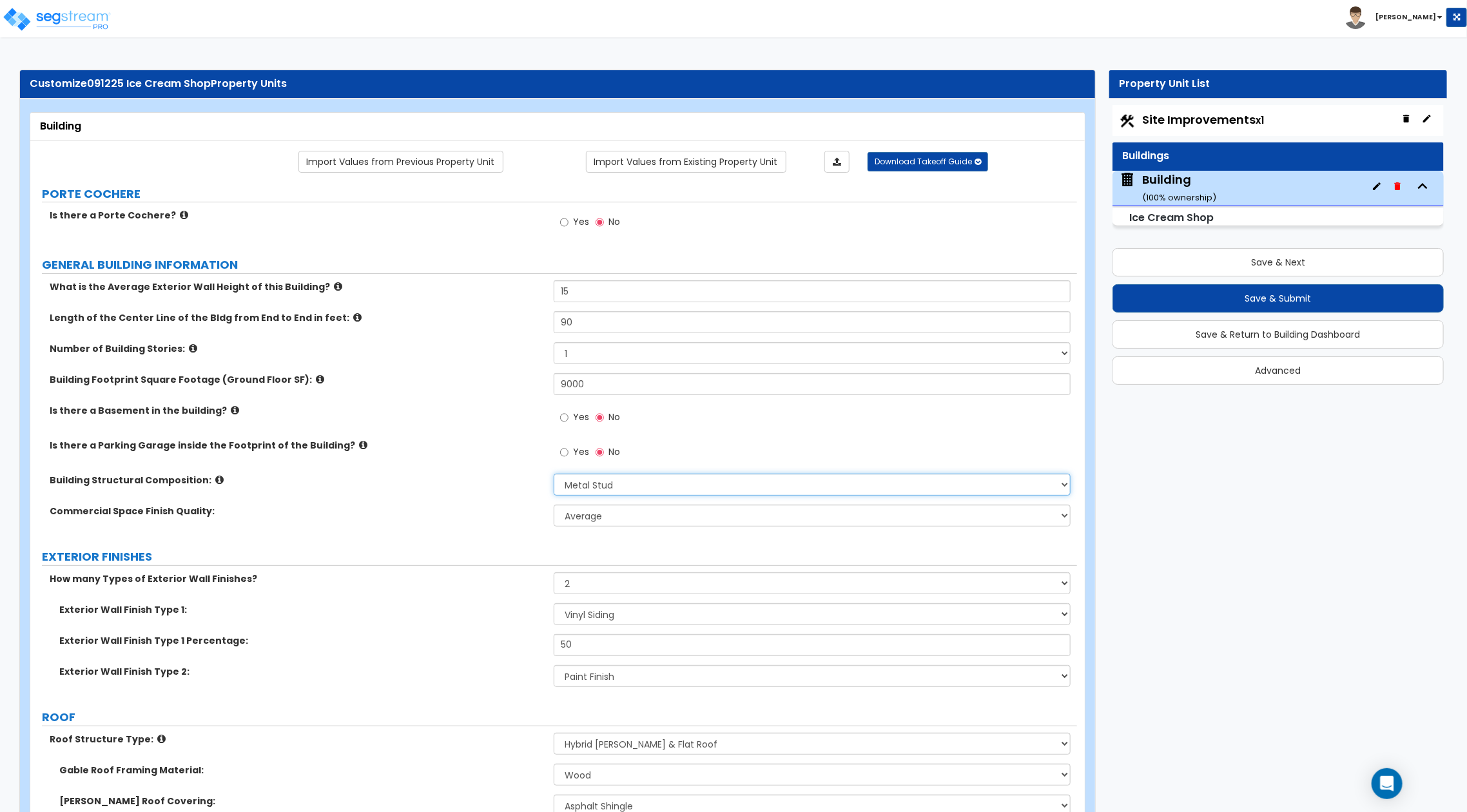
click at [707, 486] on select "Please Choose One Tilt-up Wall Construction Reinforced Concrete Structural Stee…" at bounding box center [812, 485] width 517 height 22
click at [1197, 297] on button "Save & Submit" at bounding box center [1278, 298] width 331 height 28
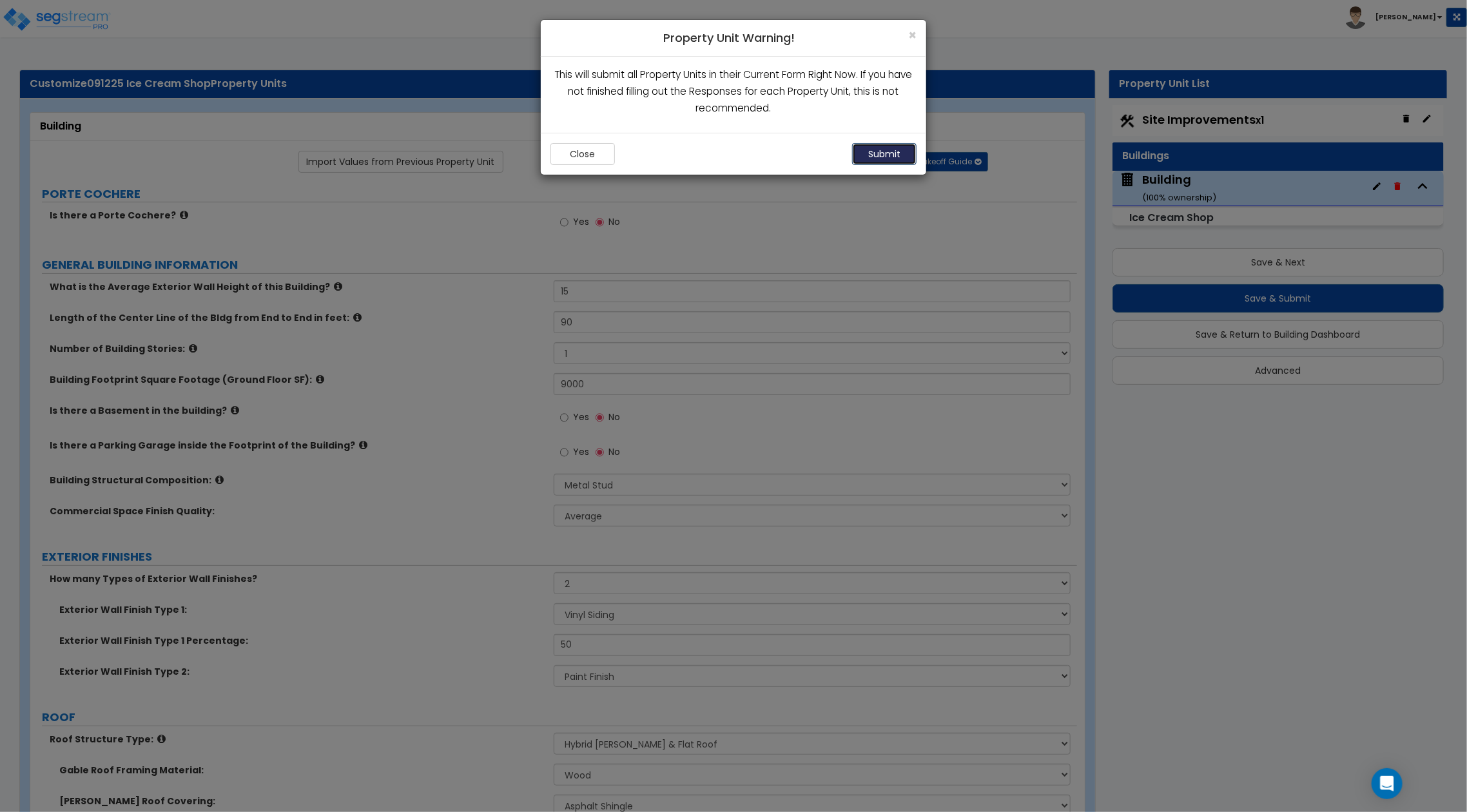
click at [892, 159] on button "Submit" at bounding box center [884, 154] width 65 height 22
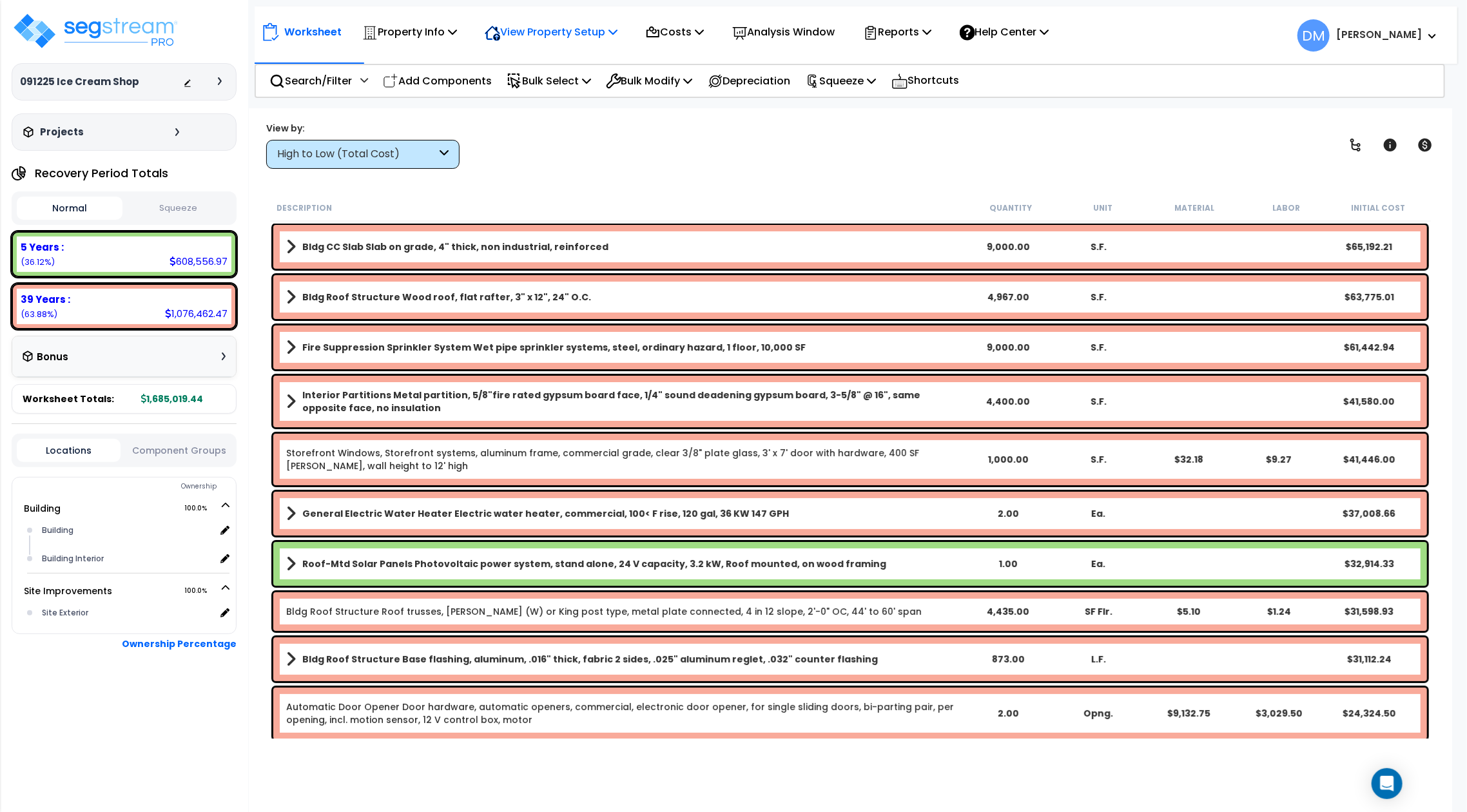
click at [592, 37] on p "View Property Setup" at bounding box center [552, 32] width 133 height 17
click at [578, 79] on link "View Questionnaire" at bounding box center [543, 88] width 128 height 26
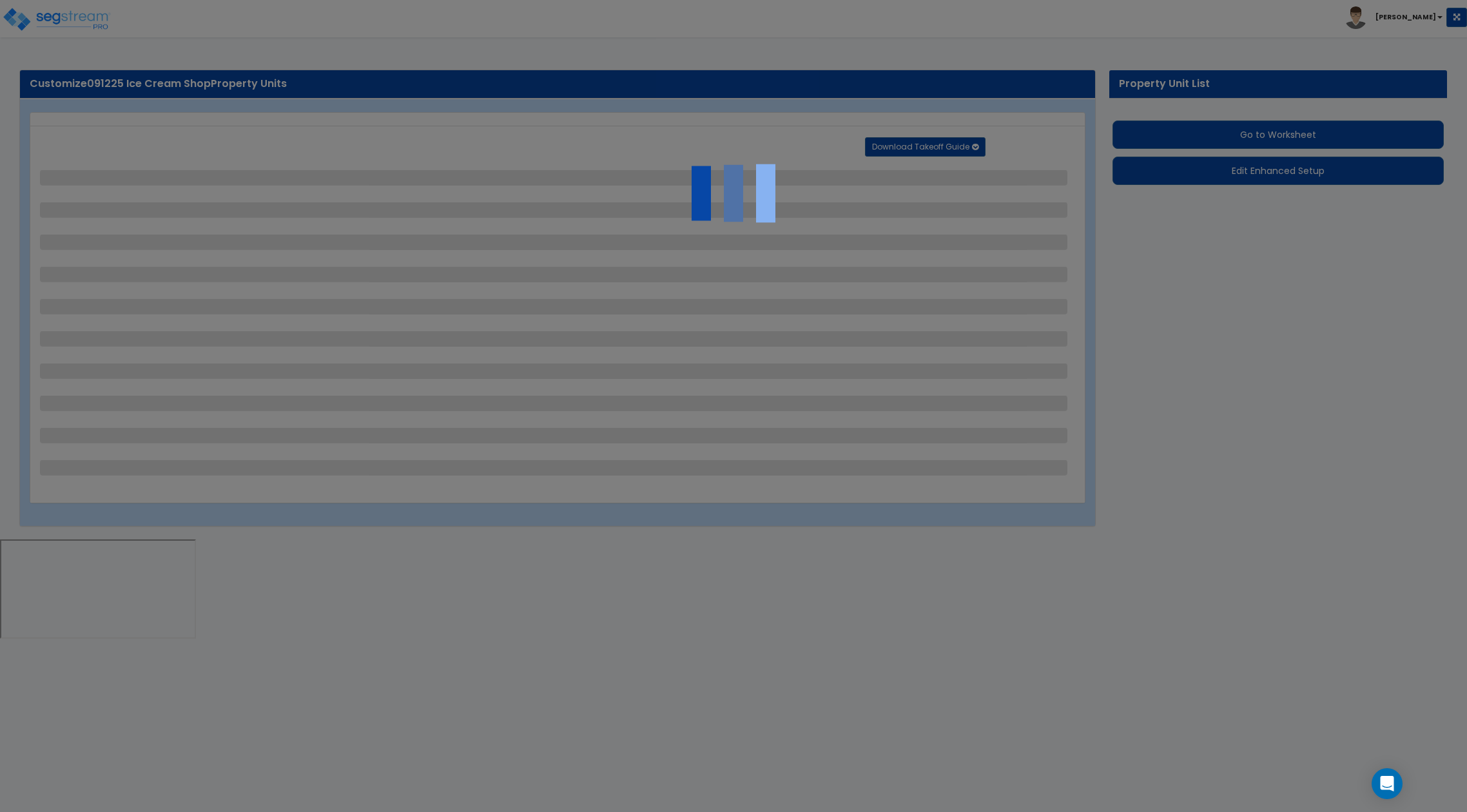
select select "2"
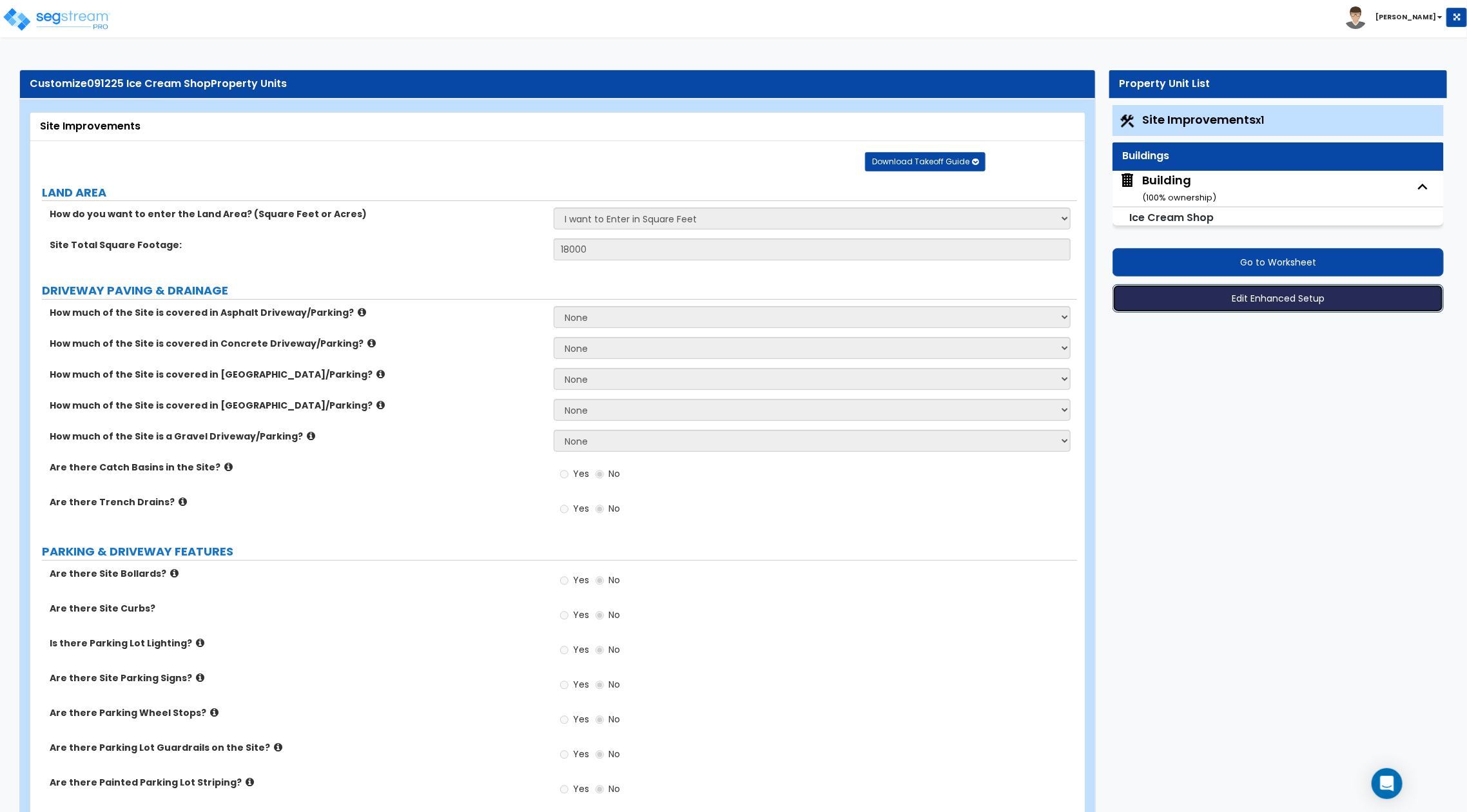
click at [1200, 293] on button "Edit Enhanced Setup" at bounding box center [1278, 298] width 331 height 28
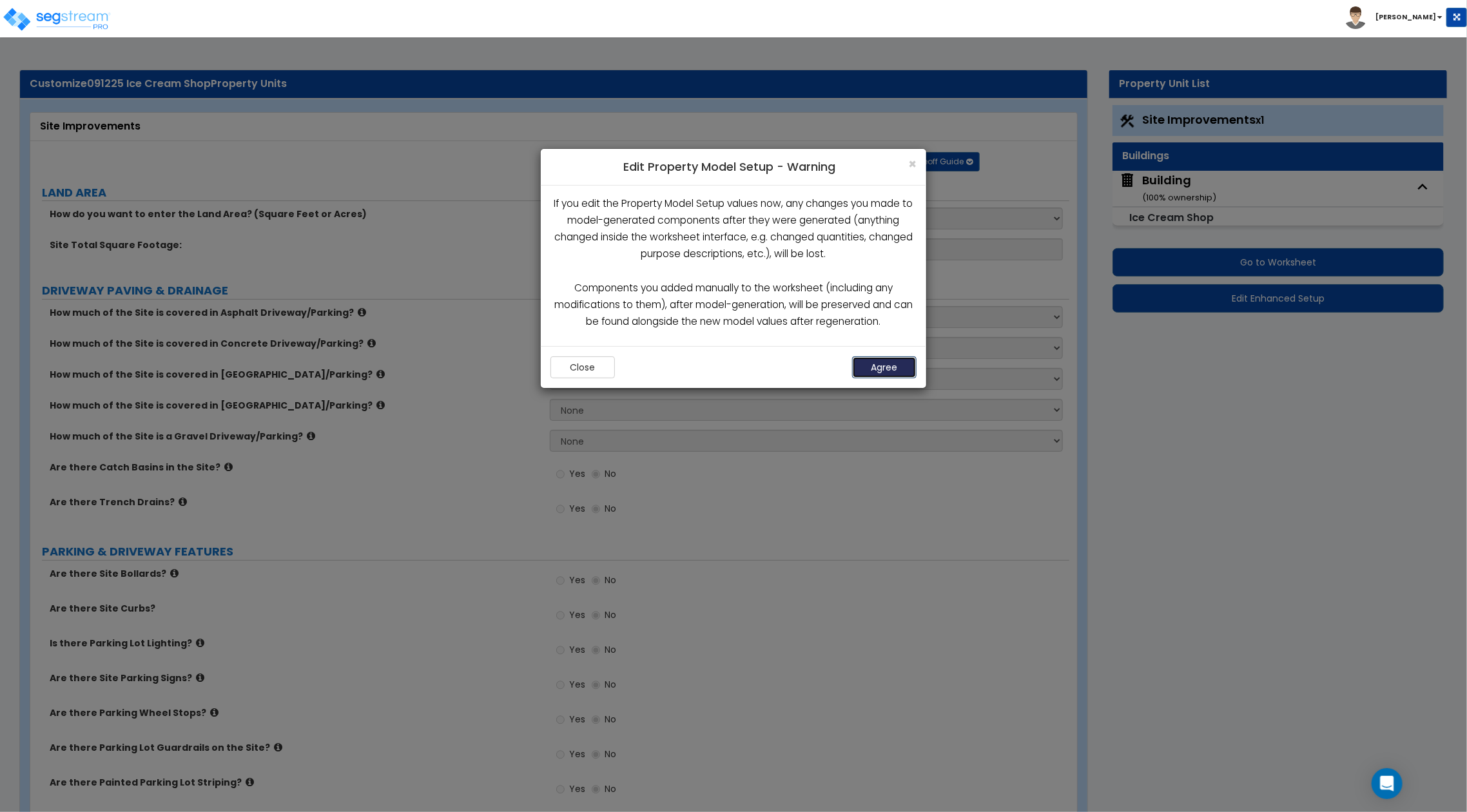
click at [904, 362] on button "Agree" at bounding box center [884, 368] width 65 height 22
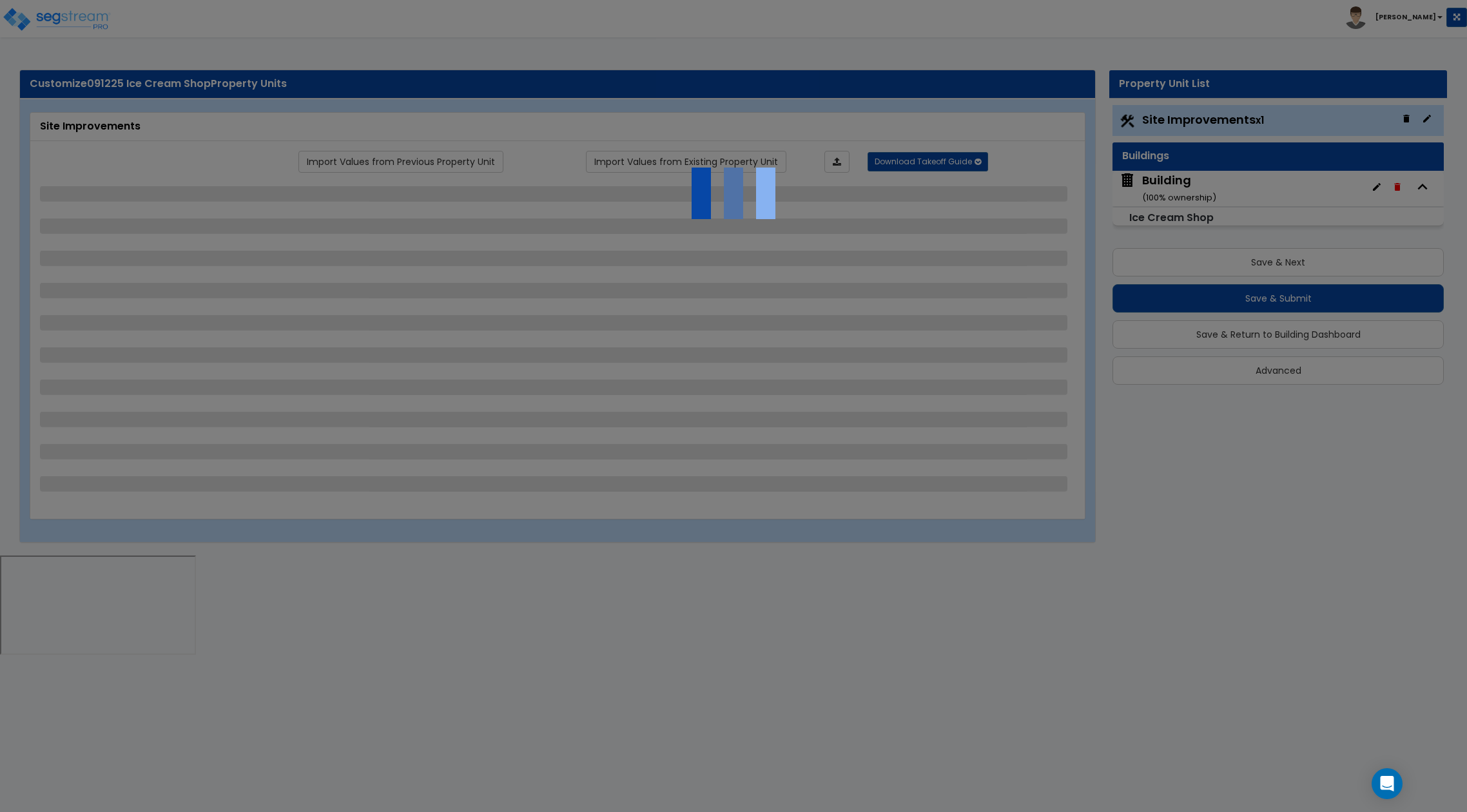
select select "2"
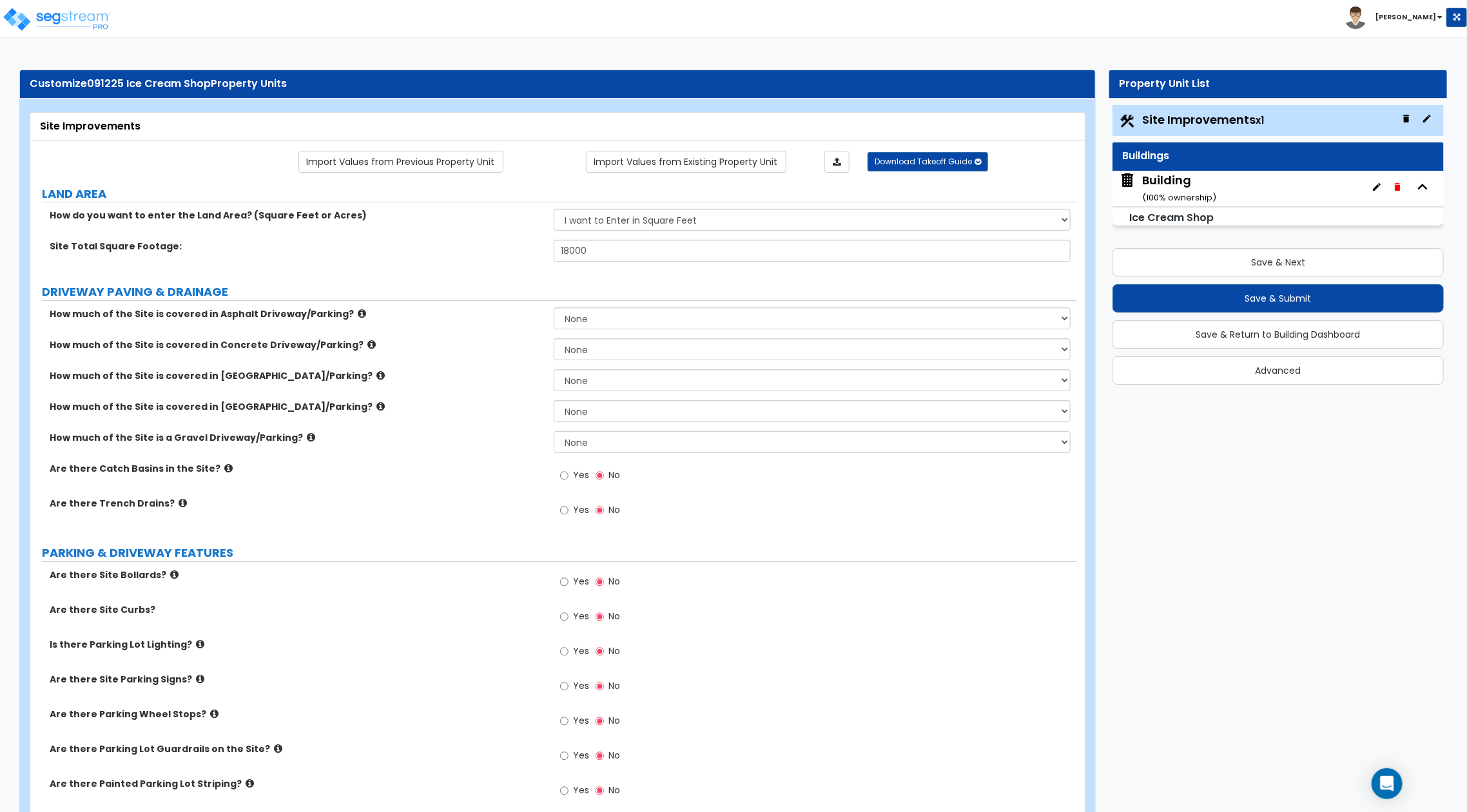
click at [1174, 173] on div "Building ( 100 % ownership)" at bounding box center [1179, 188] width 74 height 33
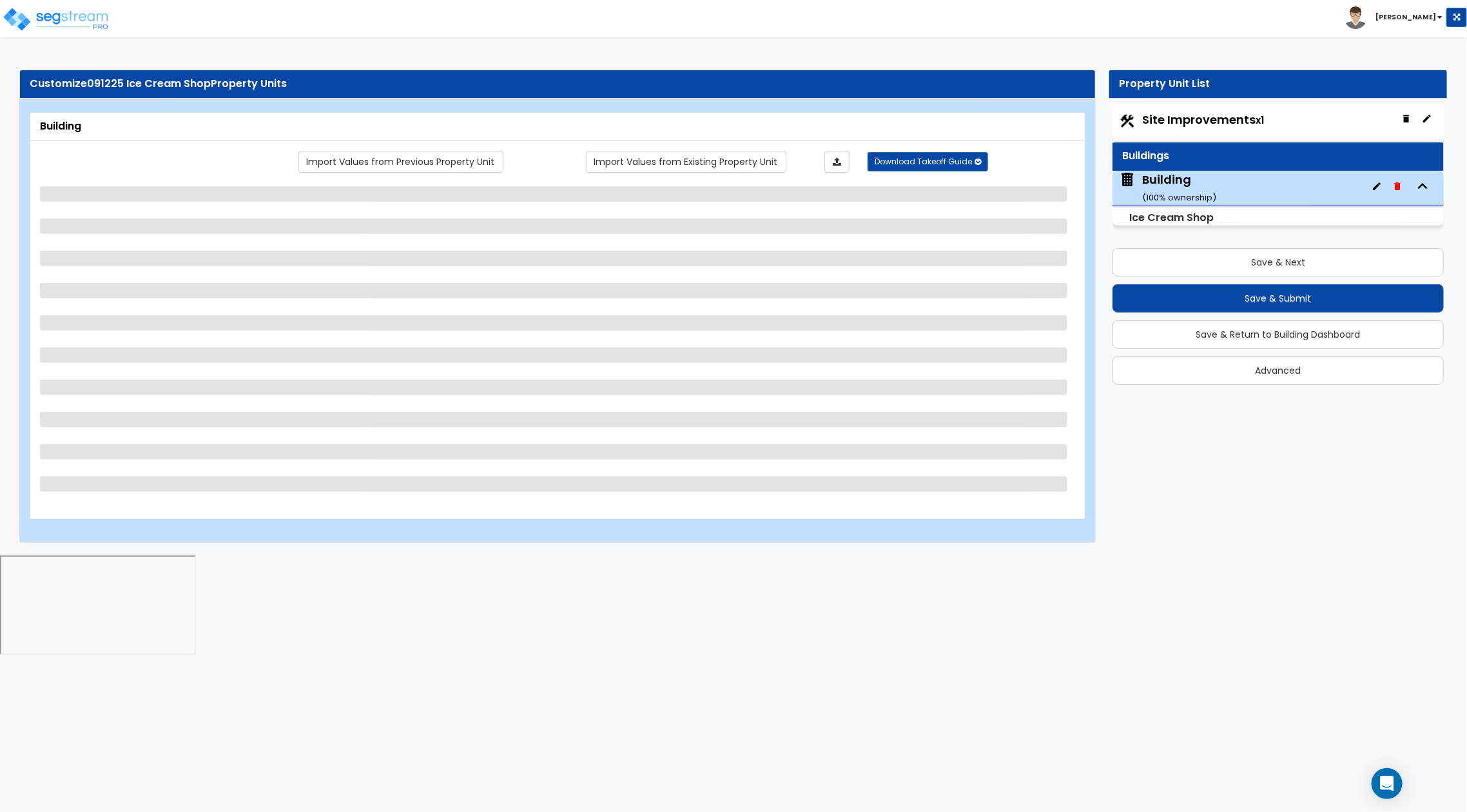
select select "8"
select select "1"
select select "2"
select select "5"
select select "10"
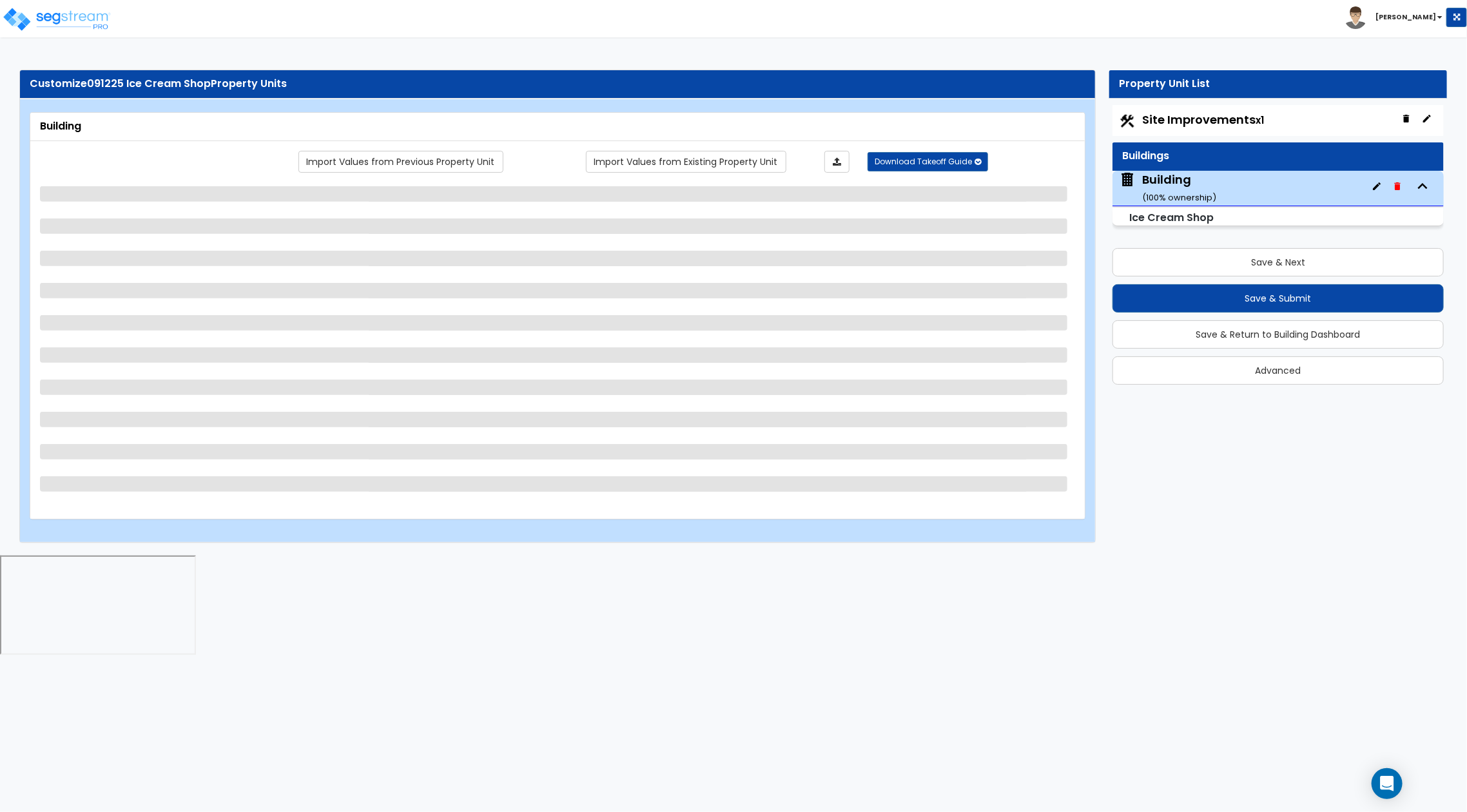
select select "3"
select select "2"
select select "1"
select select "4"
select select "2"
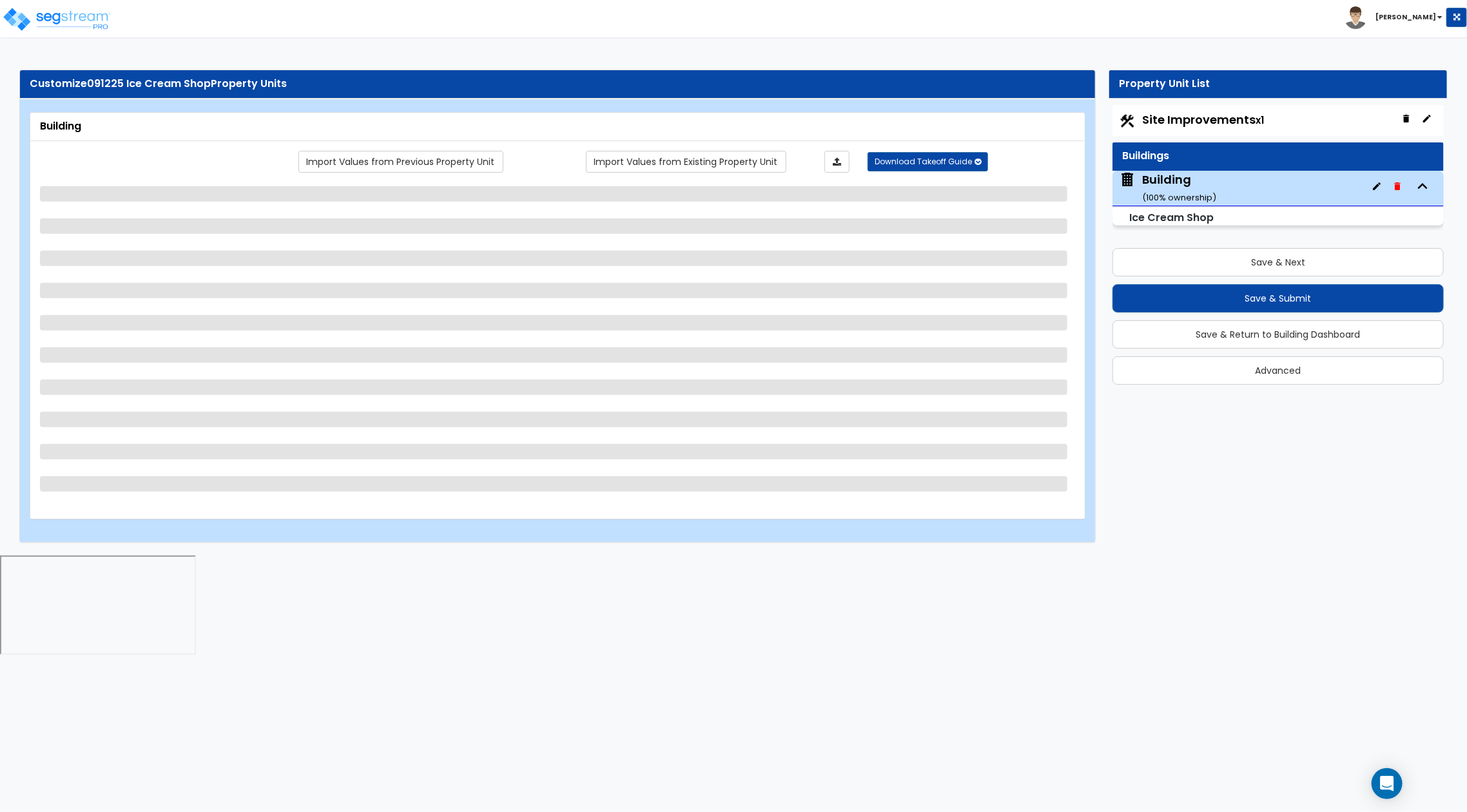
select select "2"
select select "3"
select select "1"
select select "2"
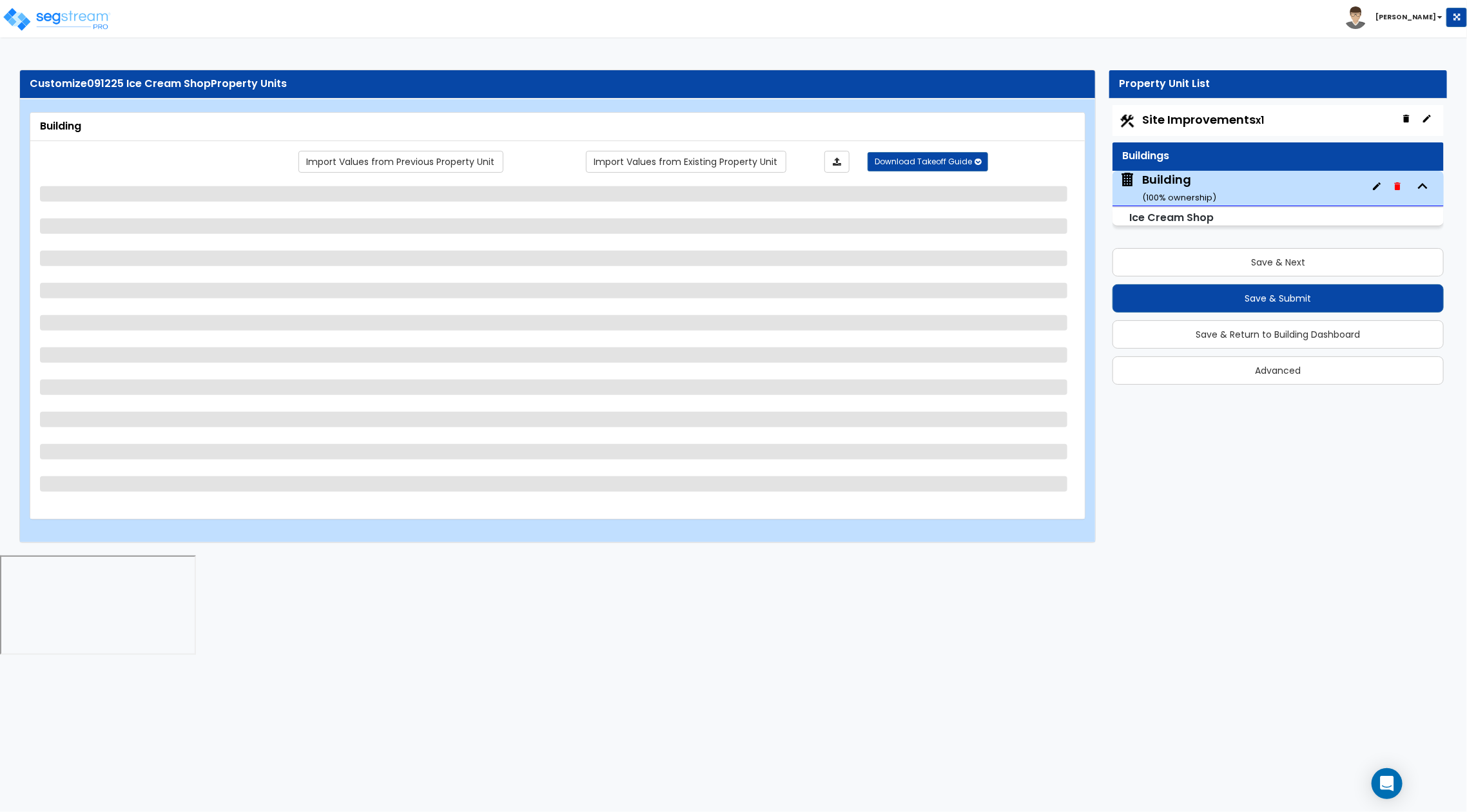
select select "2"
select select "1"
select select "3"
select select "1"
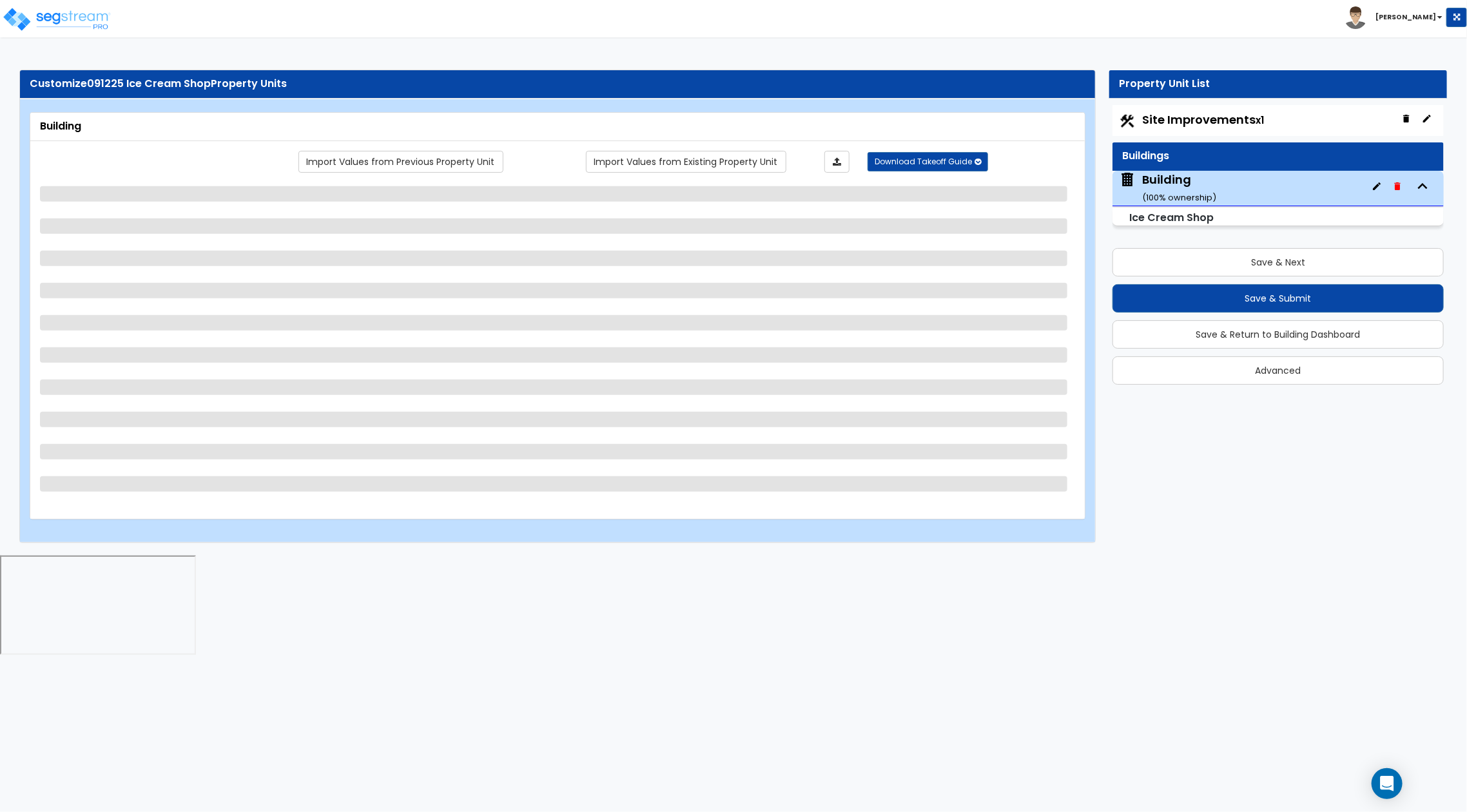
select select "2"
select select "3"
select select "1"
select select "3"
select select "1"
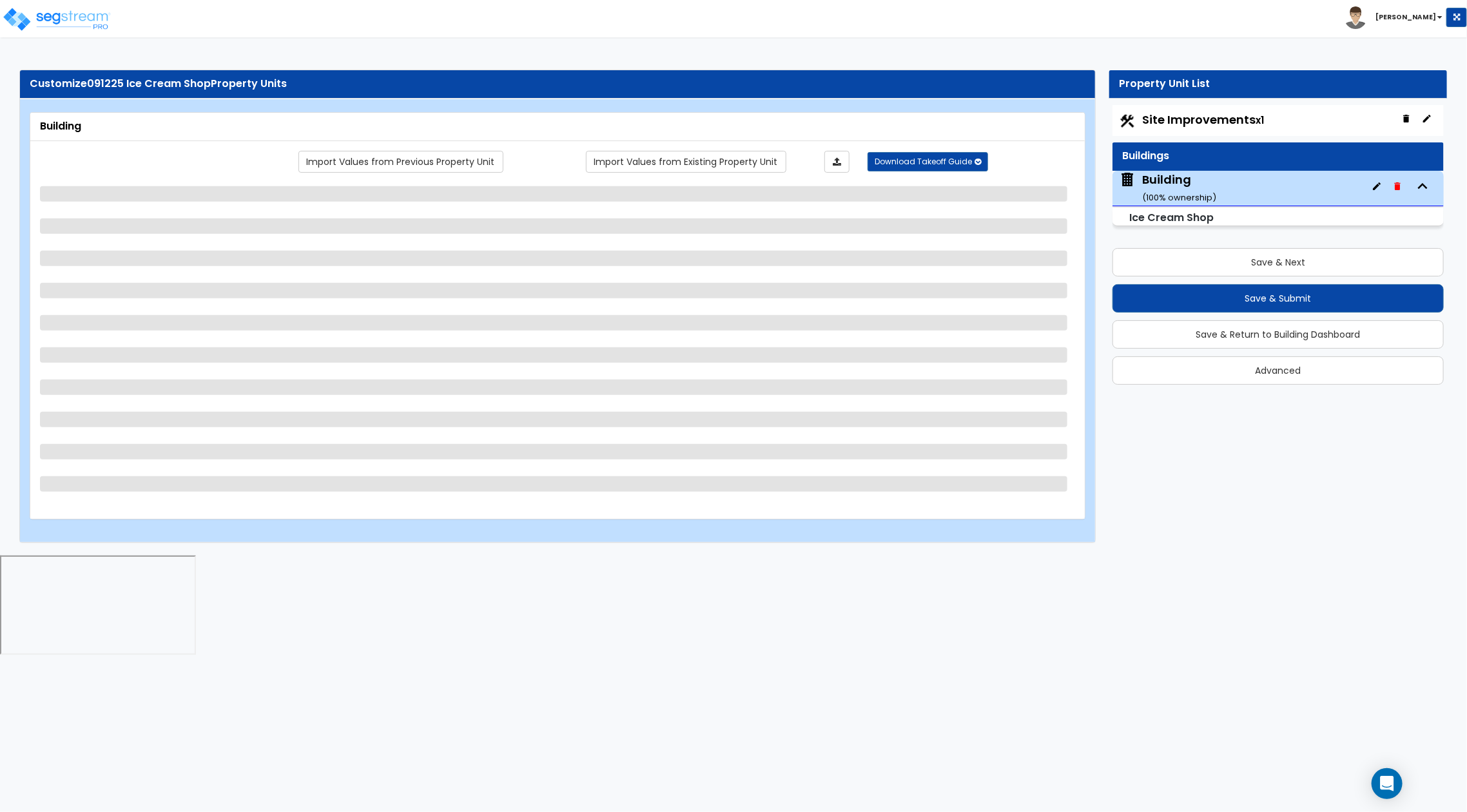
select select "2"
select select "3"
select select "2"
select select "1"
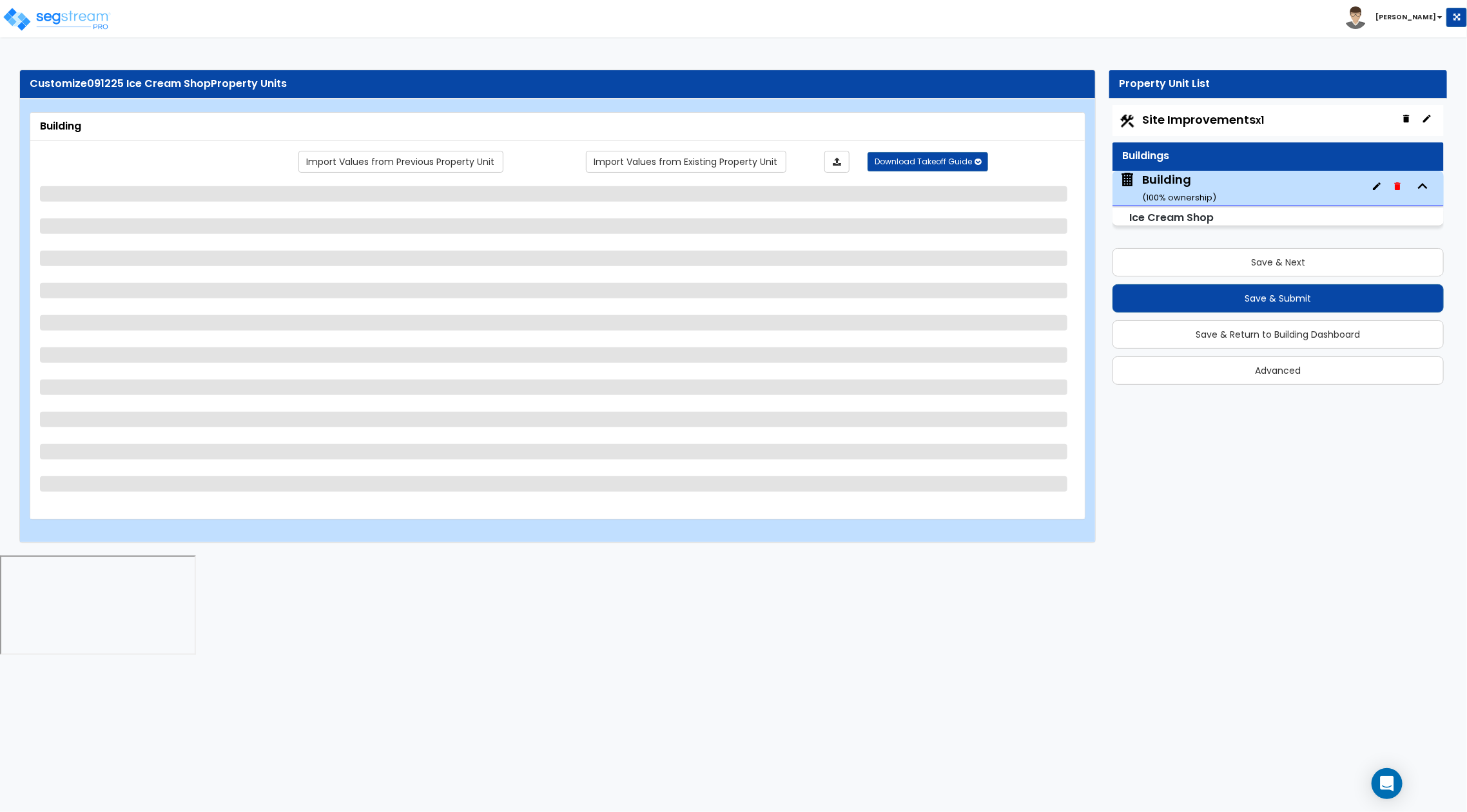
select select "2"
select select "7"
select select "2"
select select "3"
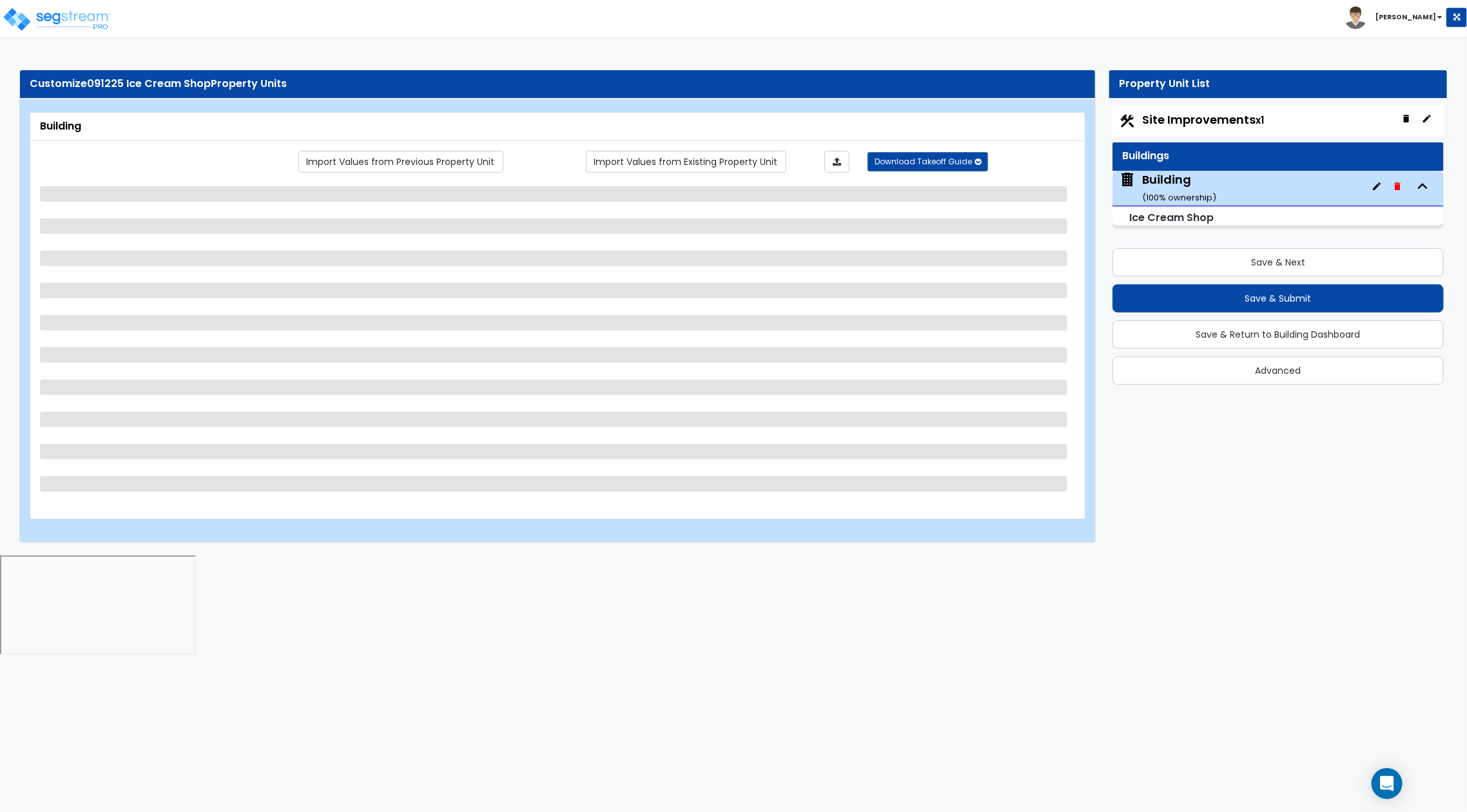
select select "1"
select select "2"
select select "3"
select select "2"
select select "1"
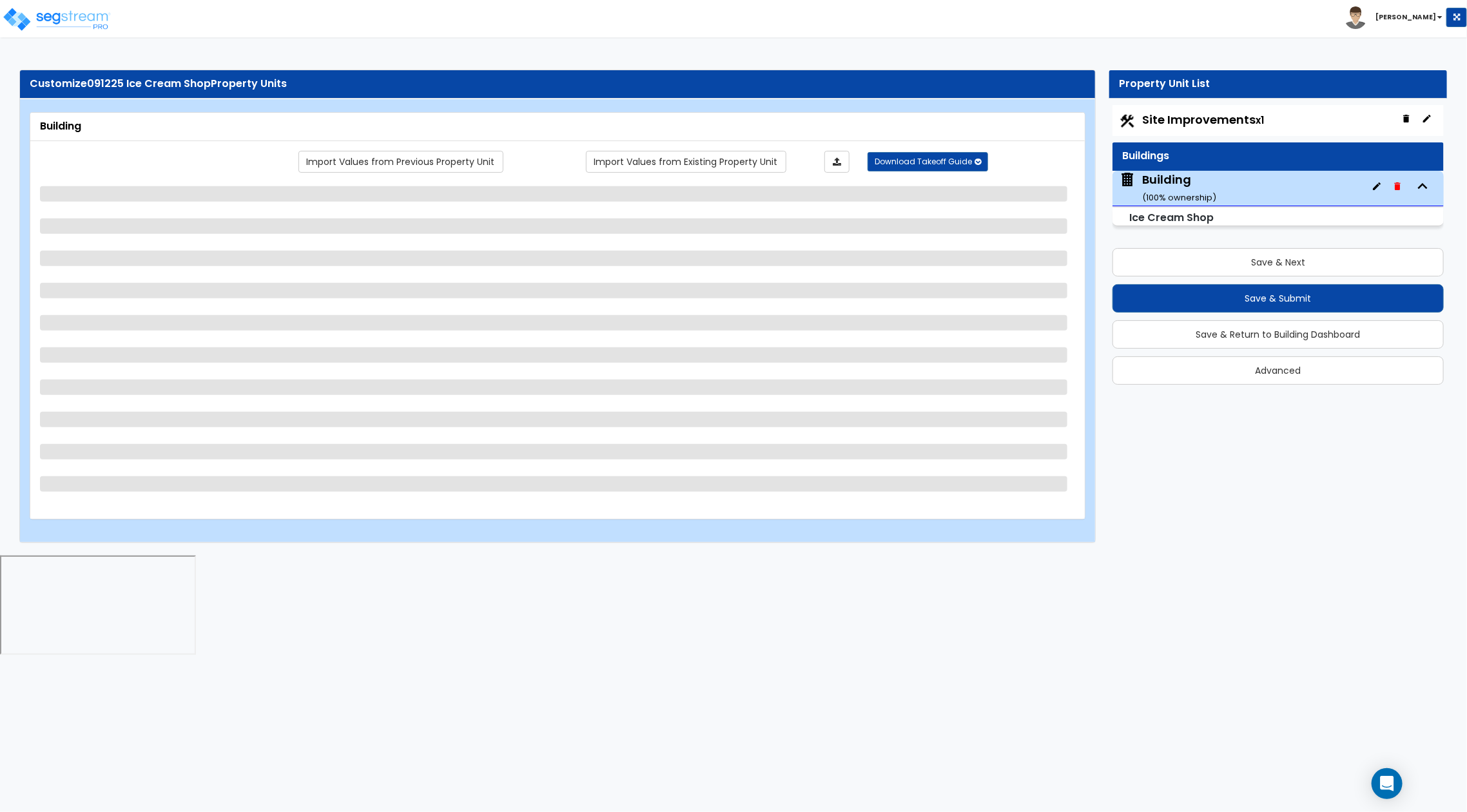
select select "3"
select select "4"
select select "1"
select select "2"
select select "3"
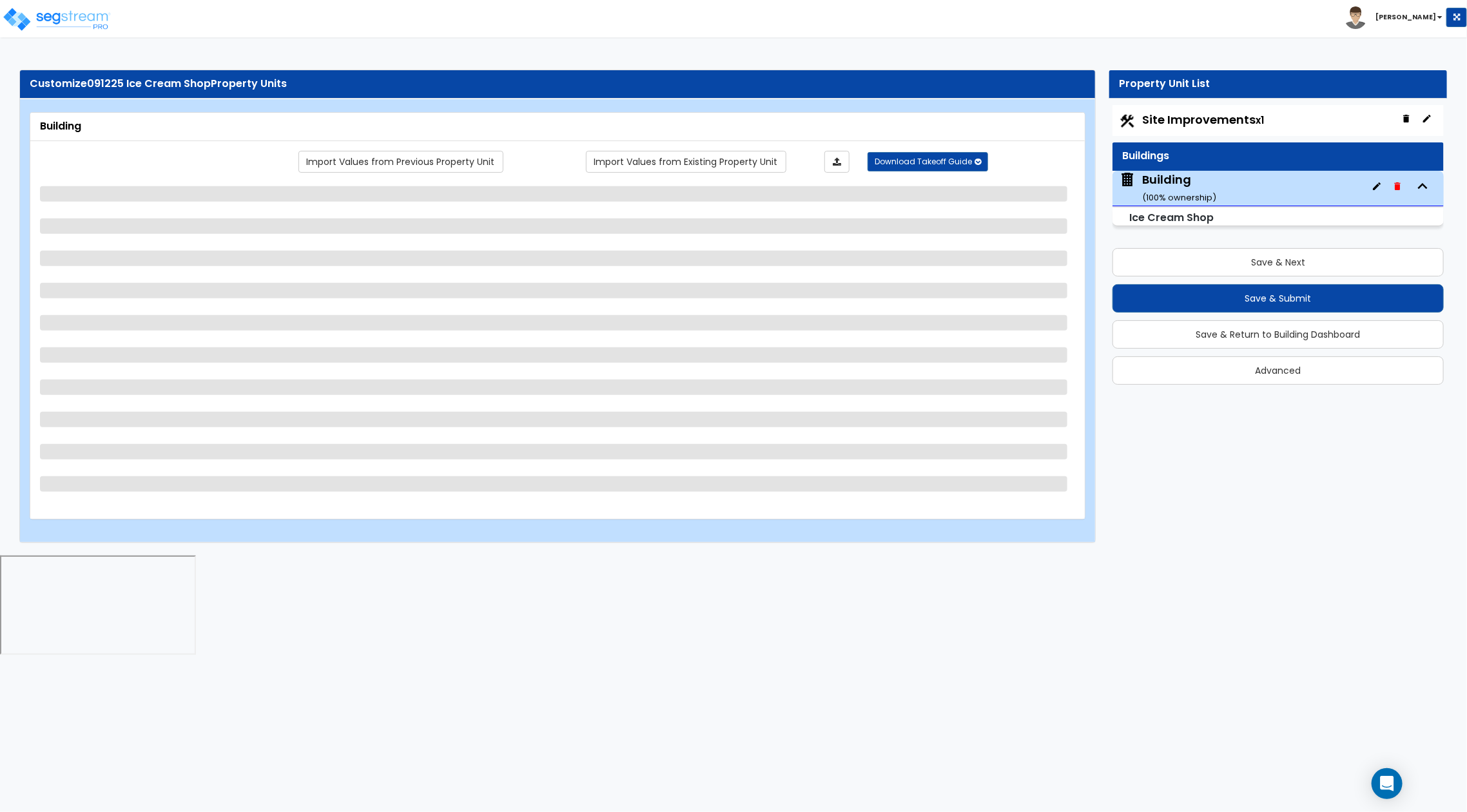
select select "4"
select select "1"
select select "3"
select select "4"
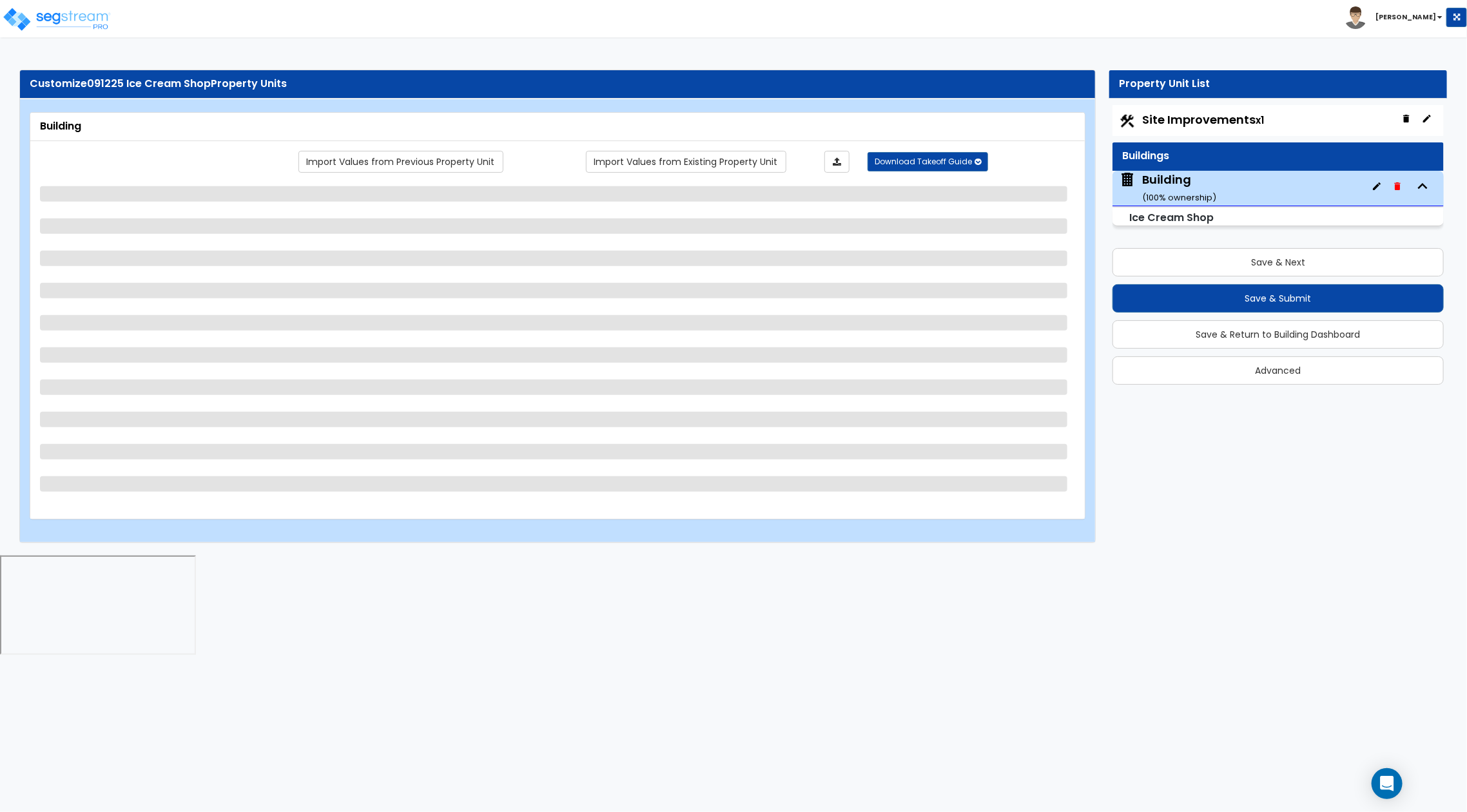
select select "3"
select select "2"
select select "3"
select select "1"
select select "3"
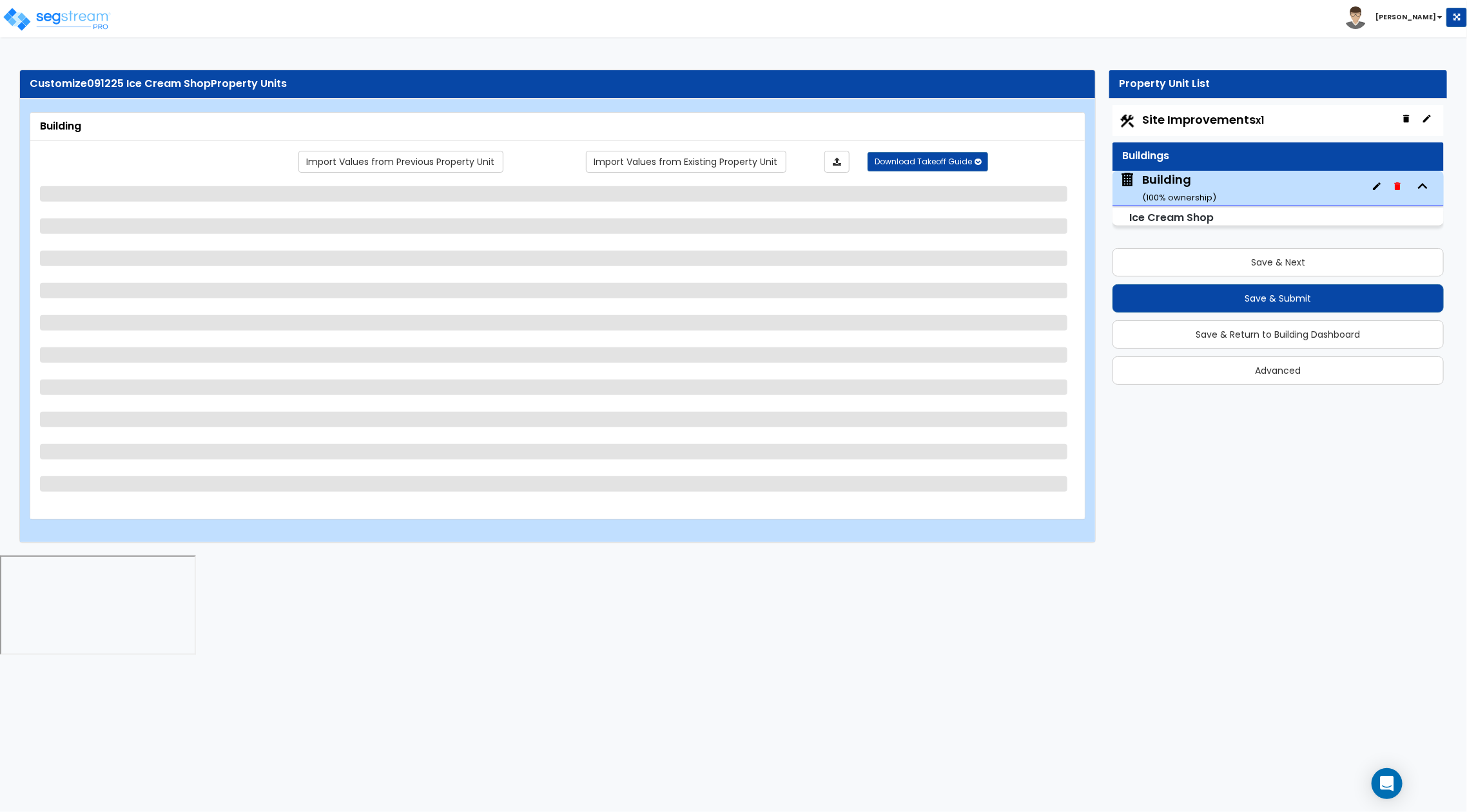
select select "6"
select select "1"
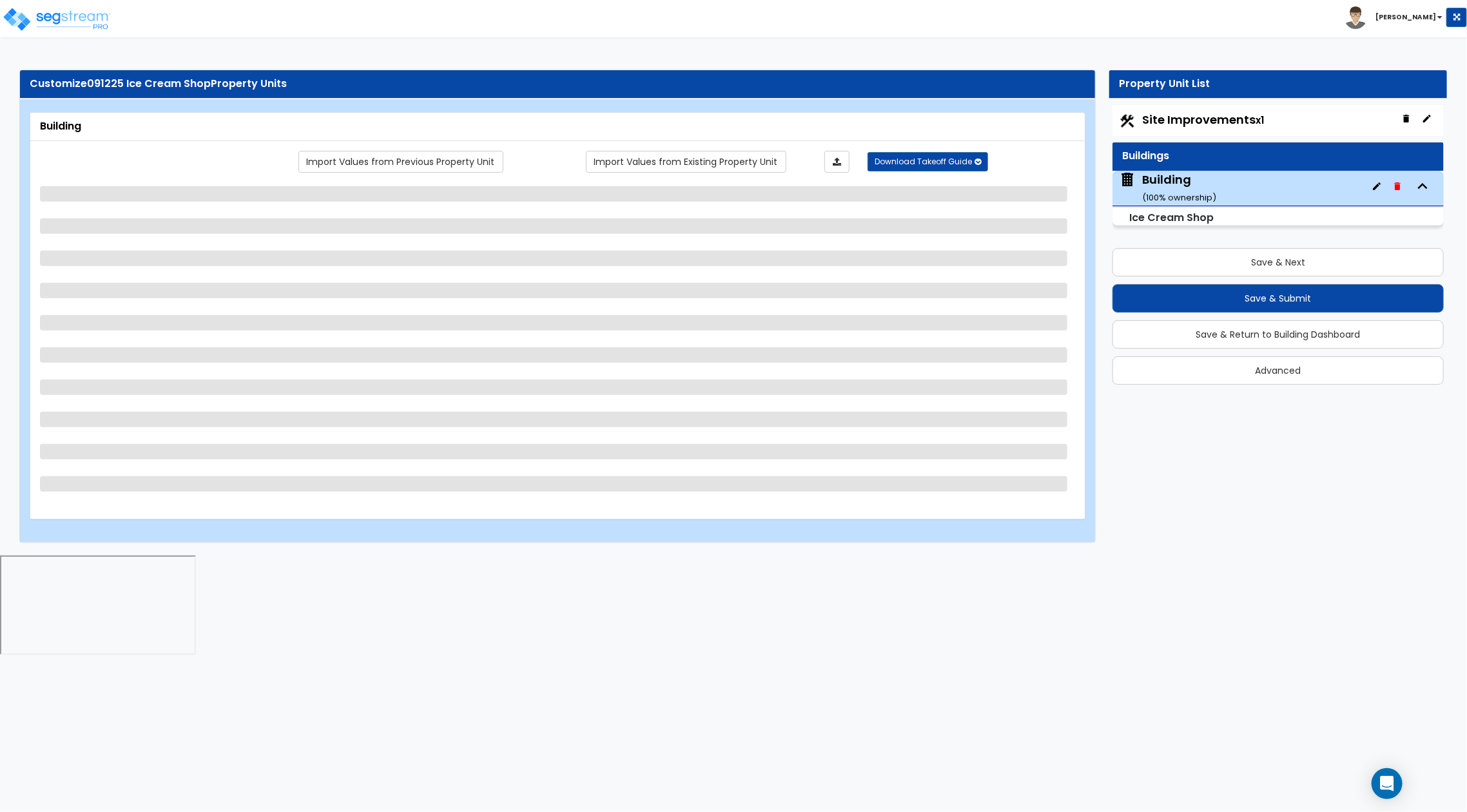
select select "2"
select select "4"
select select "3"
select select "2"
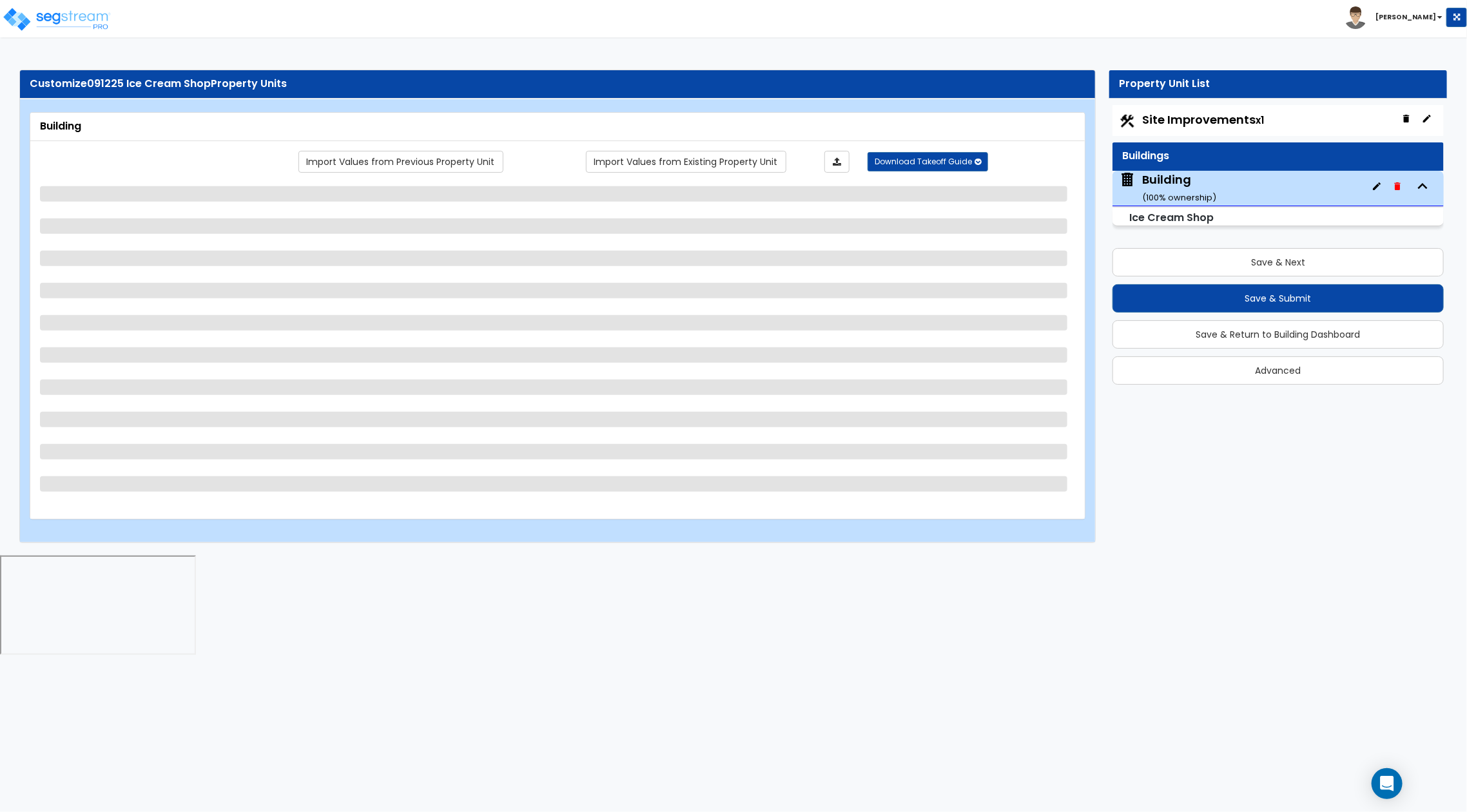
select select "4"
select select "1"
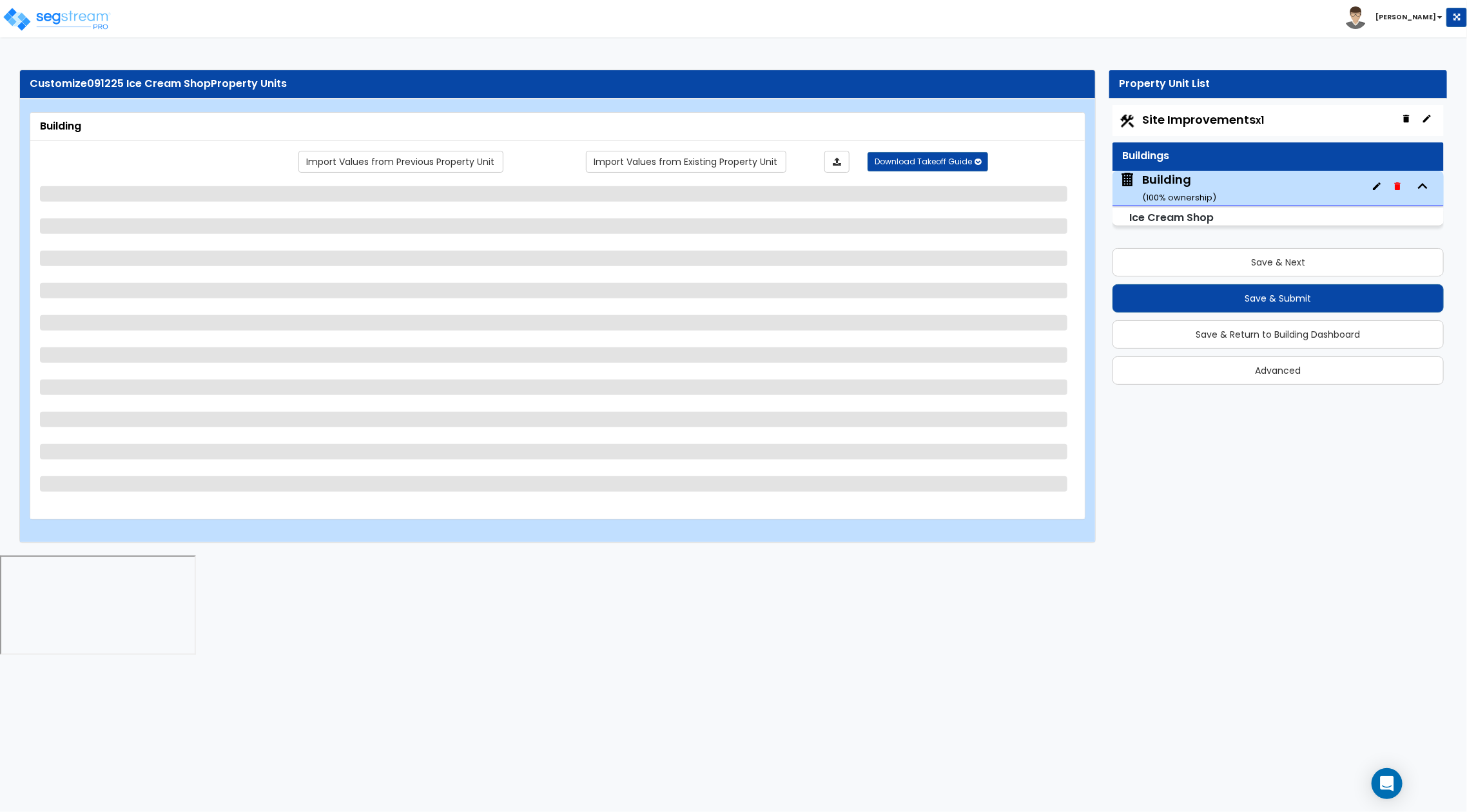
select select "4"
select select "3"
select select "2"
select select "1"
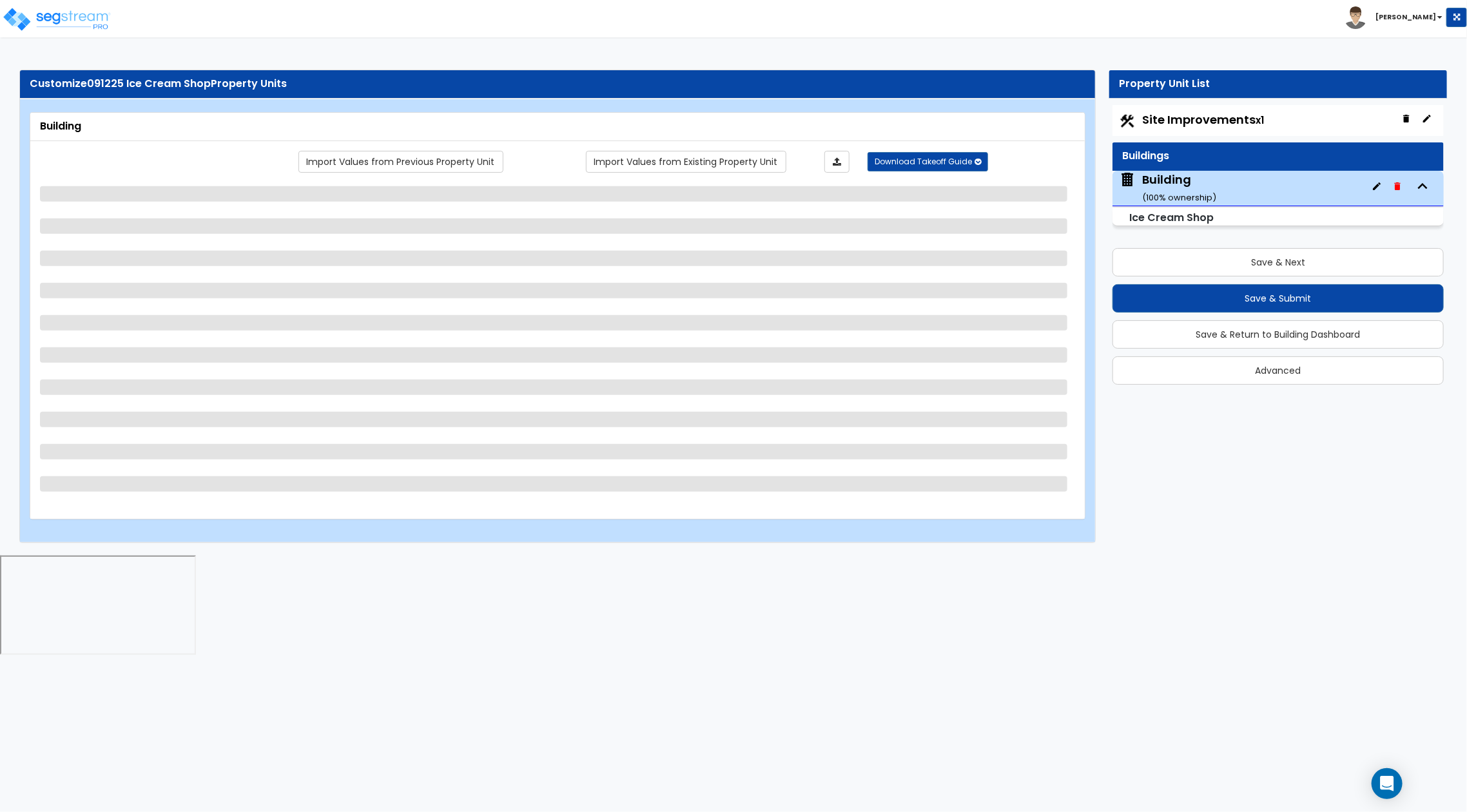
select select "1"
select select "2"
select select "1"
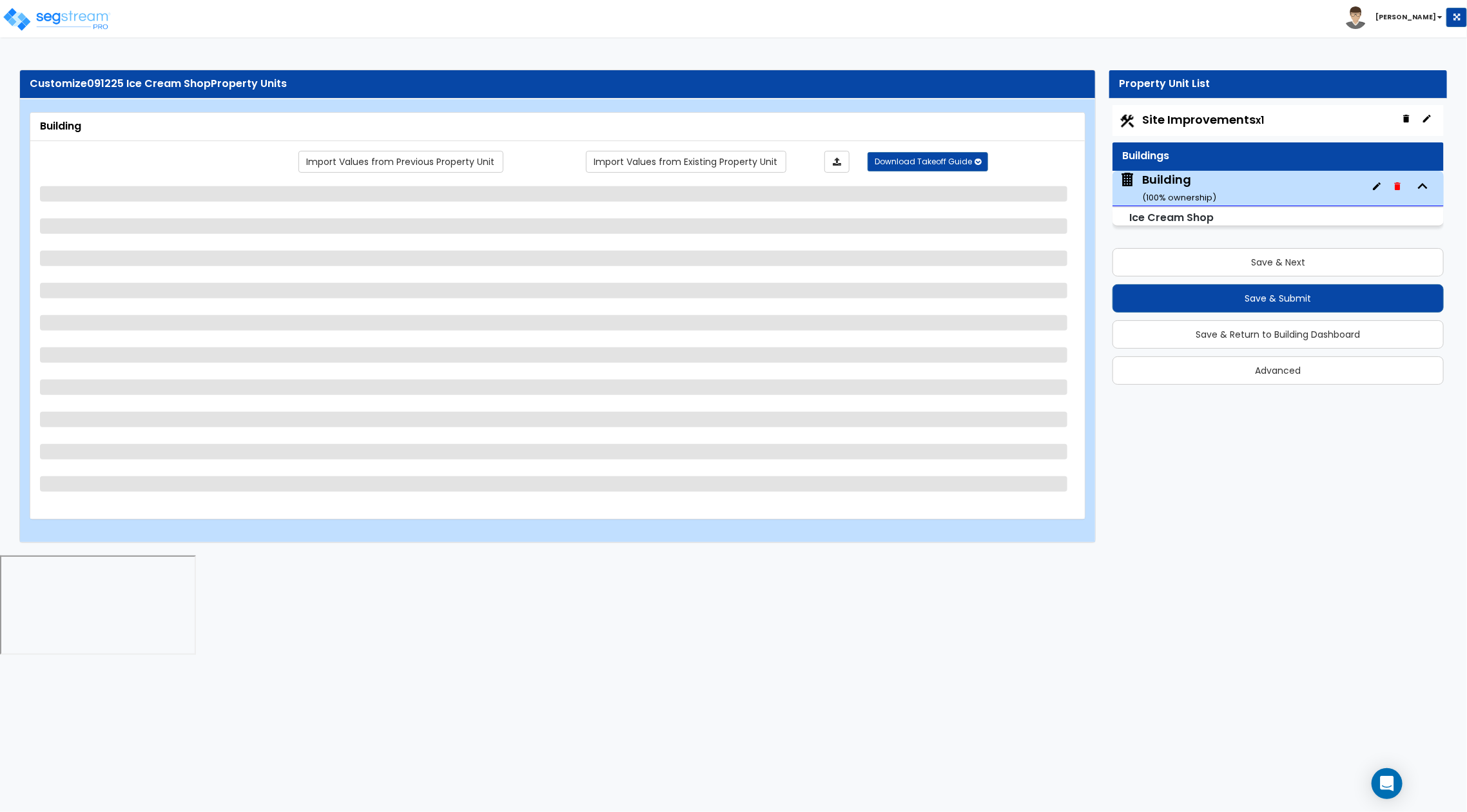
select select "1"
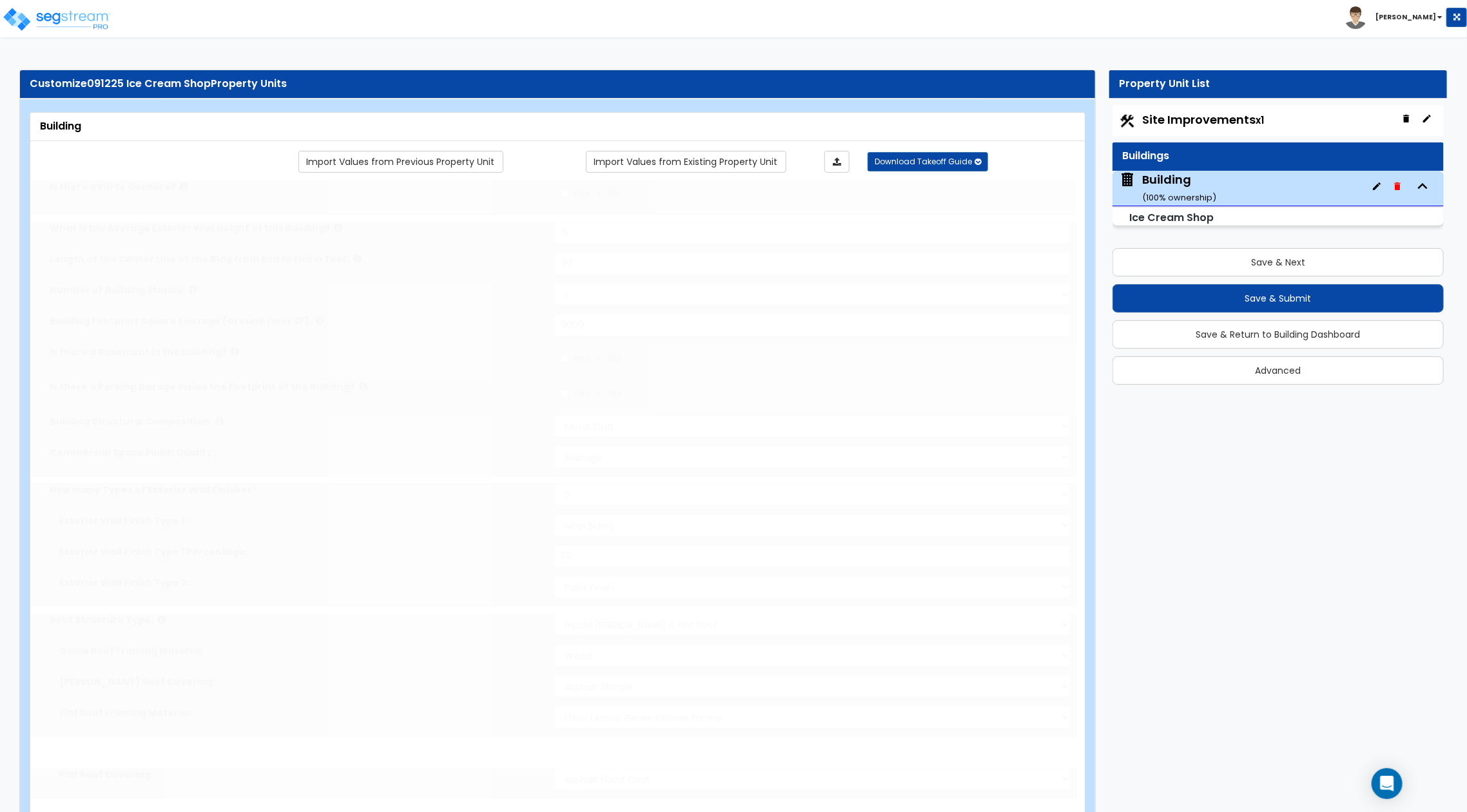
type input "5000"
radio input "true"
select select "1"
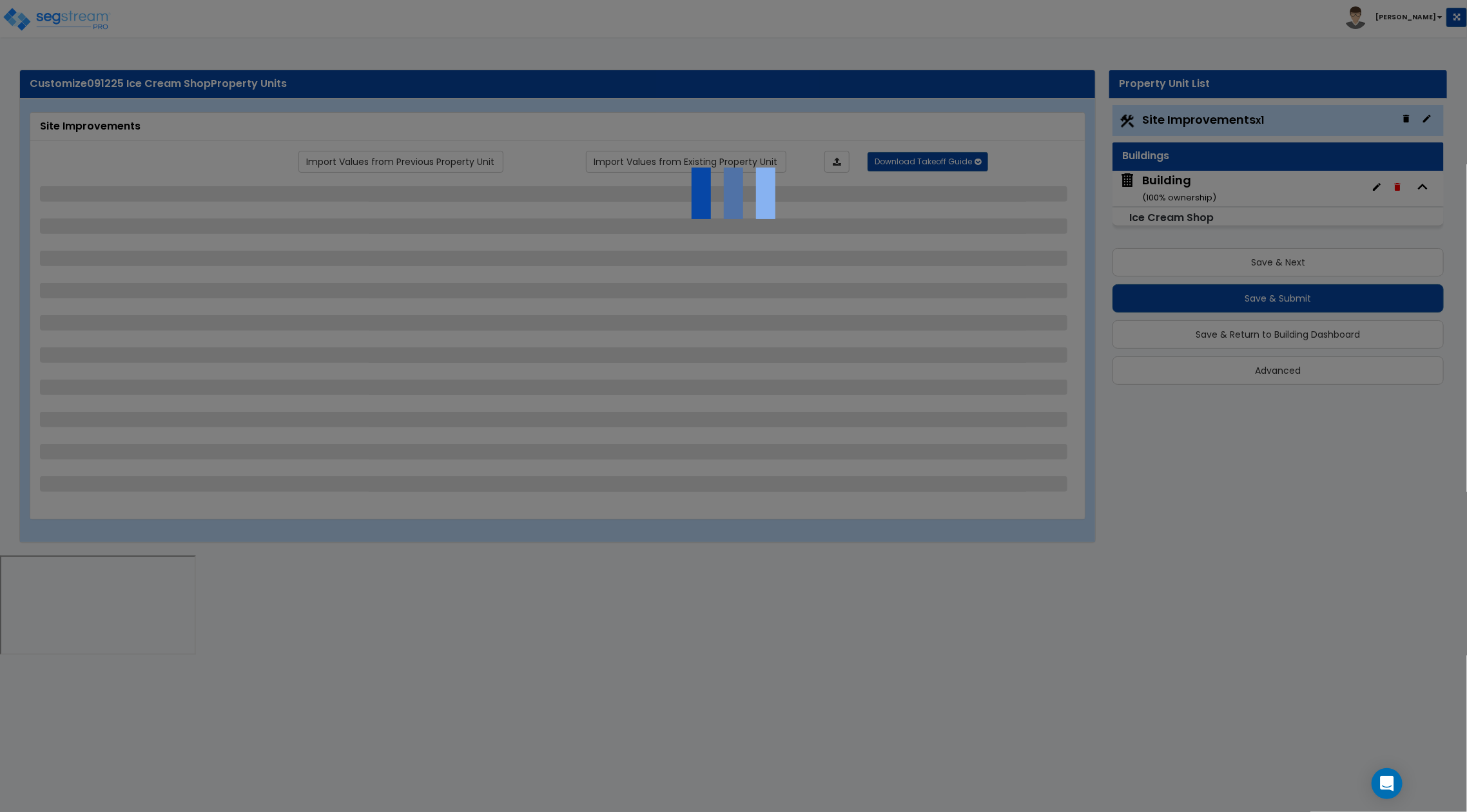
select select "2"
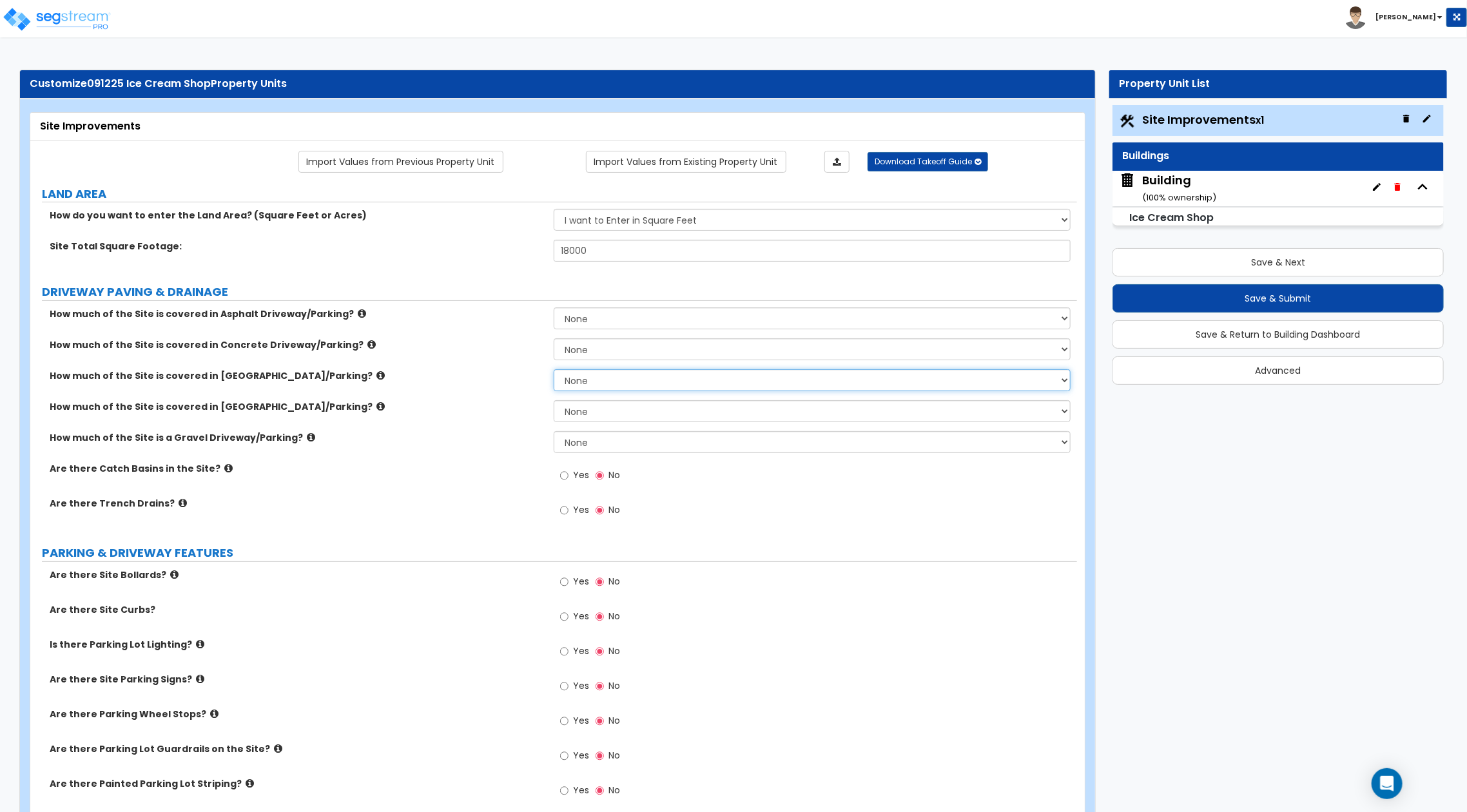
drag, startPoint x: 0, startPoint y: 0, endPoint x: 831, endPoint y: 370, distance: 909.6
click at [831, 370] on select "None I want to Enter an Approximate Percentage I want to Enter the Square Foota…" at bounding box center [812, 380] width 517 height 22
select select "1"
click at [554, 370] on select "None I want to Enter an Approximate Percentage I want to Enter the Square Foota…" at bounding box center [812, 380] width 517 height 22
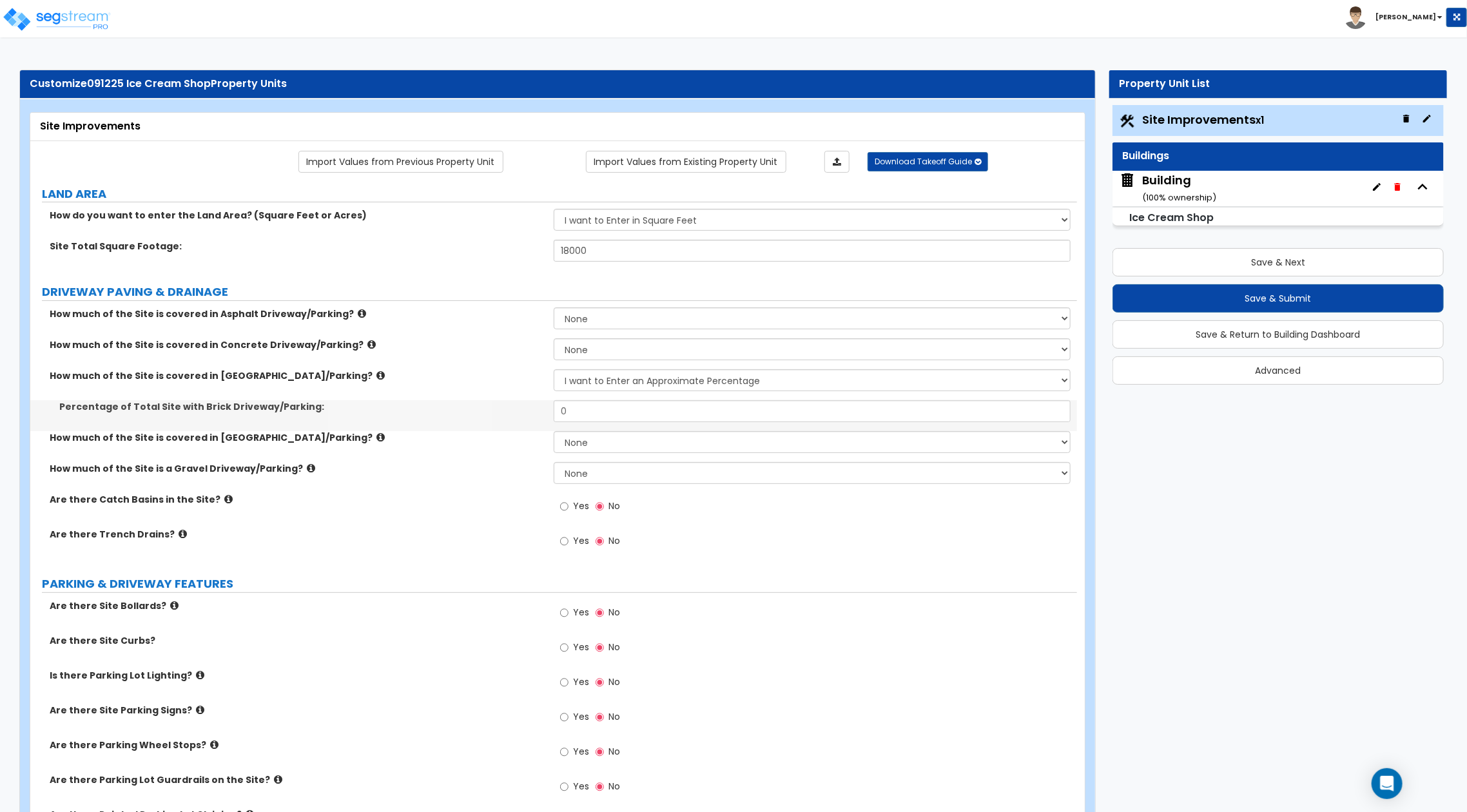
click at [1323, 265] on button "Save & Next" at bounding box center [1278, 262] width 331 height 28
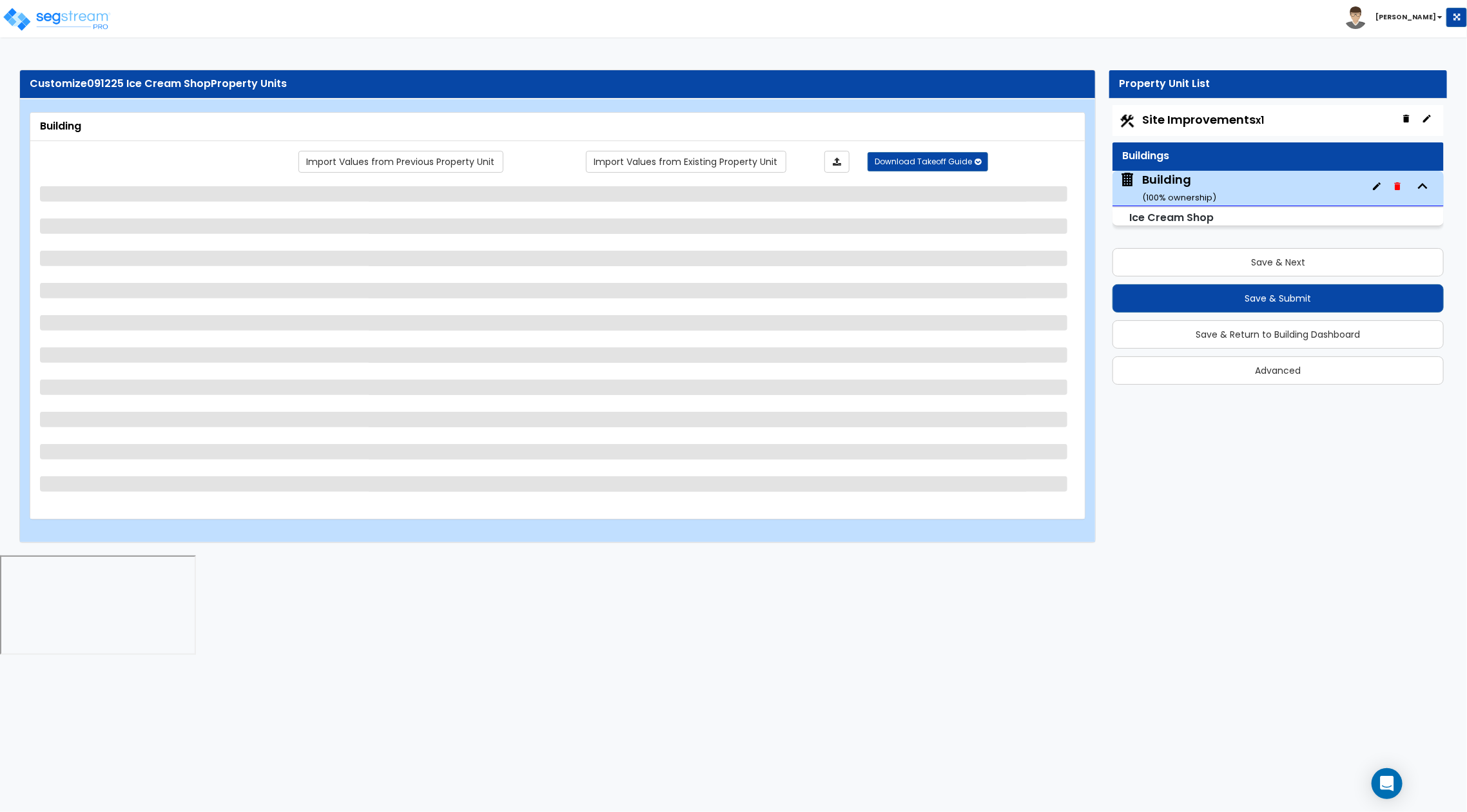
click at [1322, 646] on html "Toggle navigation [PERSON_NAME] x" at bounding box center [733, 329] width 1467 height 658
select select "8"
select select "1"
select select "2"
select select "5"
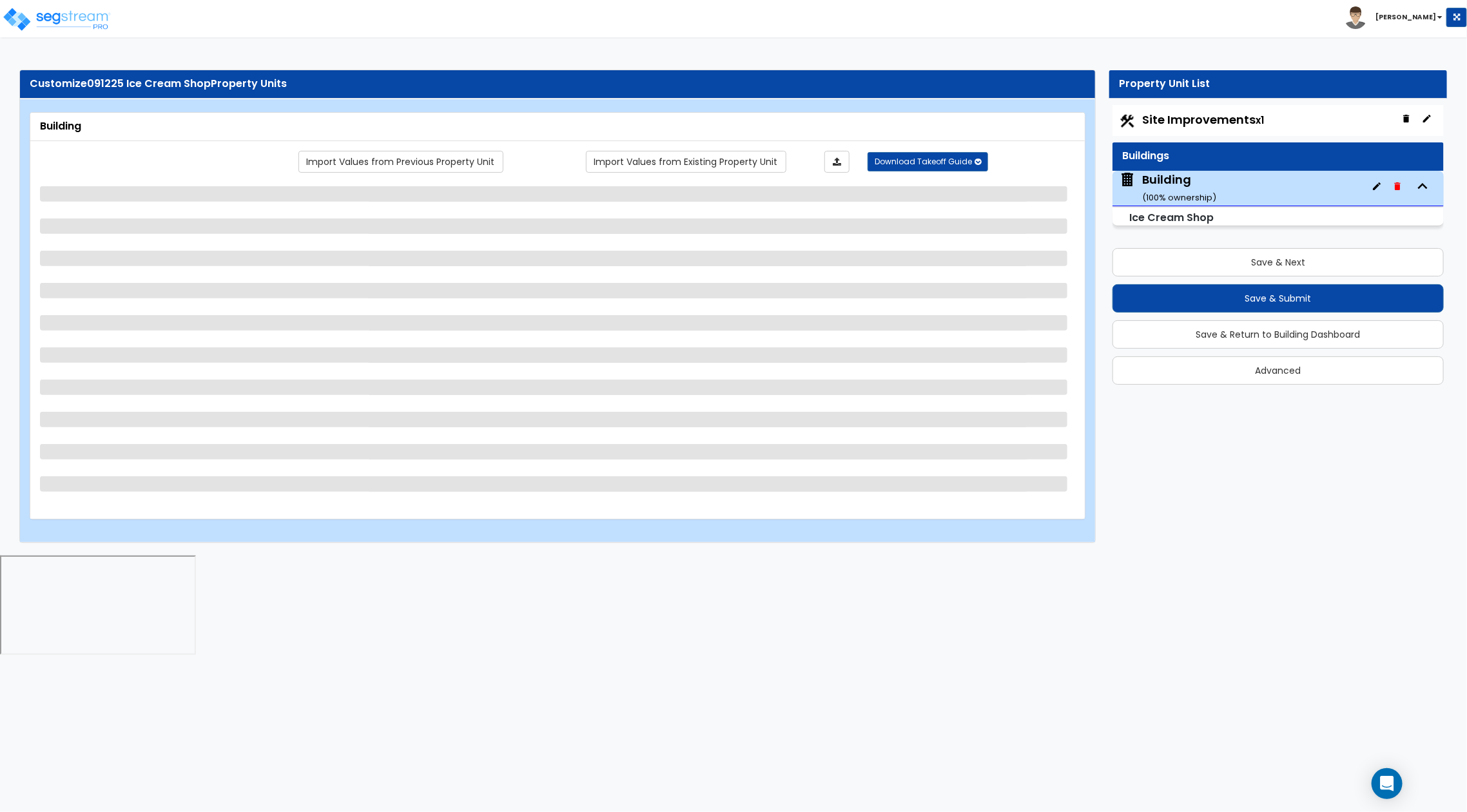
select select "10"
select select "3"
select select "2"
select select "1"
select select "4"
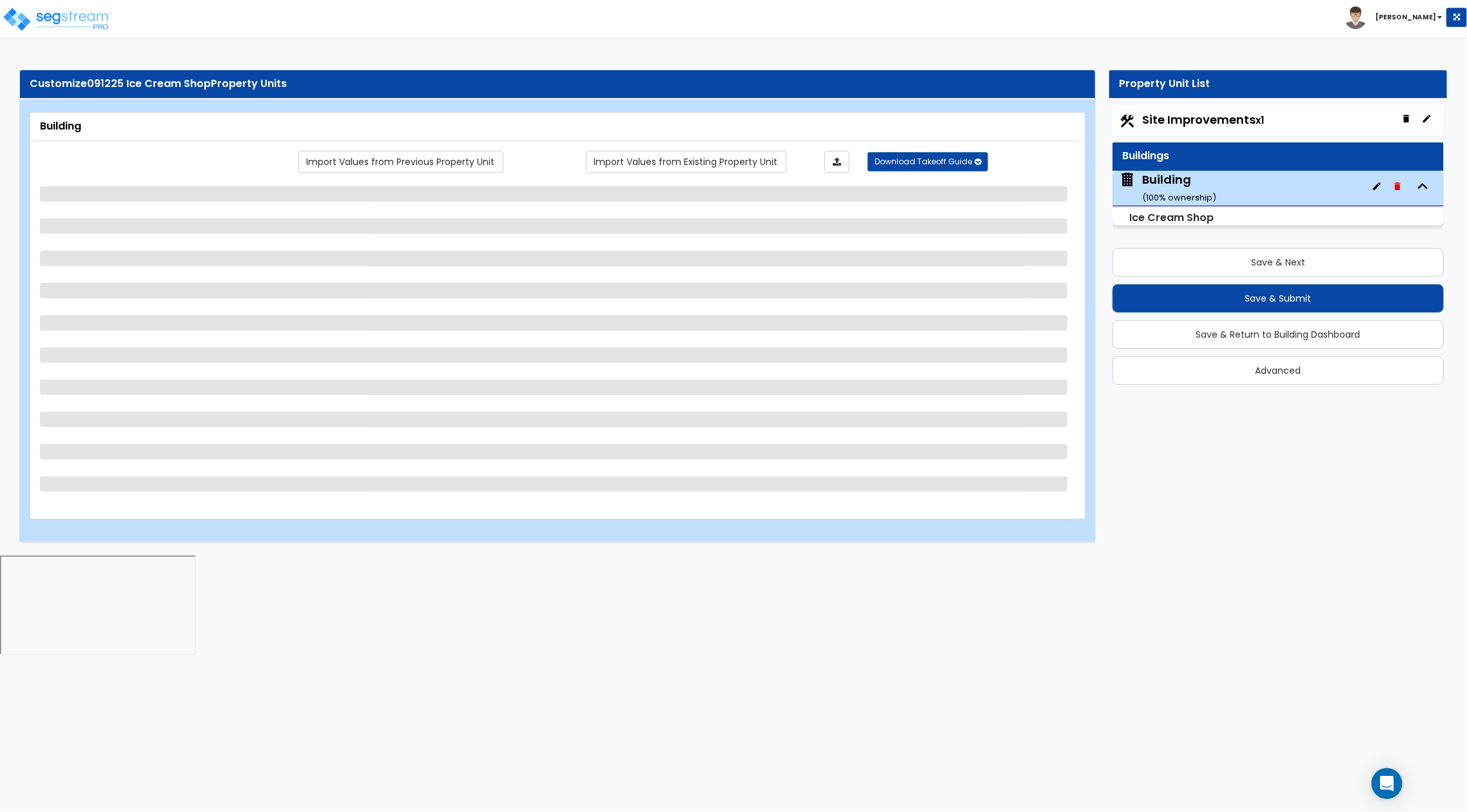
select select "2"
select select "3"
select select "1"
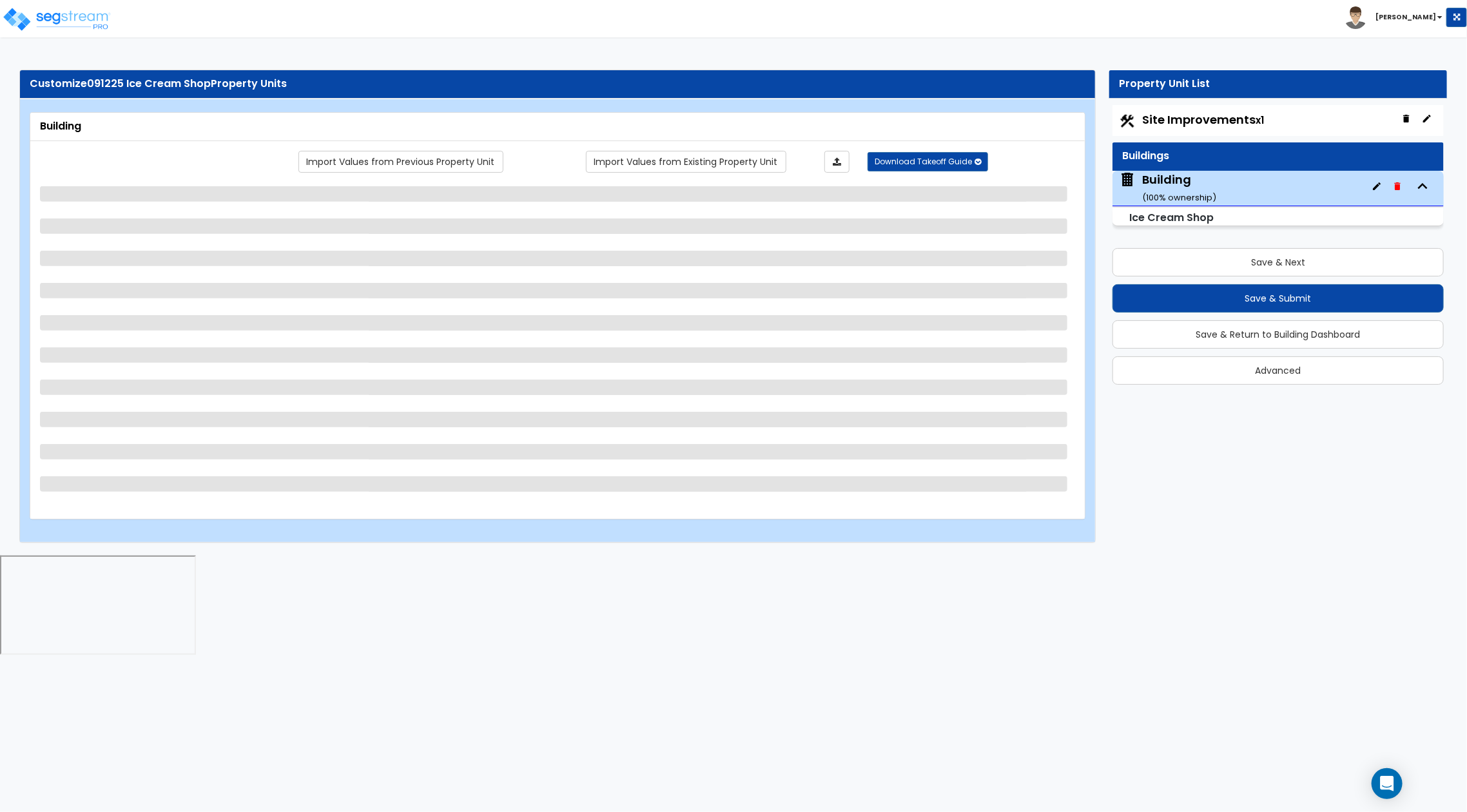
select select "2"
select select "1"
select select "3"
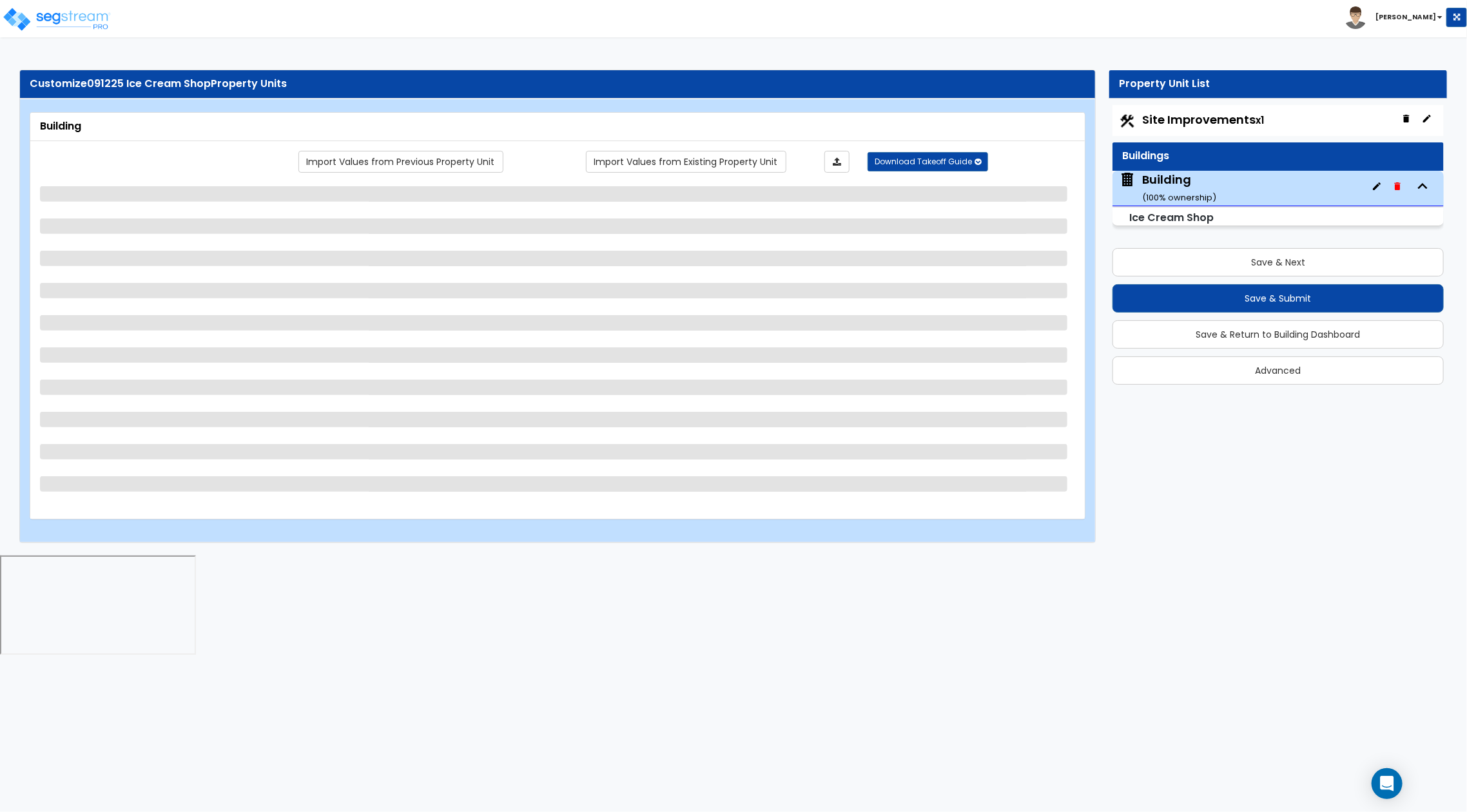
select select "1"
select select "2"
select select "3"
select select "1"
select select "3"
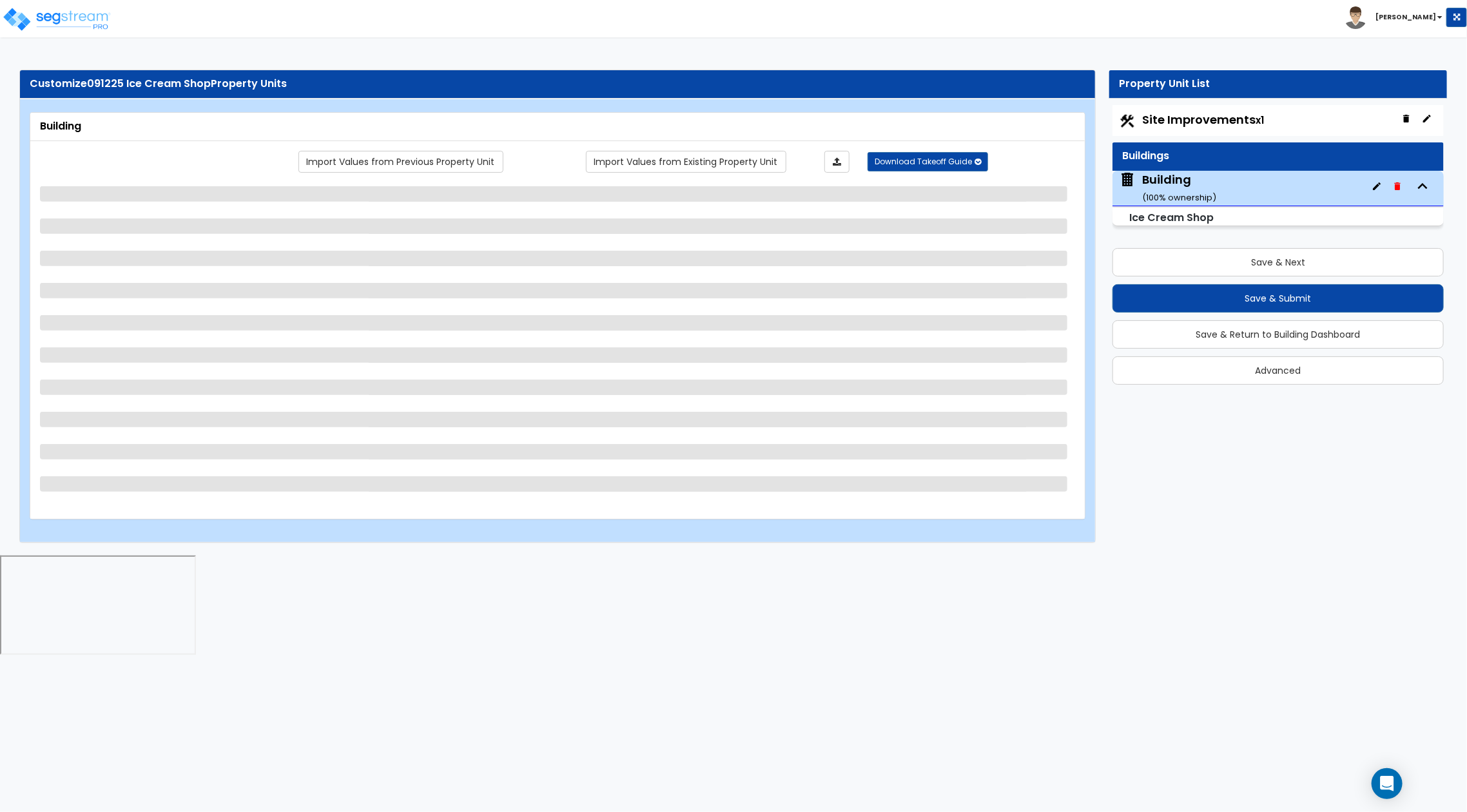
select select "1"
select select "2"
select select "3"
select select "2"
select select "1"
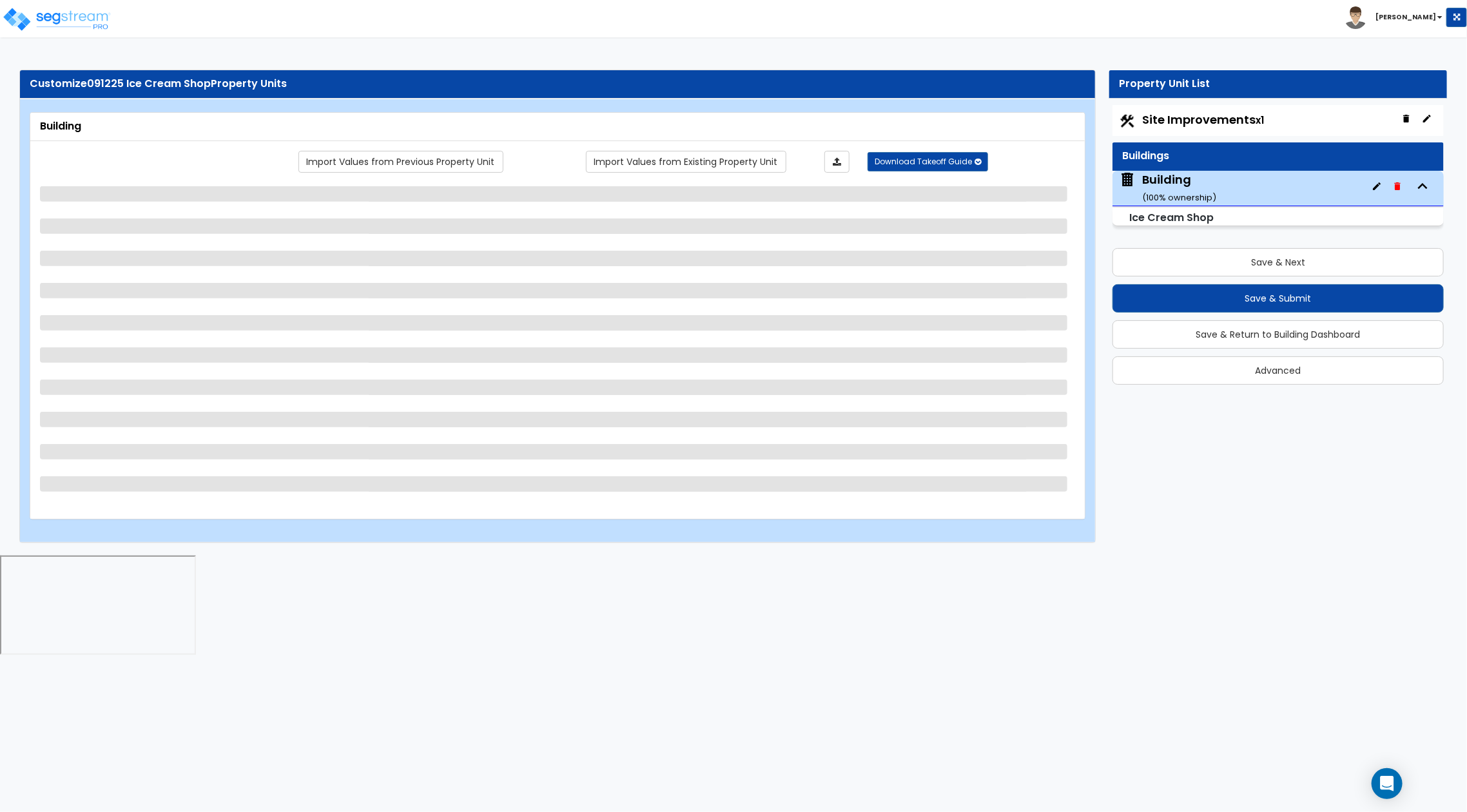
select select "1"
select select "2"
select select "7"
select select "2"
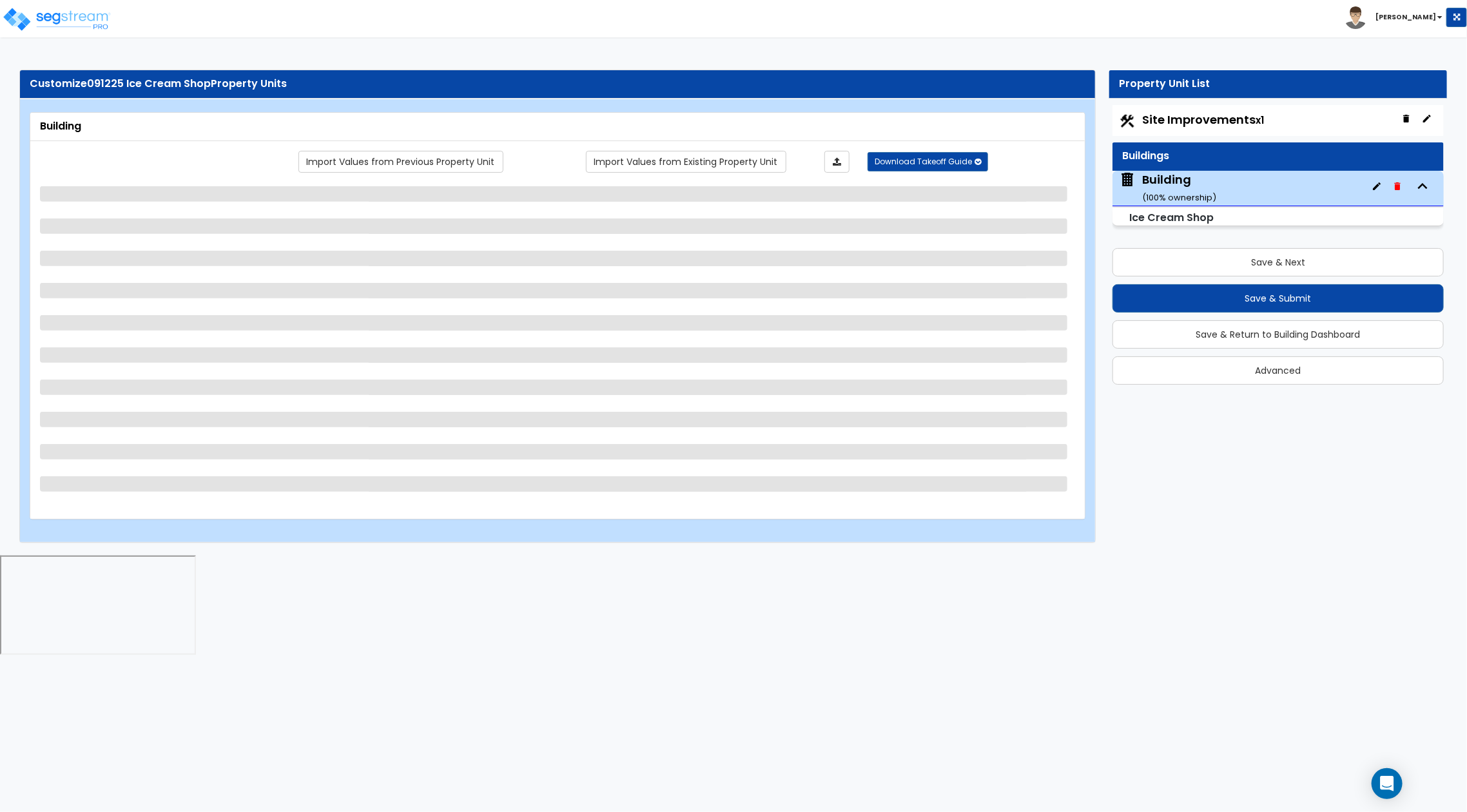
select select "3"
select select "1"
select select "2"
select select "3"
select select "2"
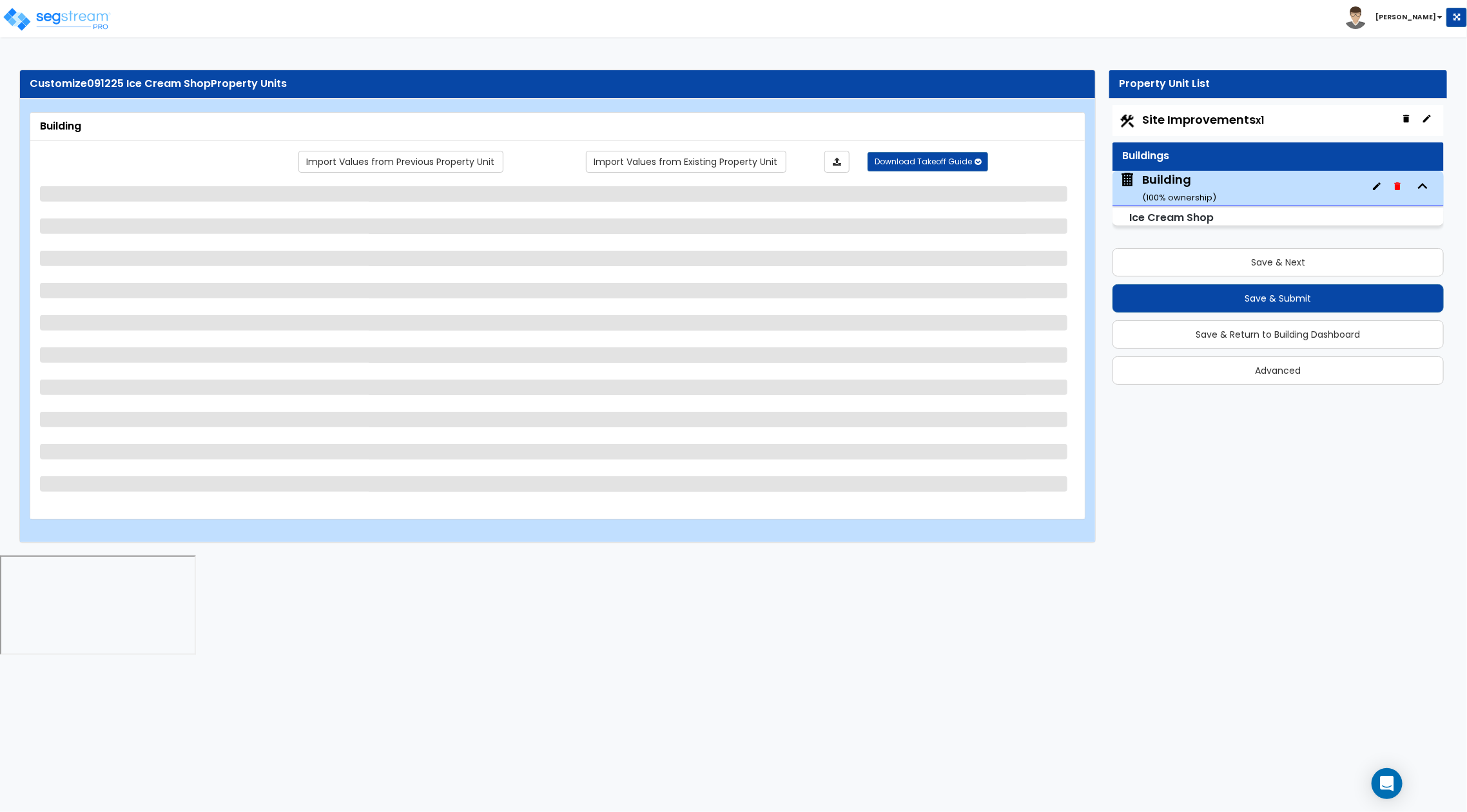
select select "1"
select select "3"
select select "4"
select select "1"
select select "2"
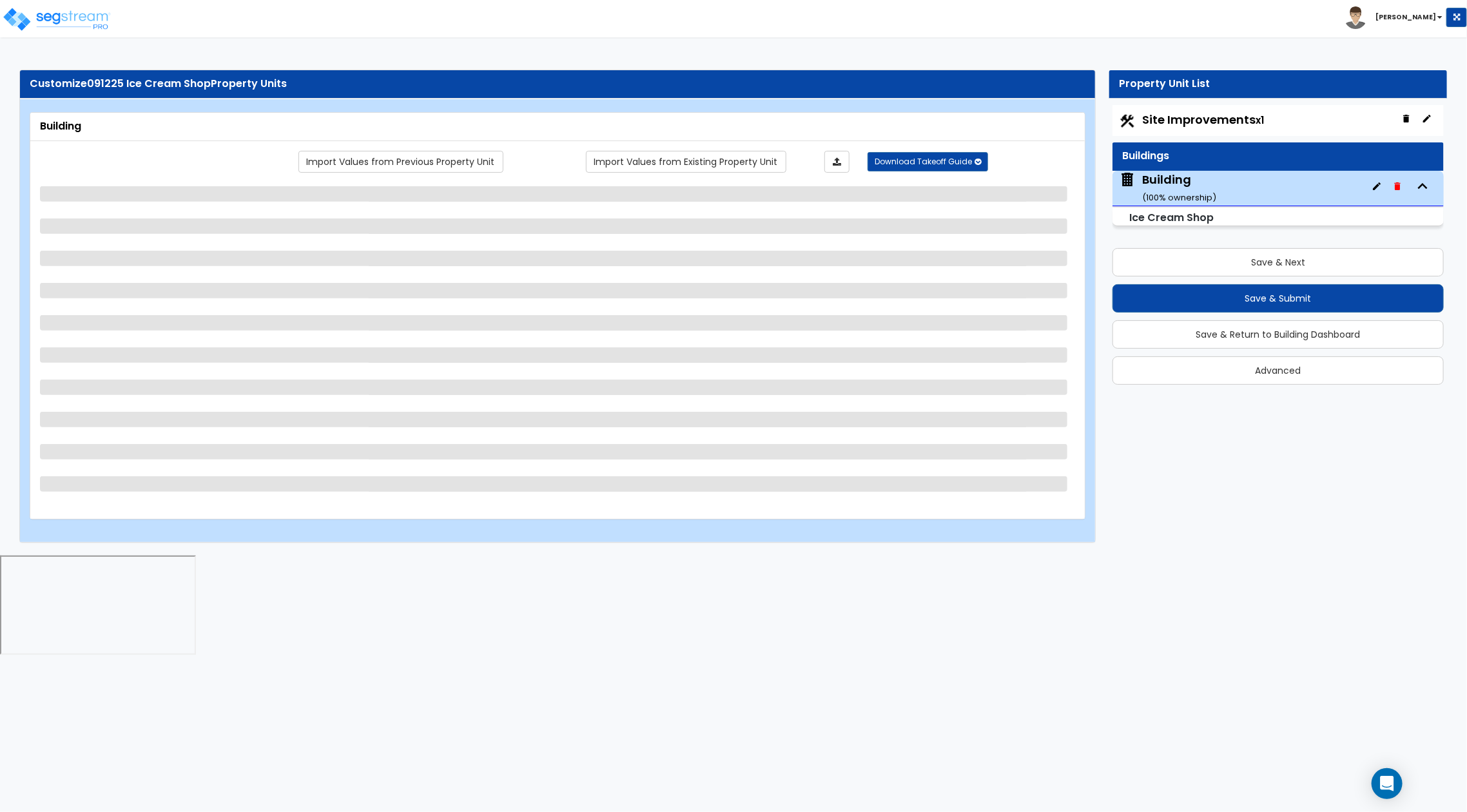
select select "3"
select select "4"
select select "1"
select select "3"
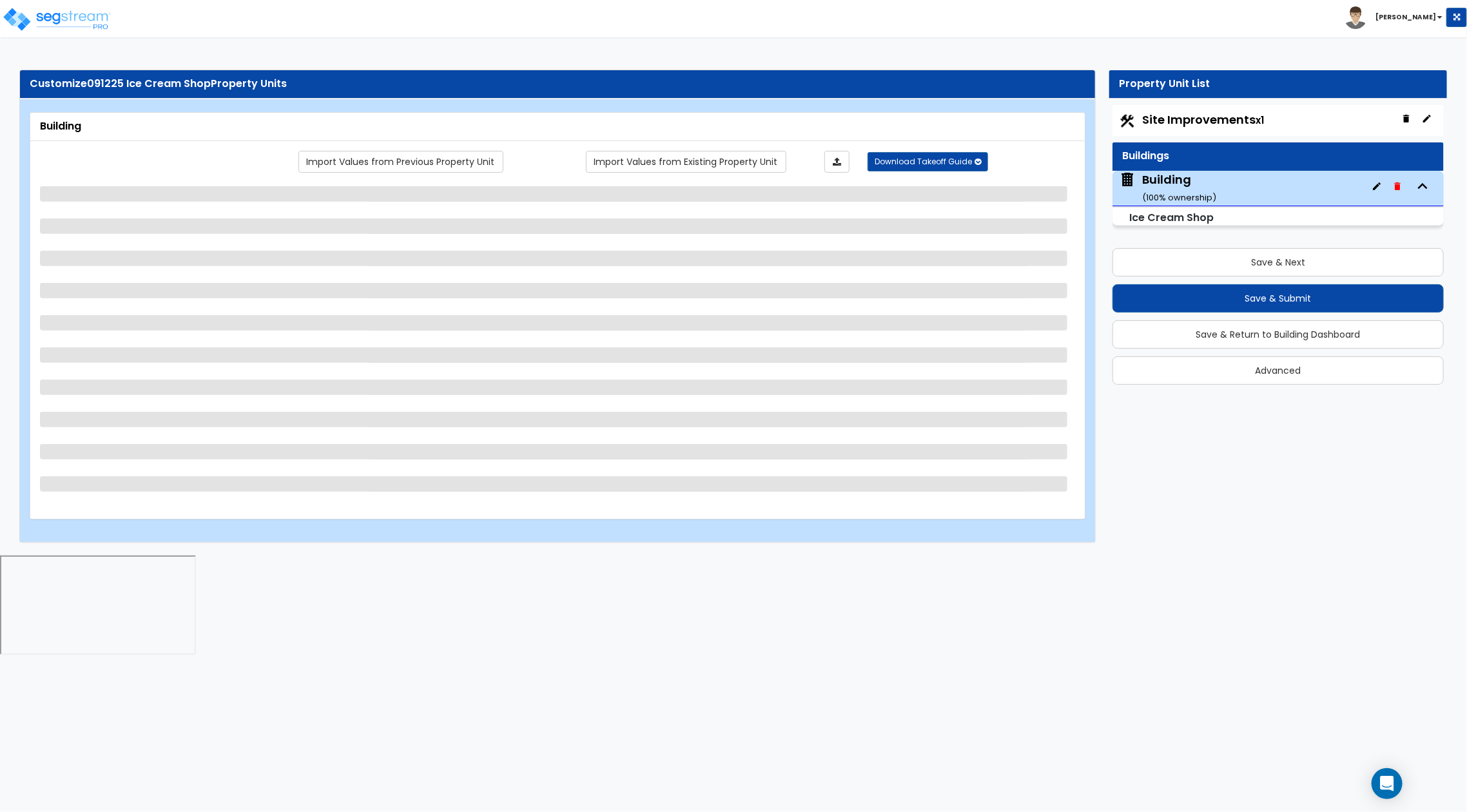
select select "4"
select select "3"
select select "2"
select select "3"
select select "1"
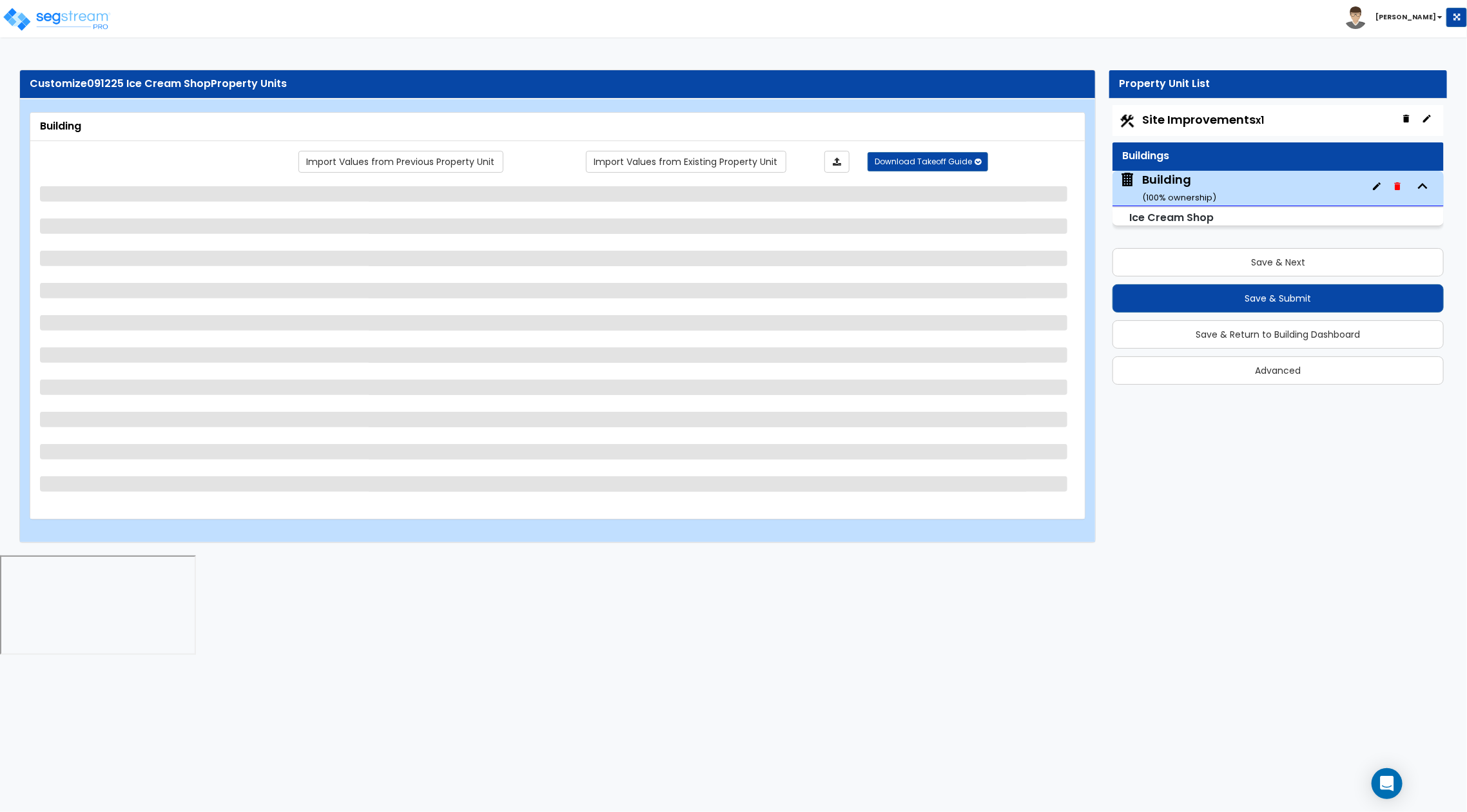
select select "3"
select select "6"
select select "1"
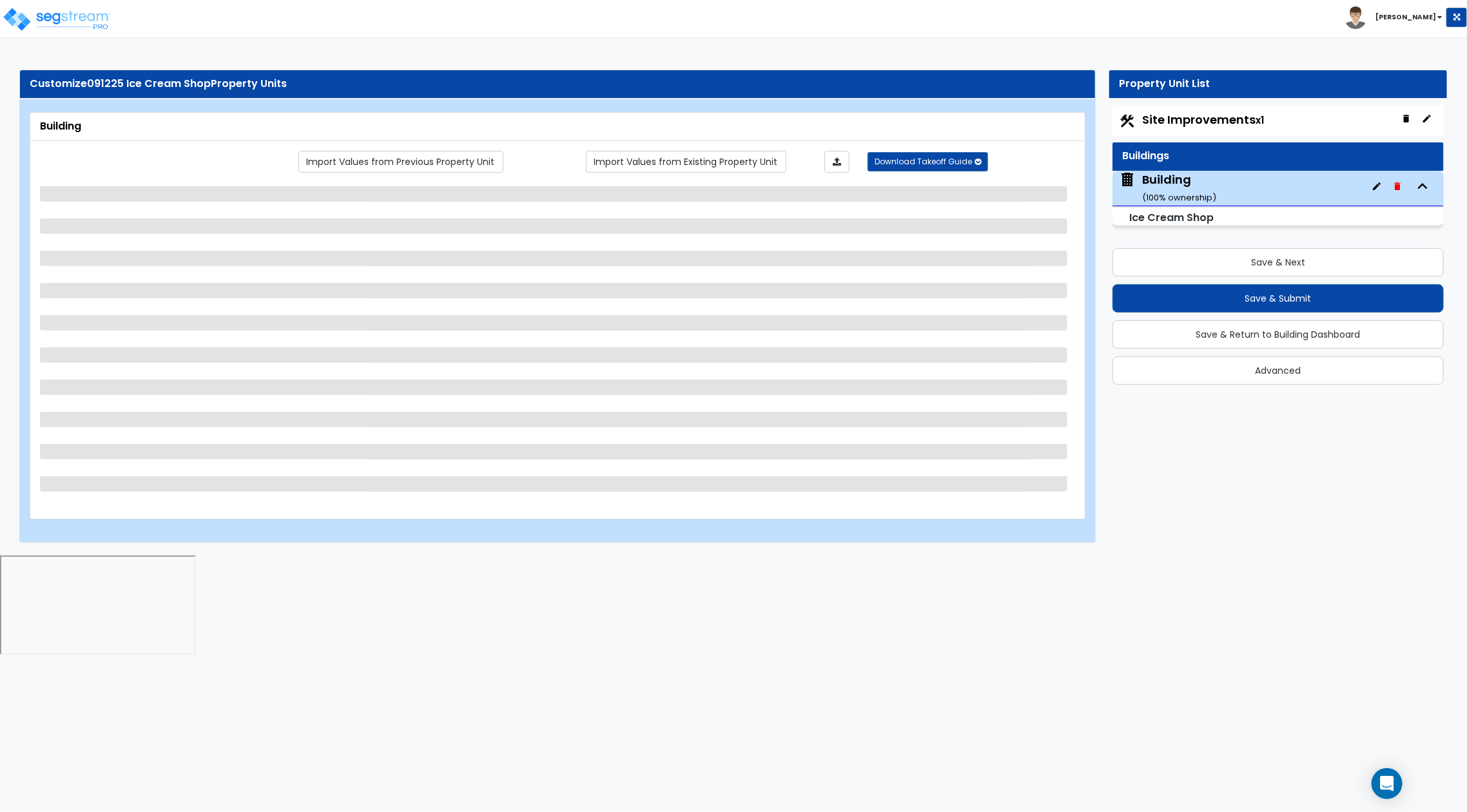
select select "1"
select select "2"
select select "4"
select select "3"
select select "2"
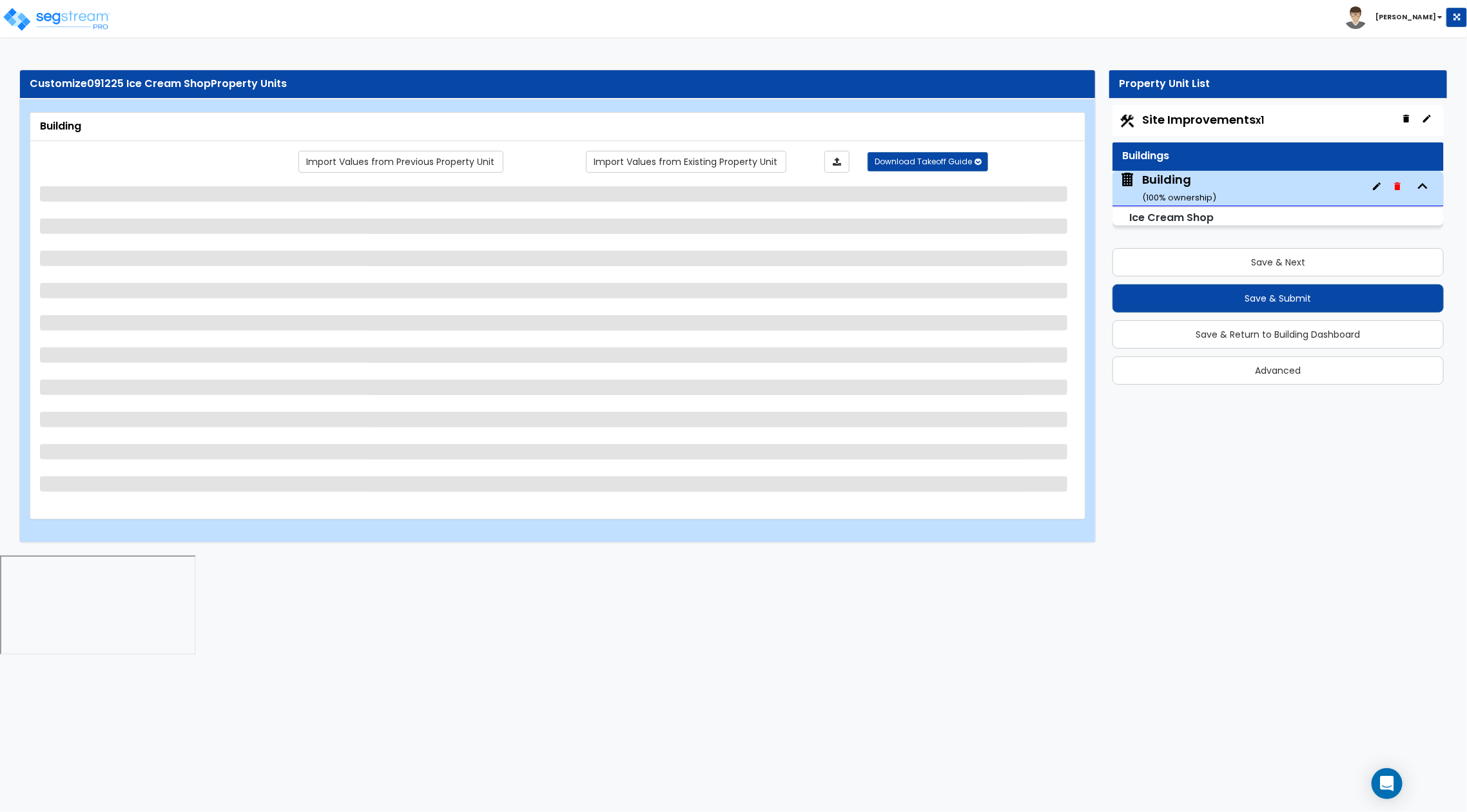
select select "2"
select select "4"
select select "1"
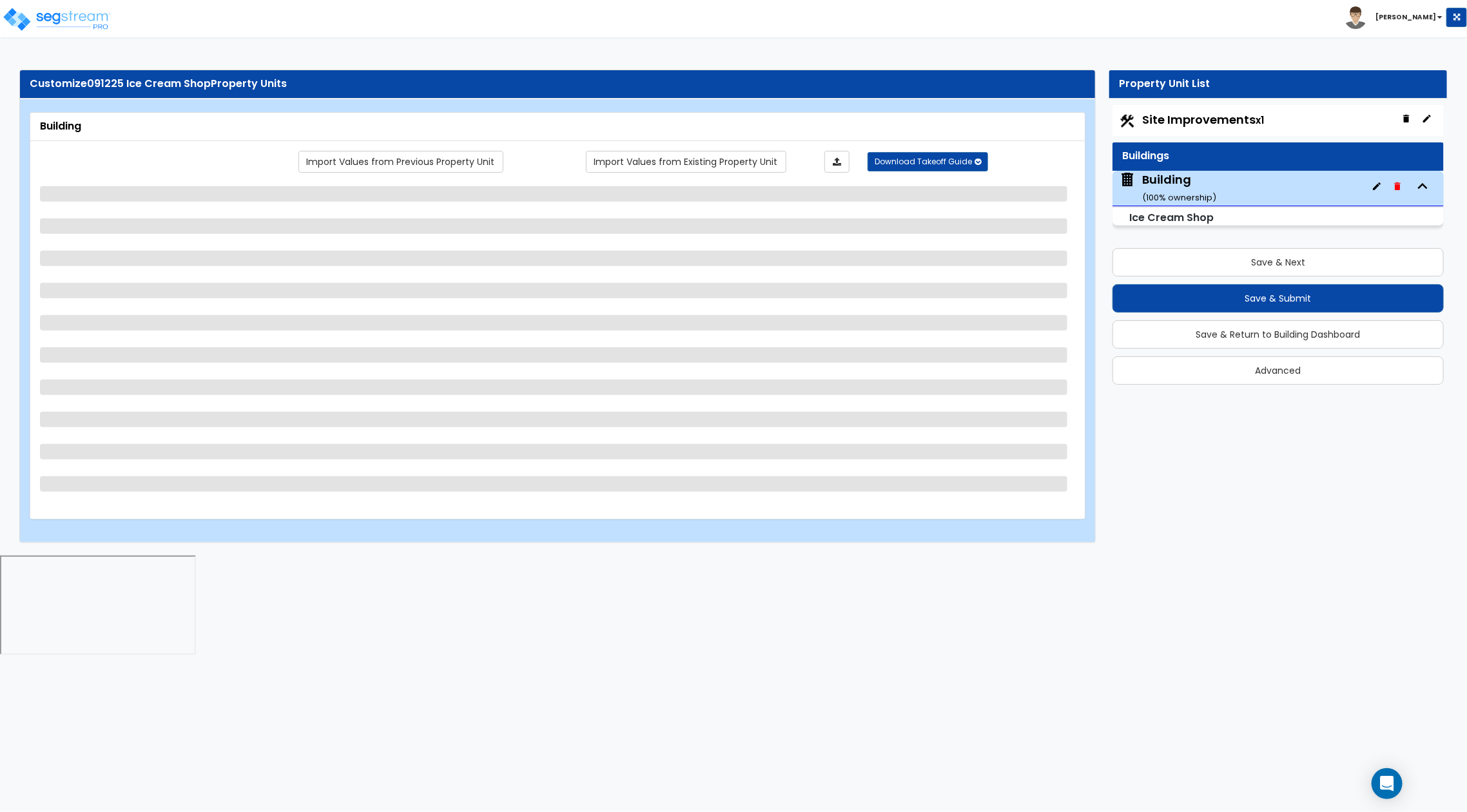
select select "1"
select select "4"
select select "3"
select select "2"
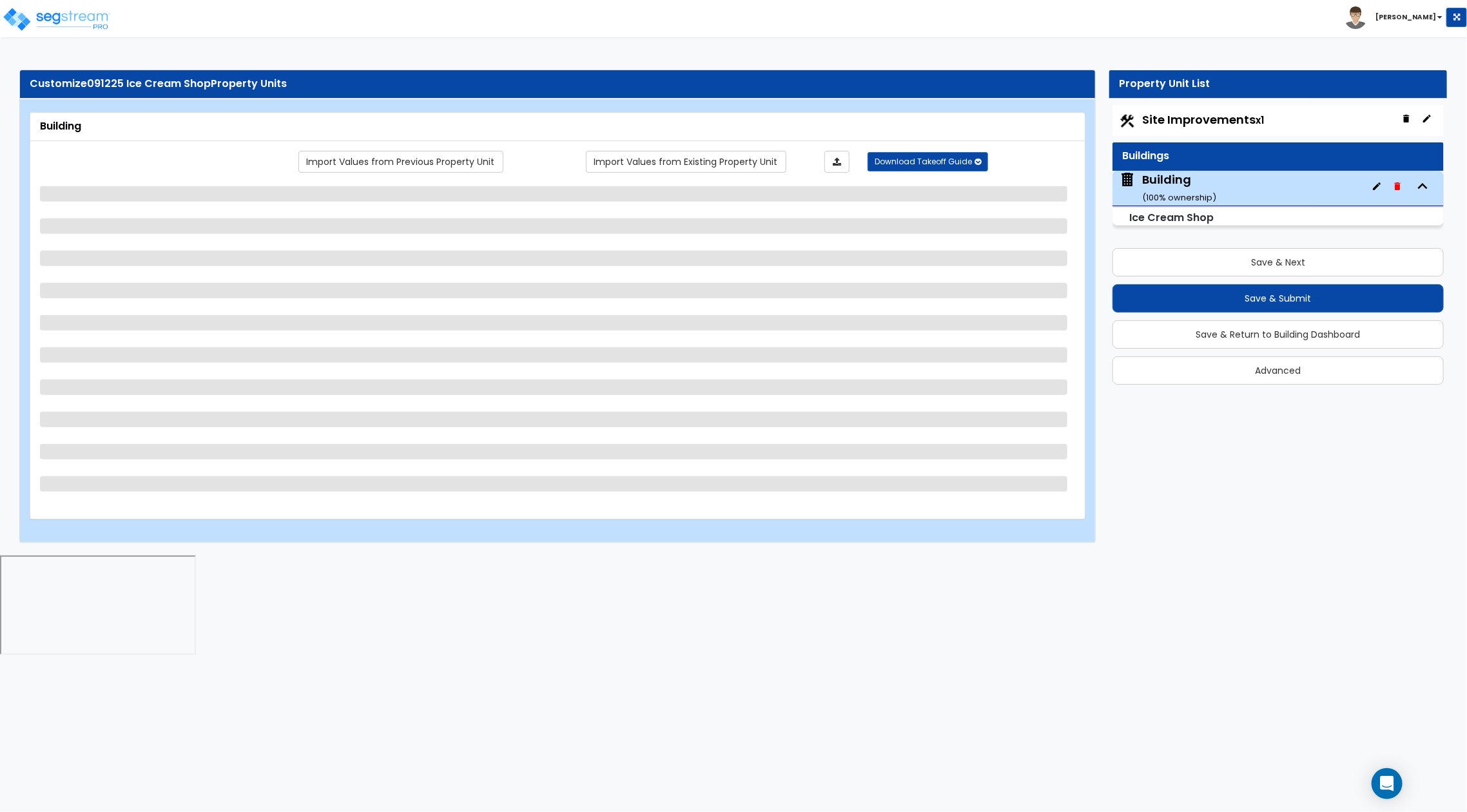
select select "1"
select select "2"
select select "1"
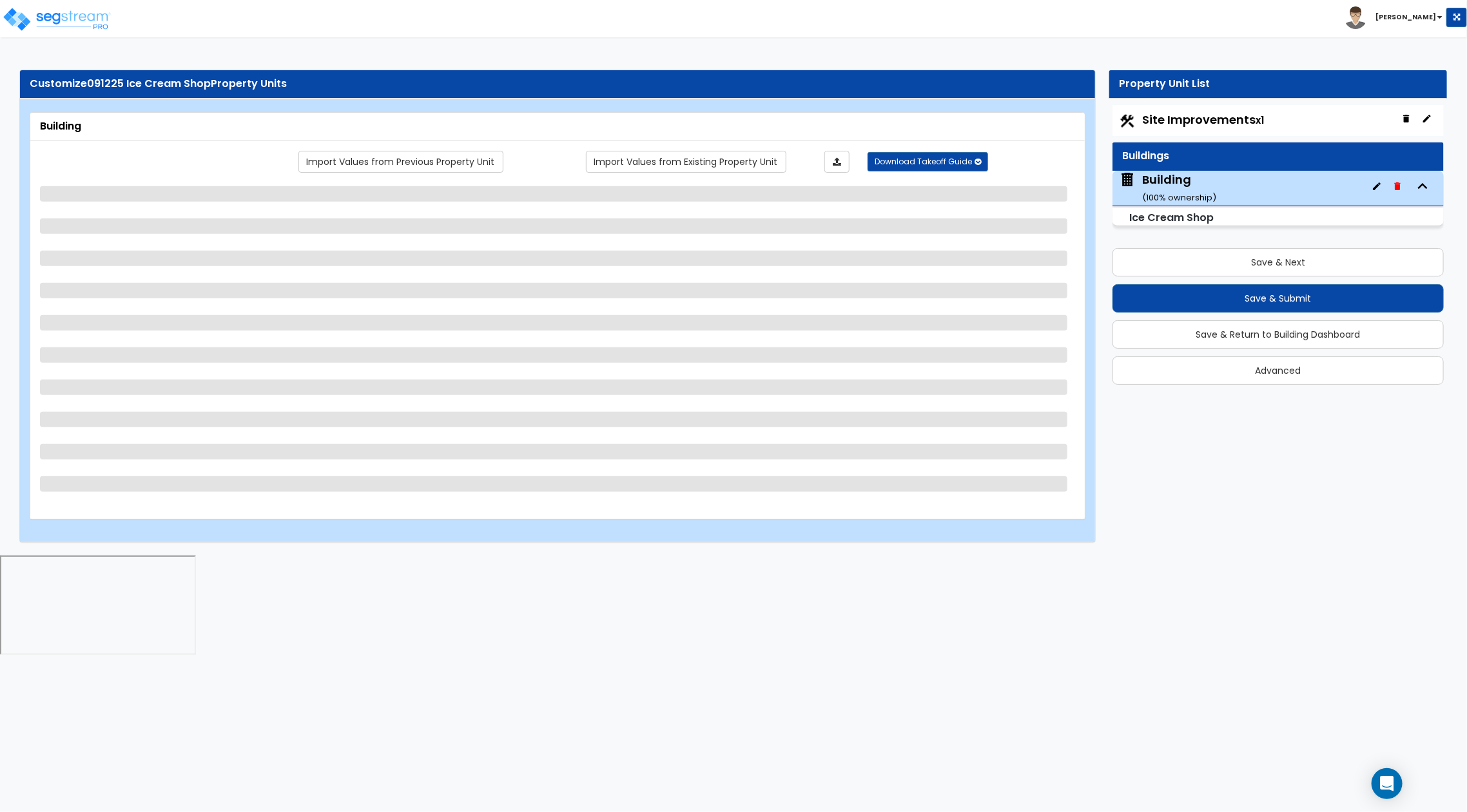
select select "1"
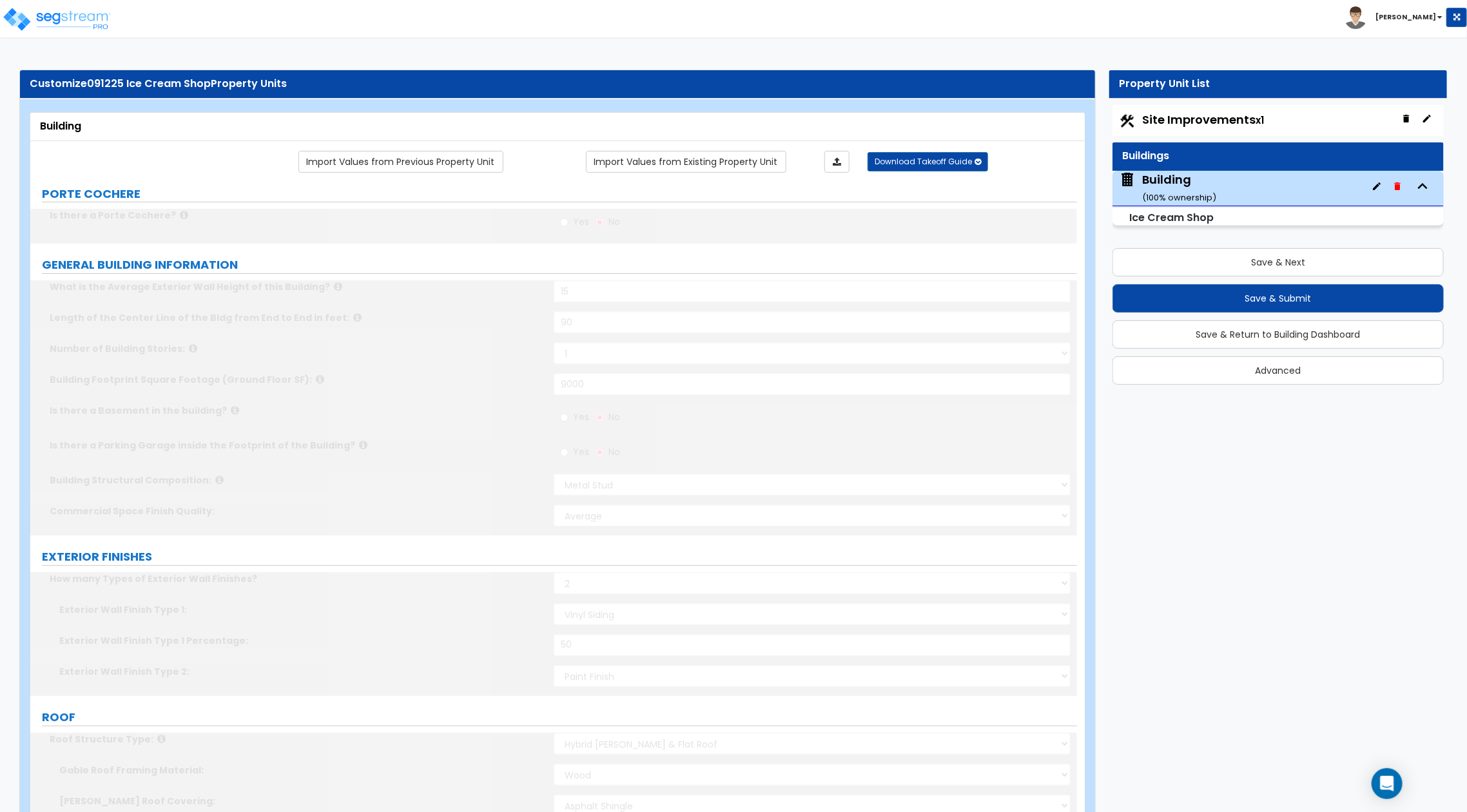
type input "5000"
radio input "true"
select select "1"
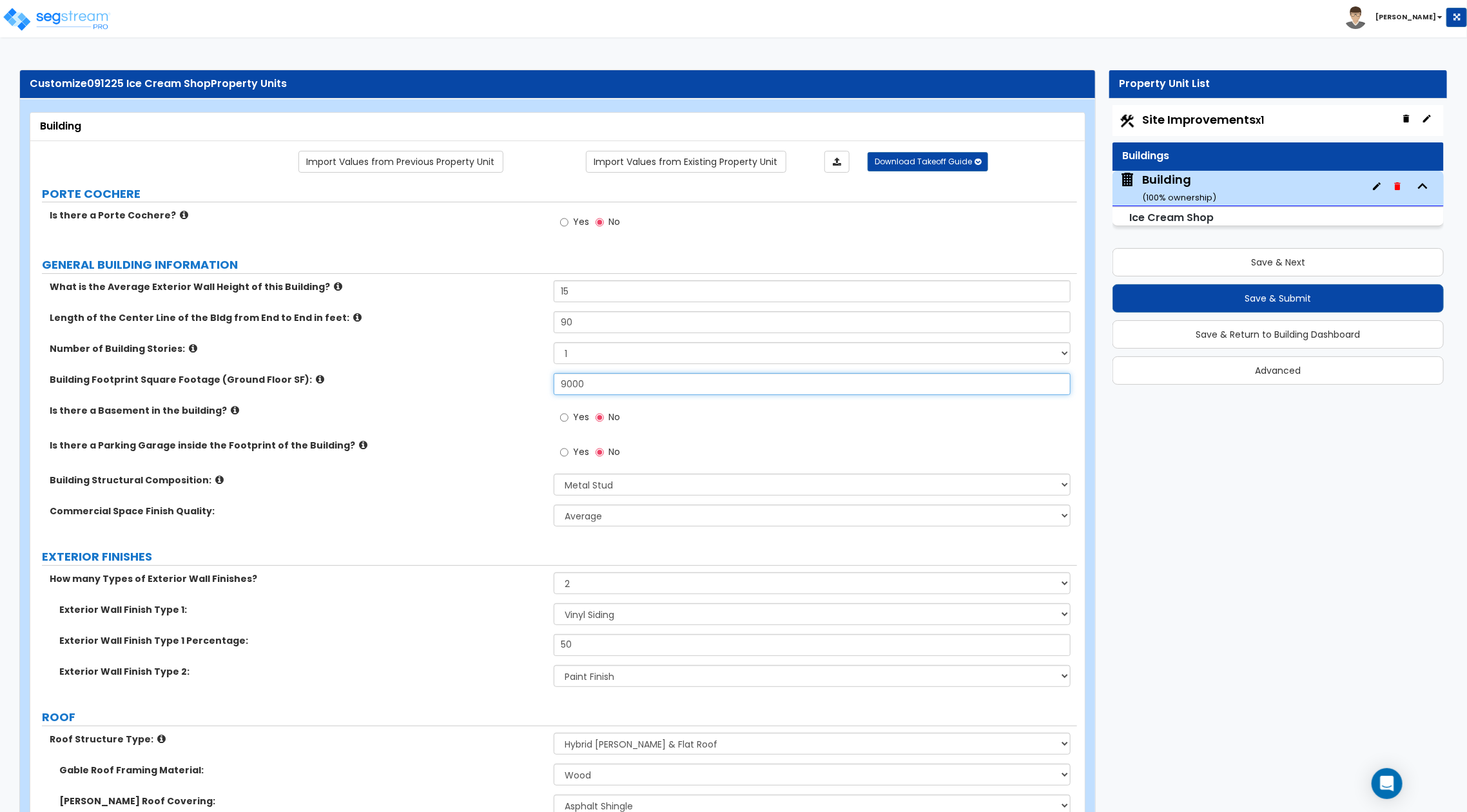
drag, startPoint x: 601, startPoint y: 380, endPoint x: 501, endPoint y: 380, distance: 100.0
click at [501, 380] on div "Building Footprint Square Footage (Ground Floor SF): 9000" at bounding box center [554, 389] width 1047 height 31
click at [1238, 263] on button "Save & Next" at bounding box center [1278, 262] width 331 height 28
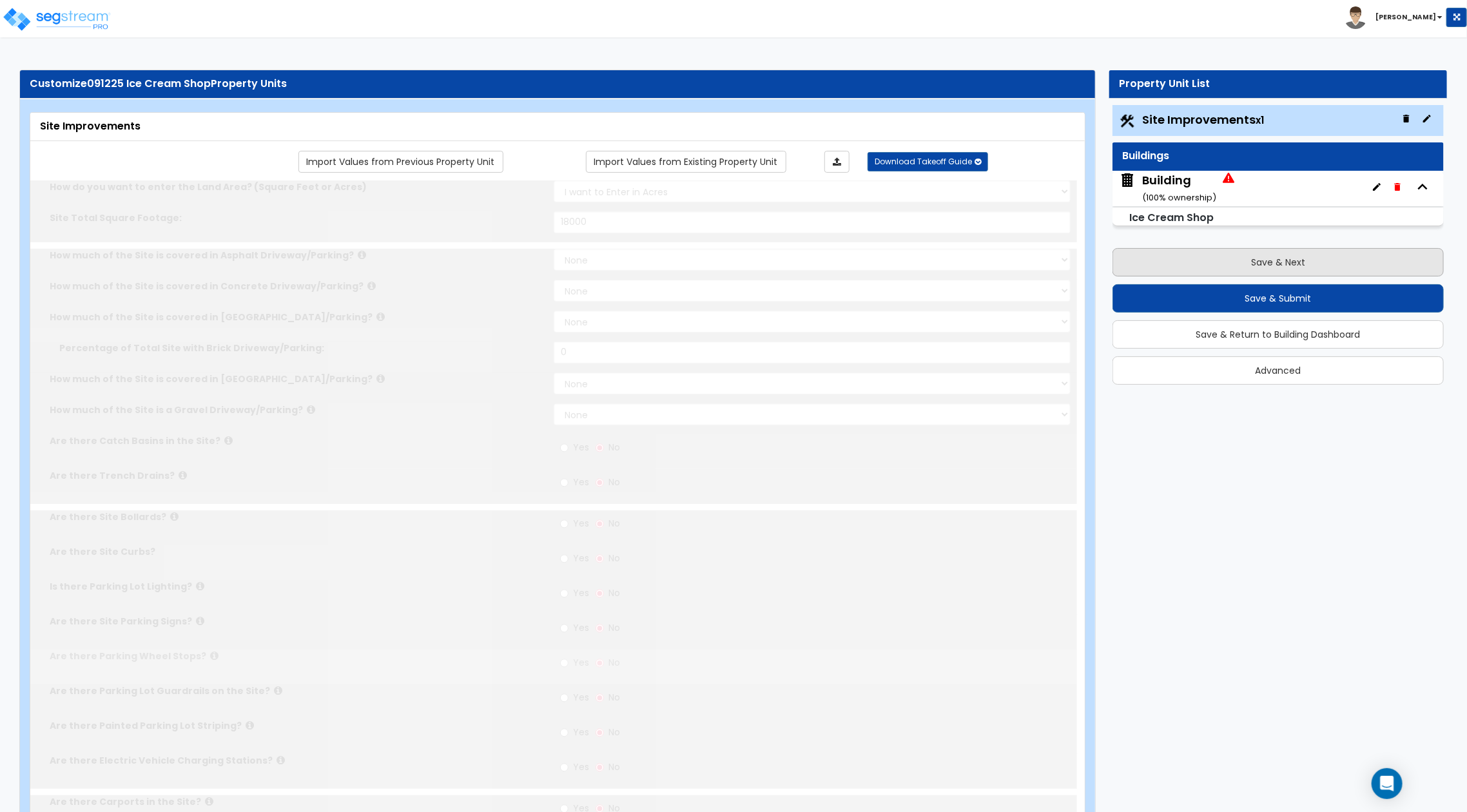
select select "2"
type input "18000"
select select "1"
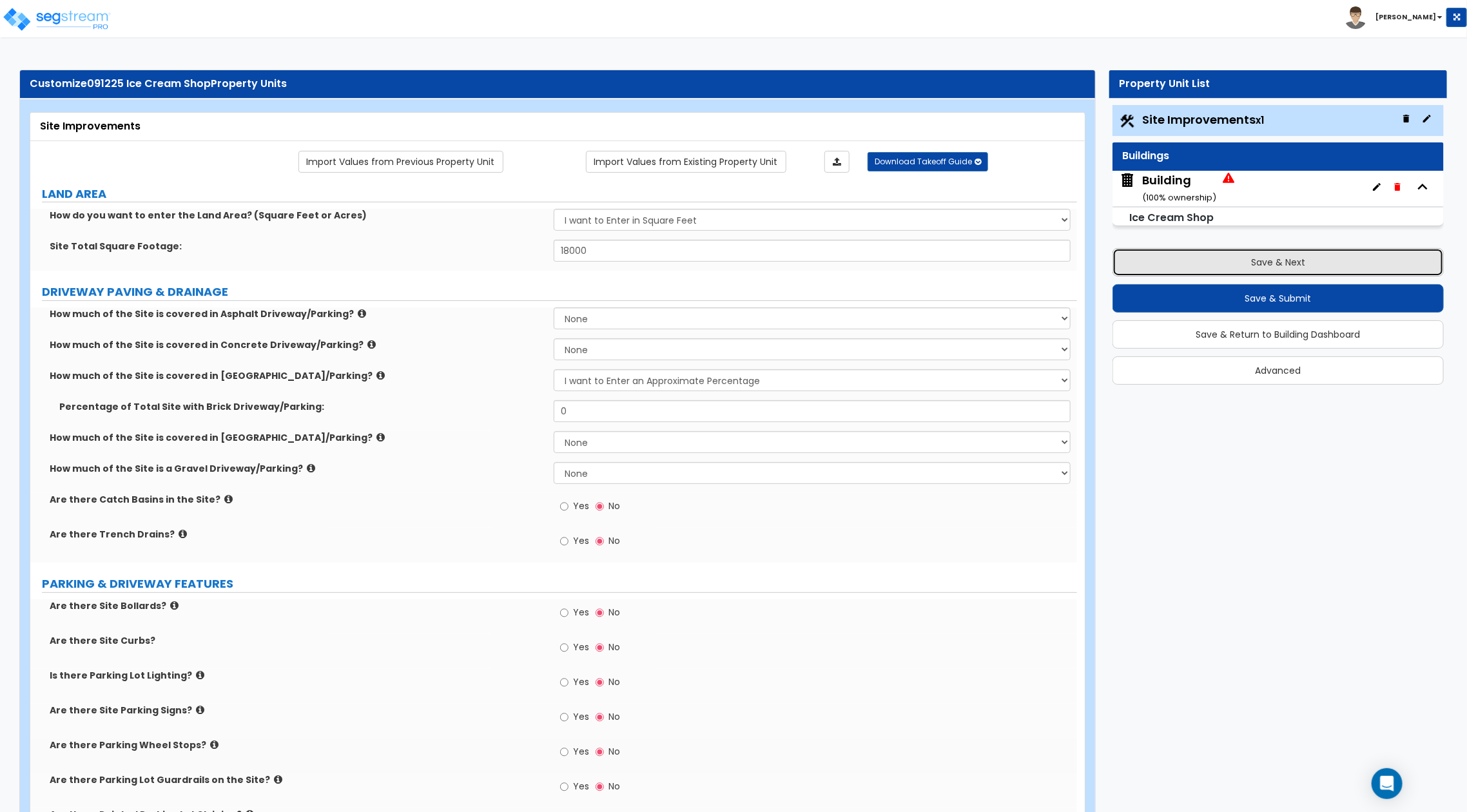
click at [1238, 263] on button "Save & Next" at bounding box center [1278, 262] width 331 height 28
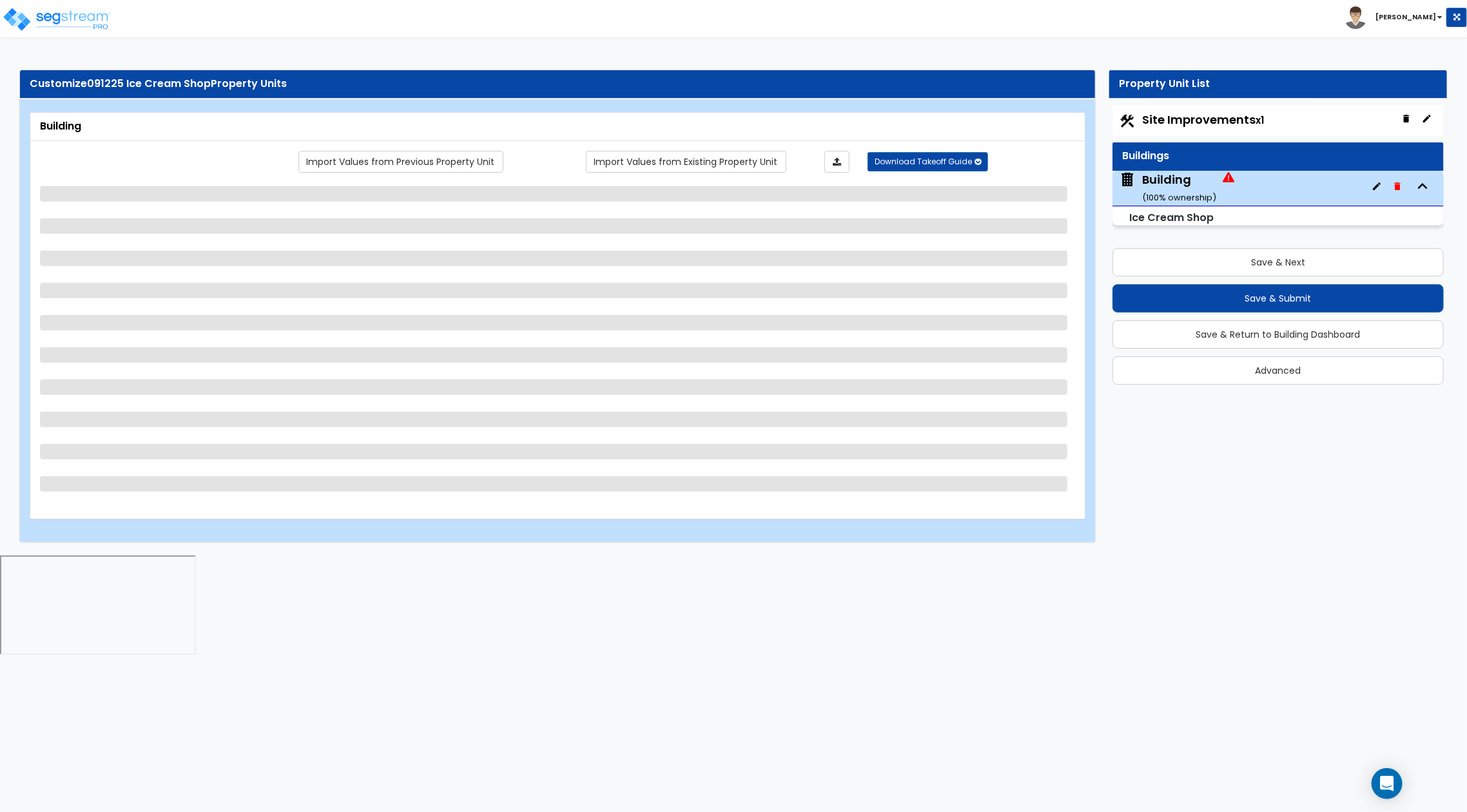
select select "2"
select select "1"
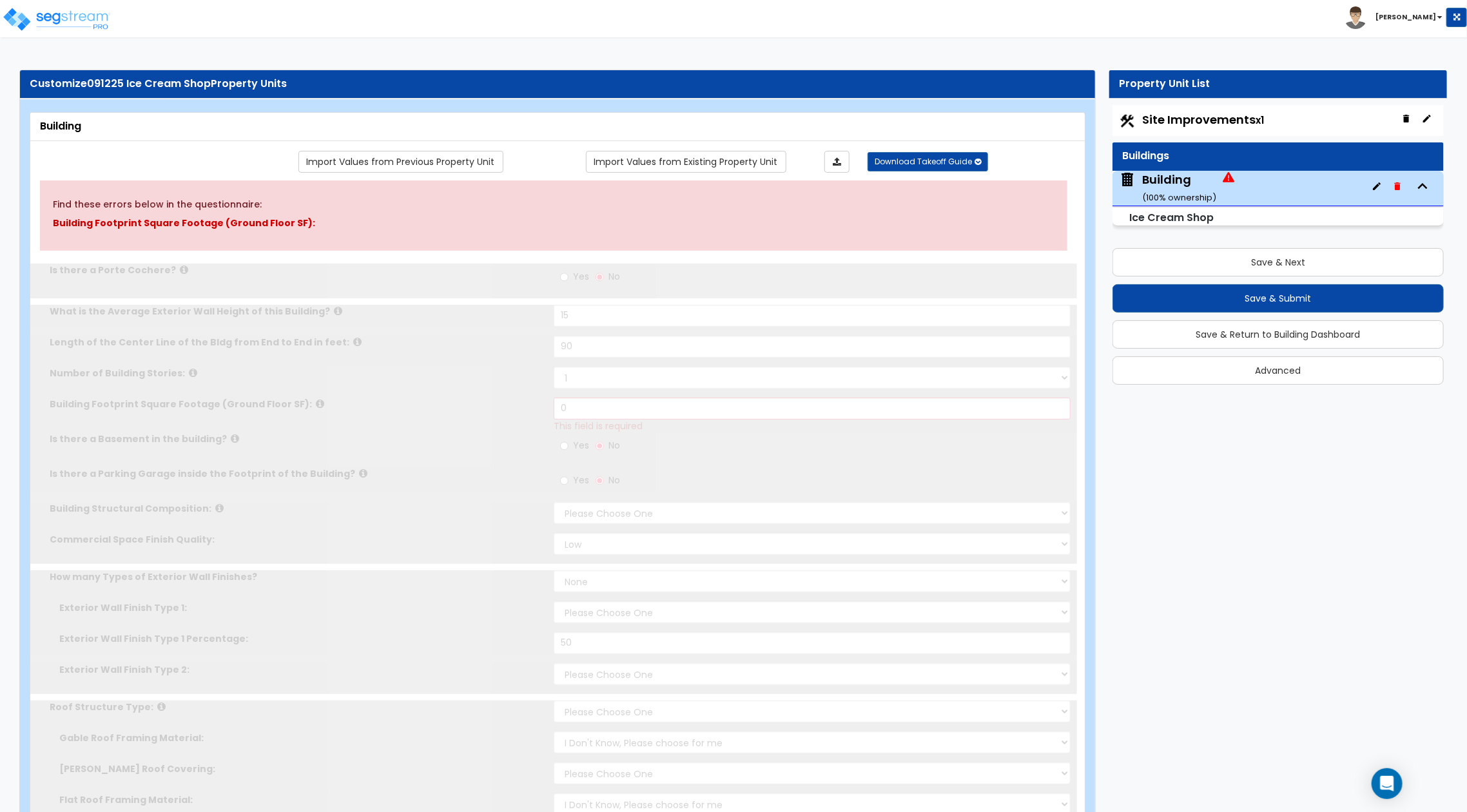
type input "15"
type input "90"
select select "8"
select select "1"
select select "2"
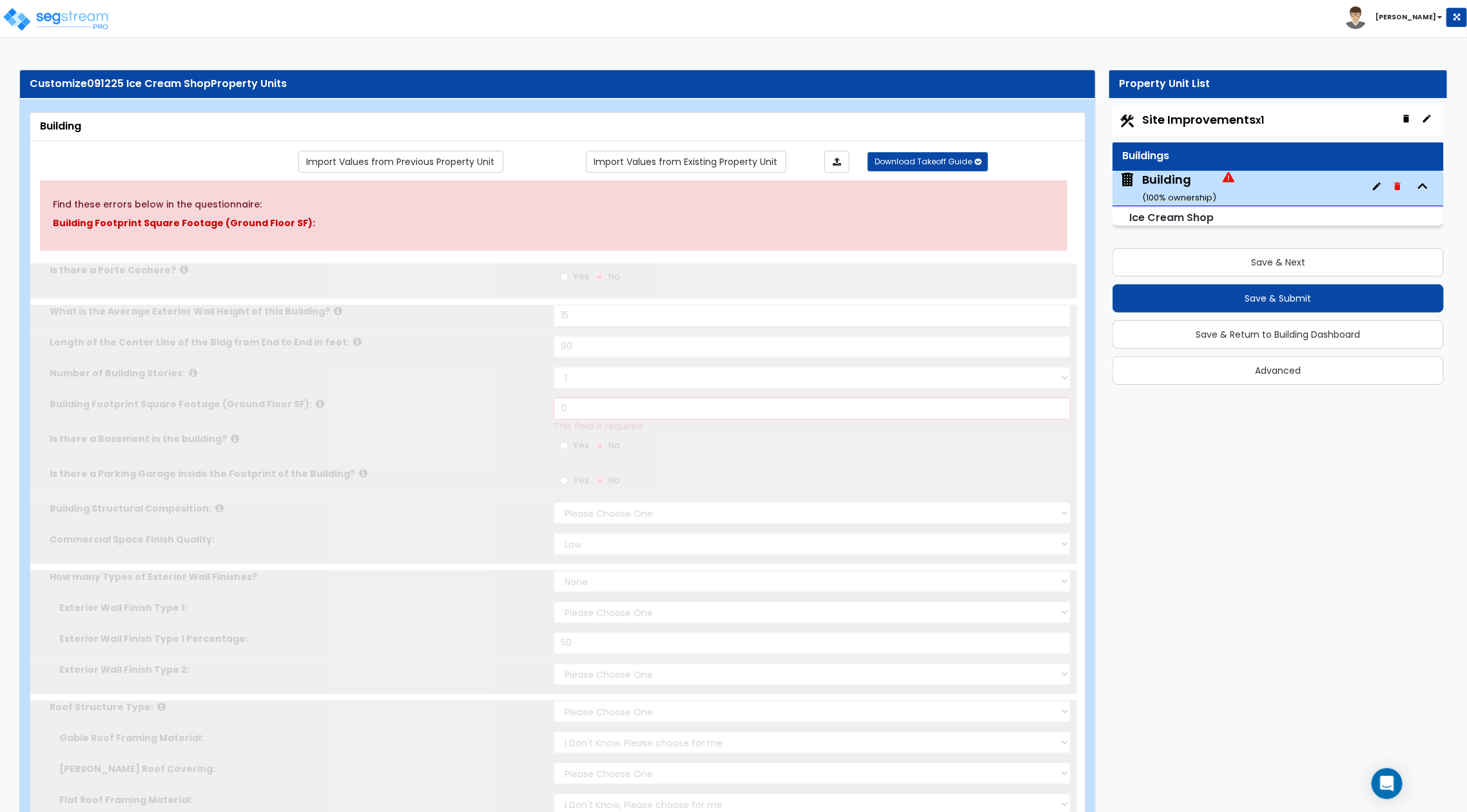
select select "5"
type input "50"
select select "10"
select select "3"
select select "2"
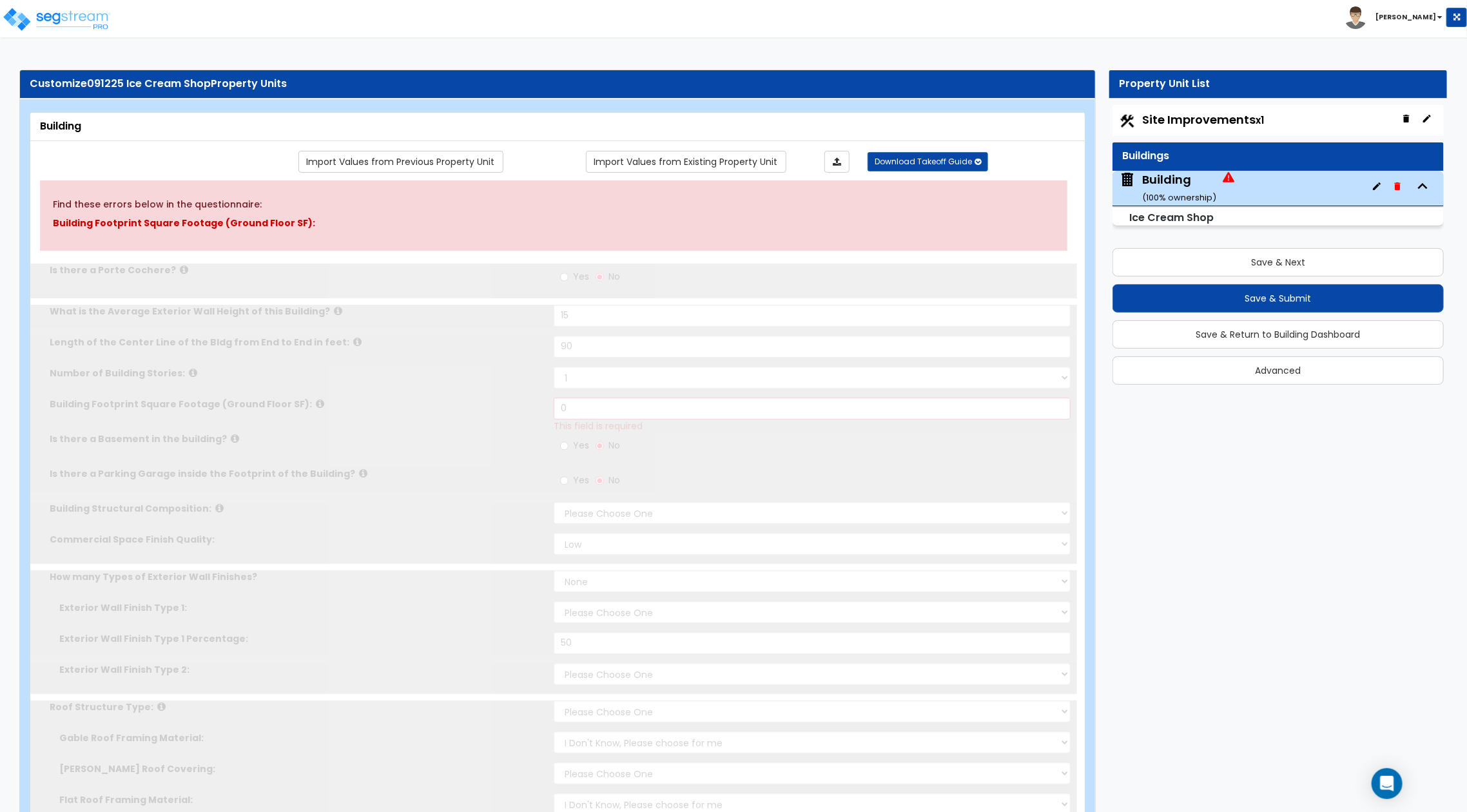
select select "1"
select select "4"
radio input "true"
select select "2"
type input "1000"
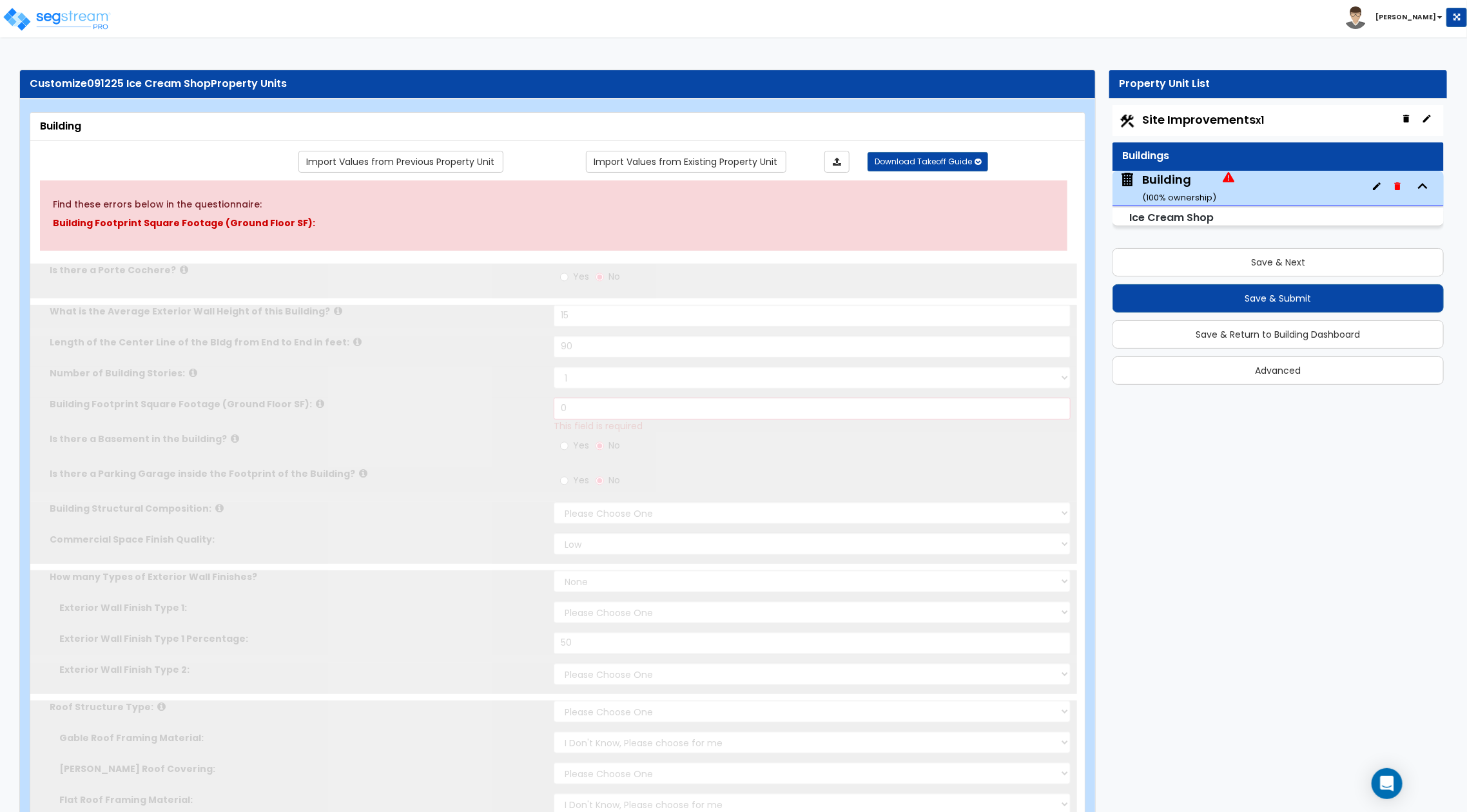
radio input "true"
select select "2"
type input "10"
radio input "true"
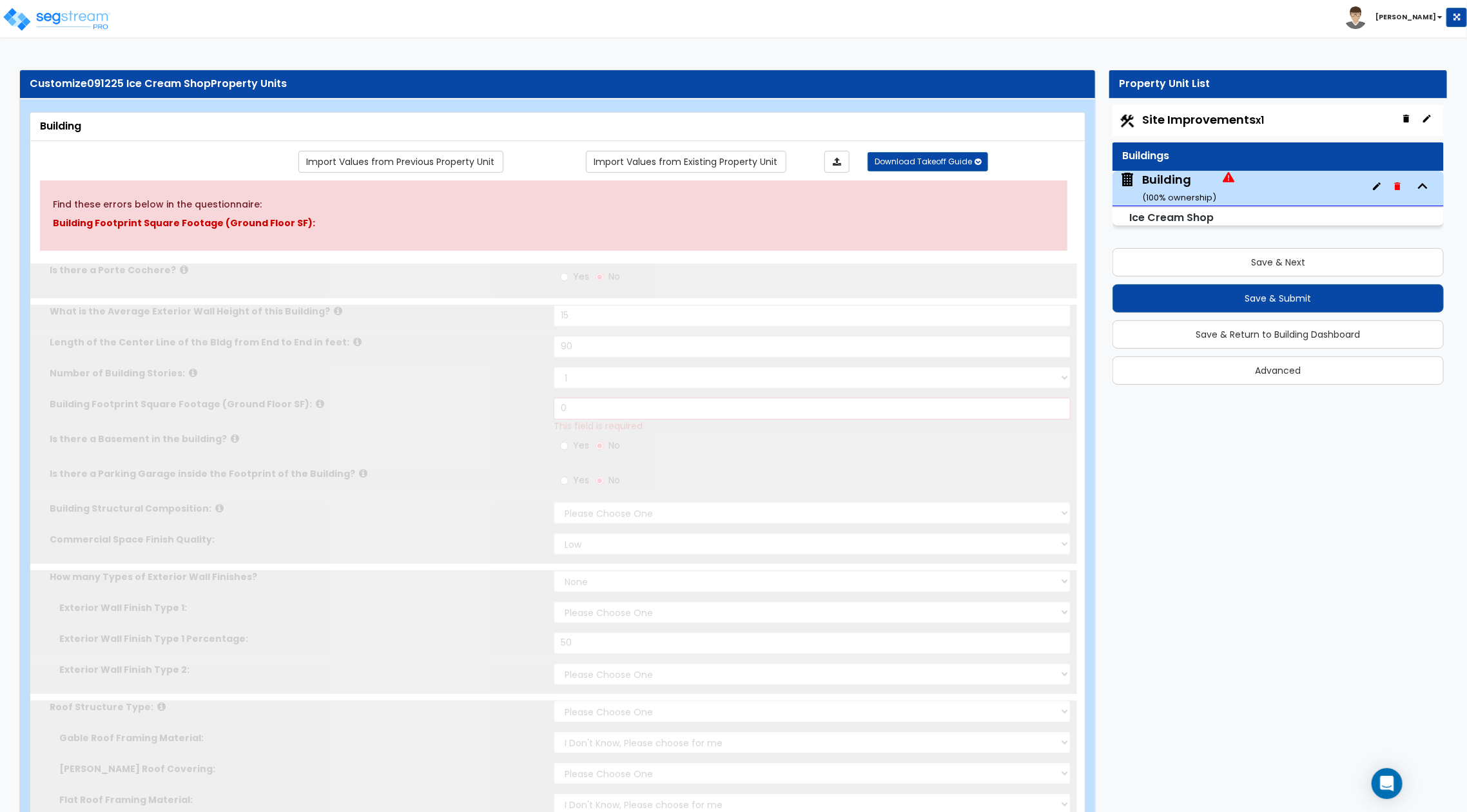
select select "3"
type input "100"
radio input "true"
select select "3"
type input "100"
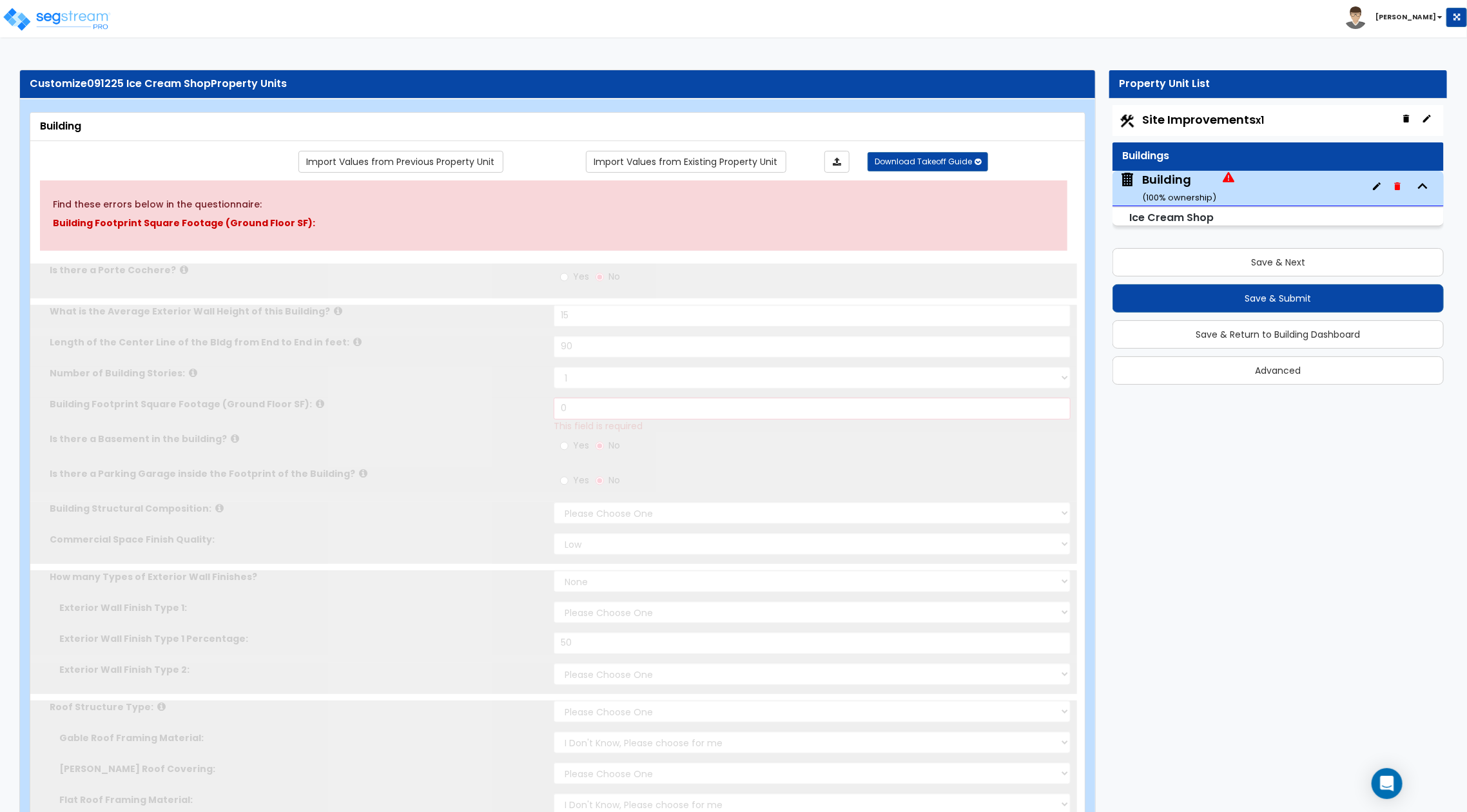
radio input "true"
type input "100"
radio input "true"
select select "1"
type input "4"
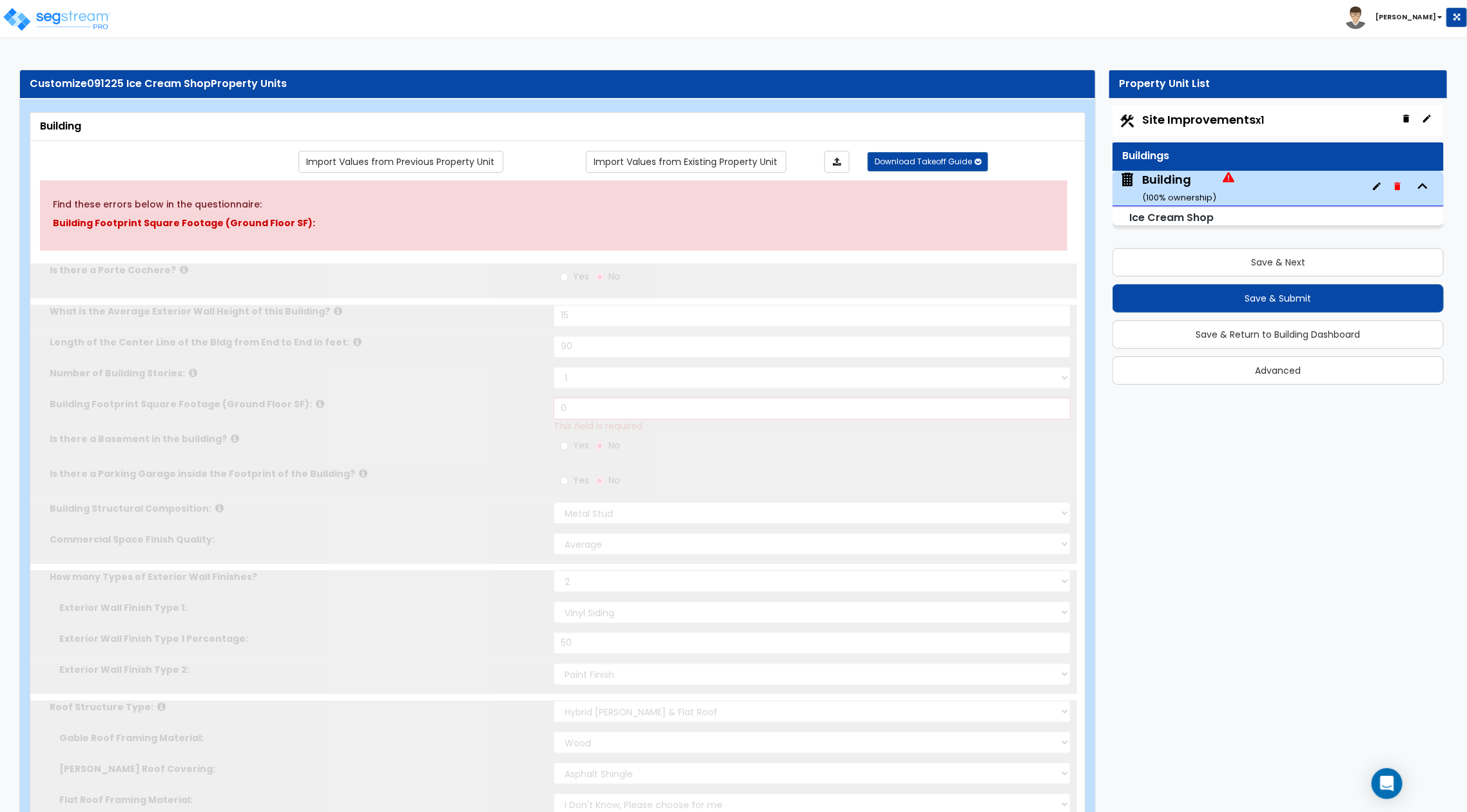
radio input "true"
type input "9"
type input "8"
type input "7"
type input "6"
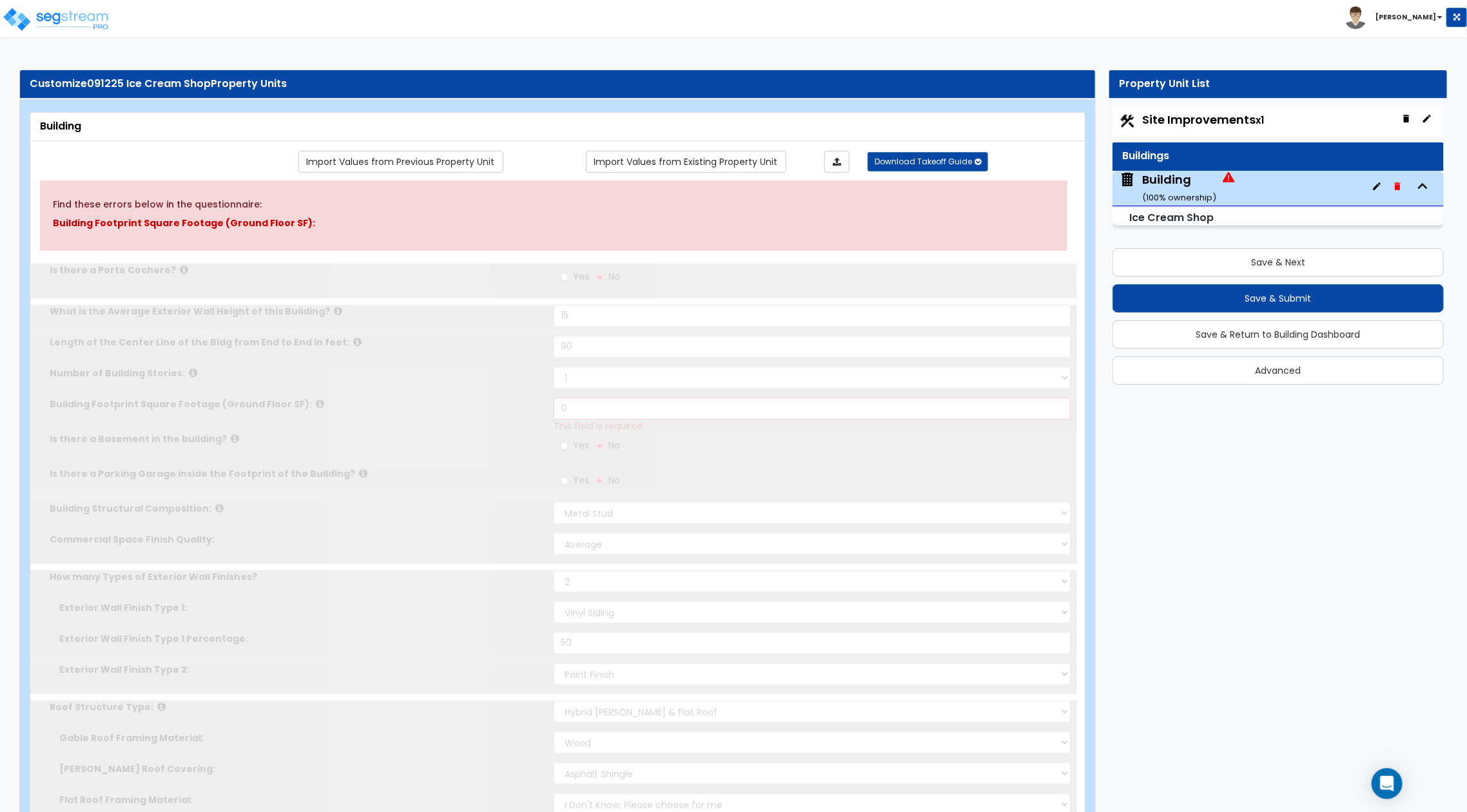
type input "5"
type input "4"
type input "3"
type input "2"
type input "10"
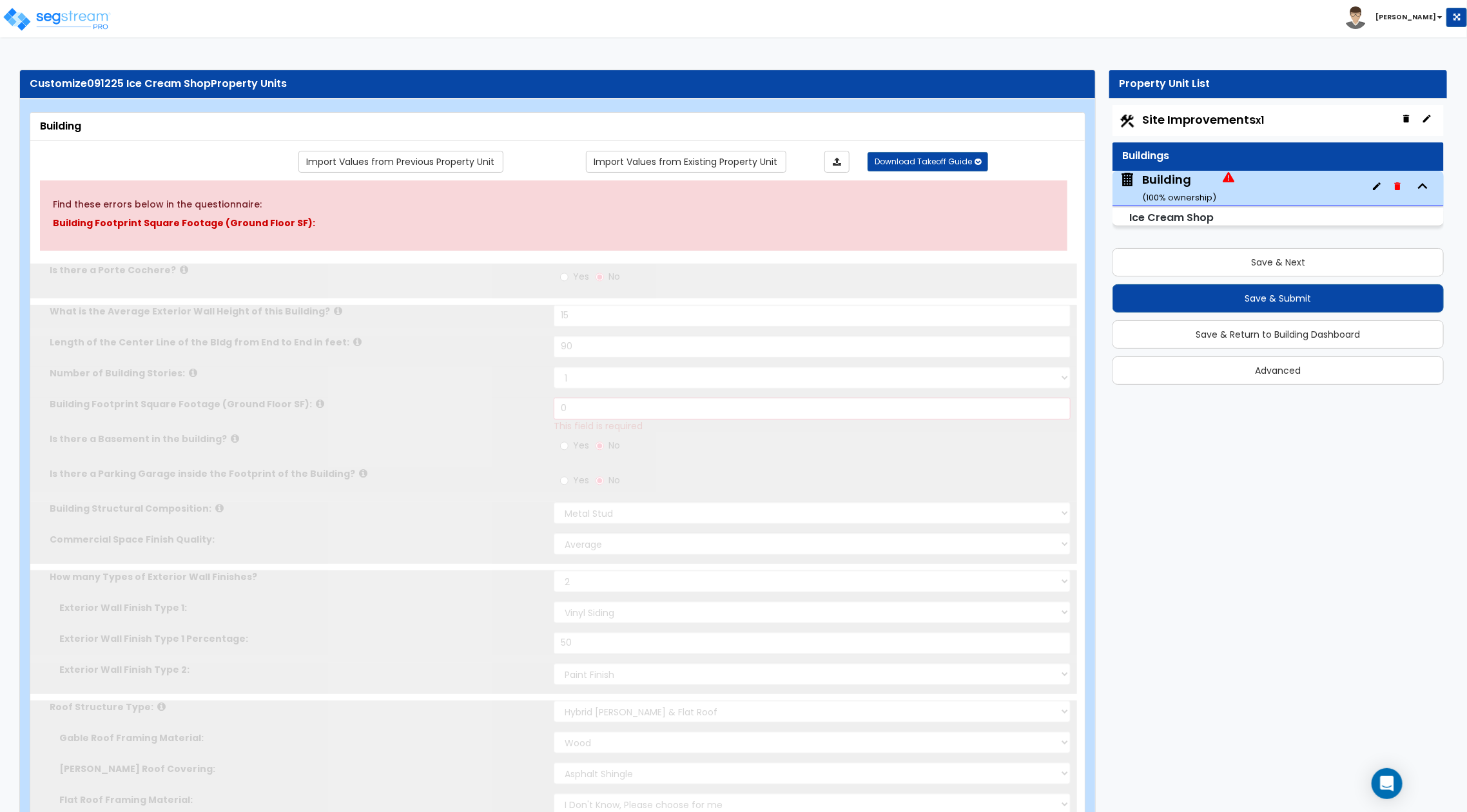
radio input "true"
select select "2"
type input "5"
radio input "true"
type input "5"
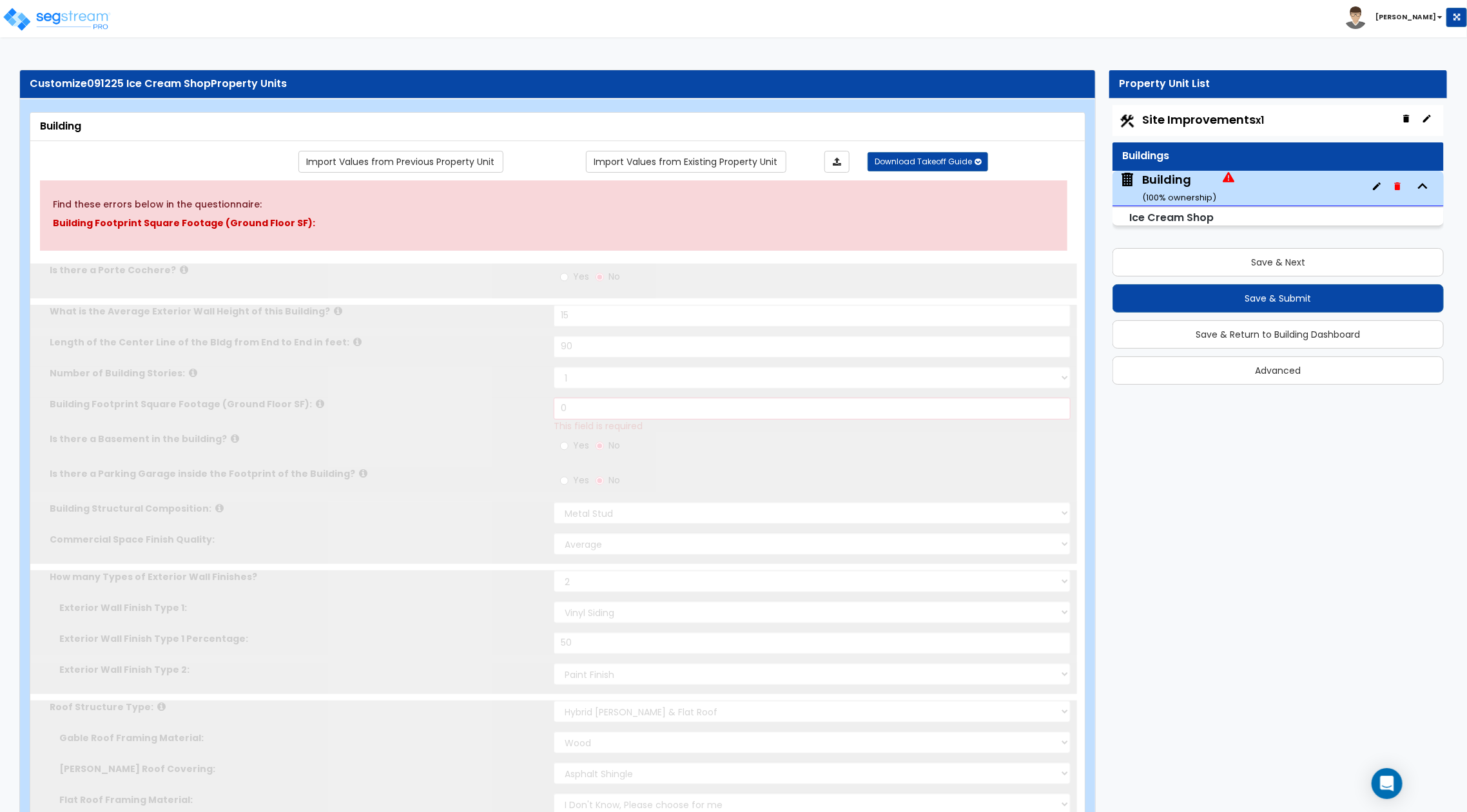
type input "6"
radio input "true"
type input "12"
radio input "true"
type input "12"
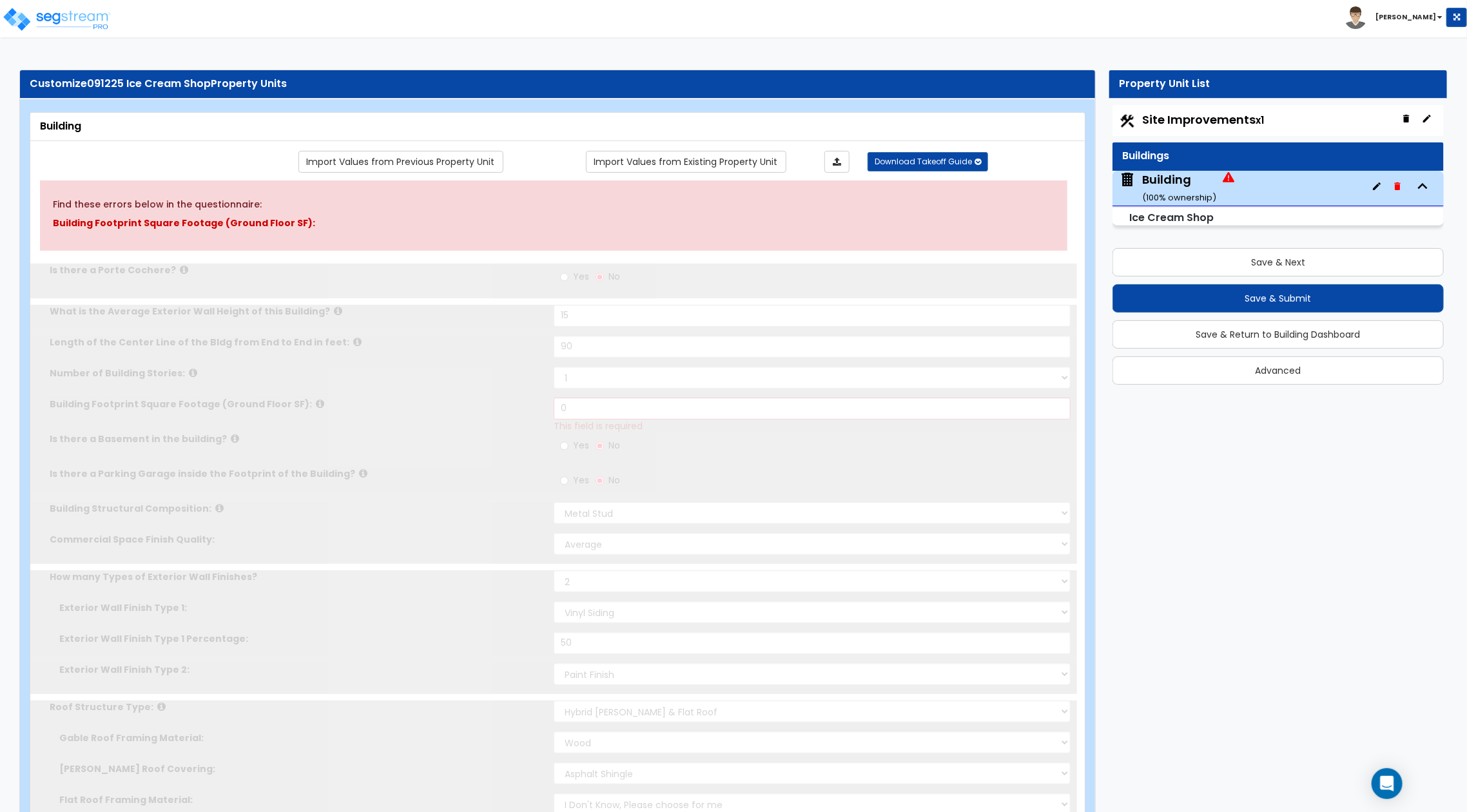
radio input "true"
type input "1000"
select select "2"
select select "1"
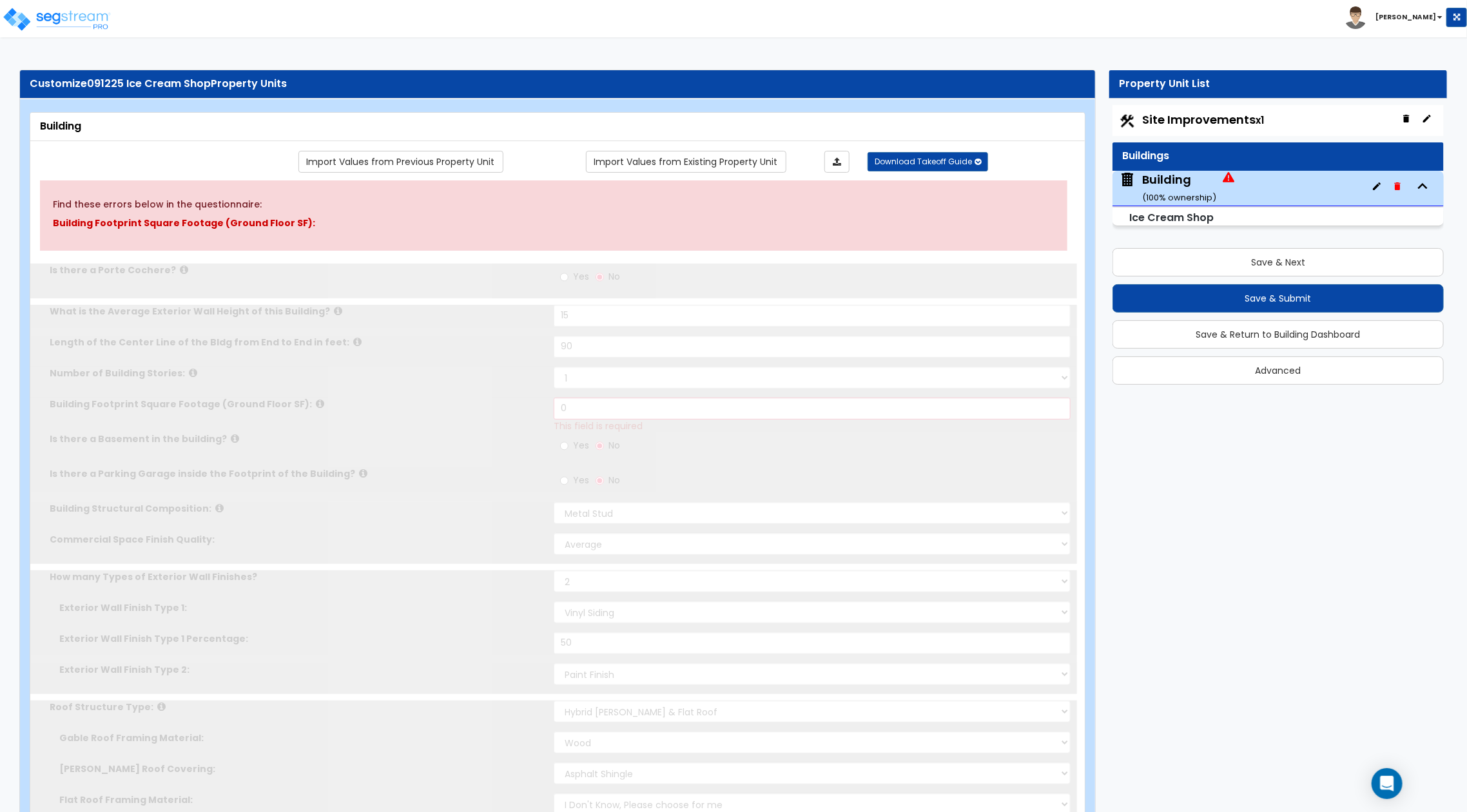
type input "6"
radio input "true"
type input "2"
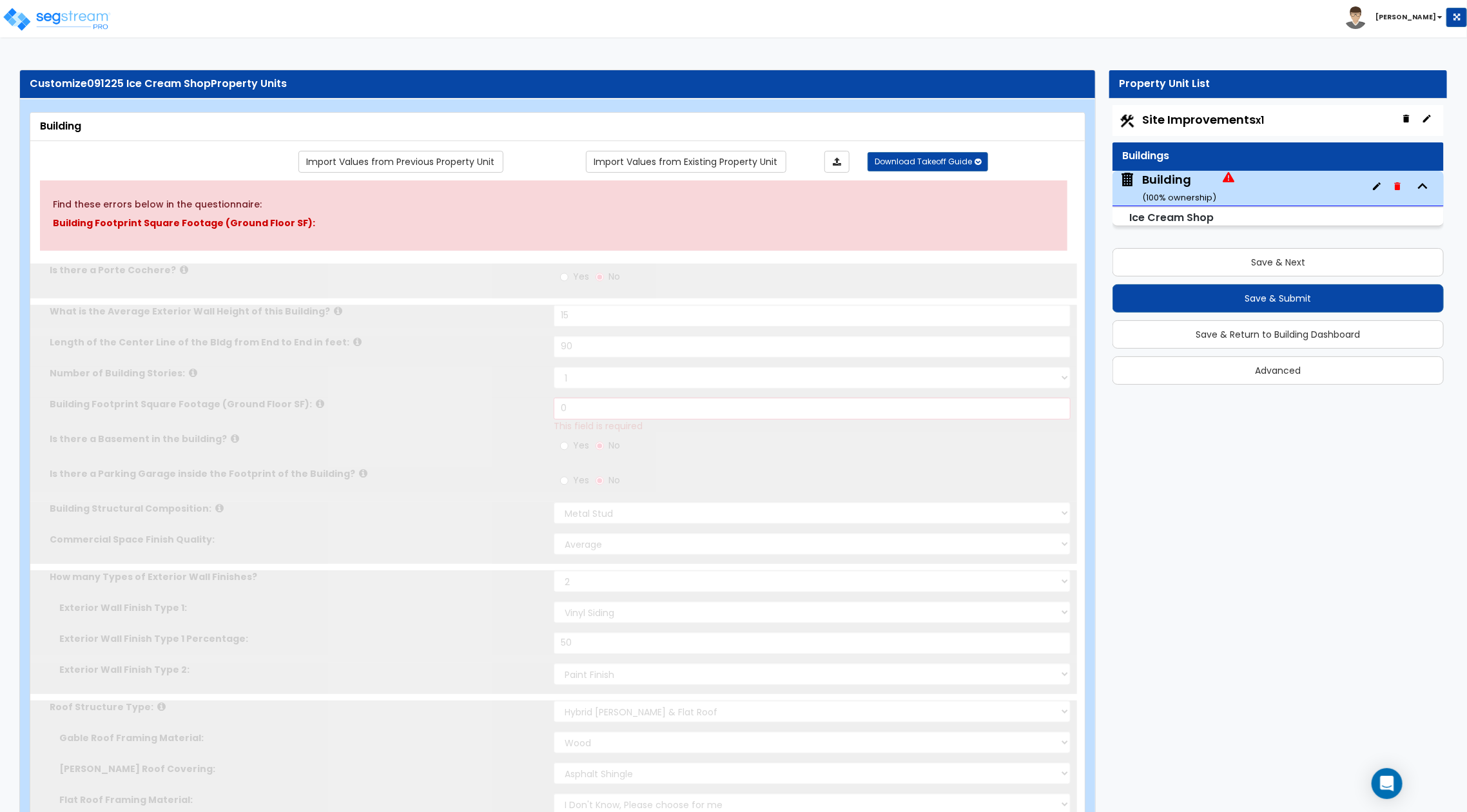
type input "2"
radio input "true"
type input "2"
radio input "true"
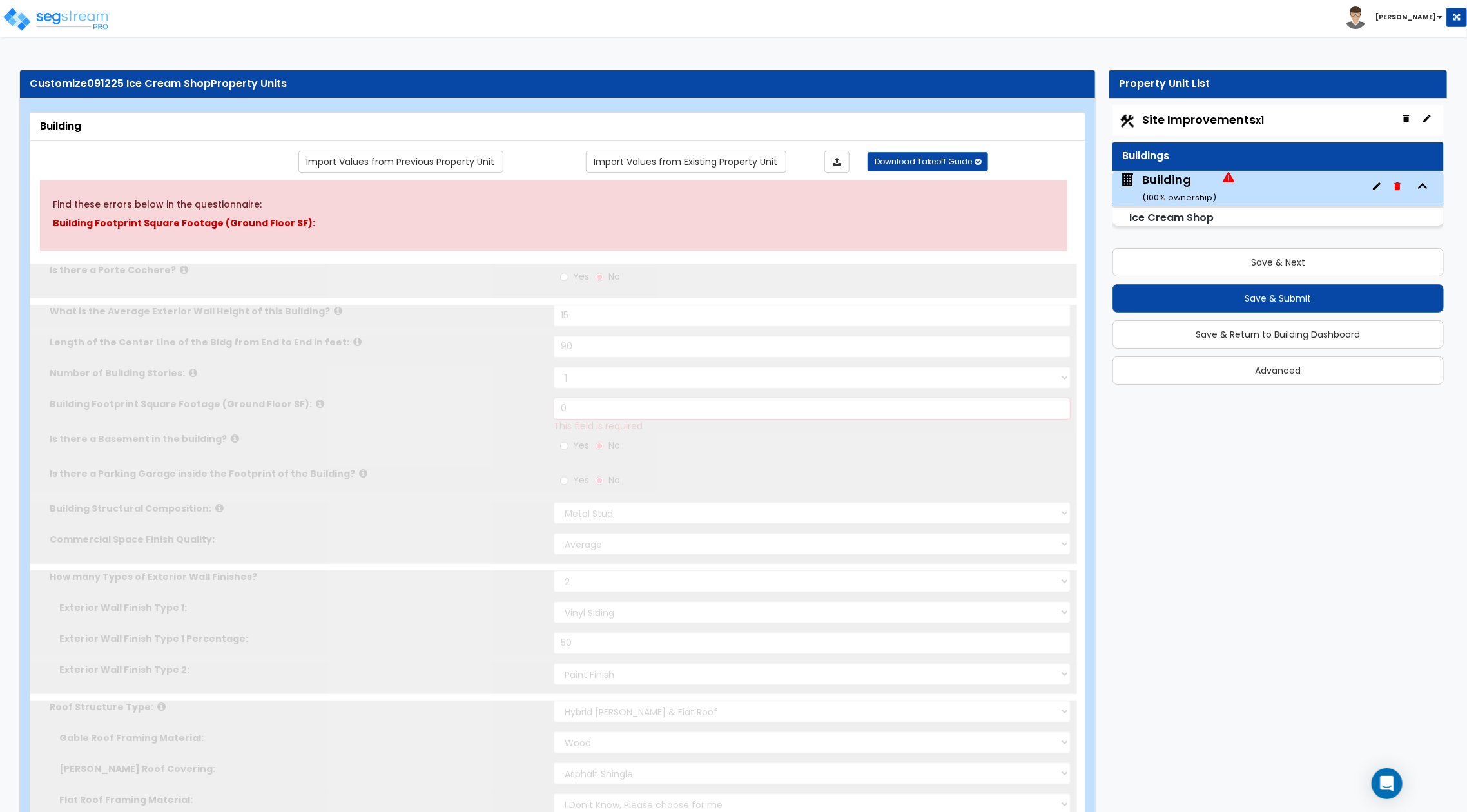
type input "2"
radio input "true"
type input "2"
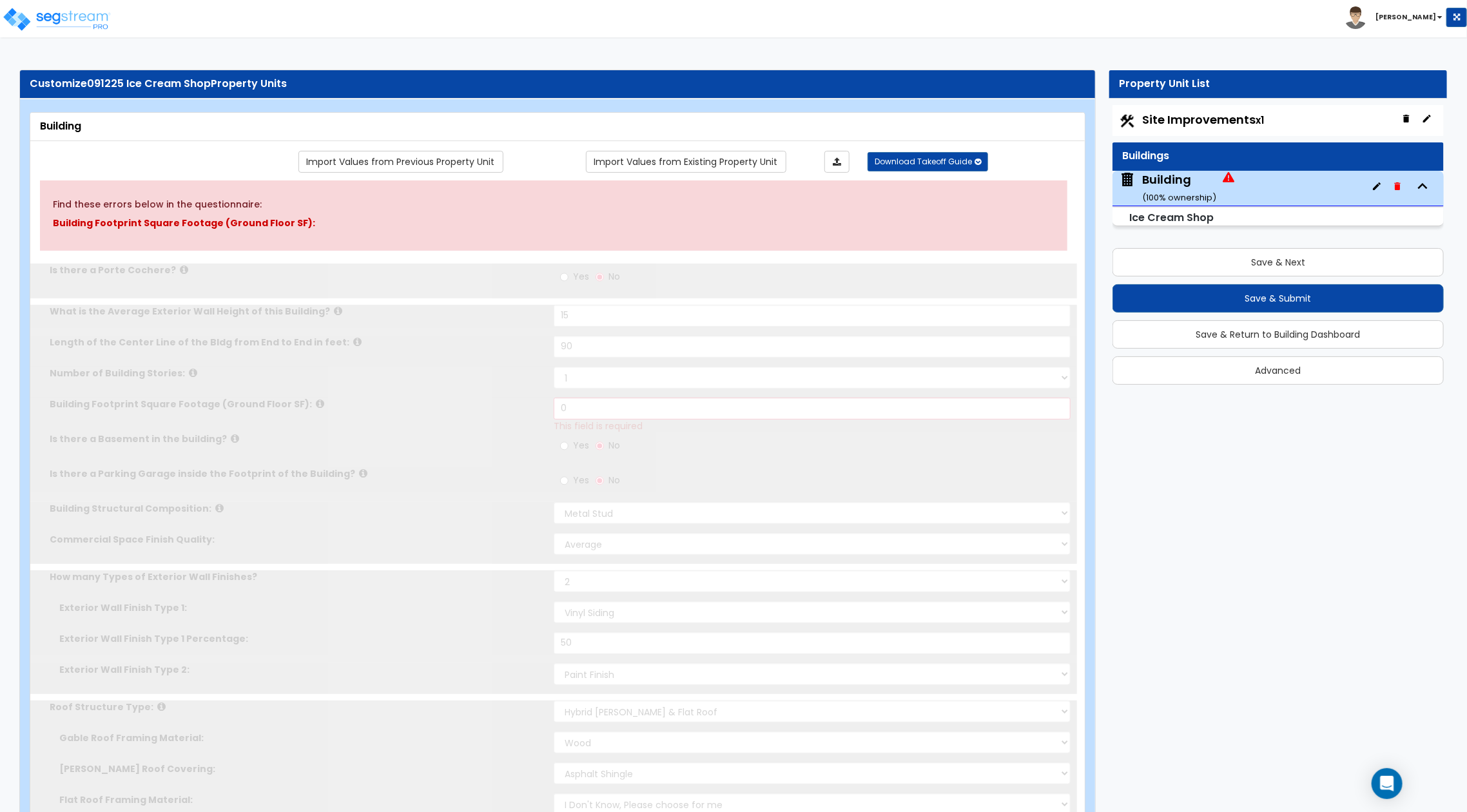
radio input "true"
select select "3"
select select "1"
type input "2"
select select "2"
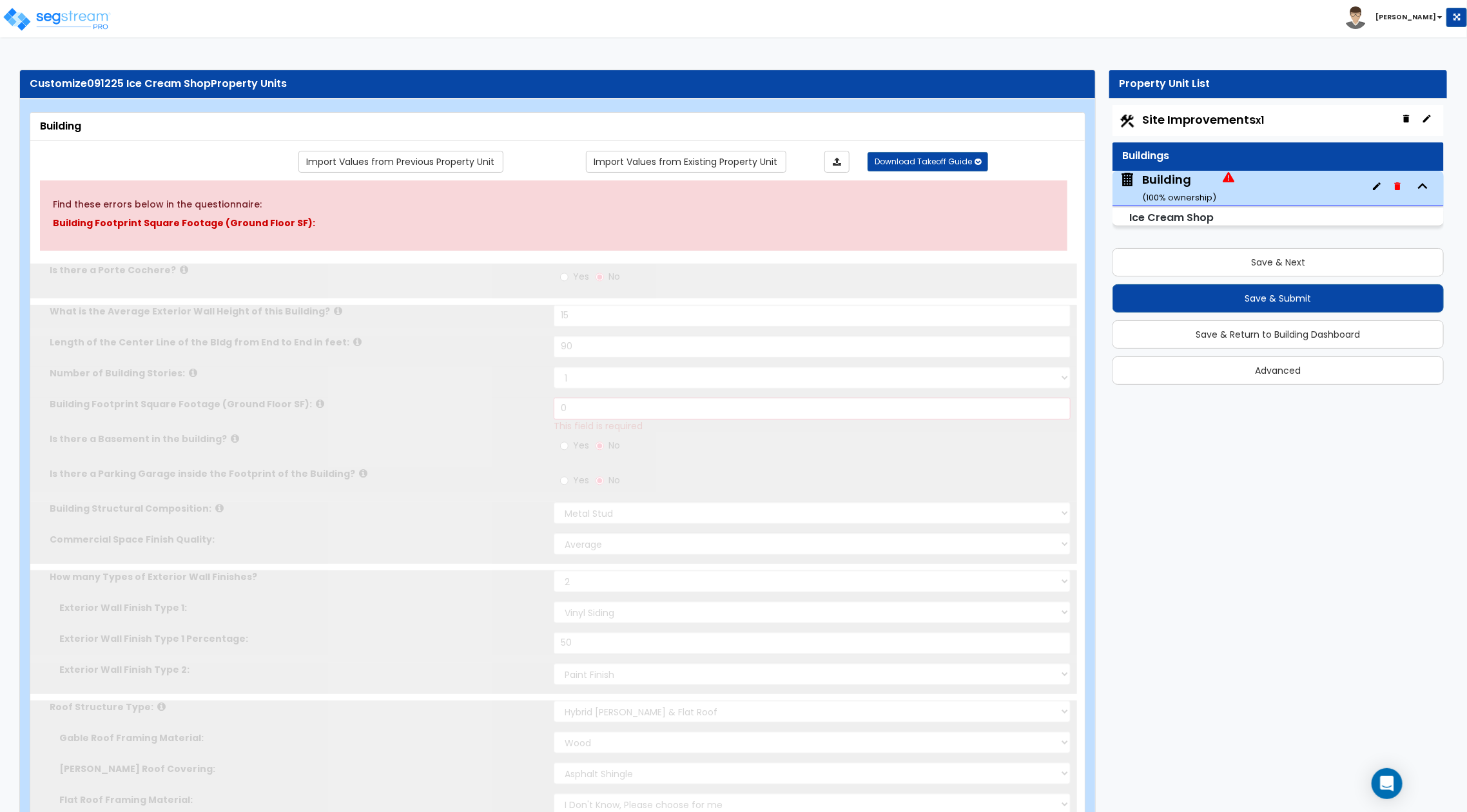
type input "2"
select select "3"
type input "2"
select select "1"
radio input "true"
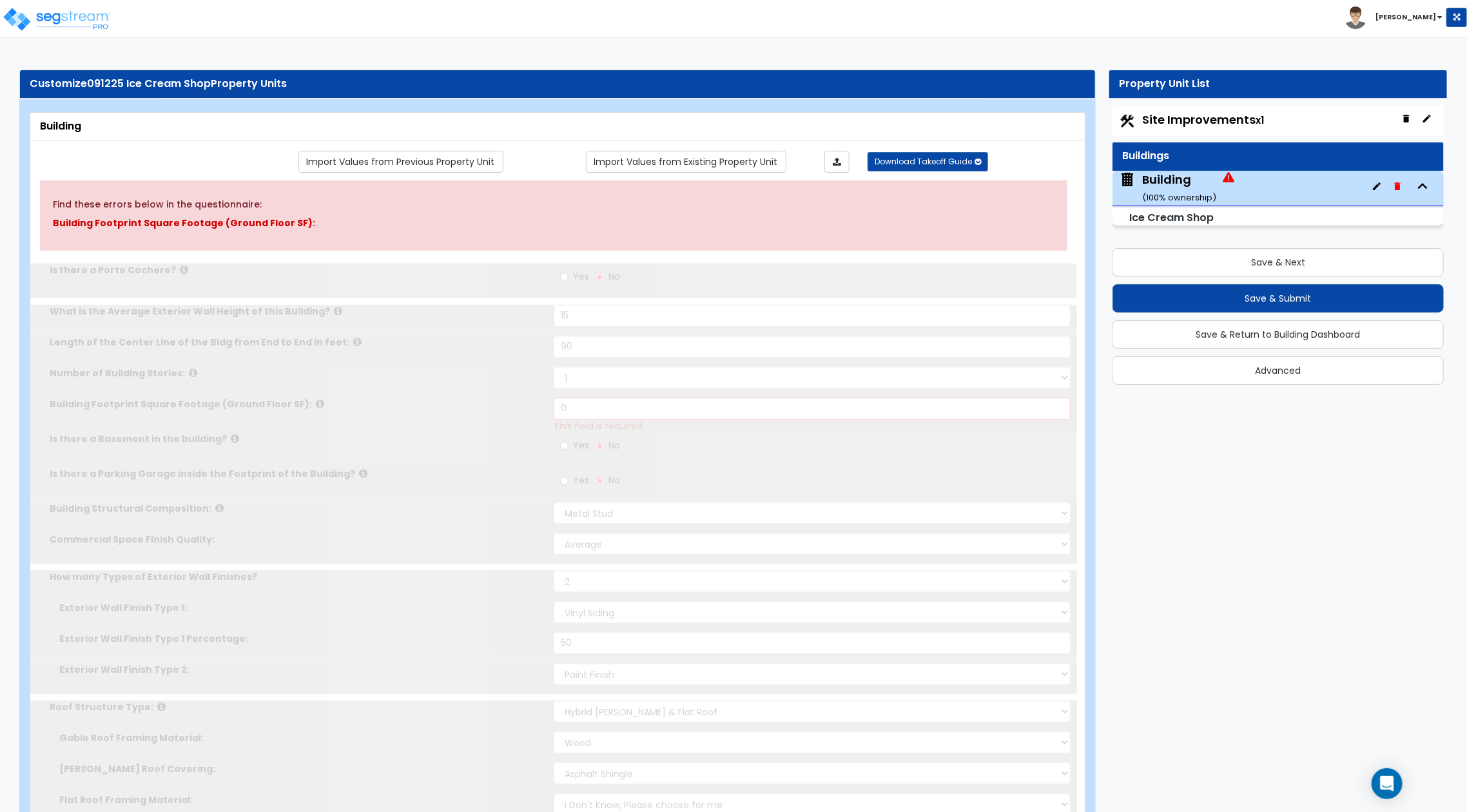
select select "3"
select select "1"
type input "2"
select select "2"
type input "2"
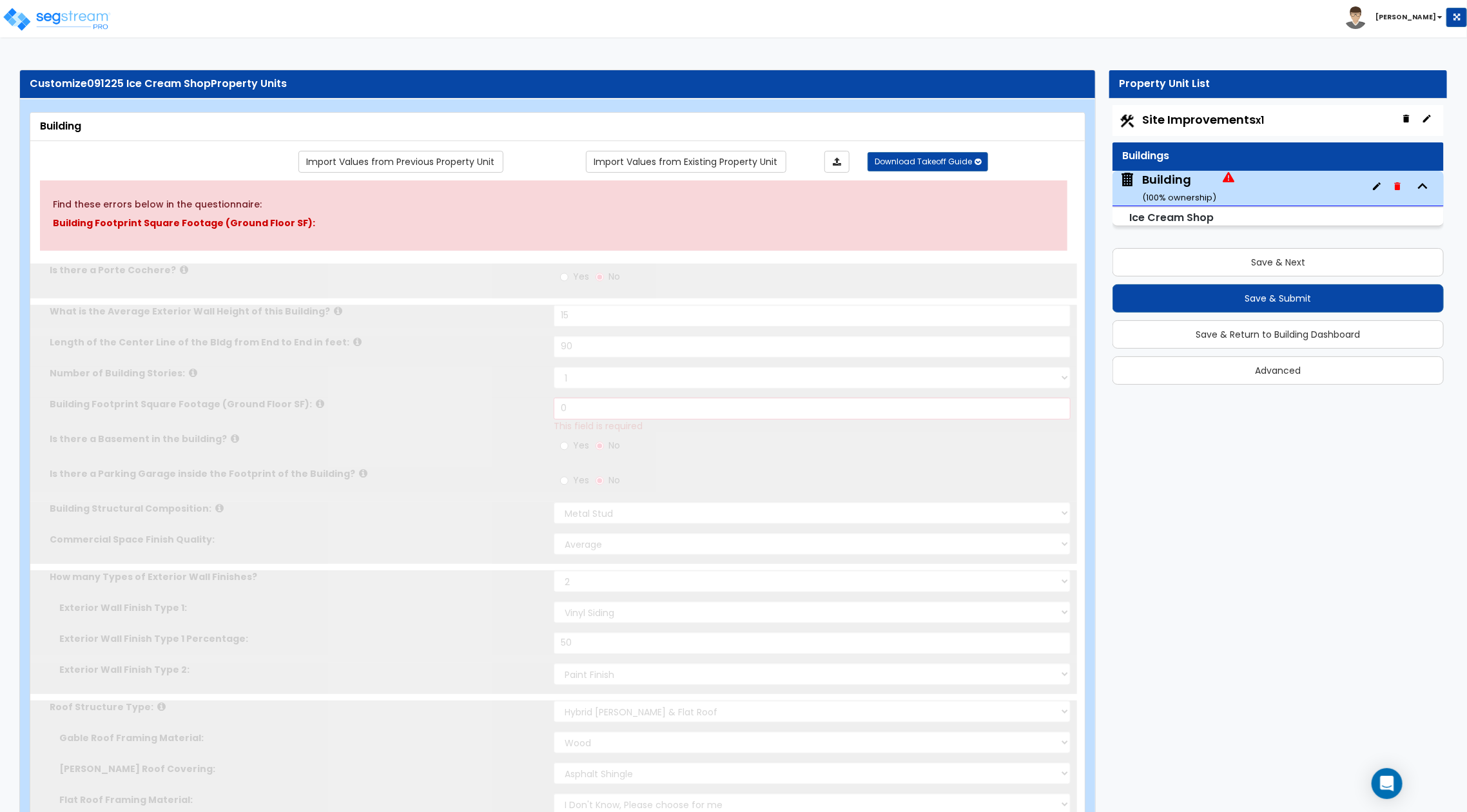
select select "3"
type input "2"
select select "2"
radio input "true"
select select "1"
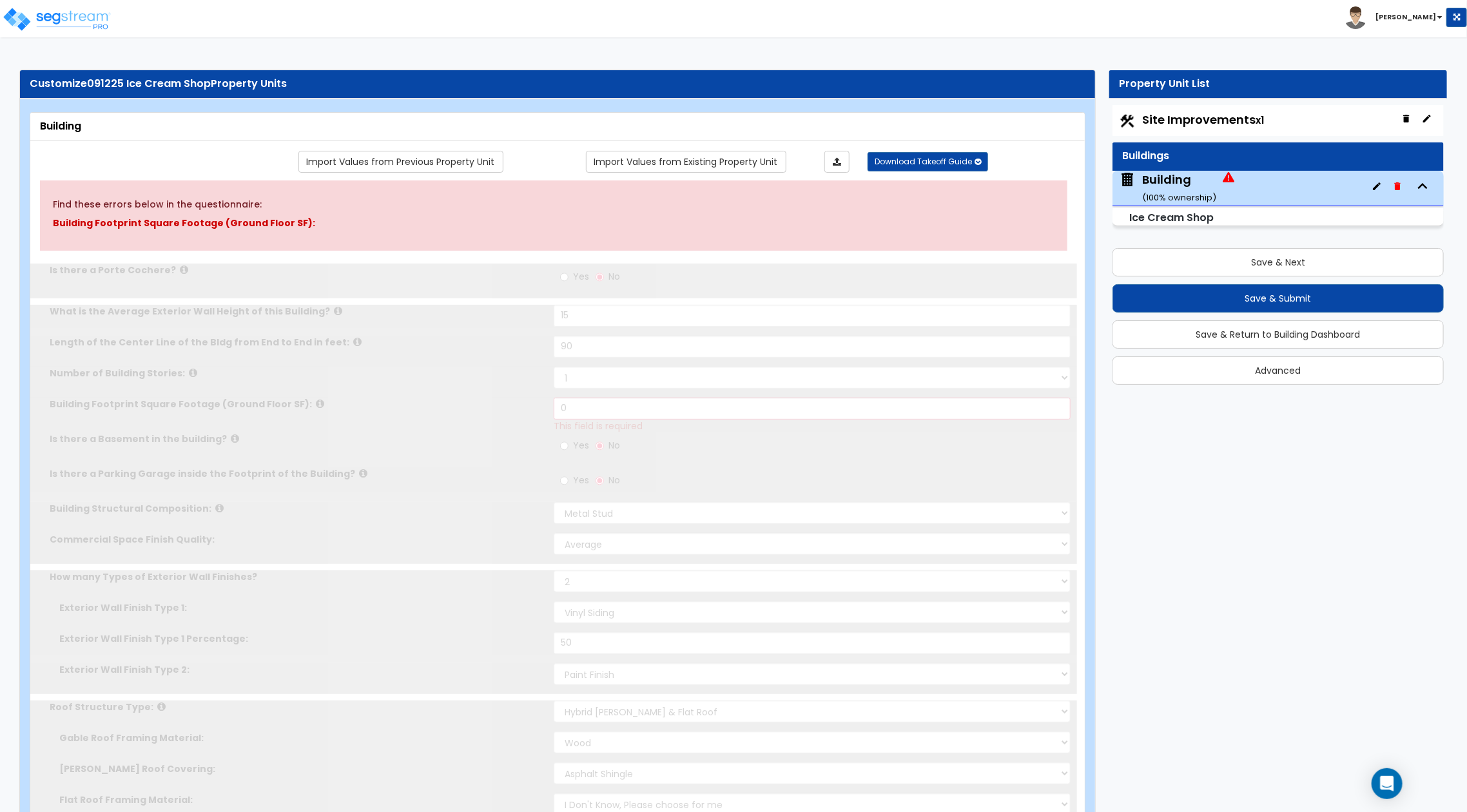
select select "1"
type input "2"
radio input "true"
select select "2"
type input "4"
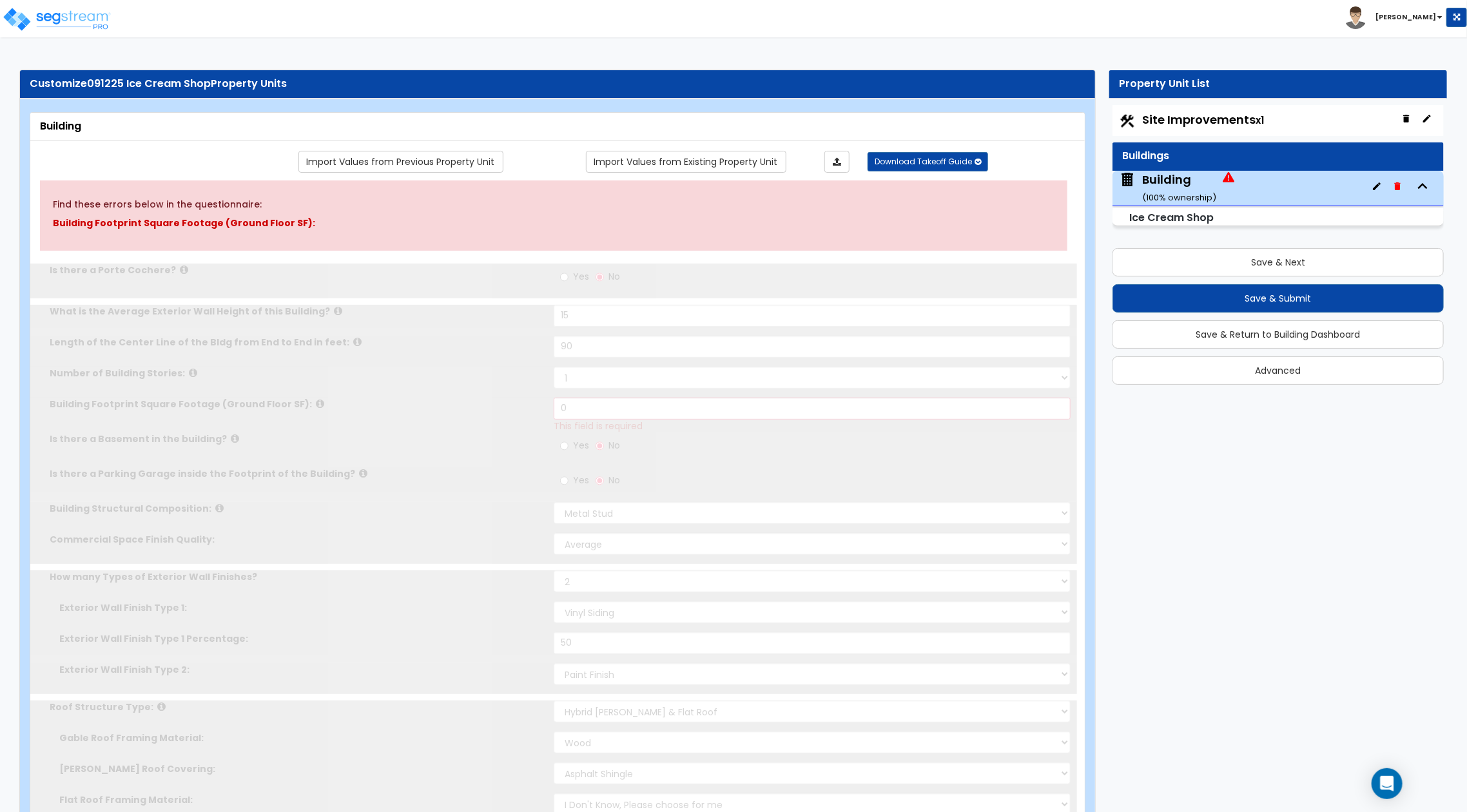
radio input "true"
select select "2"
type input "12"
radio input "true"
select select "7"
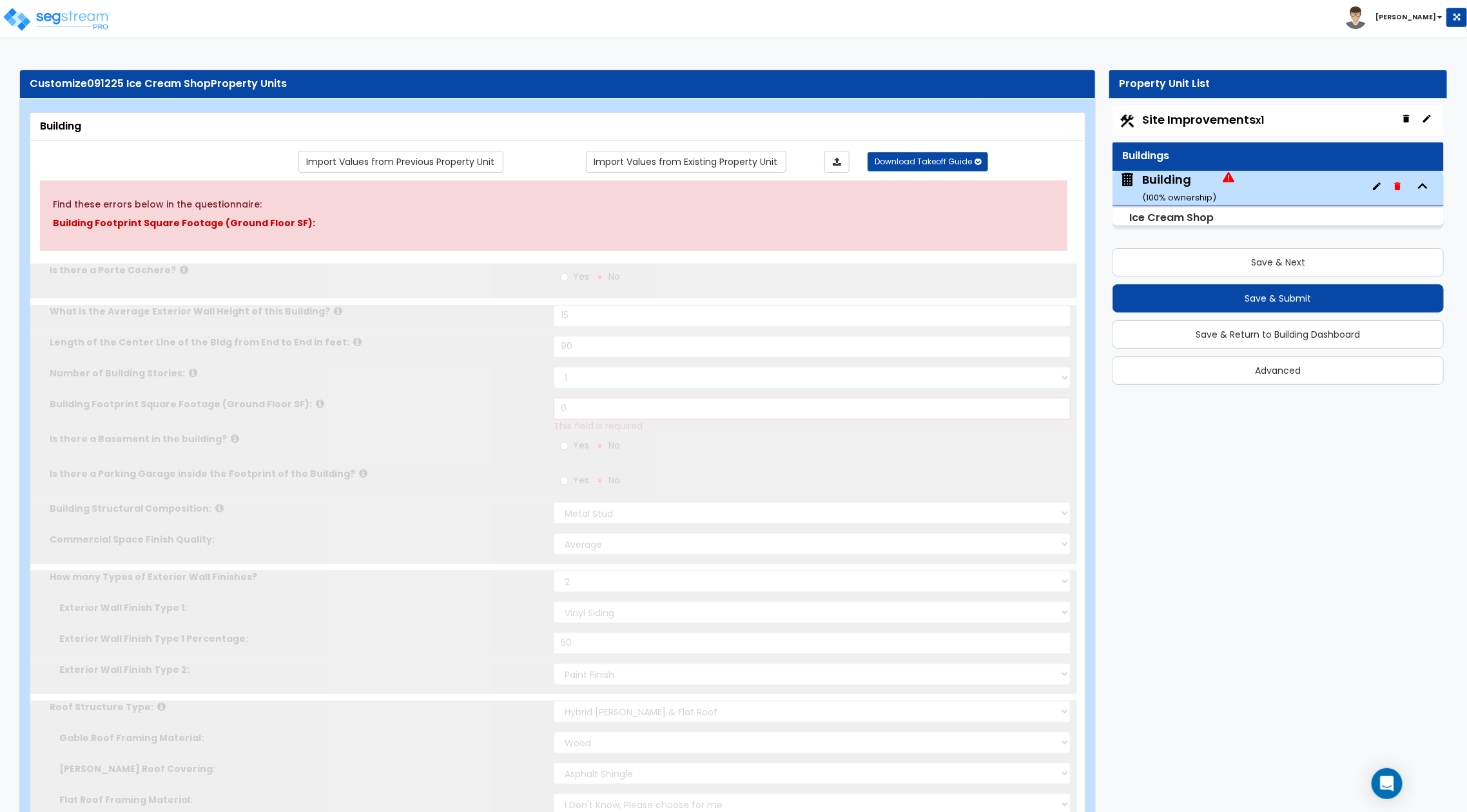
type input "24"
radio input "true"
select select "2"
type input "12"
type input "2"
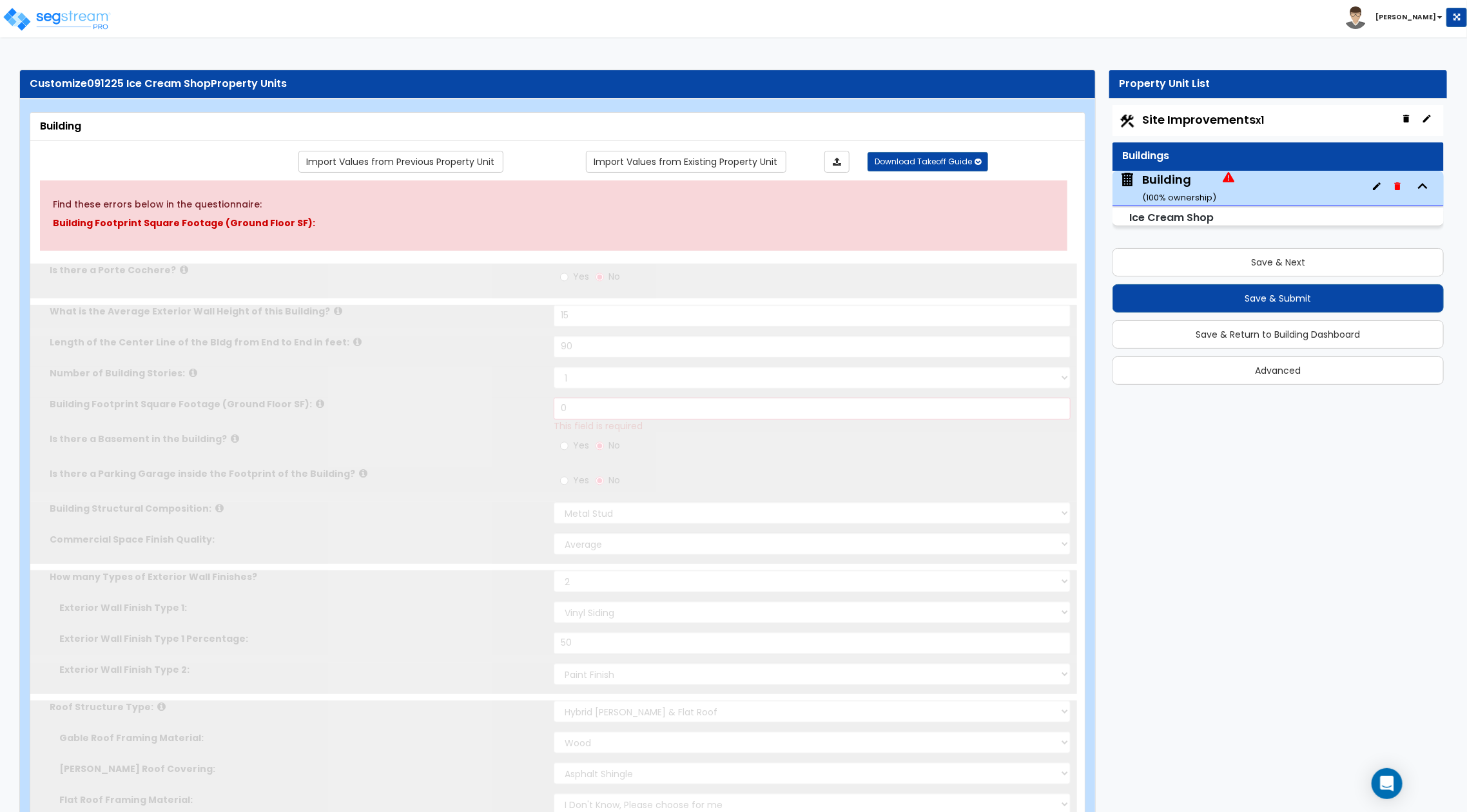
select select "3"
select select "1"
type input "25"
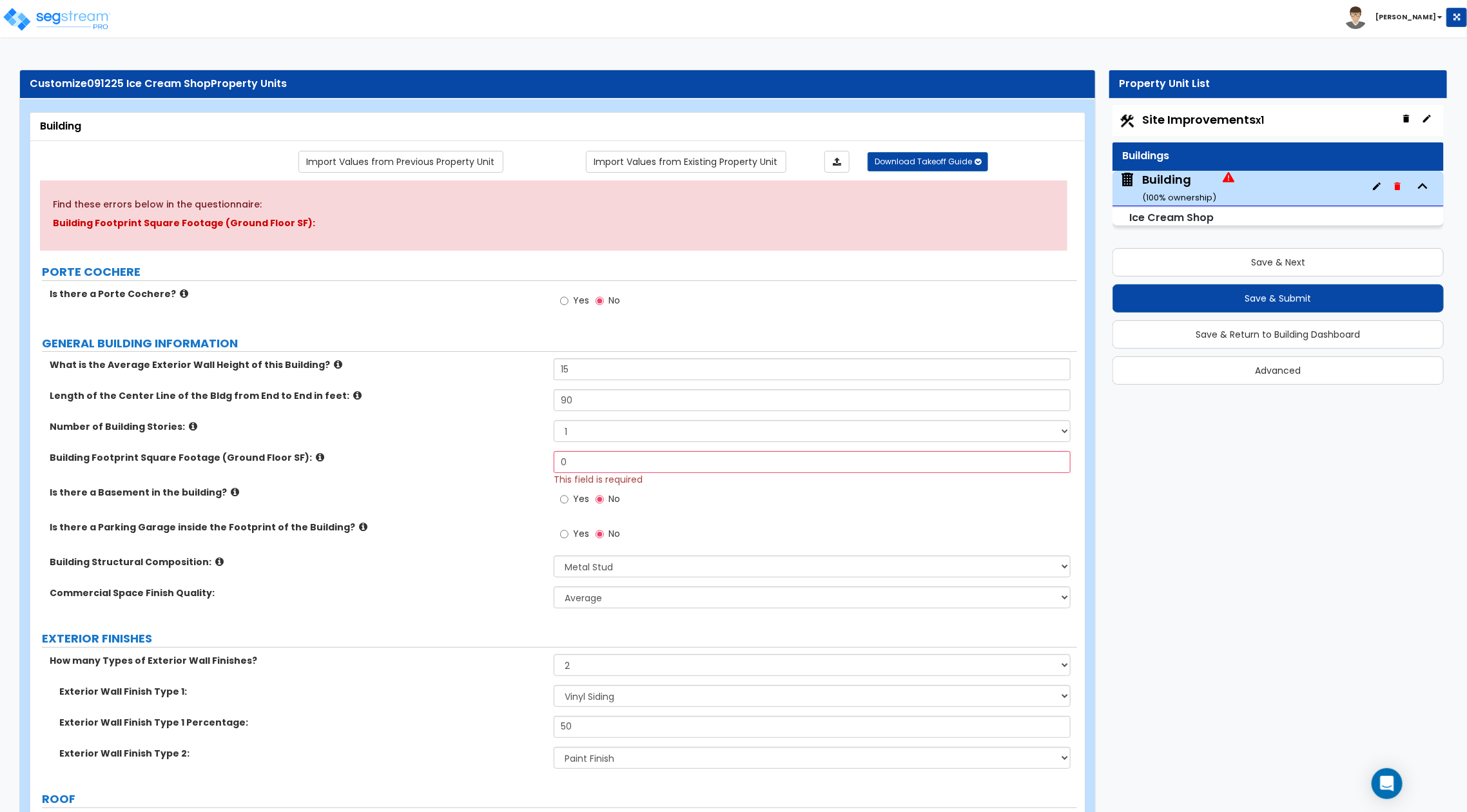
click at [506, 462] on div "Building Footprint Square Footage (Ground Floor SF): 0 This field is required" at bounding box center [554, 469] width 1047 height 35
click at [1181, 258] on button "Save & Next" at bounding box center [1278, 262] width 331 height 28
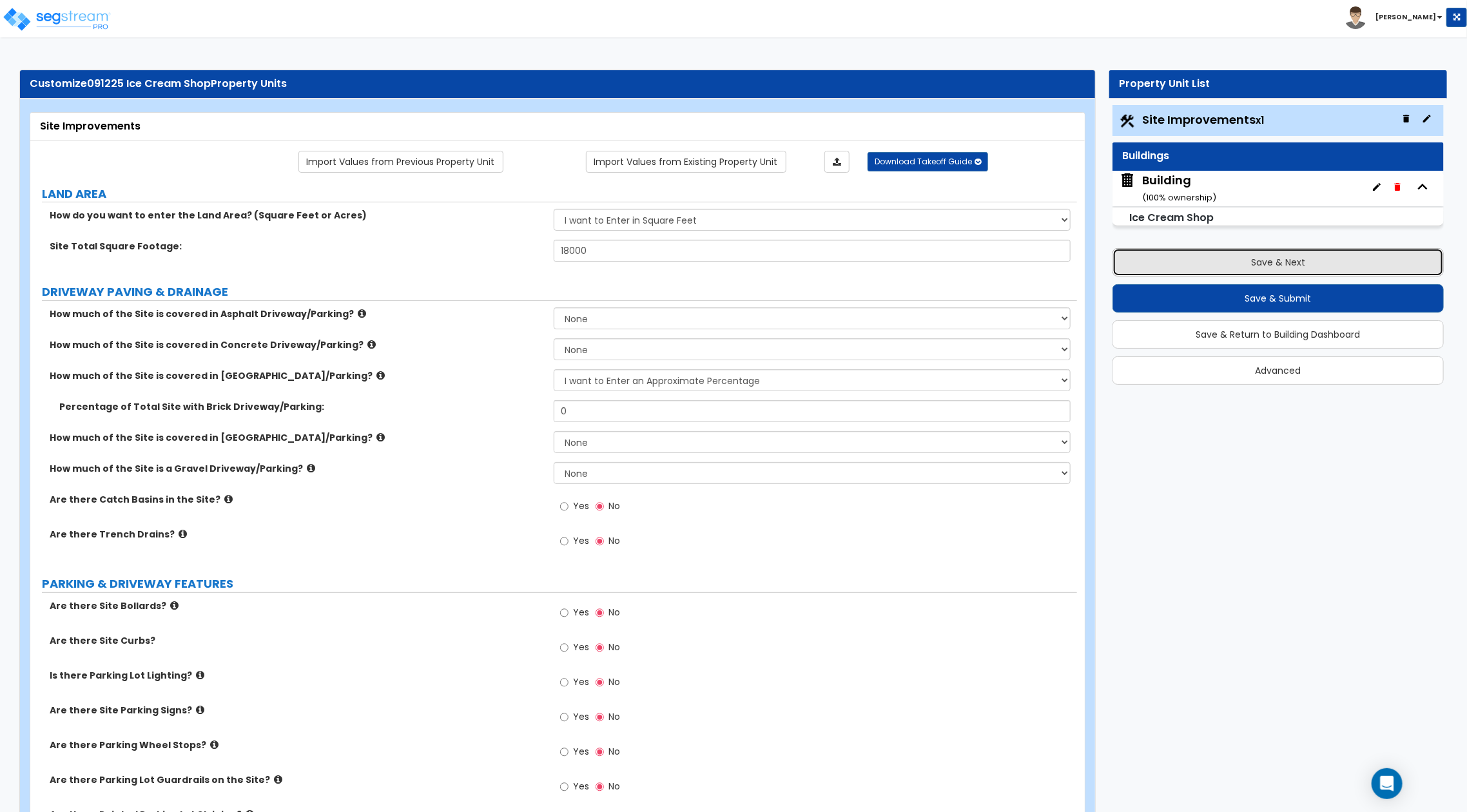
click at [1198, 260] on button "Save & Next" at bounding box center [1278, 262] width 331 height 28
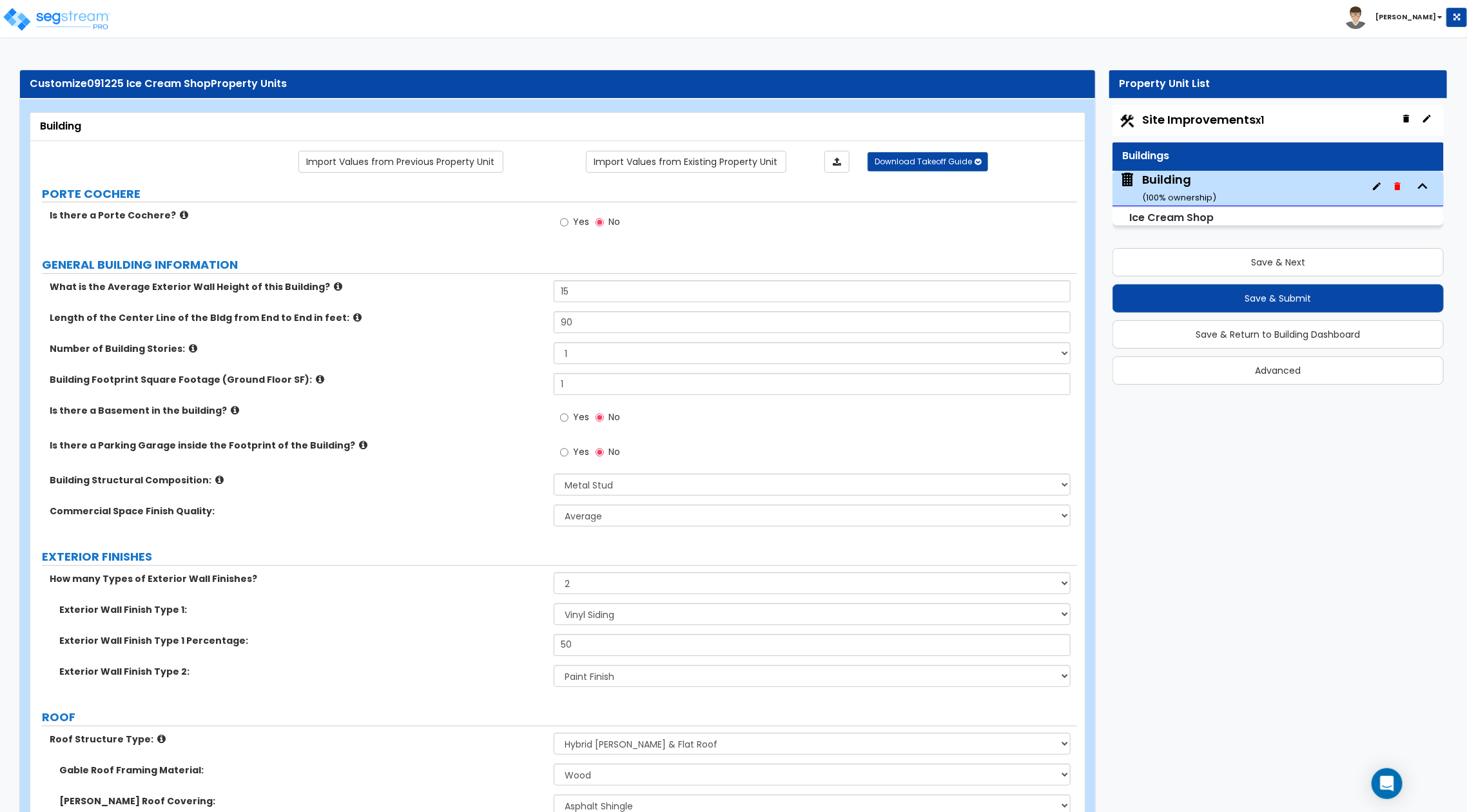
drag, startPoint x: 574, startPoint y: 379, endPoint x: 530, endPoint y: 380, distance: 44.0
click at [530, 380] on div "Building Footprint Square Footage (Ground Floor SF): 1" at bounding box center [554, 389] width 1047 height 31
click at [1148, 298] on button "Save & Submit" at bounding box center [1278, 298] width 331 height 28
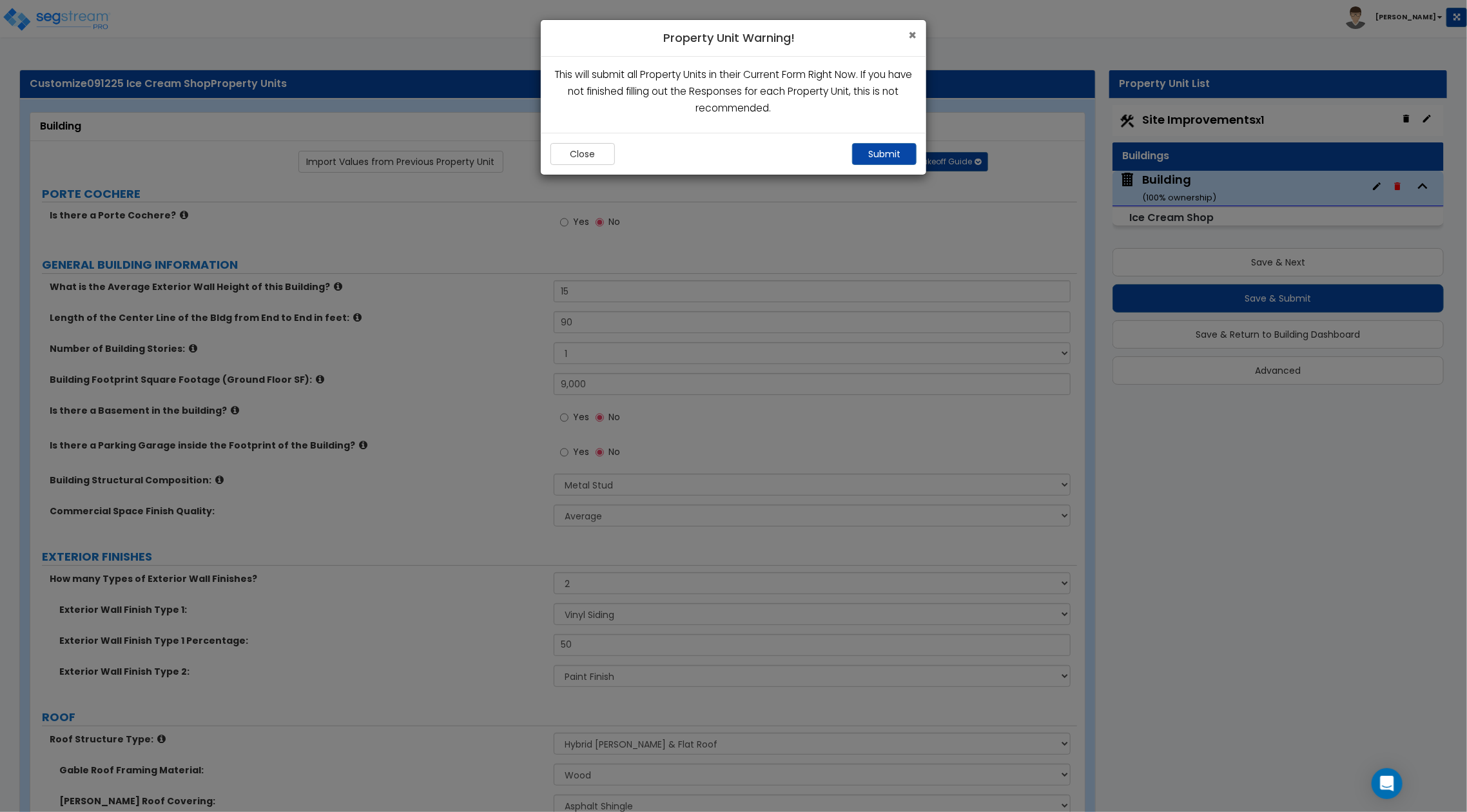
click at [913, 34] on span "×" at bounding box center [912, 35] width 8 height 19
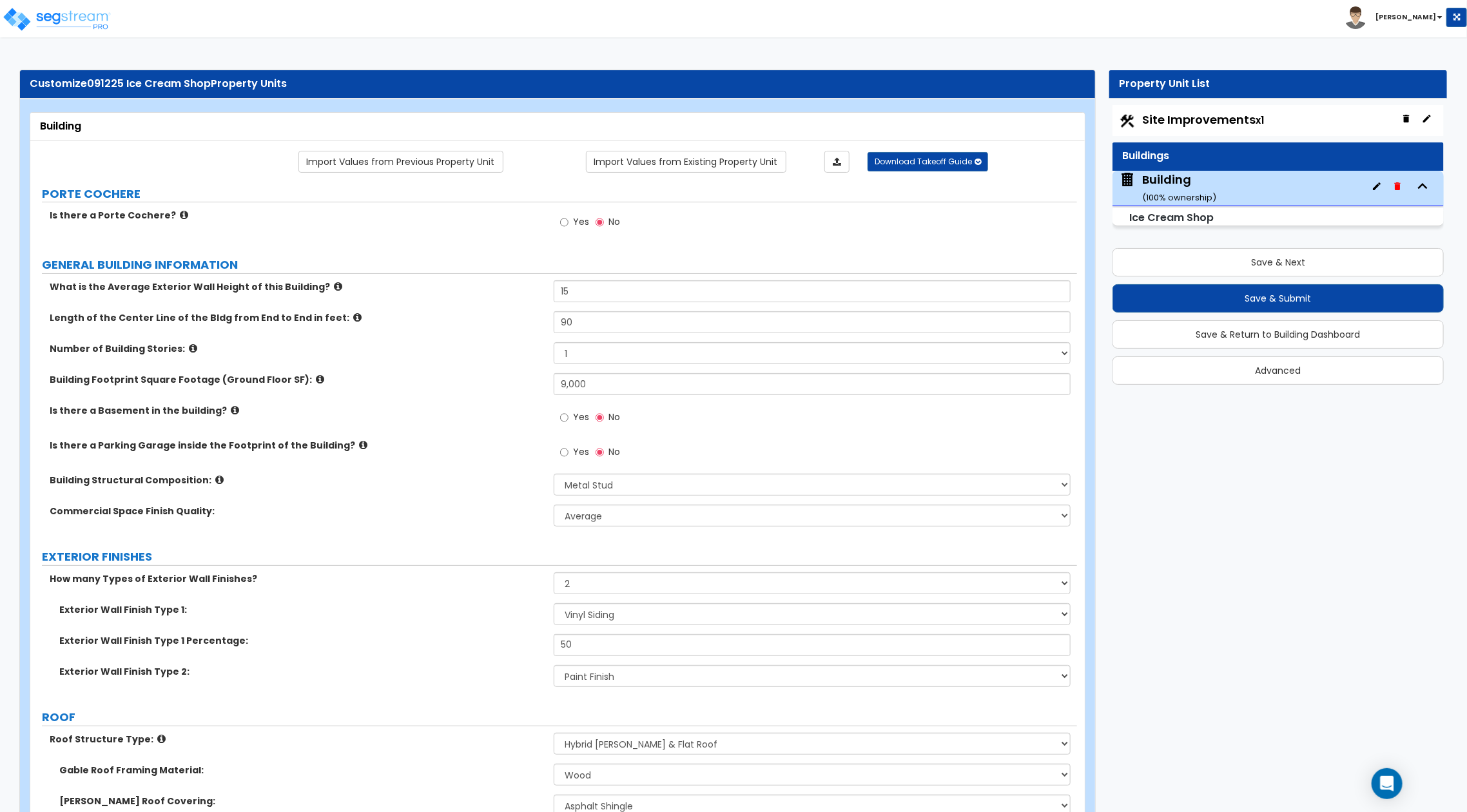
drag, startPoint x: 1213, startPoint y: 431, endPoint x: 1234, endPoint y: 510, distance: 81.7
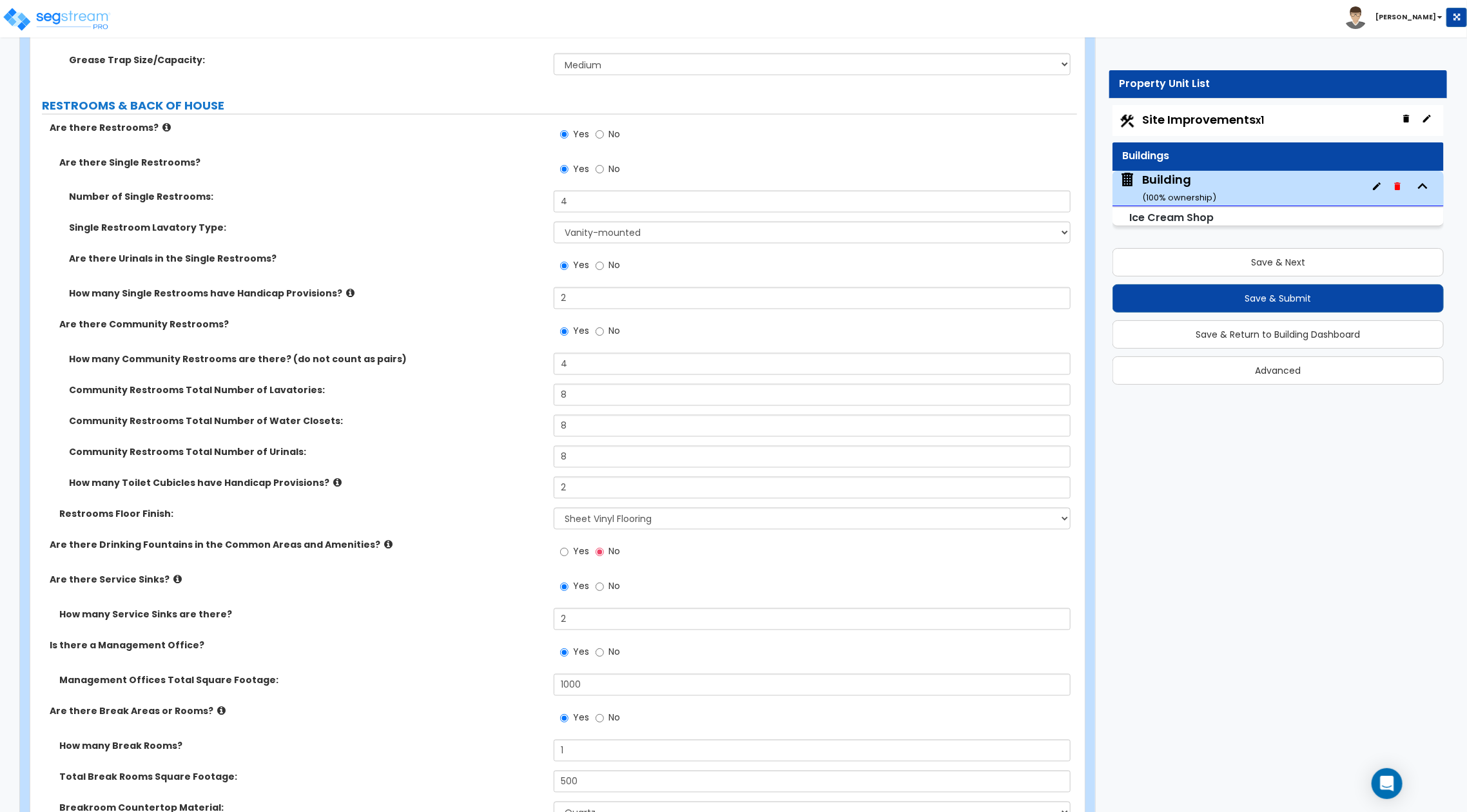
scroll to position [8118, 0]
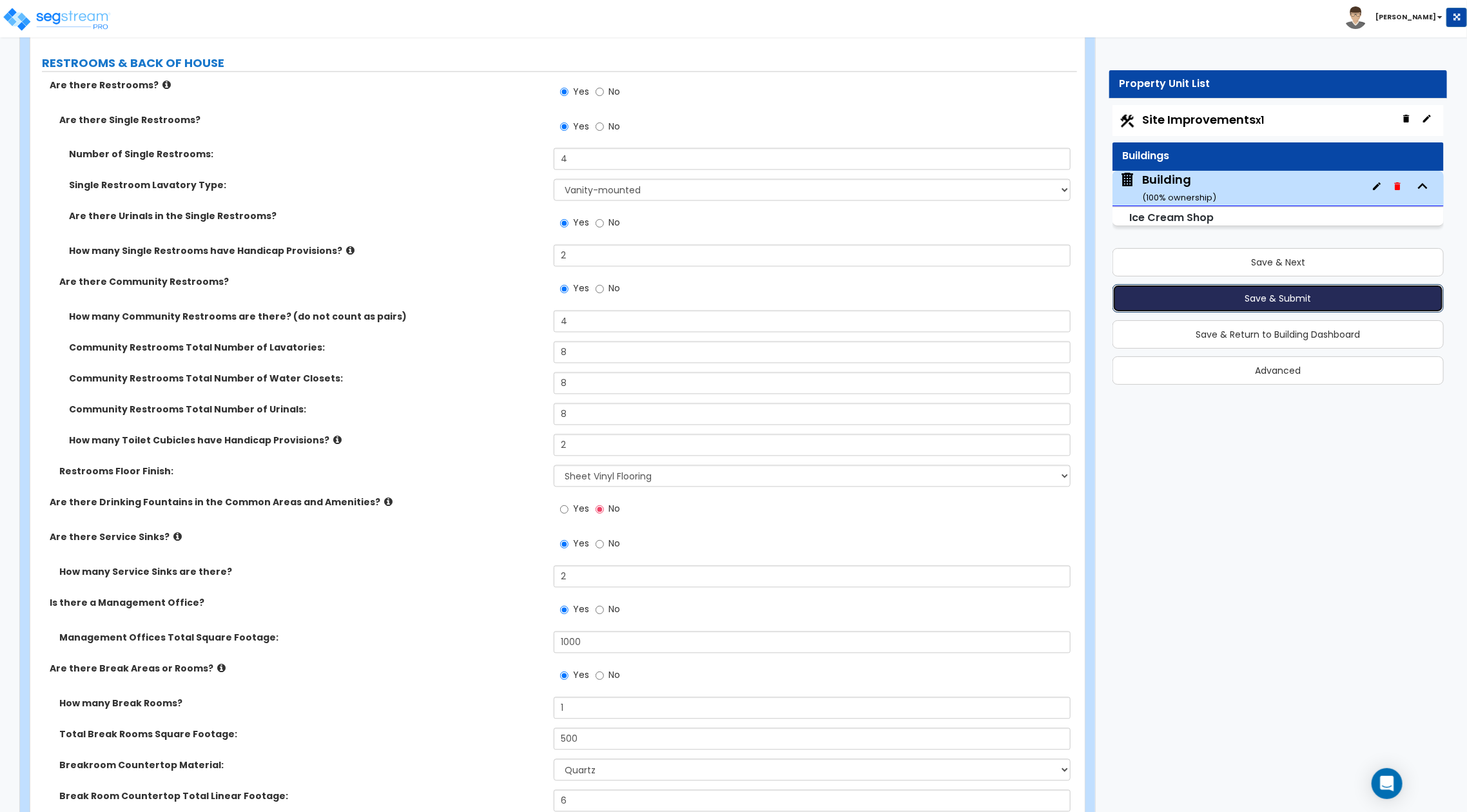
click at [1274, 295] on button "Save & Submit" at bounding box center [1278, 298] width 331 height 28
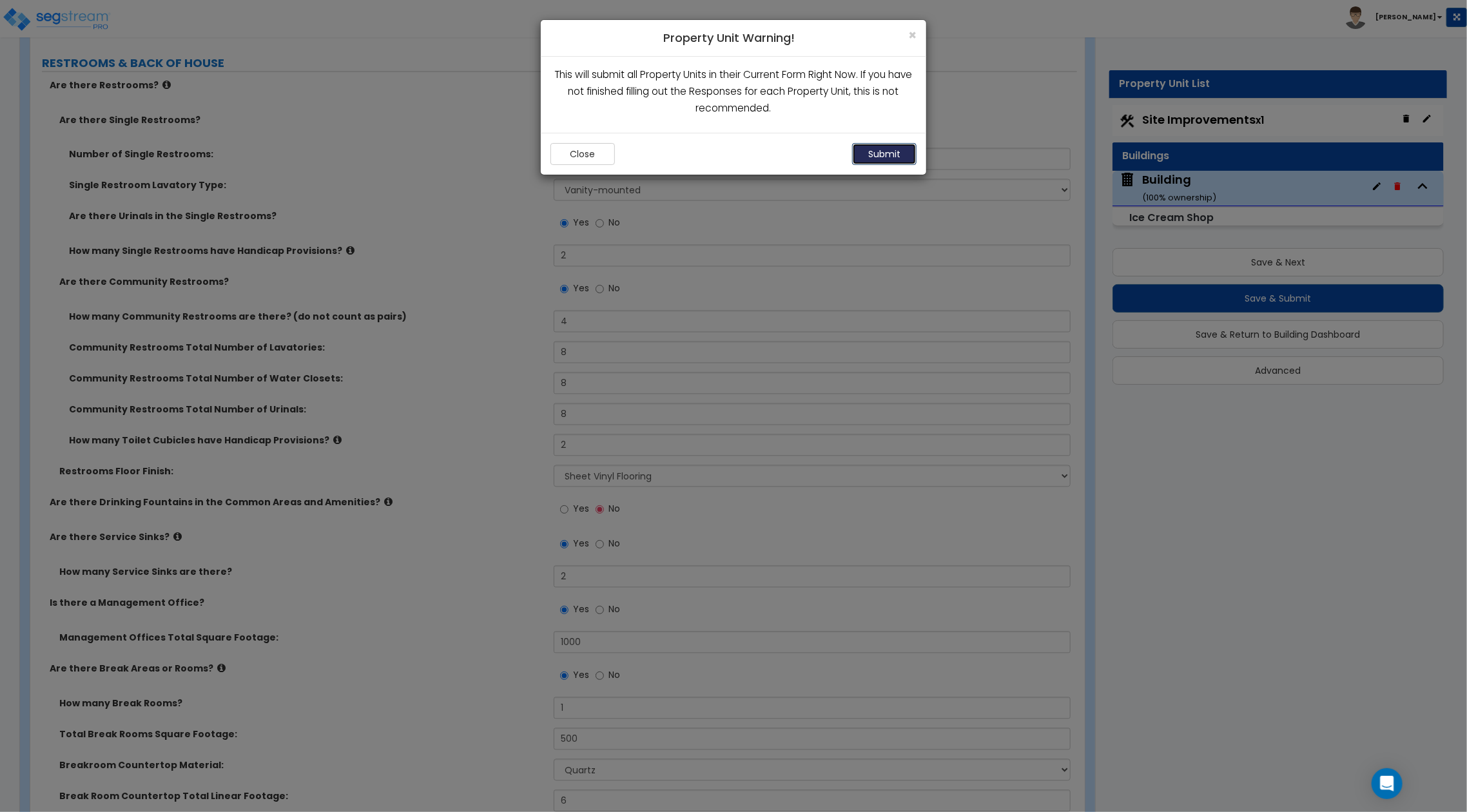
click at [895, 153] on button "Submit" at bounding box center [884, 154] width 65 height 22
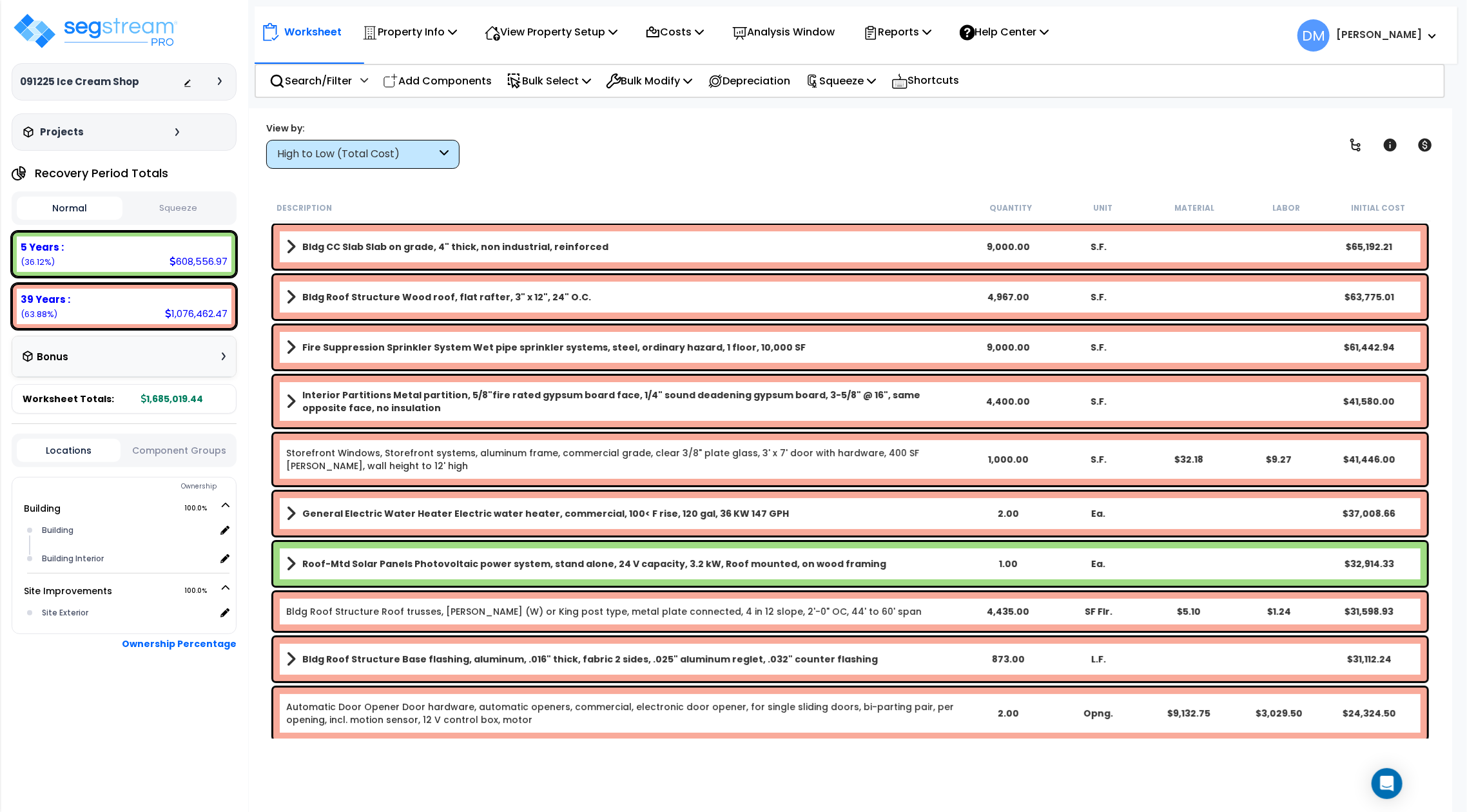
click at [373, 169] on div "Worksheet Property Info Property Setup Add Property Unit Template property Clon…" at bounding box center [850, 514] width 1203 height 812
click at [436, 151] on div "High to Low (Total Cost)" at bounding box center [357, 154] width 160 height 15
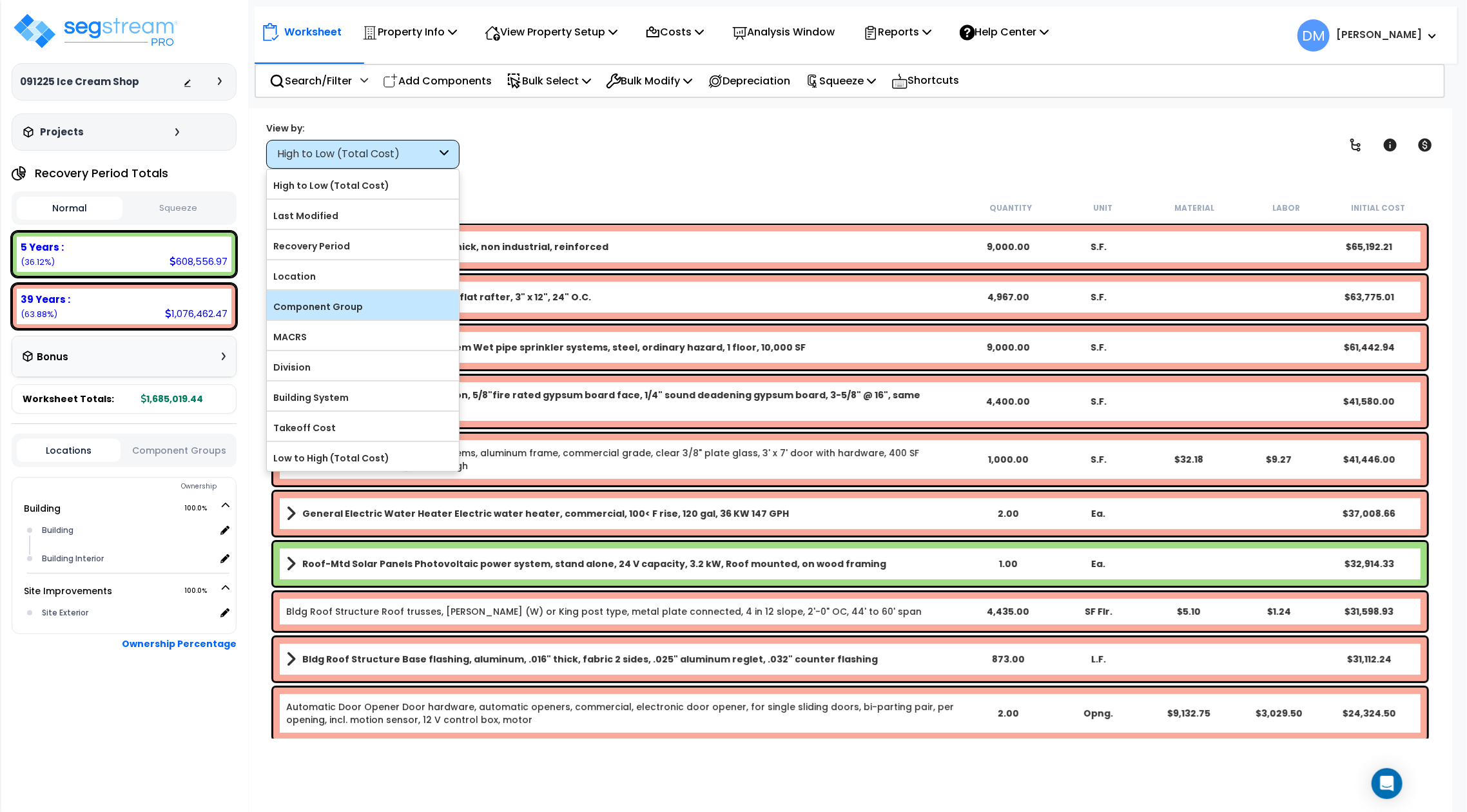
click at [418, 301] on label "Component Group" at bounding box center [362, 307] width 192 height 19
click at [0, 0] on input "Component Group" at bounding box center [0, 0] width 0 height 0
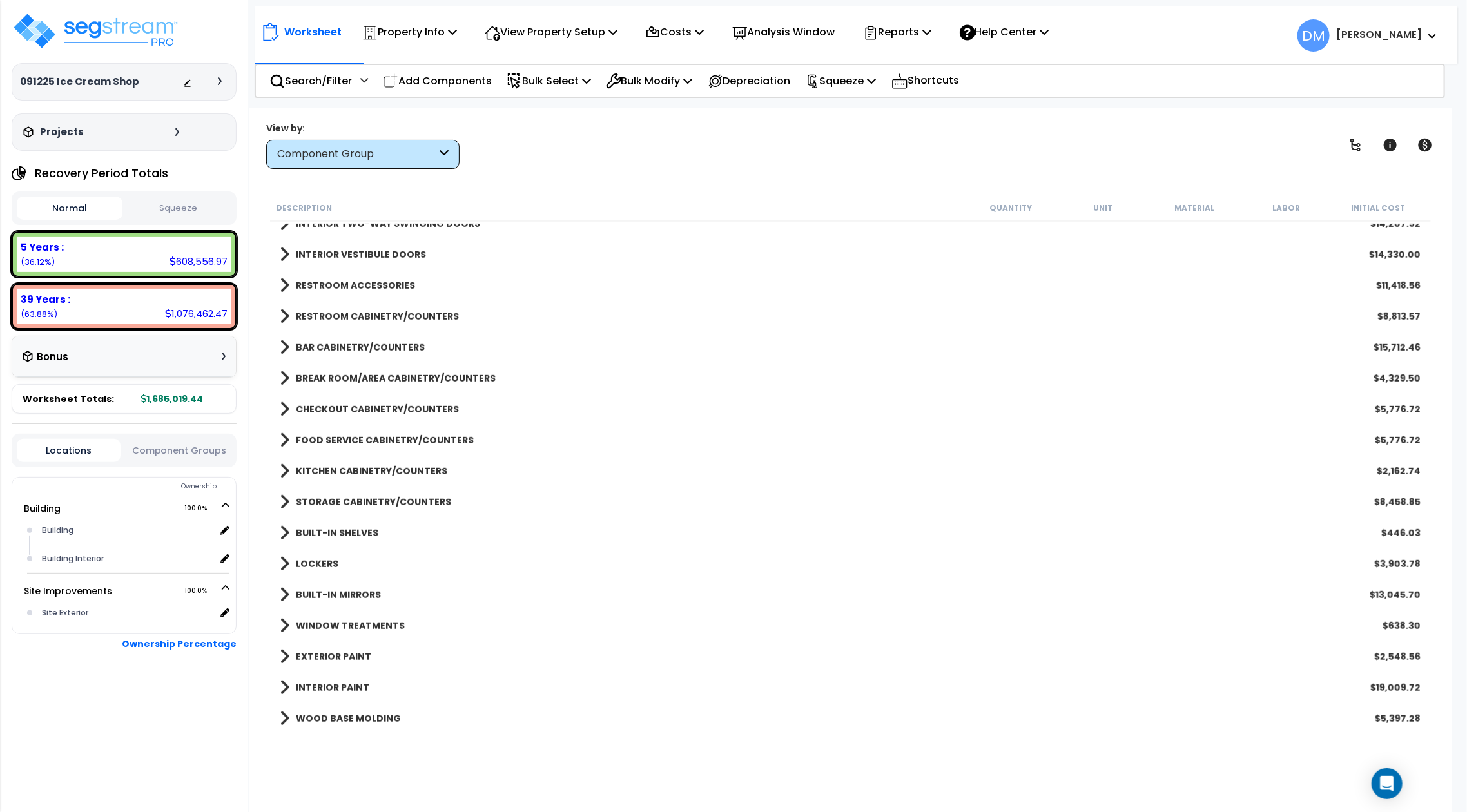
scroll to position [344, 0]
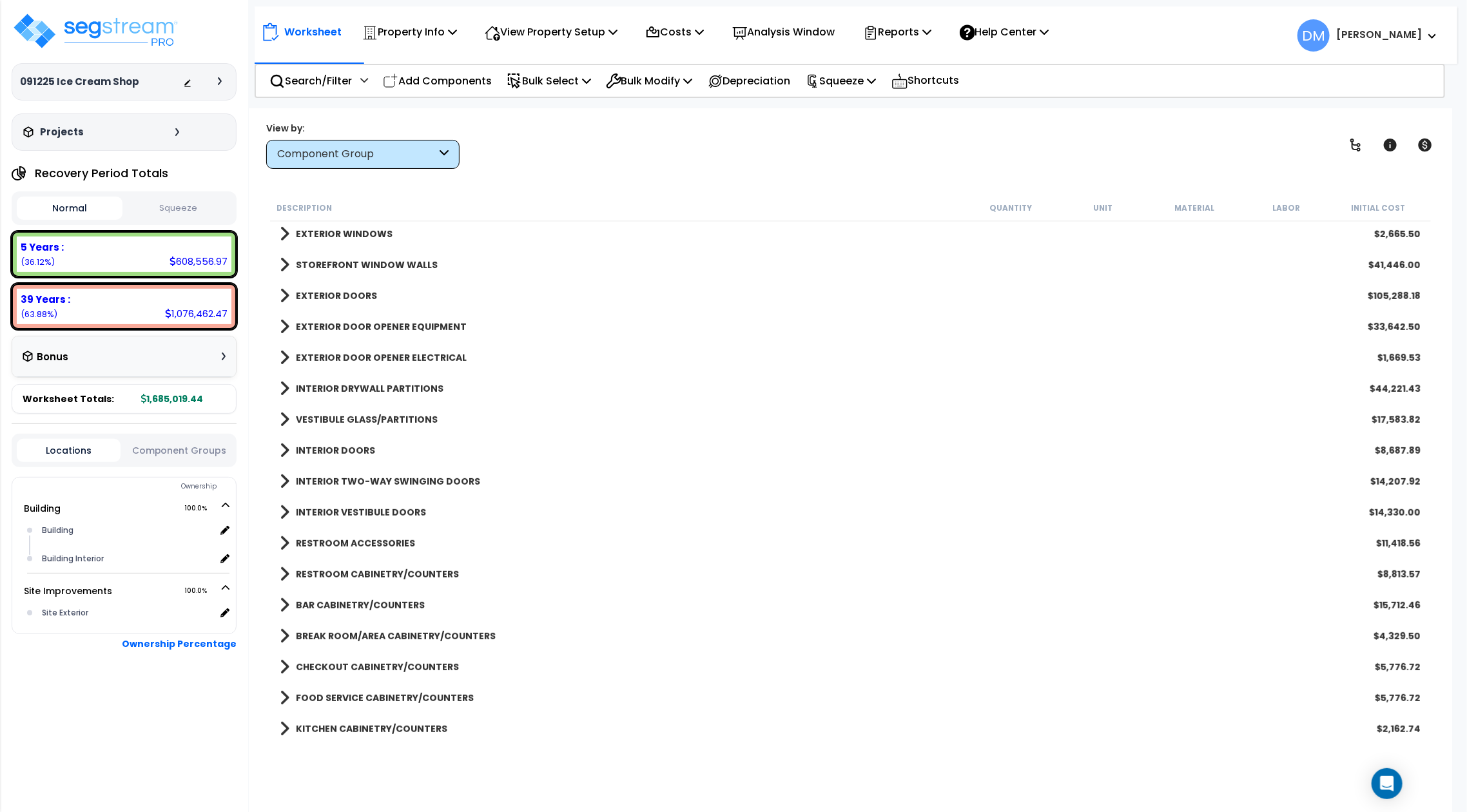
click at [346, 537] on b "RESTROOM ACCESSORIES" at bounding box center [355, 543] width 120 height 13
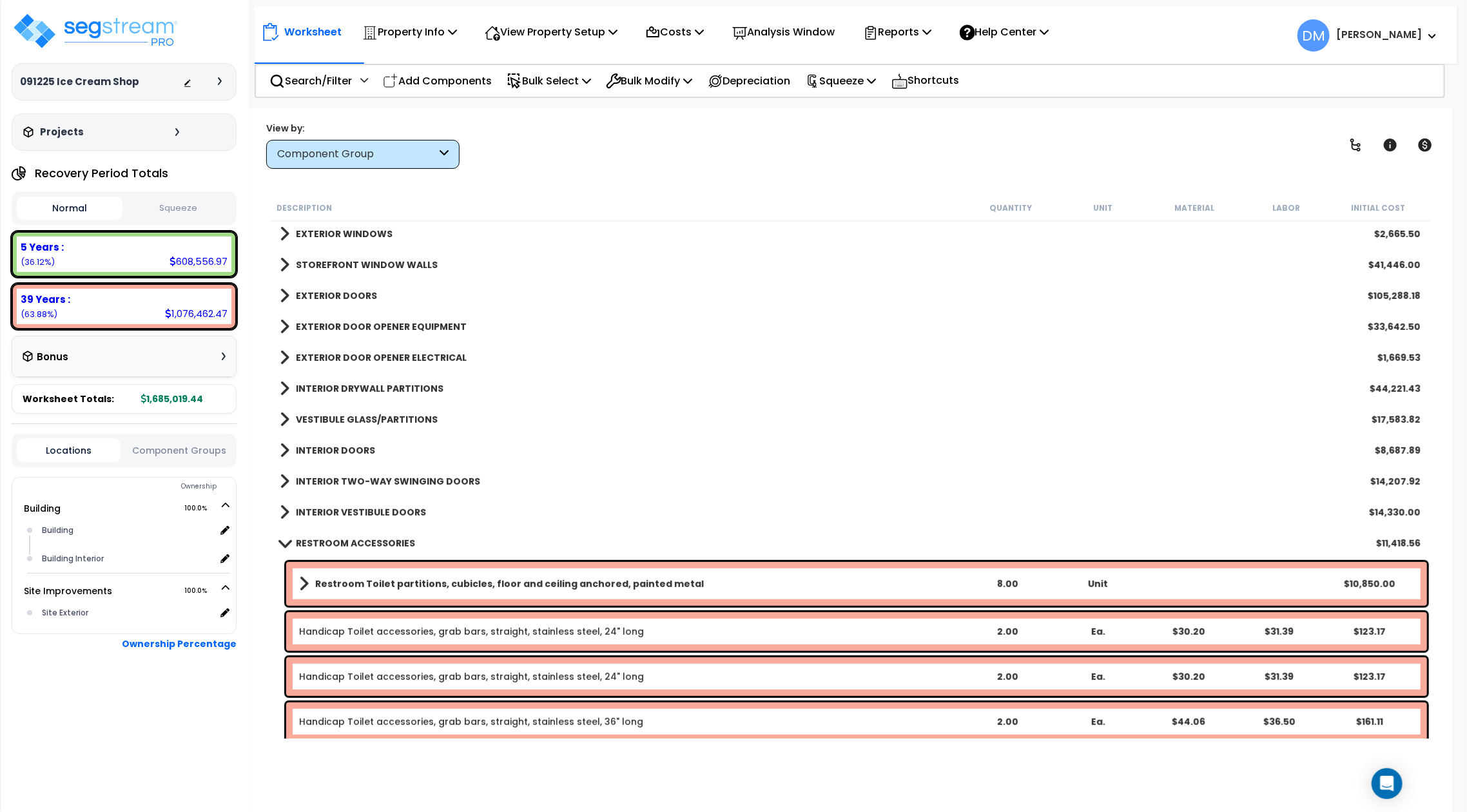
scroll to position [430, 0]
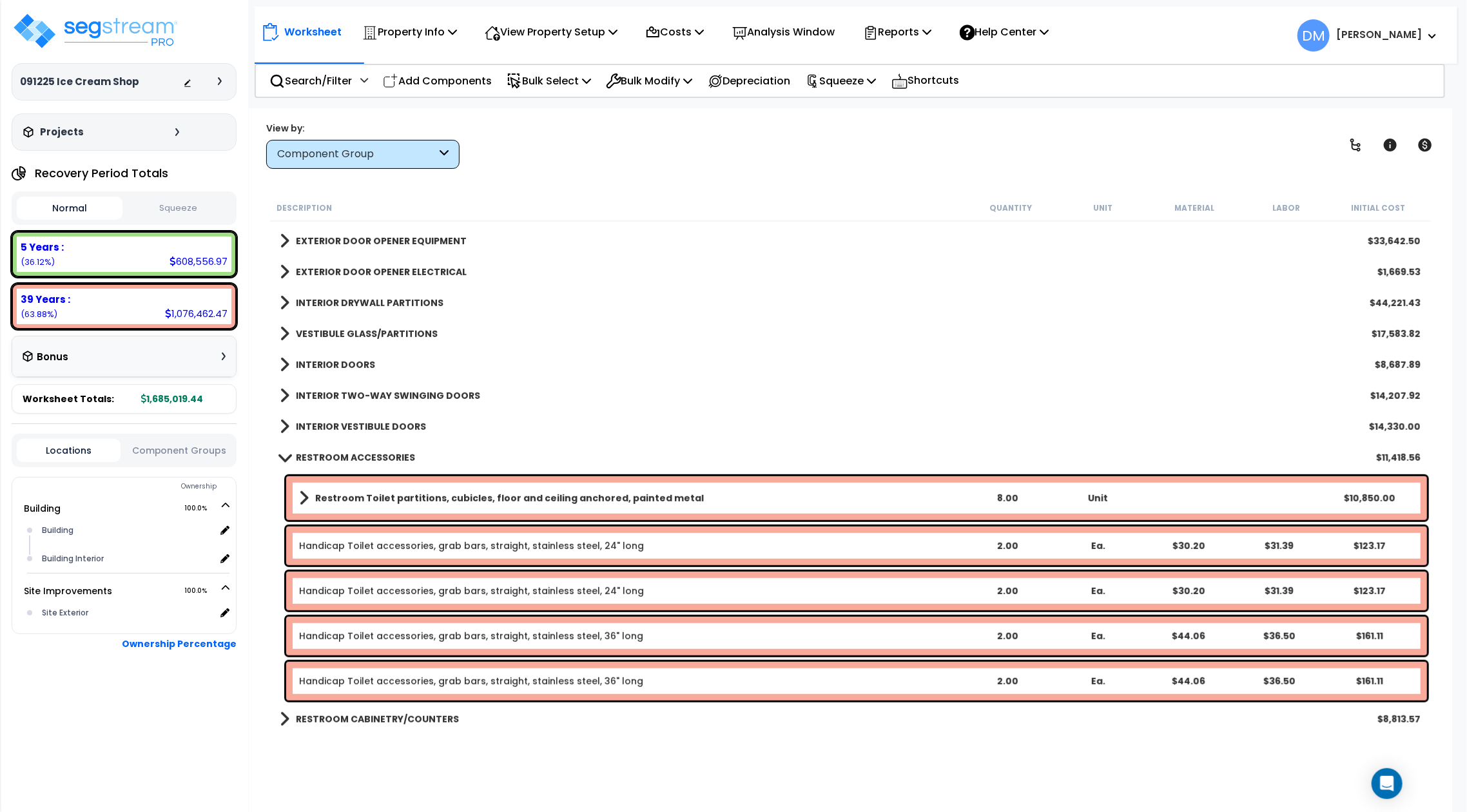
click at [359, 453] on b "RESTROOM ACCESSORIES" at bounding box center [355, 458] width 120 height 13
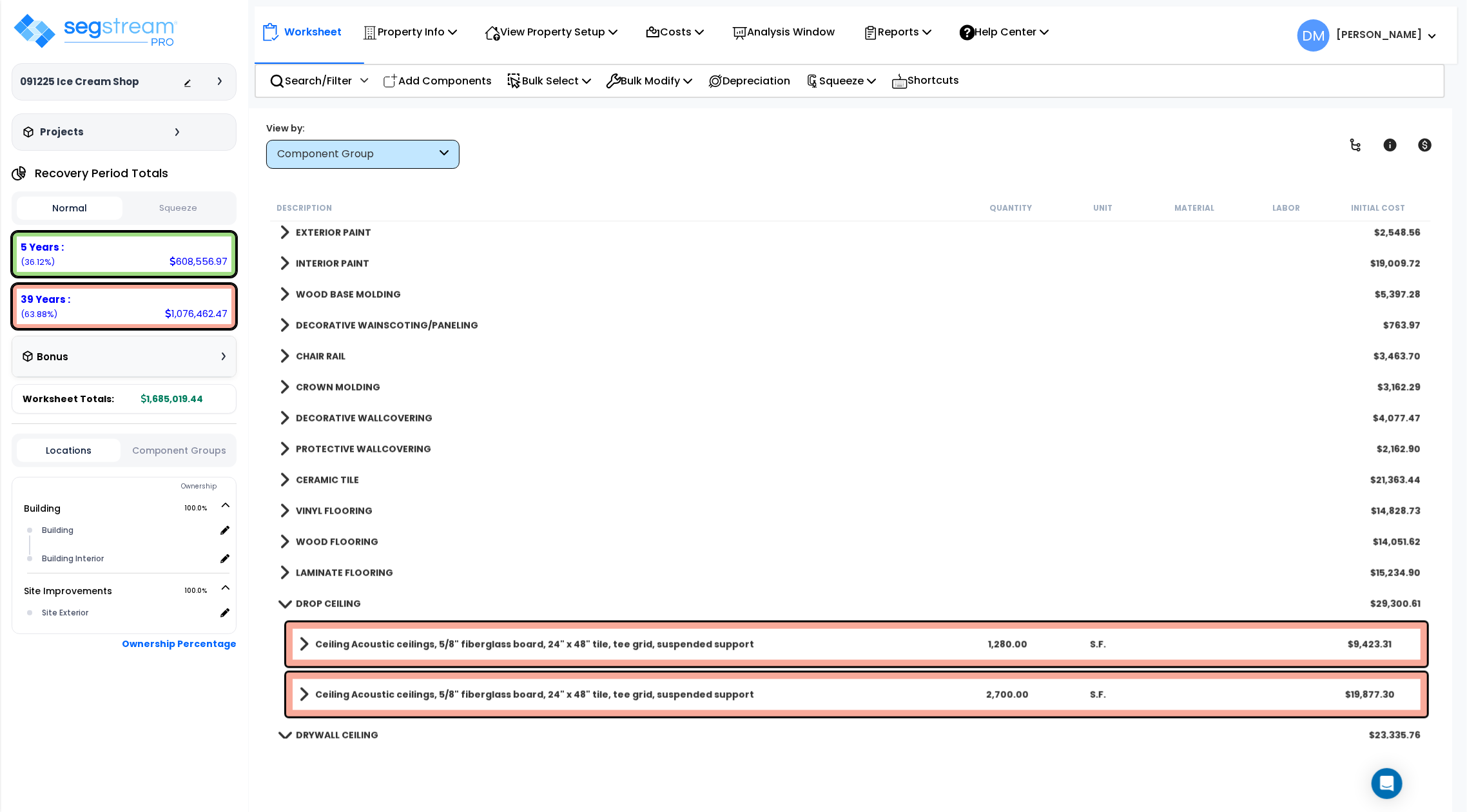
scroll to position [1032, 0]
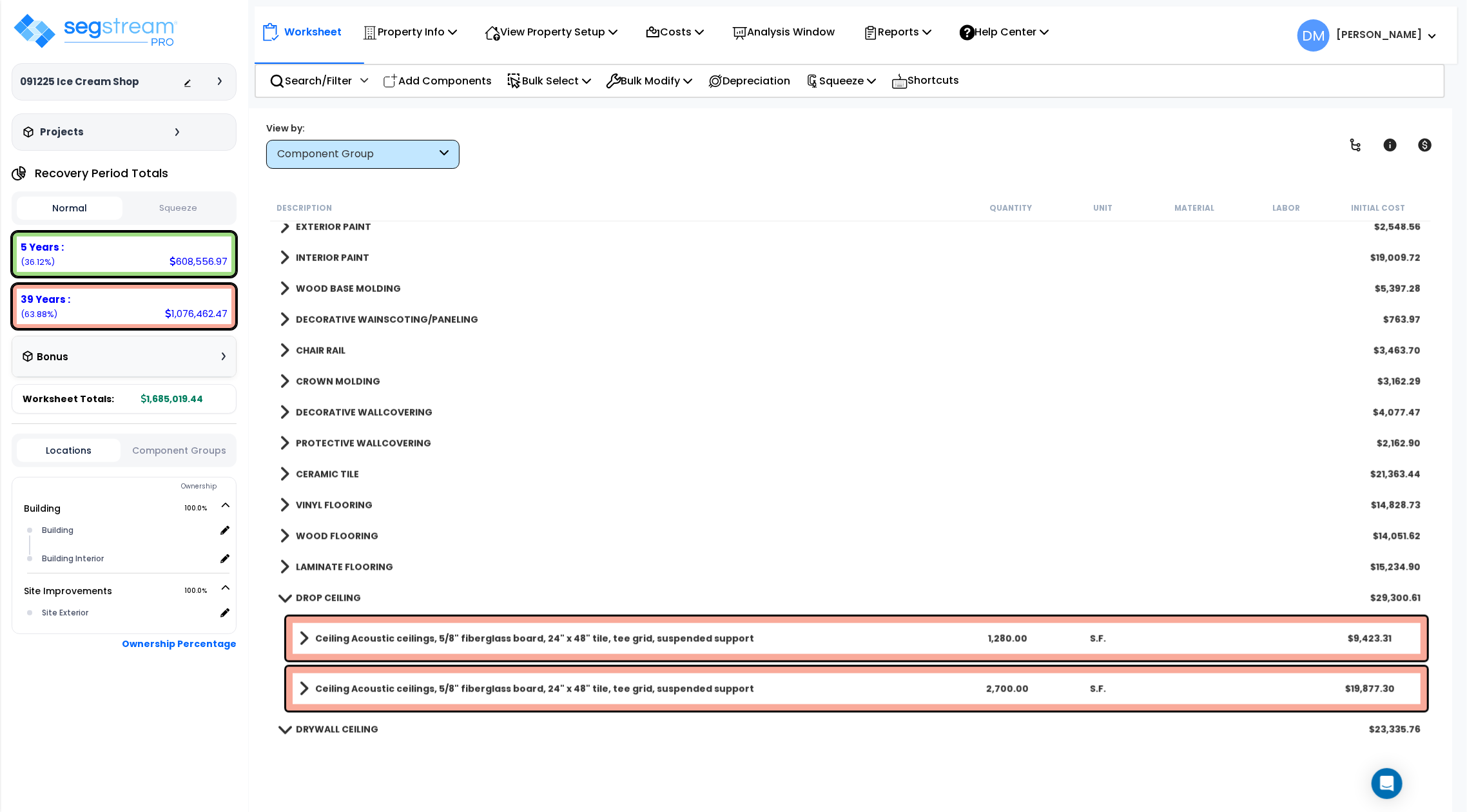
click at [354, 596] on b "DROP CEILING" at bounding box center [328, 598] width 65 height 13
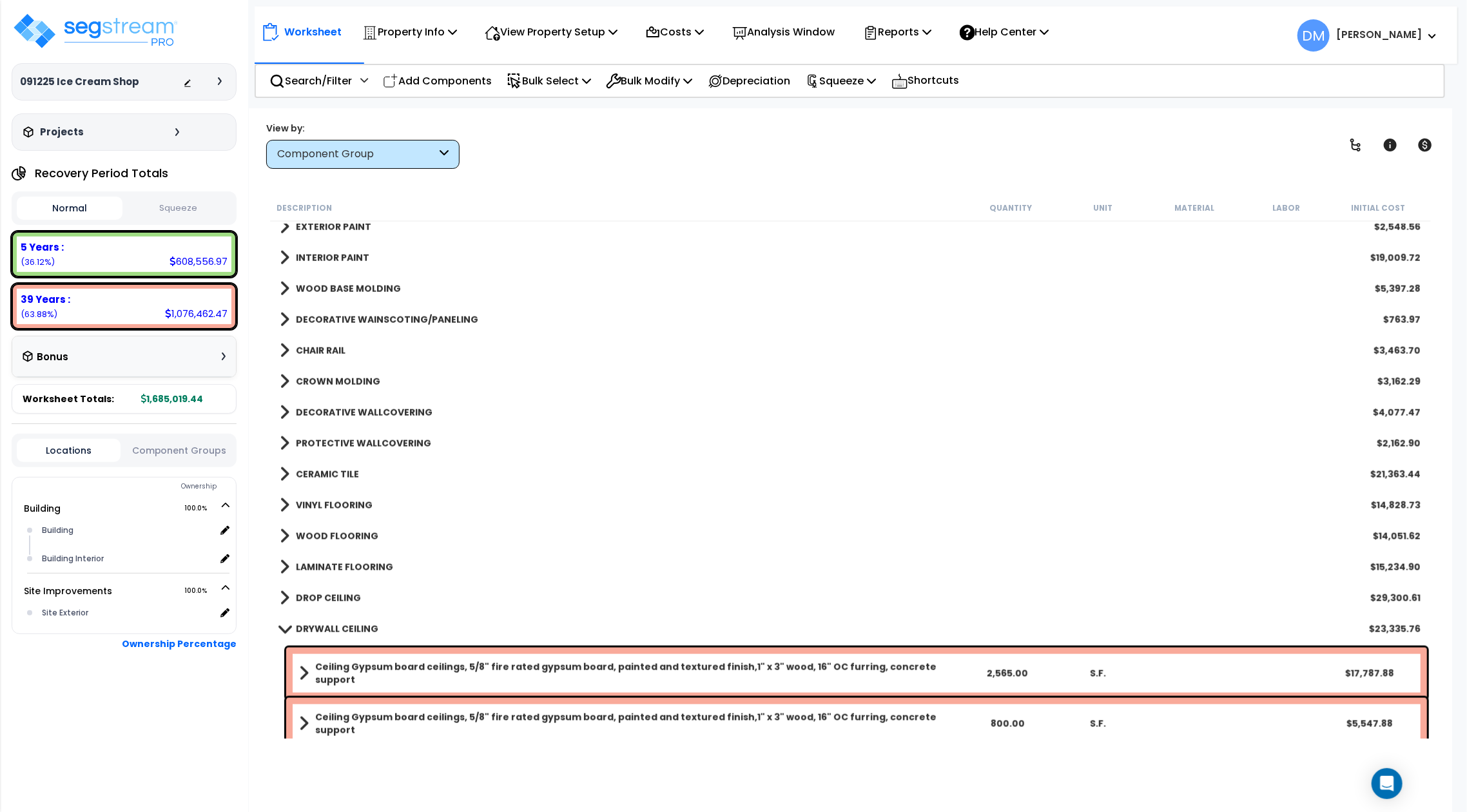
scroll to position [1375, 0]
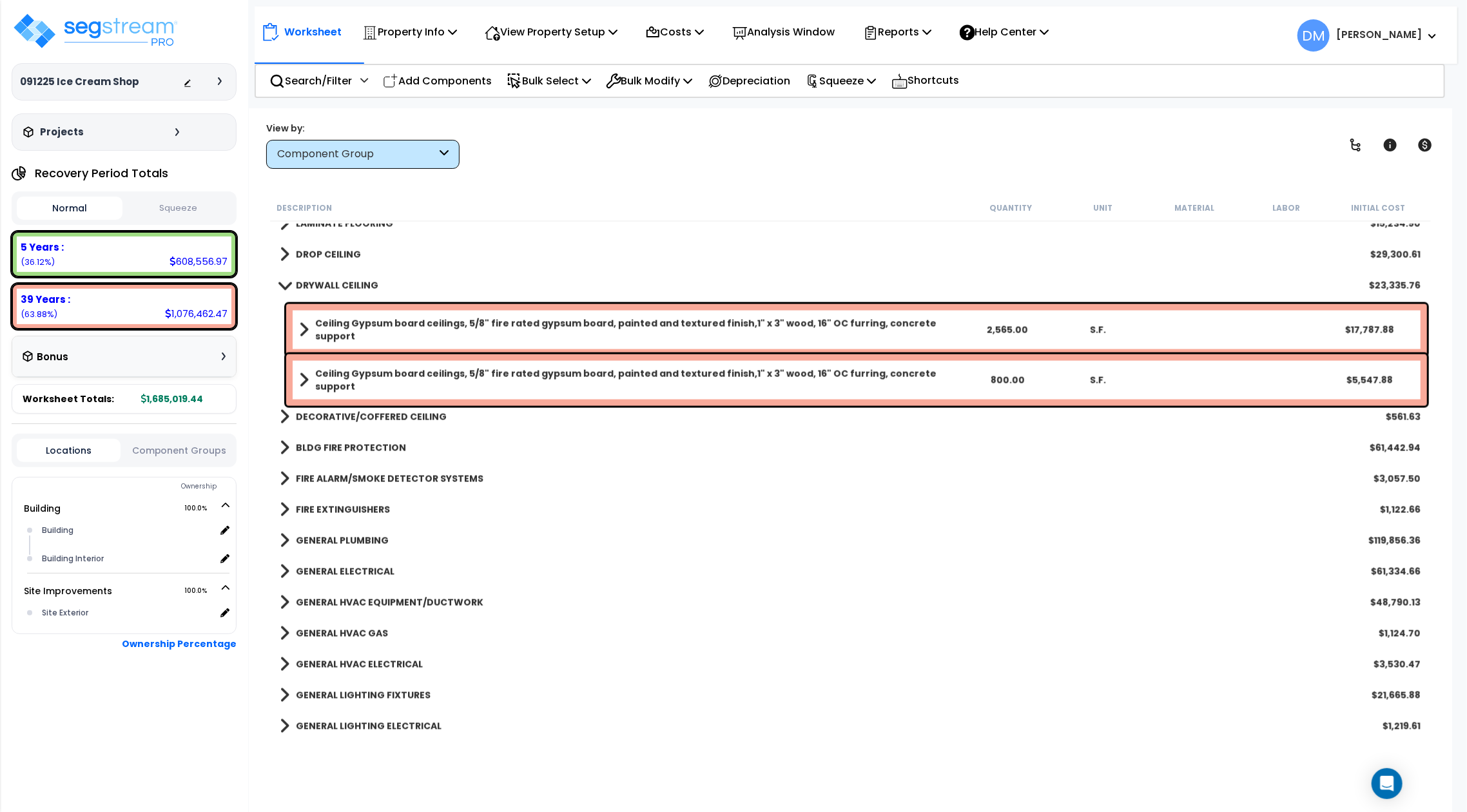
click at [344, 285] on b "DRYWALL CEILING" at bounding box center [337, 286] width 83 height 13
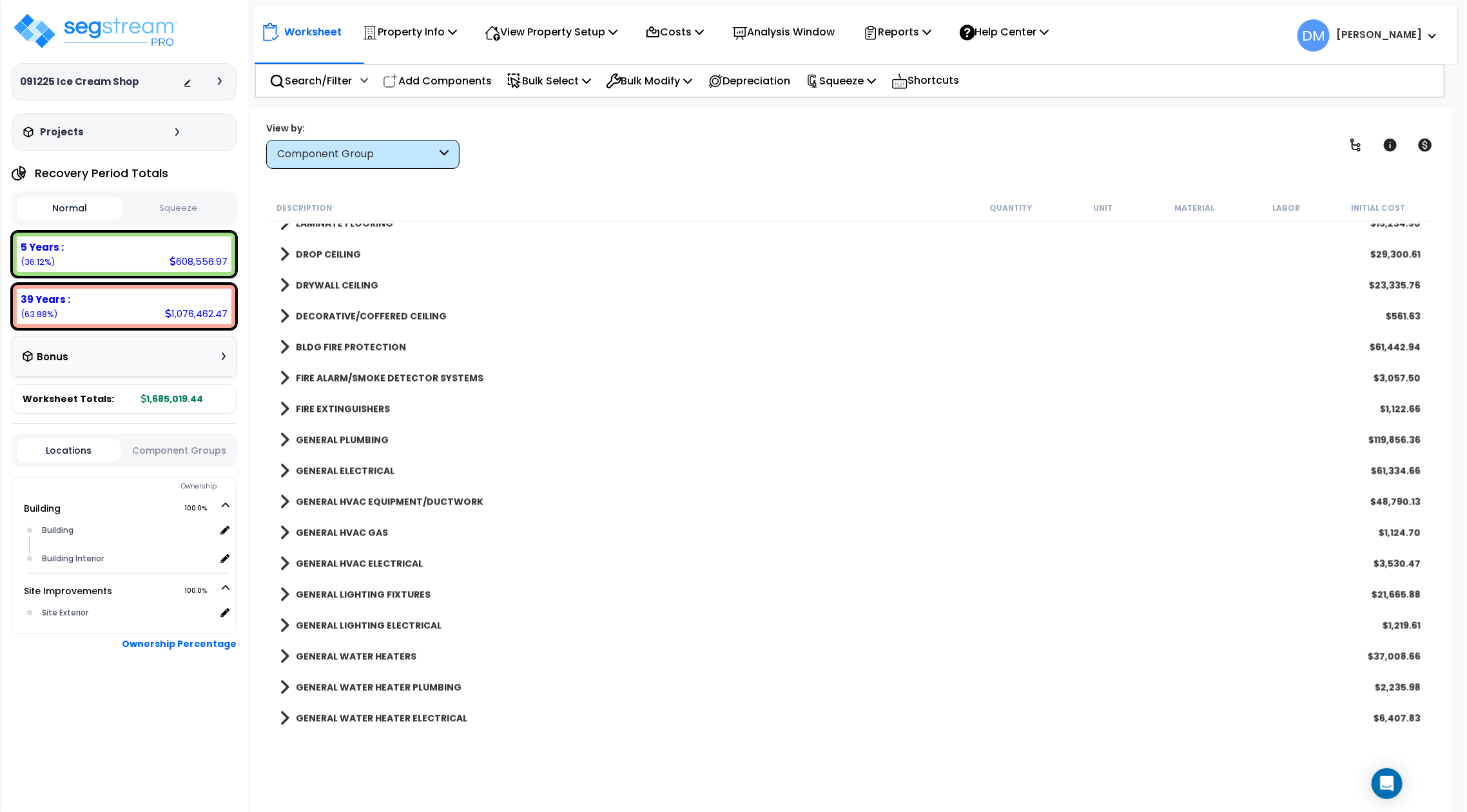
click at [366, 443] on b "GENERAL PLUMBING" at bounding box center [342, 441] width 93 height 13
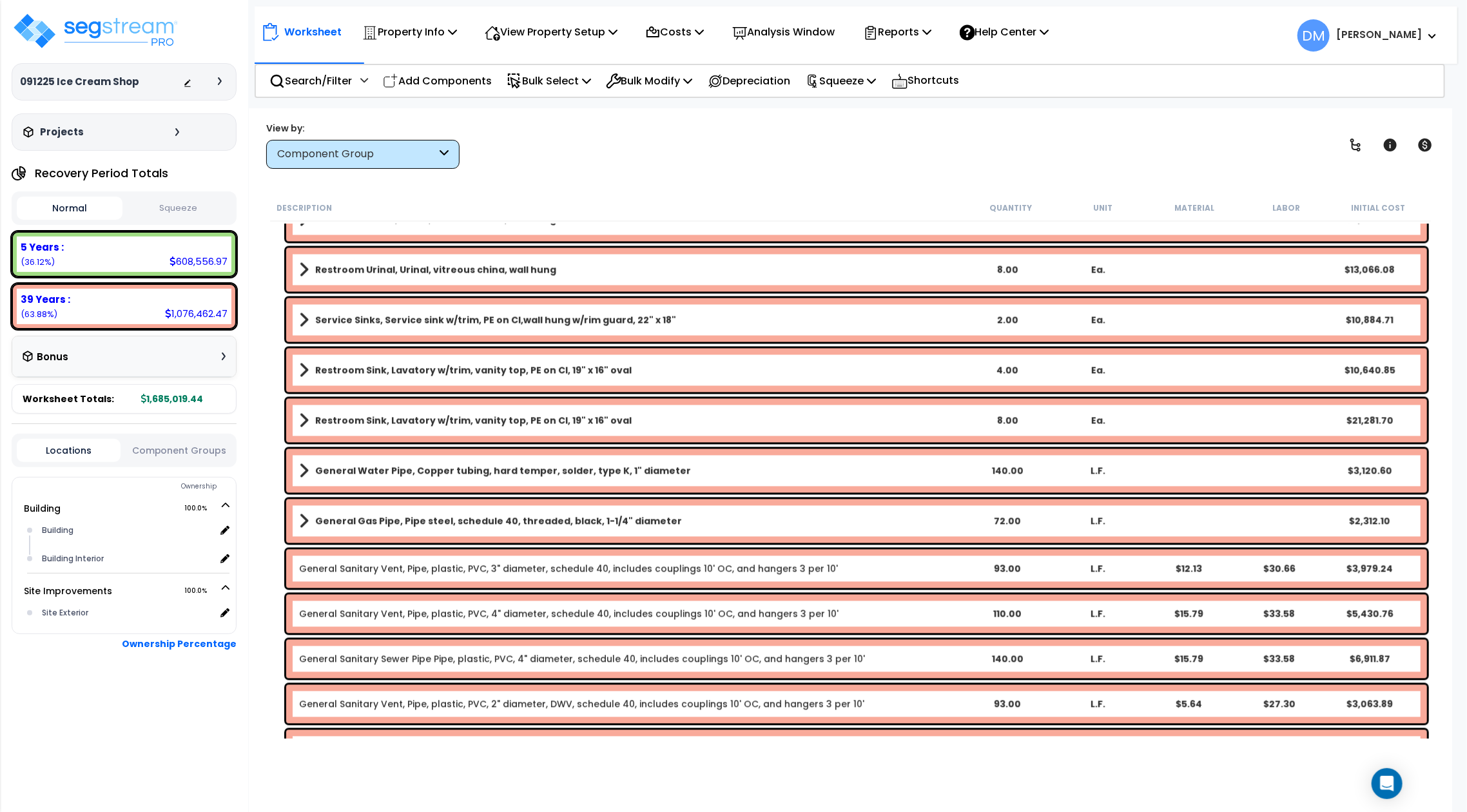
scroll to position [1719, 0]
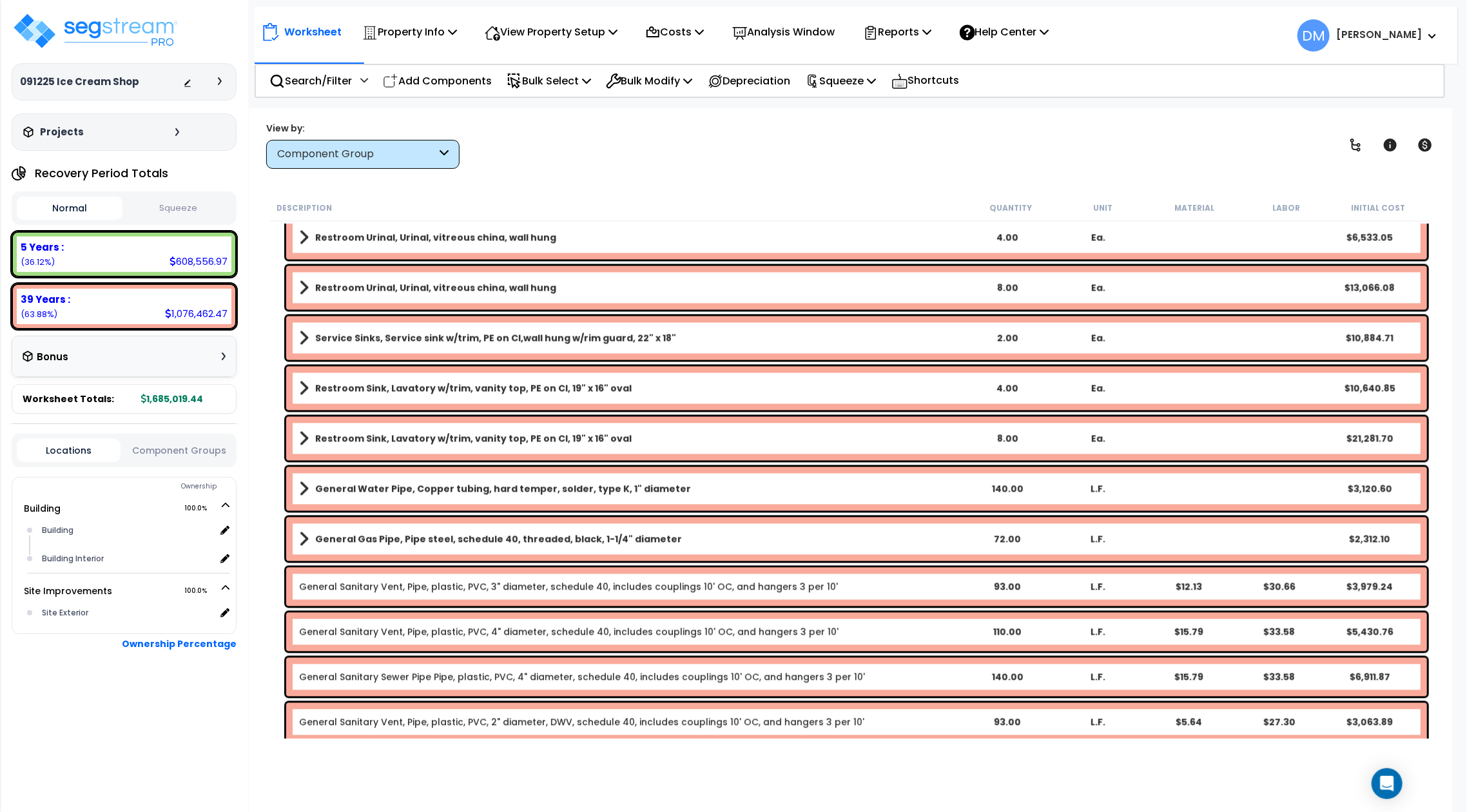
click at [1056, 156] on div "View by: Component Group High to Low (Total Cost)" at bounding box center [850, 145] width 1177 height 48
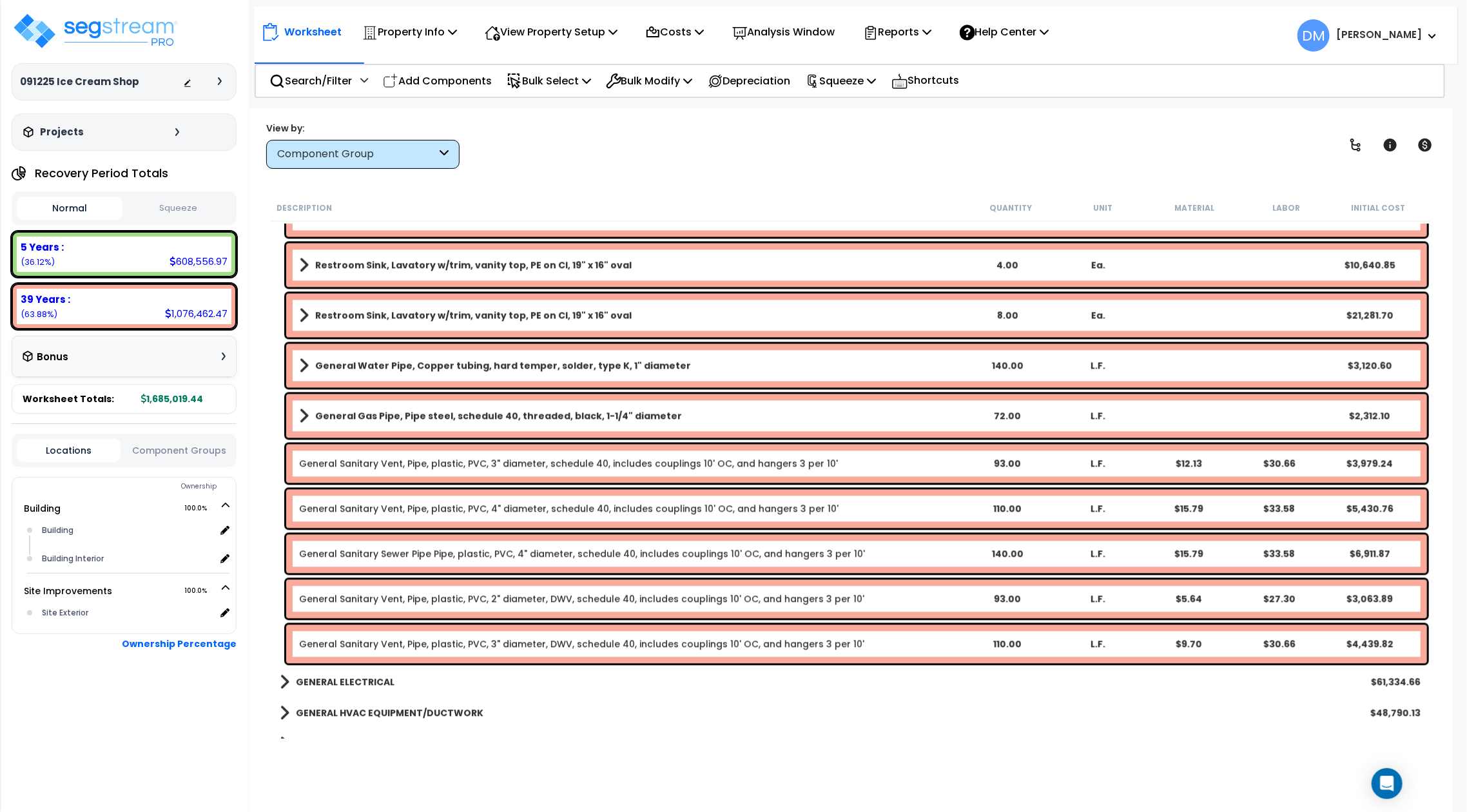
scroll to position [1891, 0]
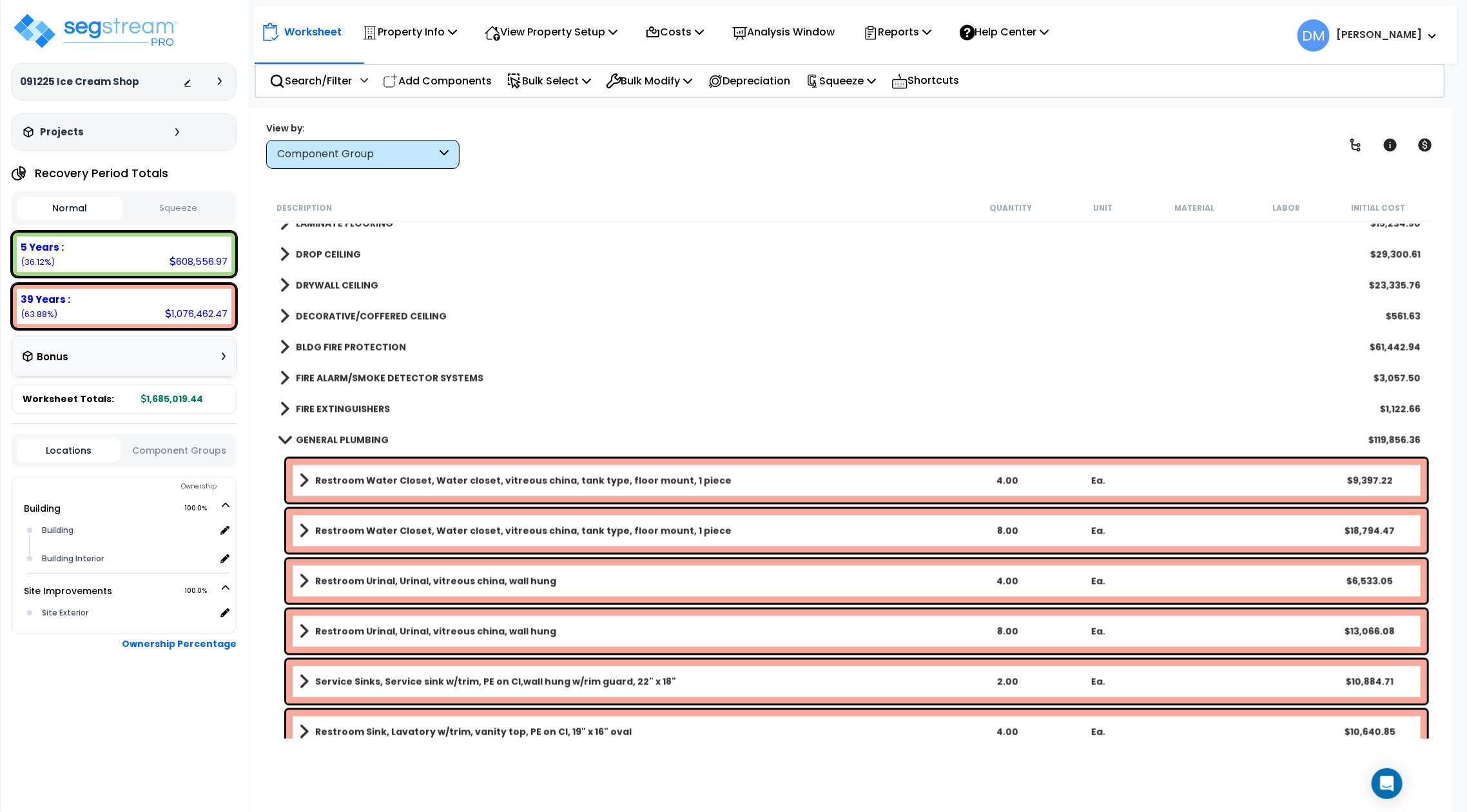
click at [326, 442] on b "GENERAL PLUMBING" at bounding box center [342, 441] width 93 height 13
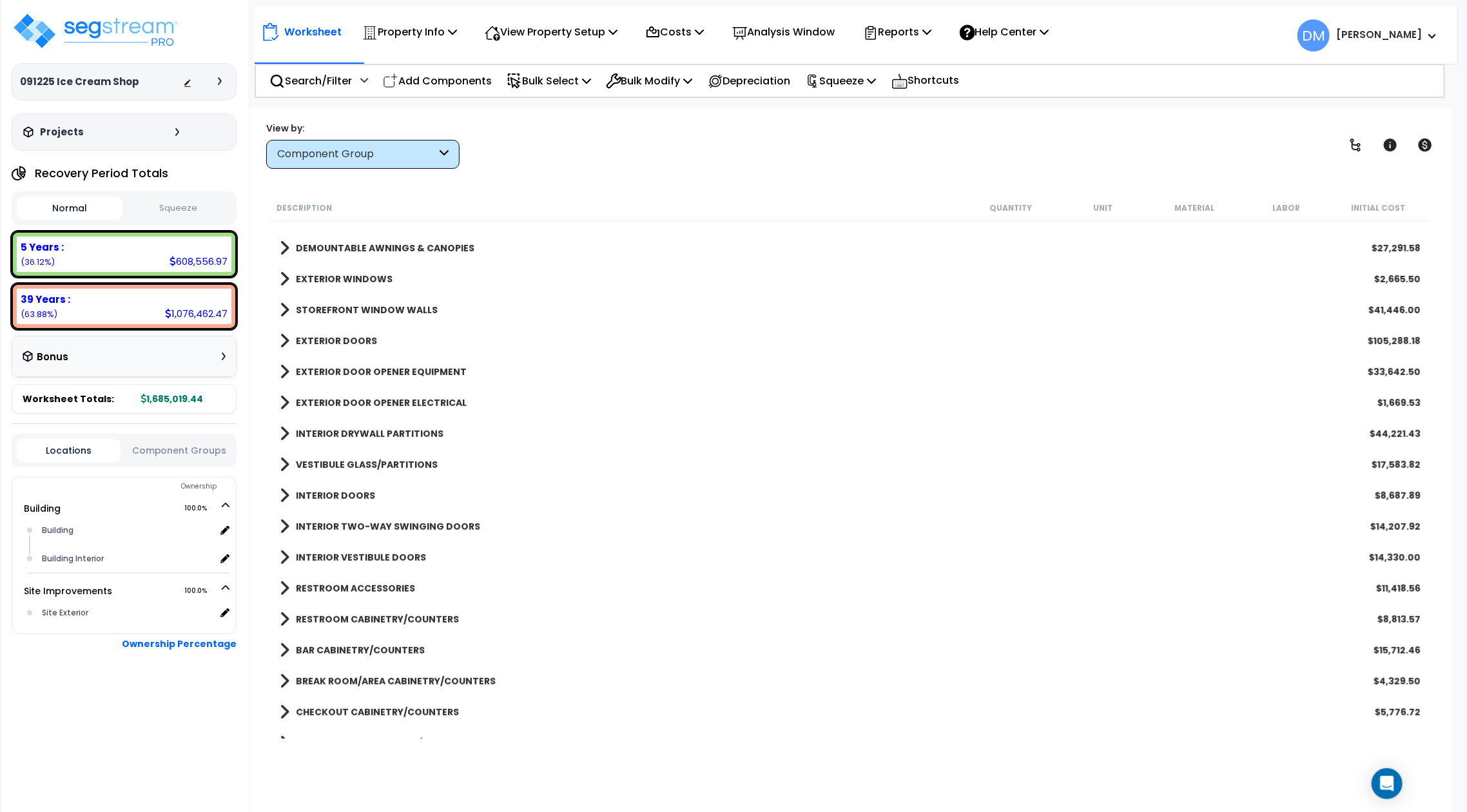
scroll to position [344, 0]
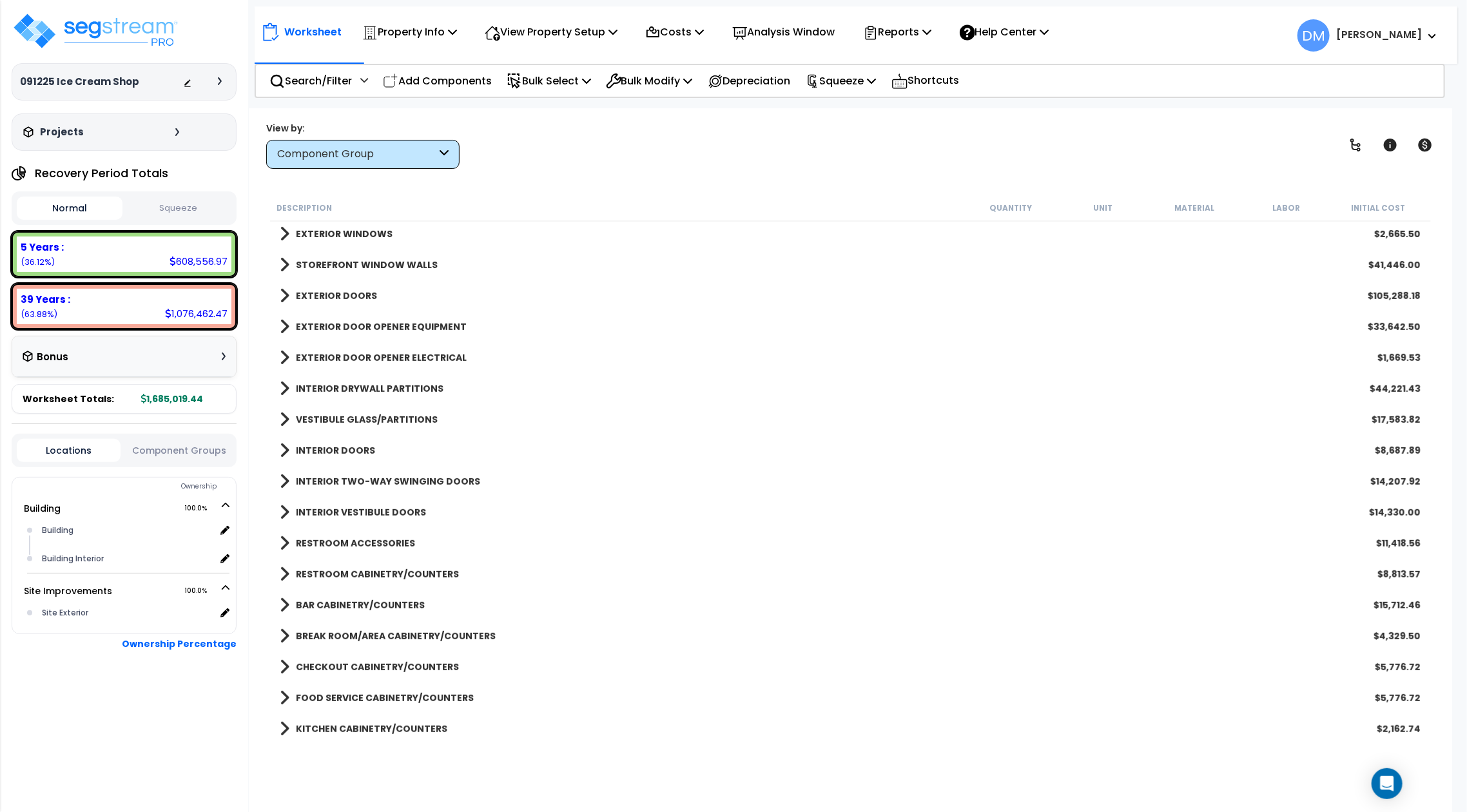
click at [369, 568] on b "RESTROOM CABINETRY/COUNTERS" at bounding box center [377, 574] width 163 height 13
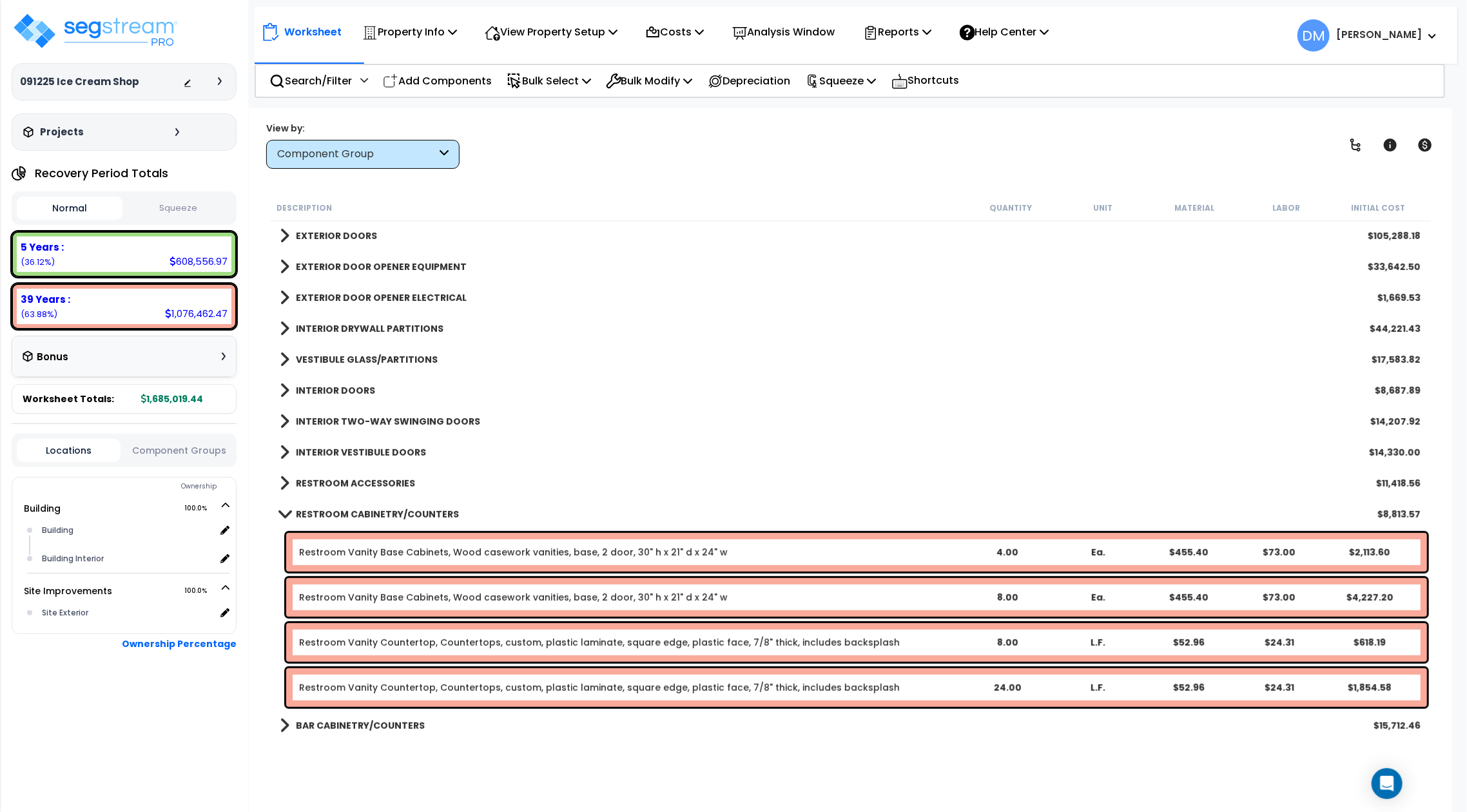
scroll to position [430, 0]
